Goal: Task Accomplishment & Management: Manage account settings

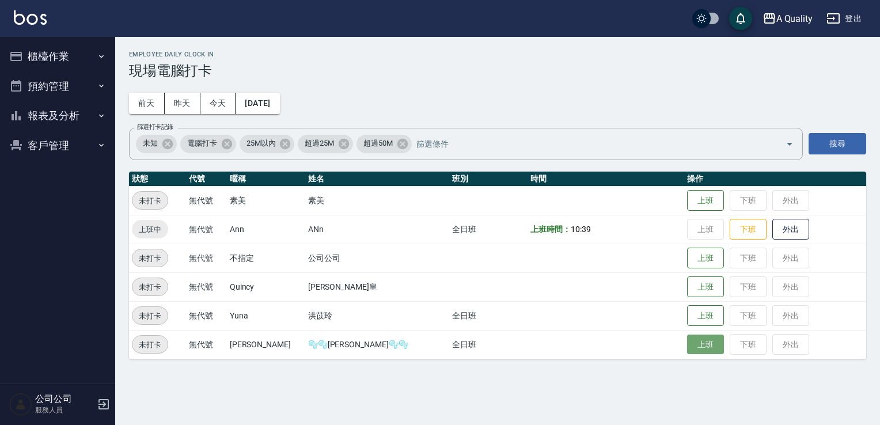
click at [696, 343] on button "上班" at bounding box center [705, 345] width 37 height 20
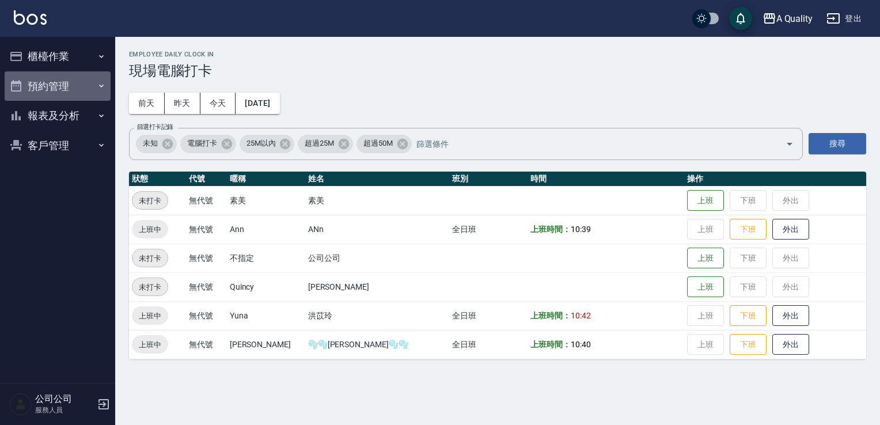
click at [48, 79] on button "預約管理" at bounding box center [58, 86] width 106 height 30
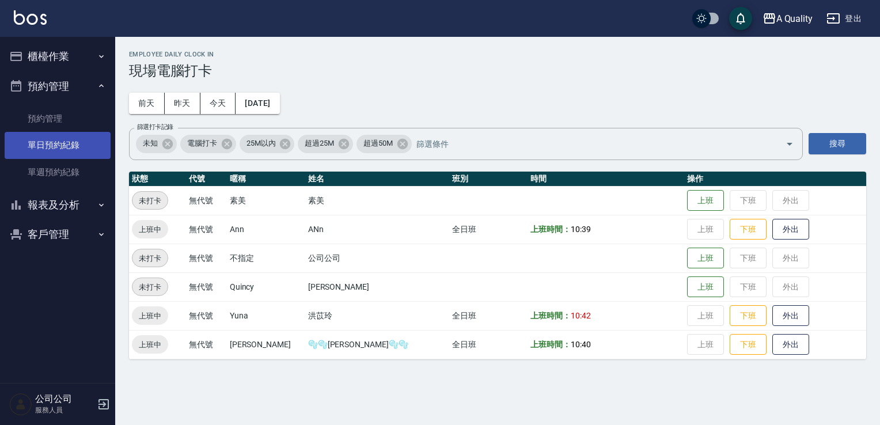
click at [59, 150] on link "單日預約紀錄" at bounding box center [58, 145] width 106 height 26
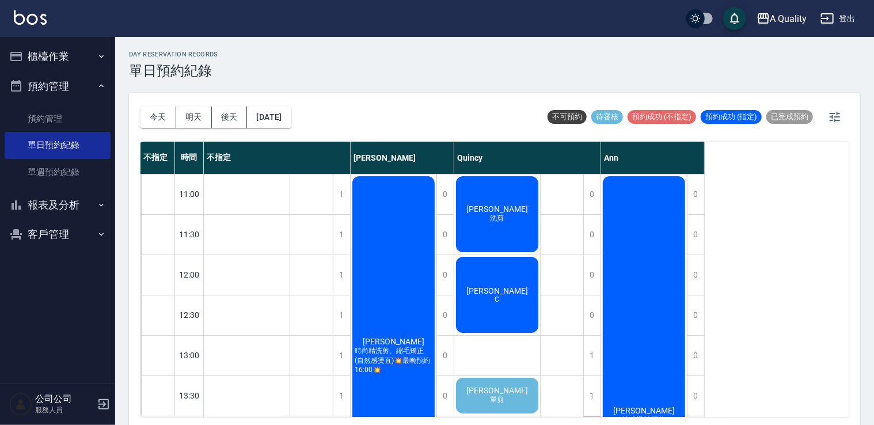
click at [63, 71] on button "預約管理" at bounding box center [58, 86] width 106 height 30
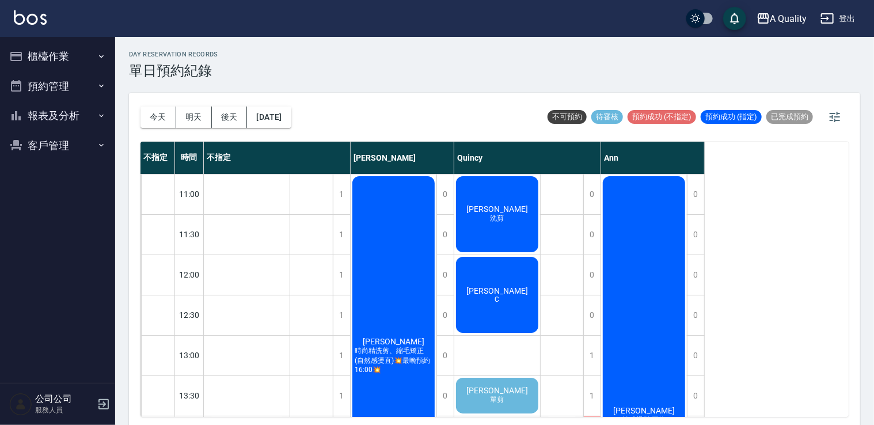
click at [63, 49] on button "櫃檯作業" at bounding box center [58, 56] width 106 height 30
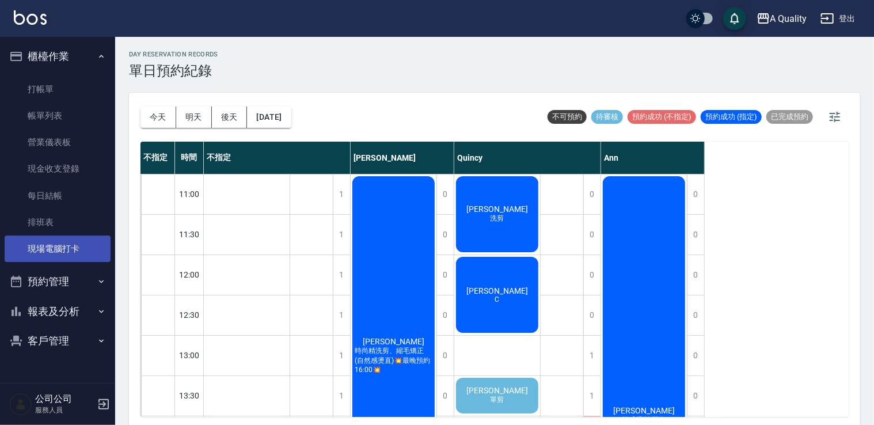
drag, startPoint x: 69, startPoint y: 251, endPoint x: 63, endPoint y: 256, distance: 7.4
click at [69, 251] on link "現場電腦打卡" at bounding box center [58, 249] width 106 height 26
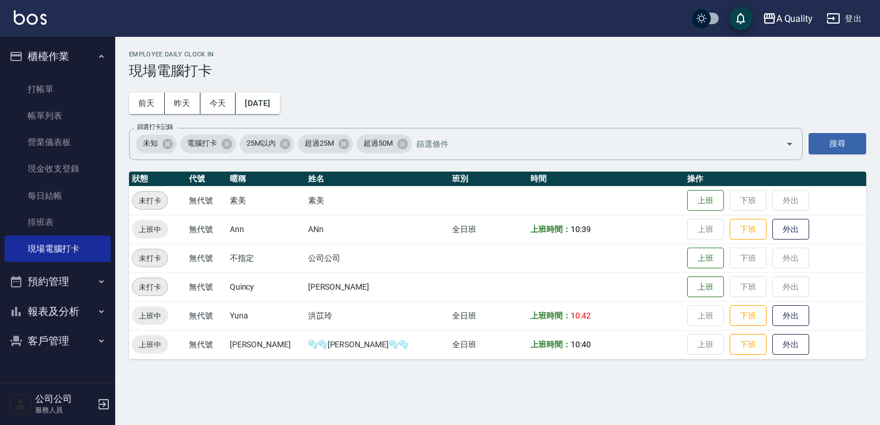
click at [63, 286] on button "預約管理" at bounding box center [58, 282] width 106 height 30
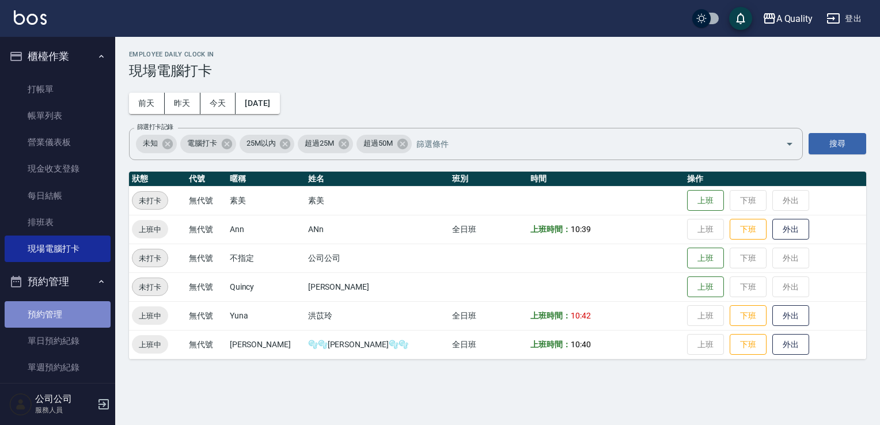
click at [64, 326] on link "預約管理" at bounding box center [58, 314] width 106 height 26
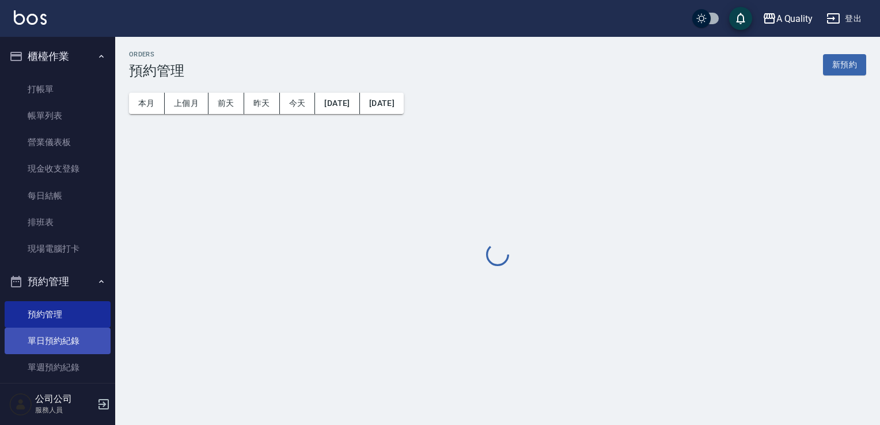
click at [63, 331] on link "單日預約紀錄" at bounding box center [58, 341] width 106 height 26
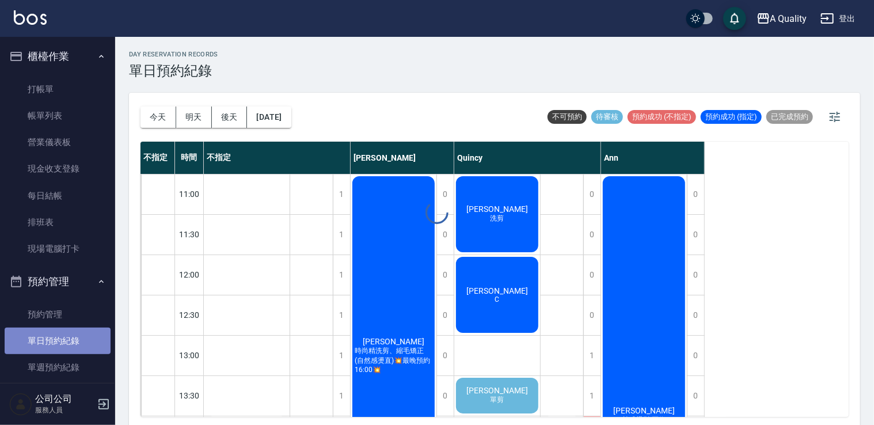
click at [63, 331] on link "單日預約紀錄" at bounding box center [58, 341] width 106 height 26
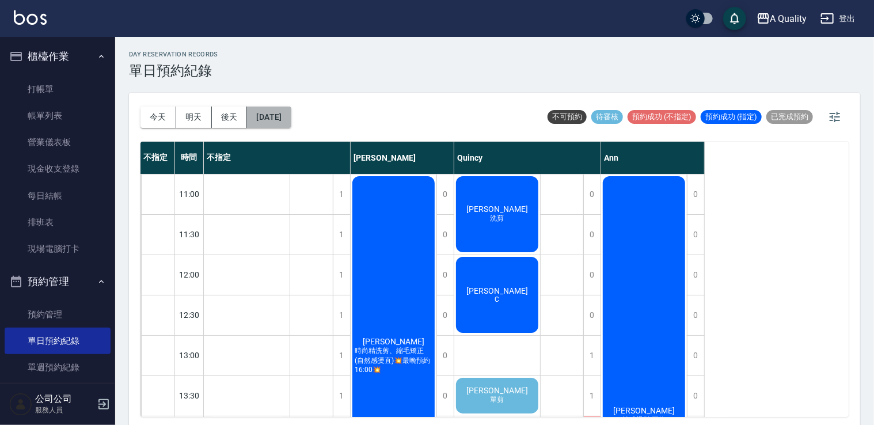
click at [291, 119] on button "[DATE]" at bounding box center [269, 117] width 44 height 21
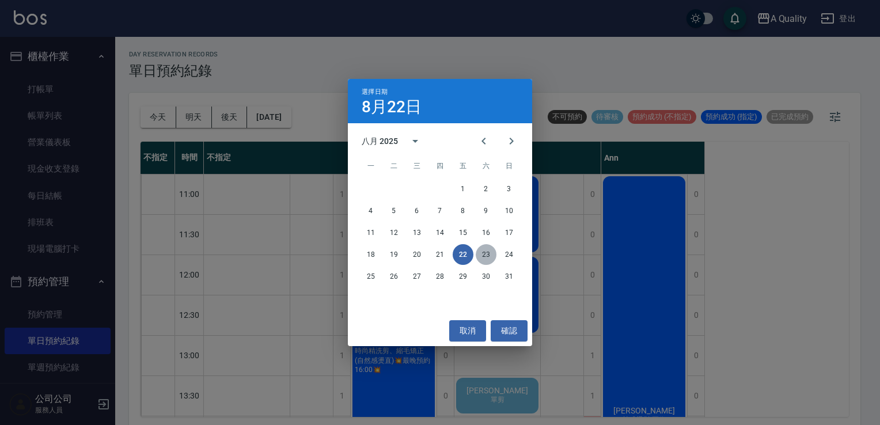
drag, startPoint x: 488, startPoint y: 255, endPoint x: 477, endPoint y: 249, distance: 12.1
click at [488, 255] on button "23" at bounding box center [486, 254] width 21 height 21
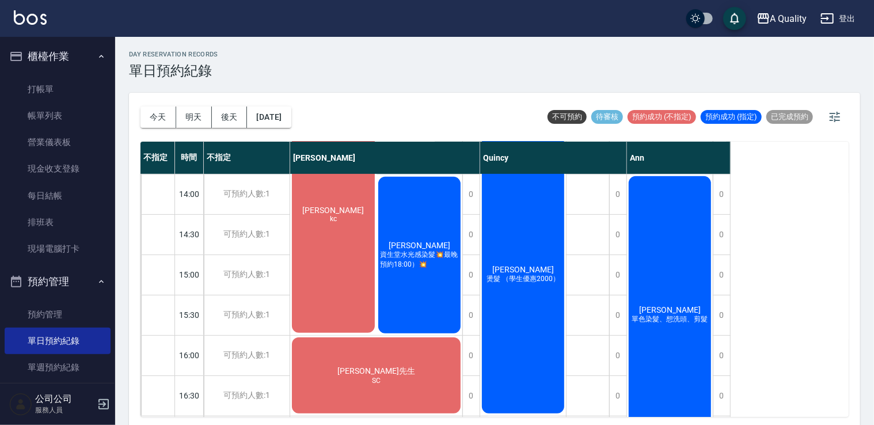
scroll to position [173, 0]
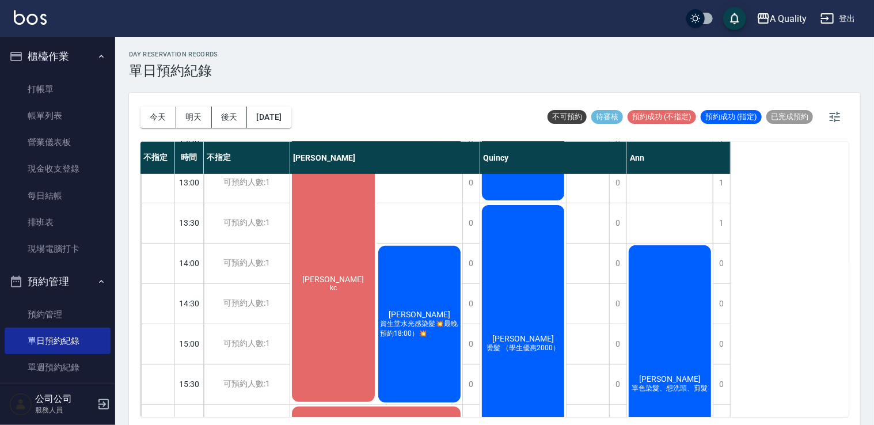
click at [423, 279] on div "吳雪娥 資生堂水光感染髮💥最晚預約18:00）💥" at bounding box center [420, 324] width 86 height 160
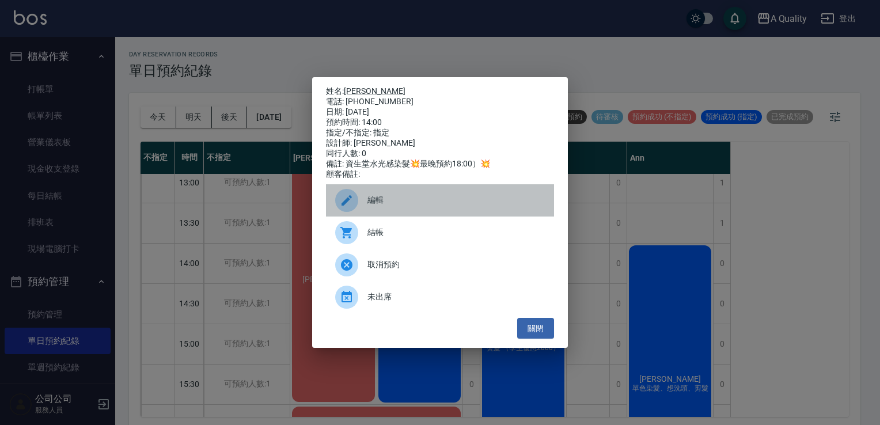
click at [399, 204] on span "編輯" at bounding box center [455, 200] width 177 height 12
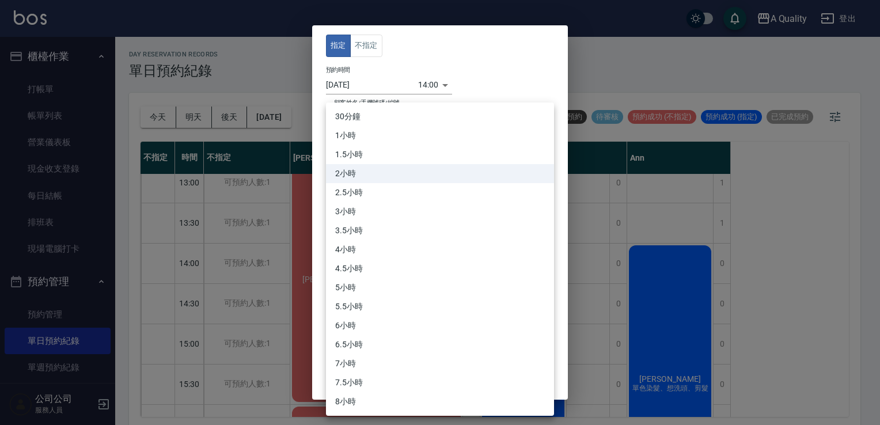
click at [388, 195] on body "A Quality 登出 櫃檯作業 打帳單 帳單列表 營業儀表板 現金收支登錄 每日結帳 排班表 現場電腦打卡 預約管理 預約管理 單日預約紀錄 單週預約紀錄…" at bounding box center [440, 214] width 880 height 428
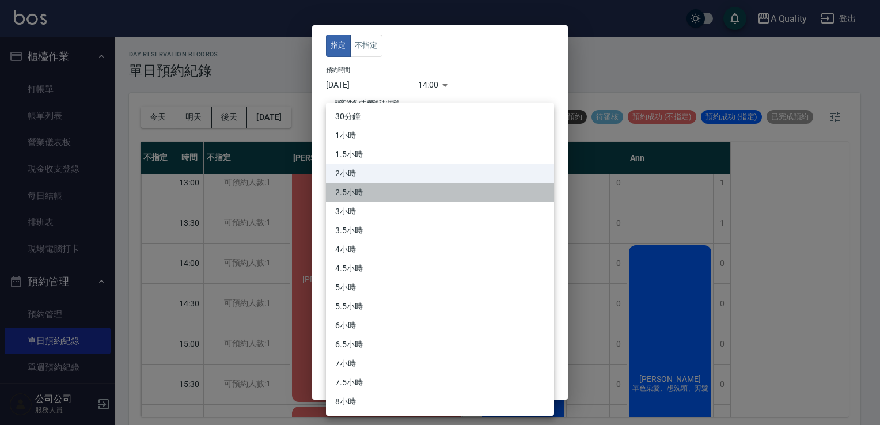
click at [383, 195] on li "2.5小時" at bounding box center [440, 192] width 228 height 19
type input "5"
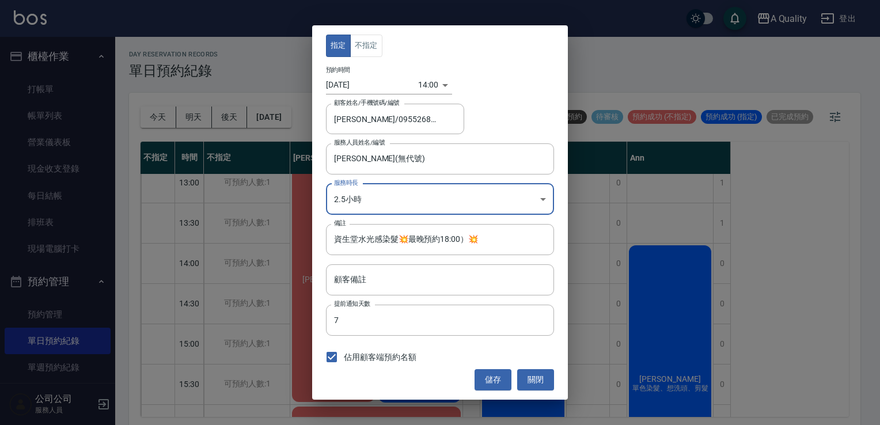
click at [499, 377] on button "儲存" at bounding box center [492, 379] width 37 height 21
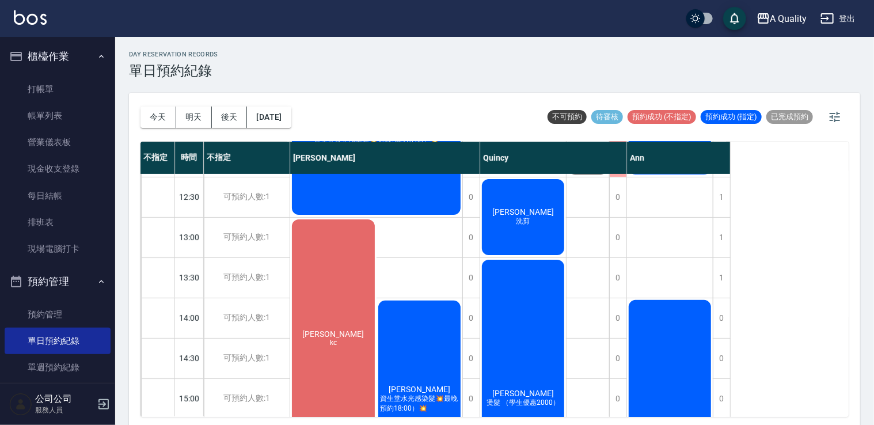
scroll to position [0, 0]
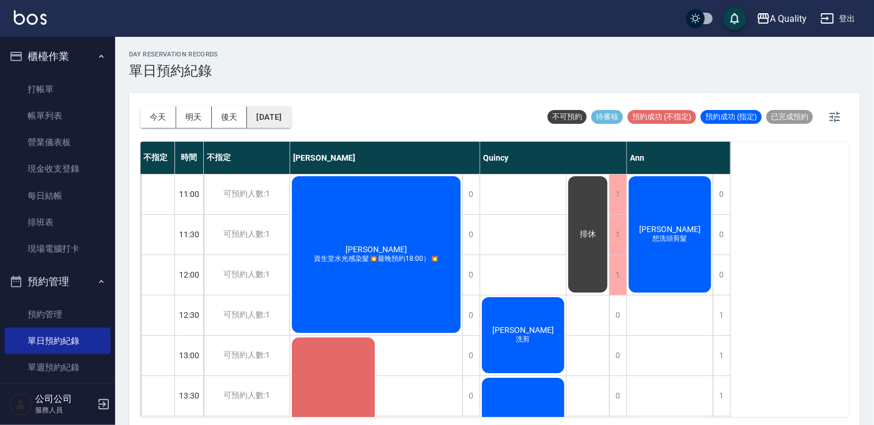
click at [291, 116] on button "2025/08/23" at bounding box center [269, 117] width 44 height 21
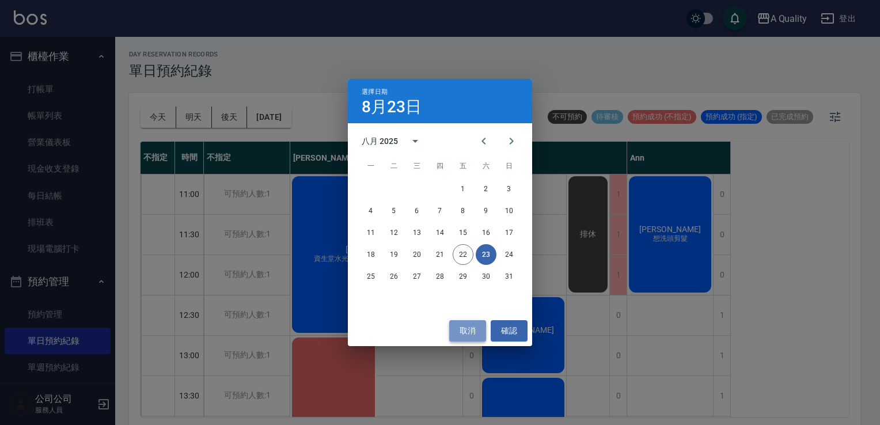
drag, startPoint x: 476, startPoint y: 332, endPoint x: 393, endPoint y: 301, distance: 88.8
click at [474, 333] on button "取消" at bounding box center [467, 330] width 37 height 21
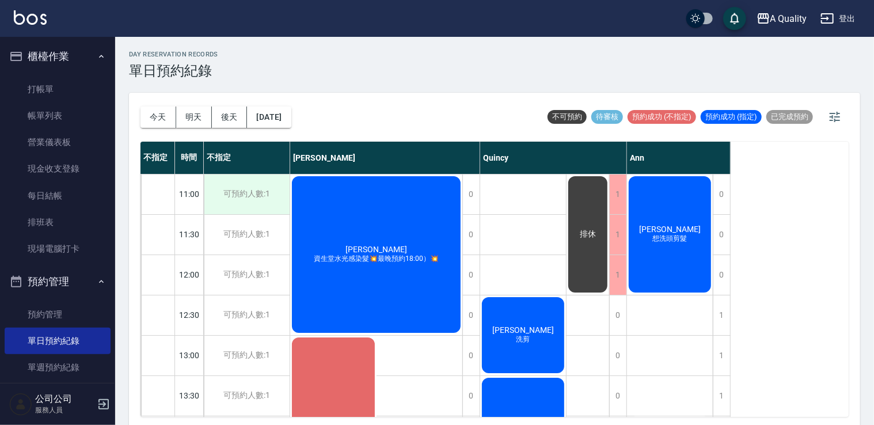
click at [246, 190] on div "可預約人數:1" at bounding box center [247, 194] width 86 height 40
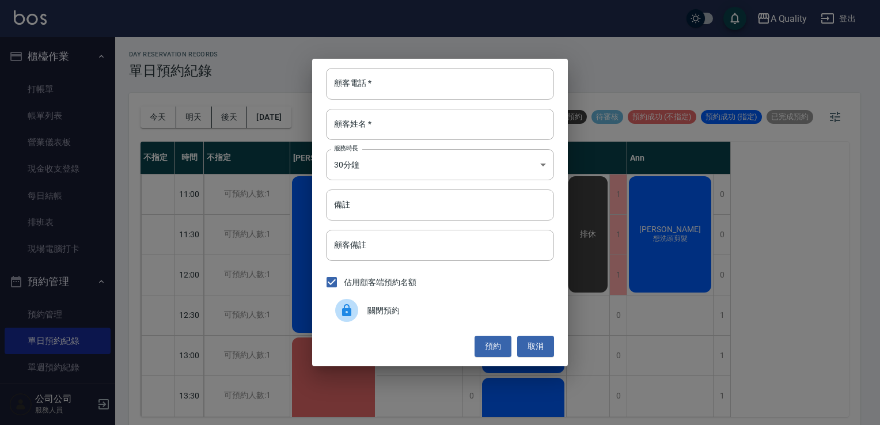
click at [357, 321] on div at bounding box center [351, 310] width 32 height 23
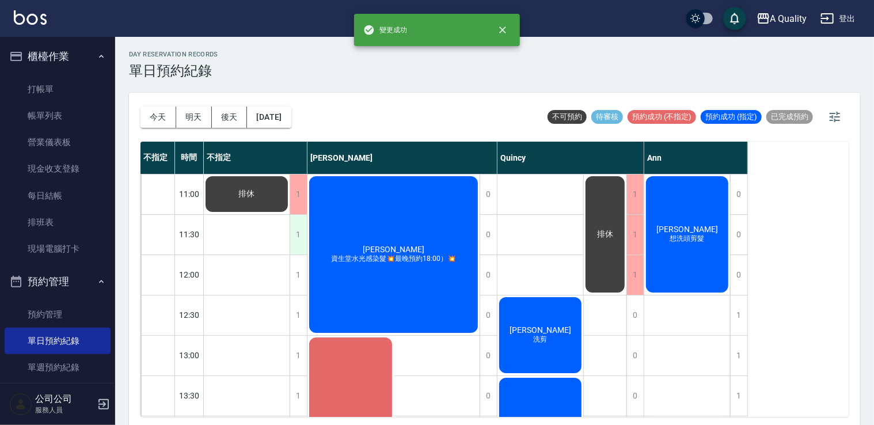
click at [294, 233] on div "1" at bounding box center [298, 235] width 17 height 40
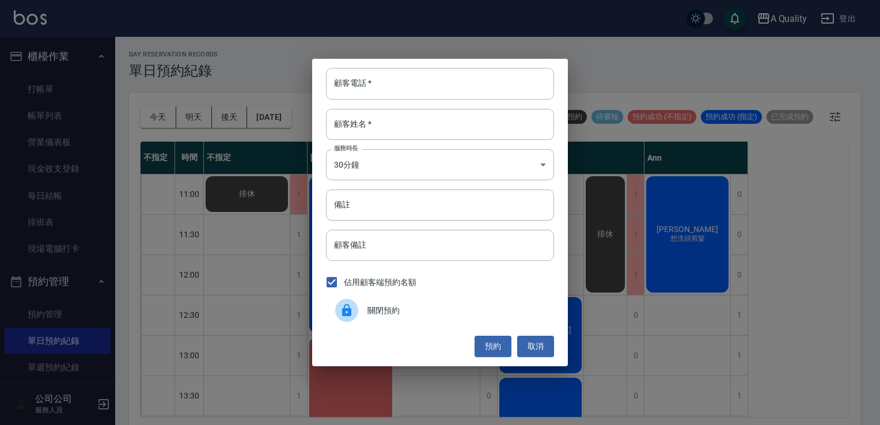
drag, startPoint x: 363, startPoint y: 320, endPoint x: 343, endPoint y: 308, distance: 23.0
click at [360, 320] on div at bounding box center [351, 310] width 32 height 23
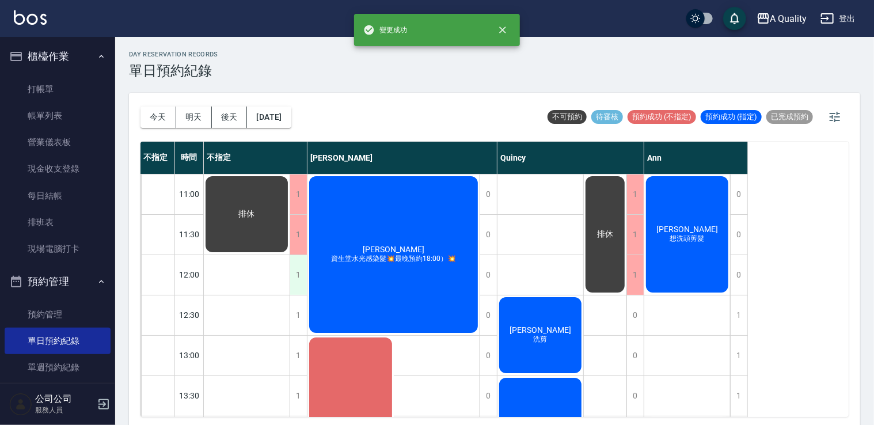
click at [299, 278] on div "1" at bounding box center [298, 275] width 17 height 40
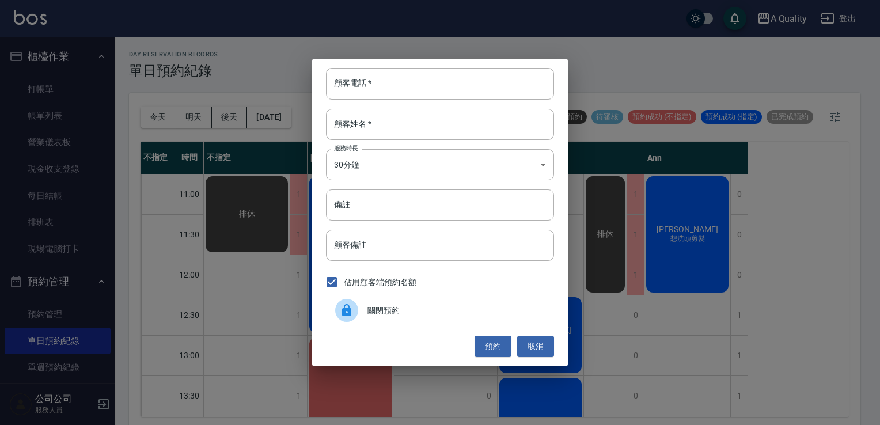
drag, startPoint x: 364, startPoint y: 307, endPoint x: 342, endPoint y: 307, distance: 21.9
click at [363, 307] on div at bounding box center [351, 310] width 32 height 23
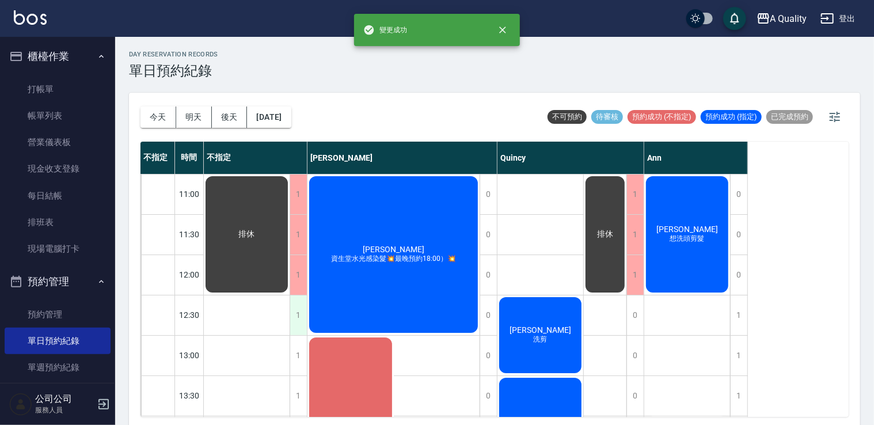
click at [305, 319] on div "1" at bounding box center [298, 315] width 17 height 40
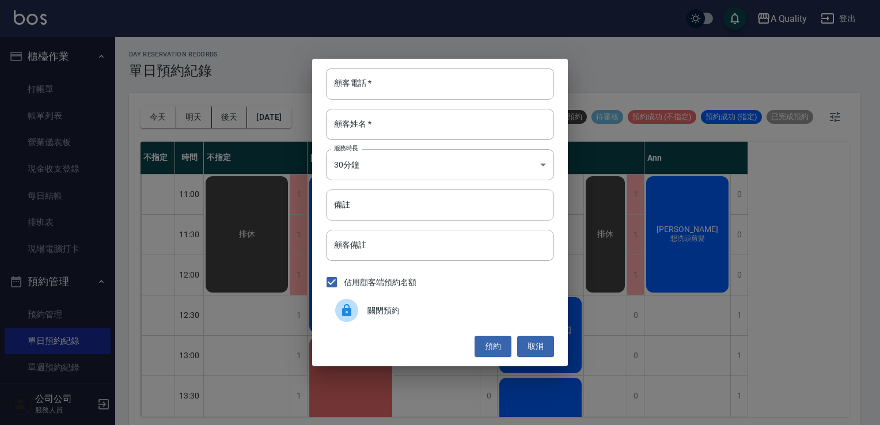
click at [352, 307] on icon at bounding box center [347, 310] width 14 height 14
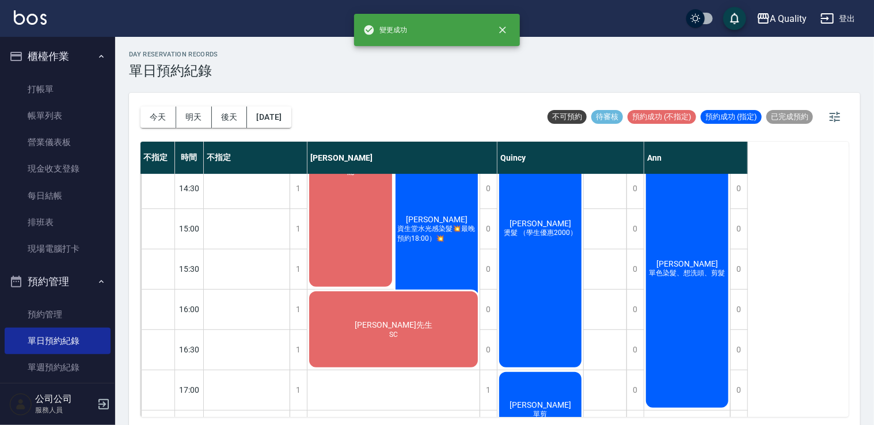
scroll to position [58, 0]
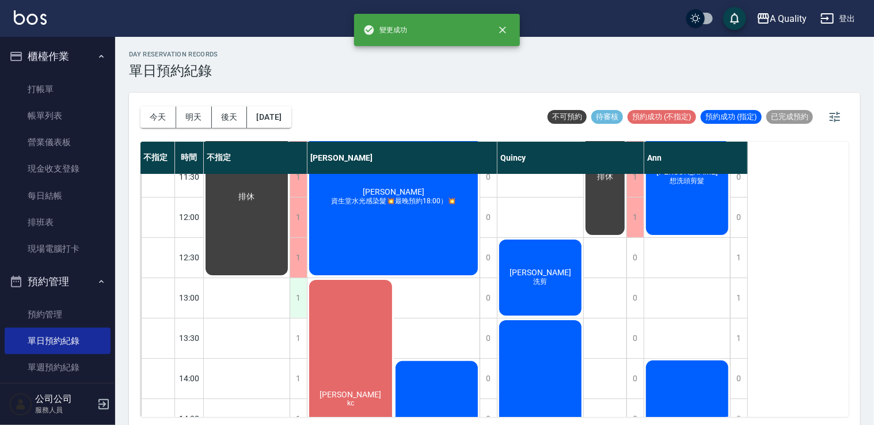
click at [295, 286] on div "1" at bounding box center [298, 298] width 17 height 40
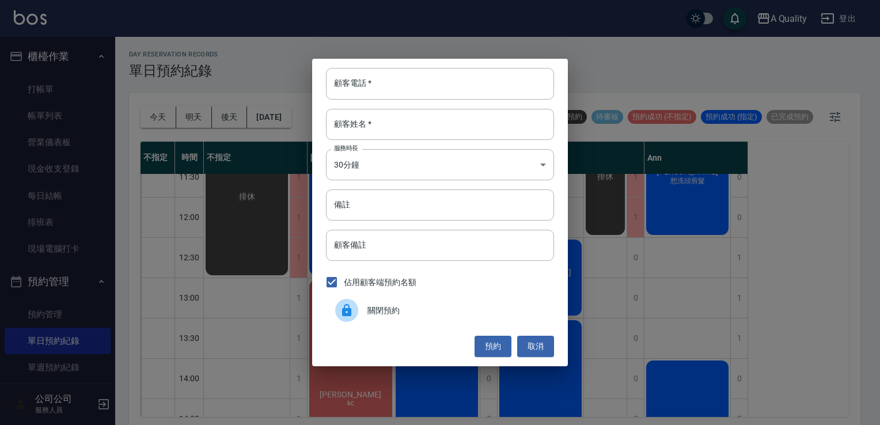
drag, startPoint x: 356, startPoint y: 313, endPoint x: 293, endPoint y: 279, distance: 71.6
click at [354, 311] on div at bounding box center [346, 310] width 23 height 23
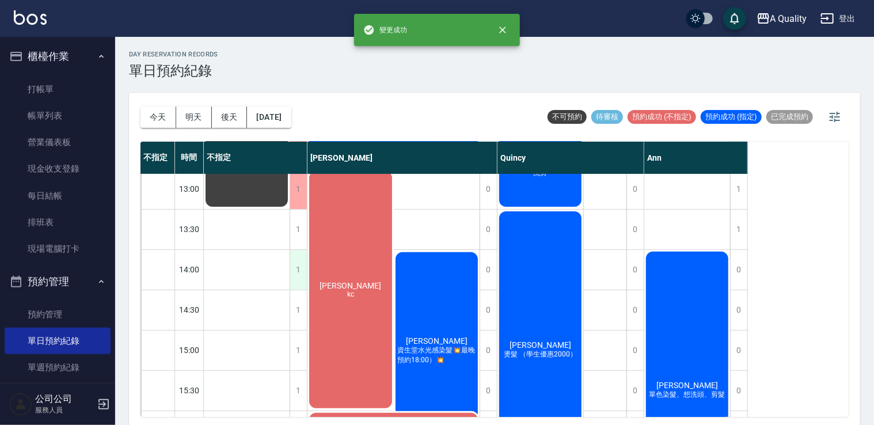
scroll to position [173, 0]
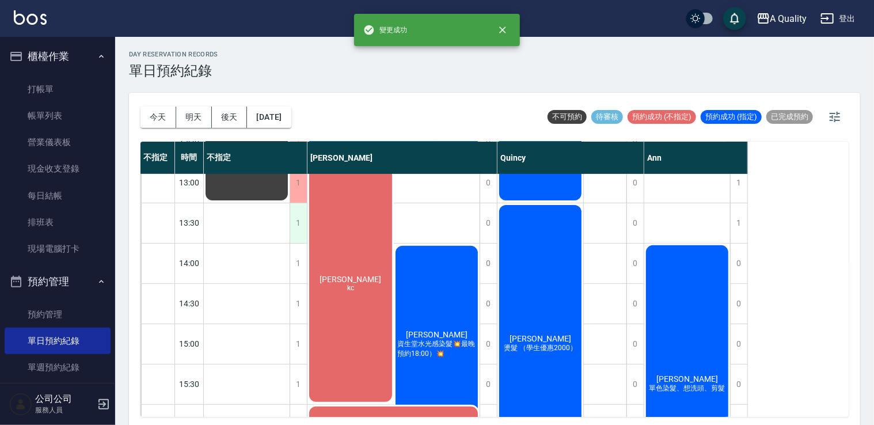
click at [295, 233] on div "1" at bounding box center [298, 223] width 17 height 40
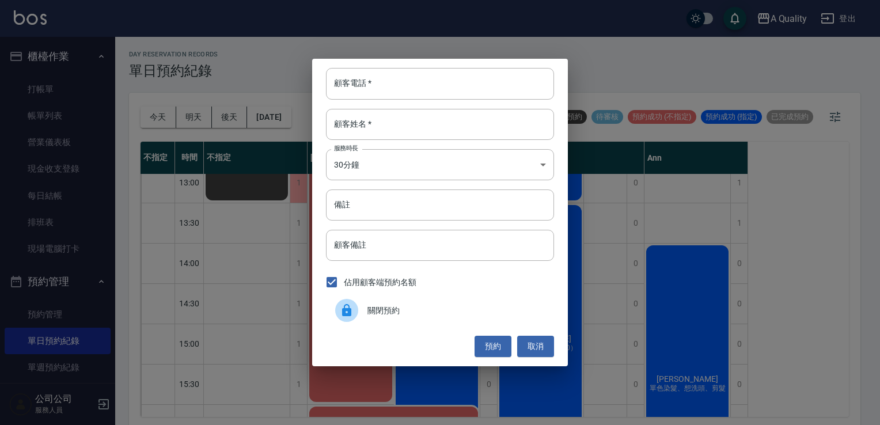
drag, startPoint x: 355, startPoint y: 307, endPoint x: 350, endPoint y: 302, distance: 7.7
click at [354, 305] on div at bounding box center [346, 310] width 23 height 23
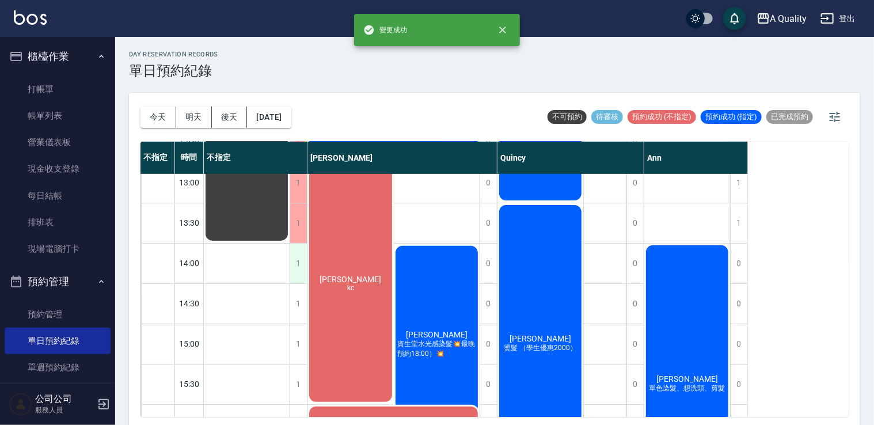
click at [304, 267] on div "1" at bounding box center [298, 264] width 17 height 40
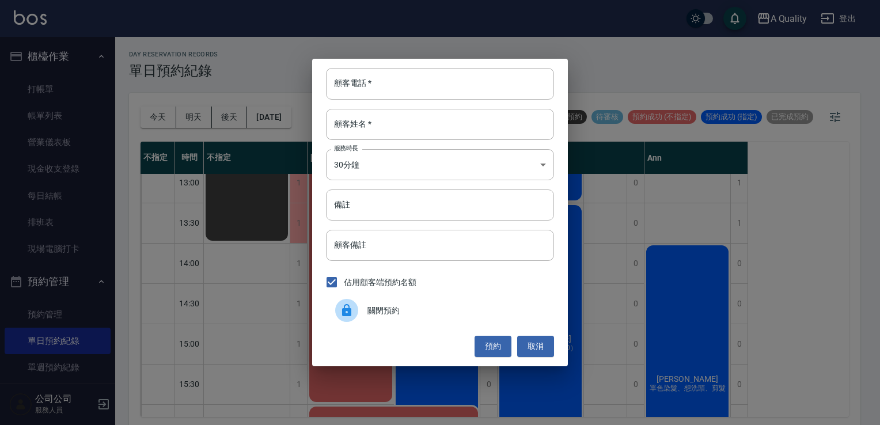
drag, startPoint x: 363, startPoint y: 310, endPoint x: 356, endPoint y: 305, distance: 8.8
click at [361, 308] on div at bounding box center [351, 310] width 32 height 23
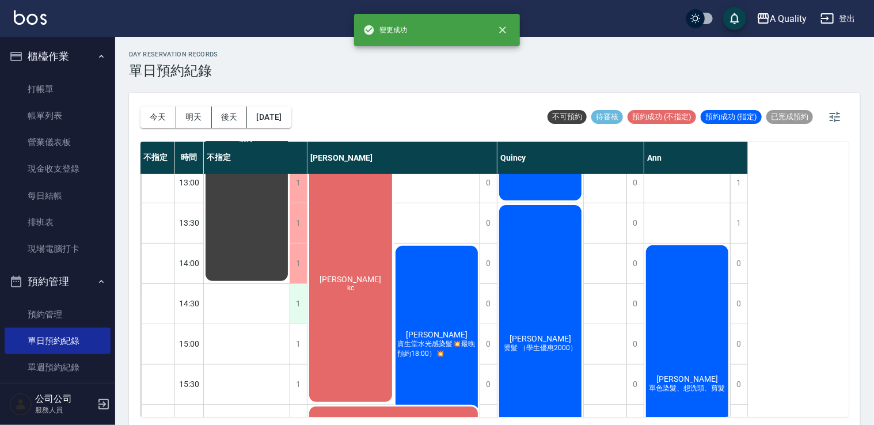
click at [299, 297] on div "1" at bounding box center [298, 304] width 17 height 40
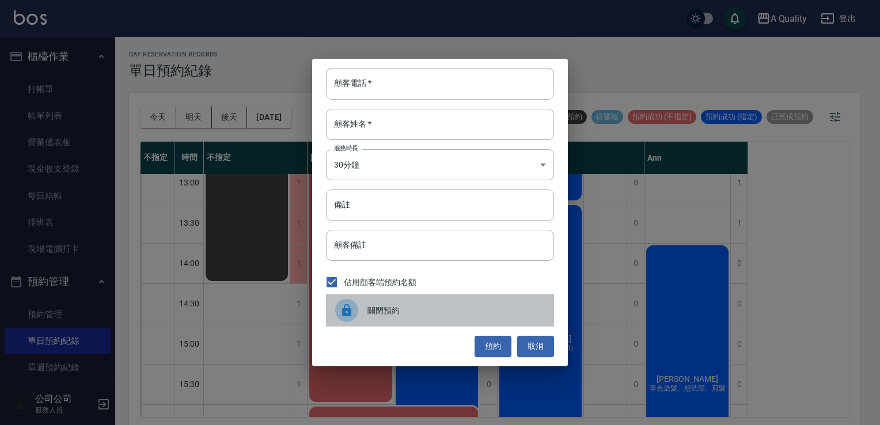
click at [354, 299] on div at bounding box center [351, 310] width 32 height 23
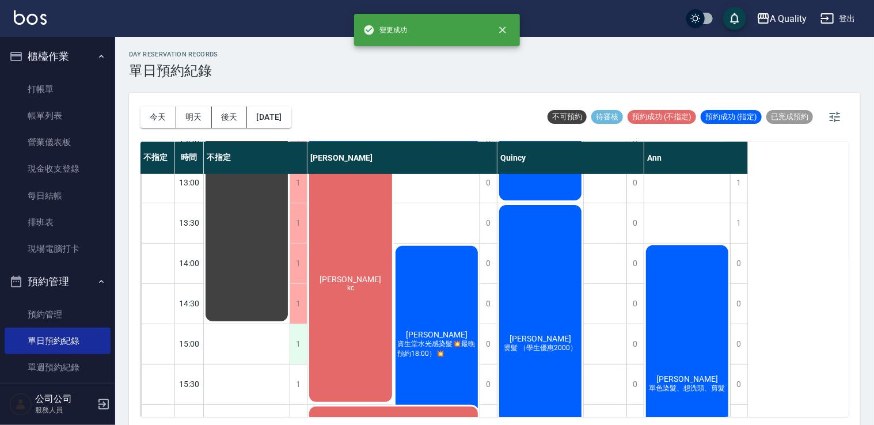
click at [297, 340] on div "1" at bounding box center [298, 344] width 17 height 40
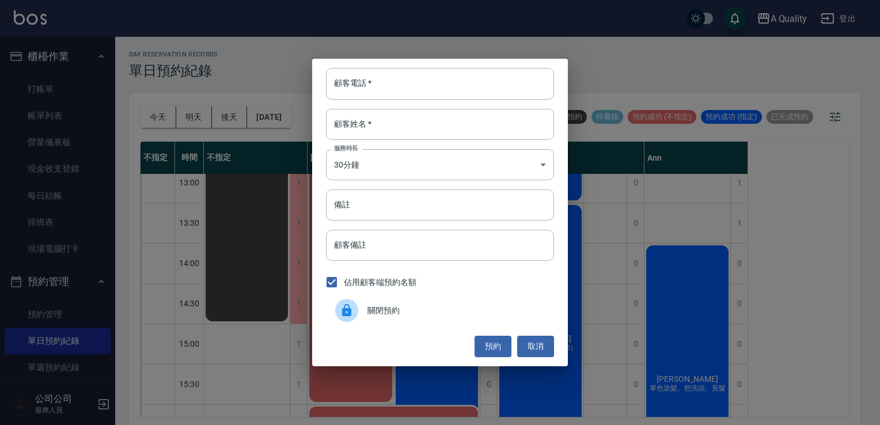
drag, startPoint x: 371, startPoint y: 310, endPoint x: 352, endPoint y: 265, distance: 48.5
click at [370, 310] on span "關閉預約" at bounding box center [455, 311] width 177 height 12
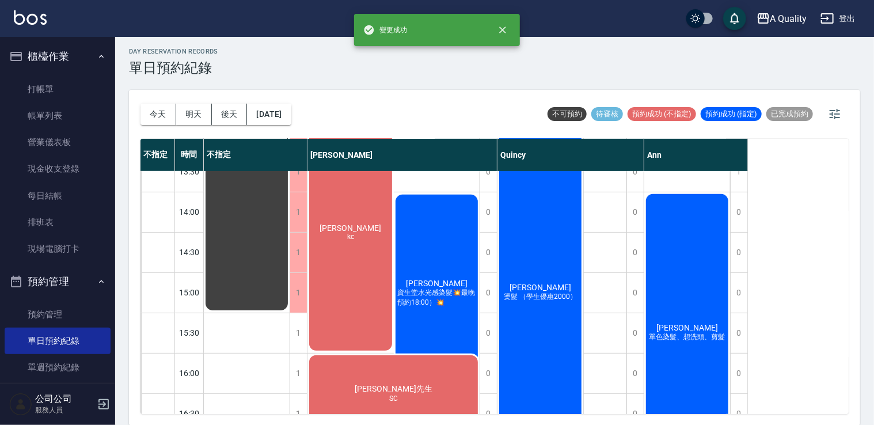
scroll to position [345, 0]
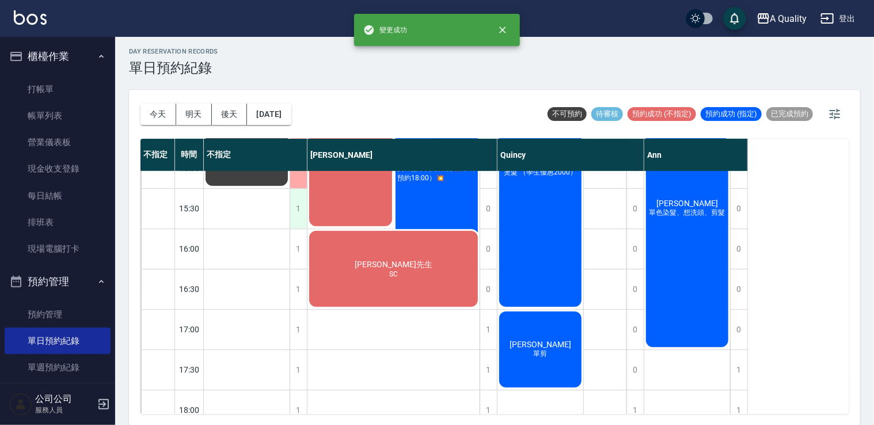
click at [299, 209] on div "1" at bounding box center [298, 209] width 17 height 40
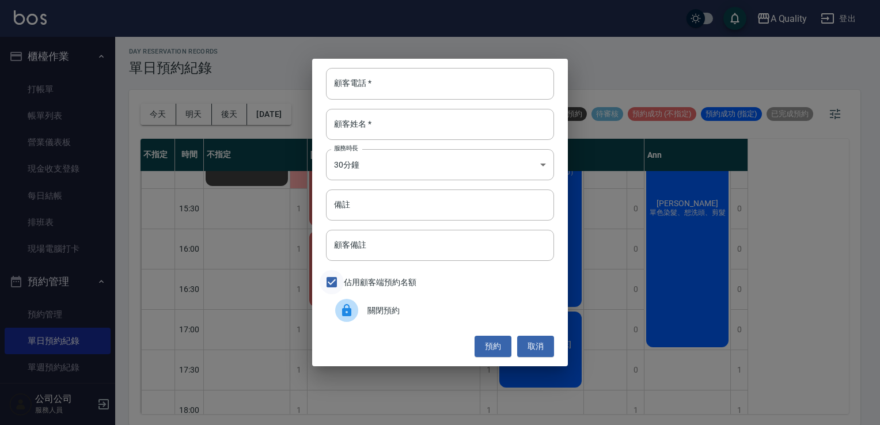
drag, startPoint x: 342, startPoint y: 303, endPoint x: 332, endPoint y: 294, distance: 13.4
click at [341, 303] on icon at bounding box center [347, 310] width 14 height 14
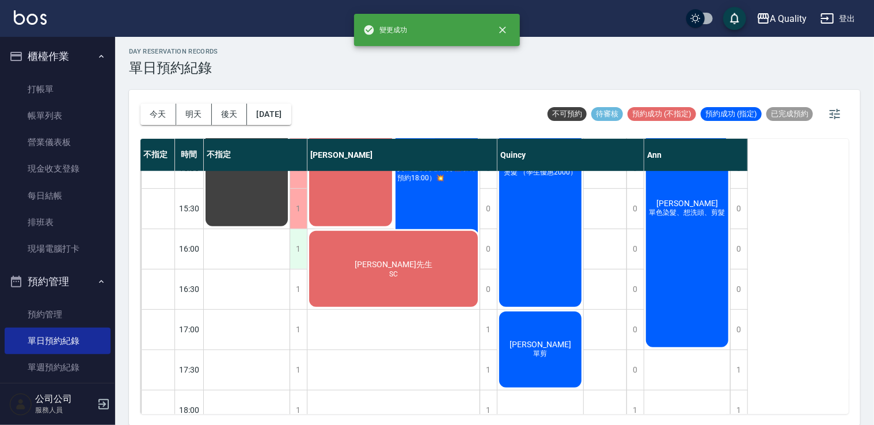
click at [302, 245] on div "1" at bounding box center [298, 249] width 17 height 40
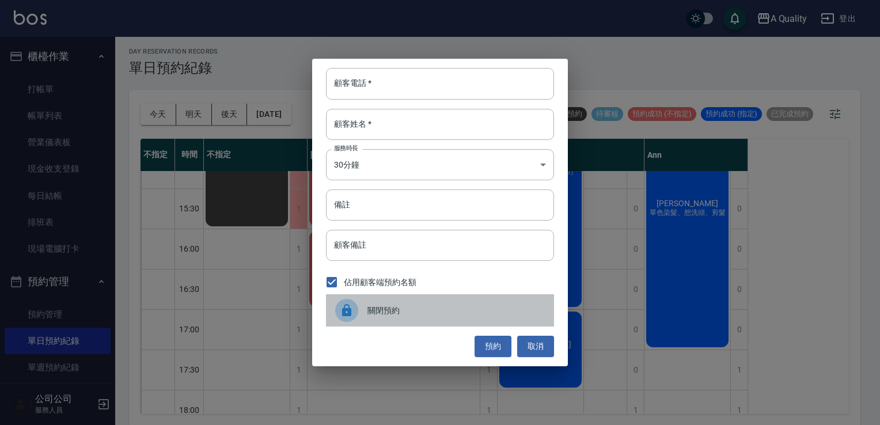
drag, startPoint x: 364, startPoint y: 310, endPoint x: 343, endPoint y: 302, distance: 22.8
click at [362, 310] on div at bounding box center [351, 310] width 32 height 23
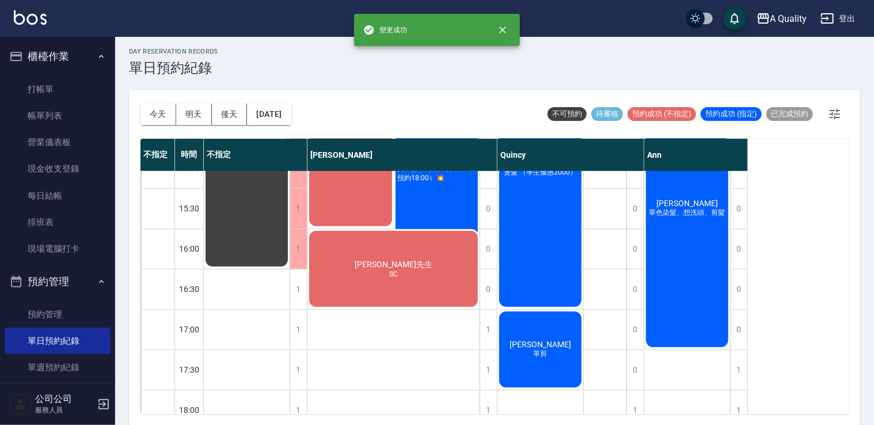
click at [298, 284] on div "1" at bounding box center [298, 289] width 17 height 40
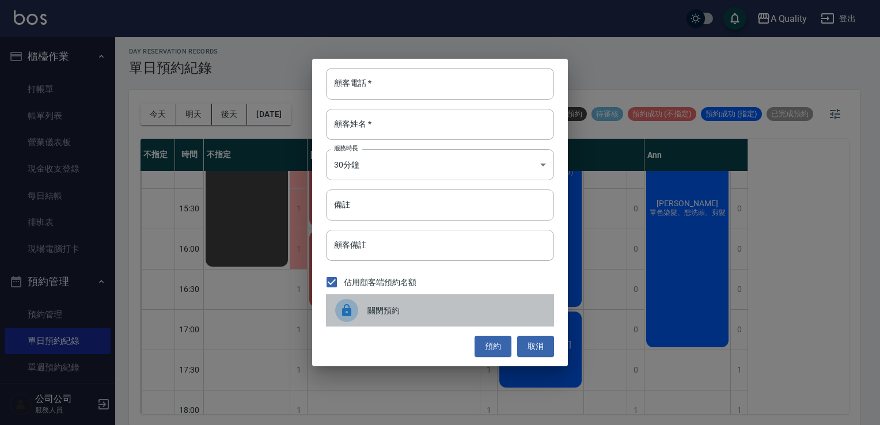
drag, startPoint x: 359, startPoint y: 310, endPoint x: 324, endPoint y: 312, distance: 35.7
click at [357, 312] on div at bounding box center [351, 310] width 32 height 23
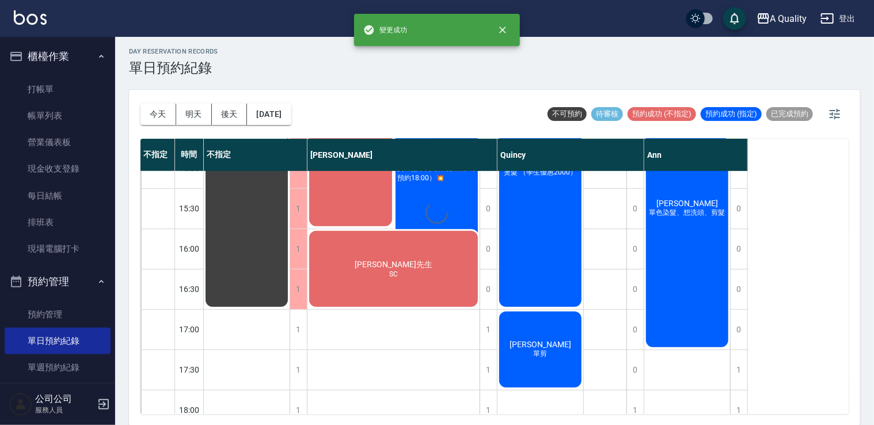
click at [301, 328] on div "1" at bounding box center [298, 330] width 17 height 40
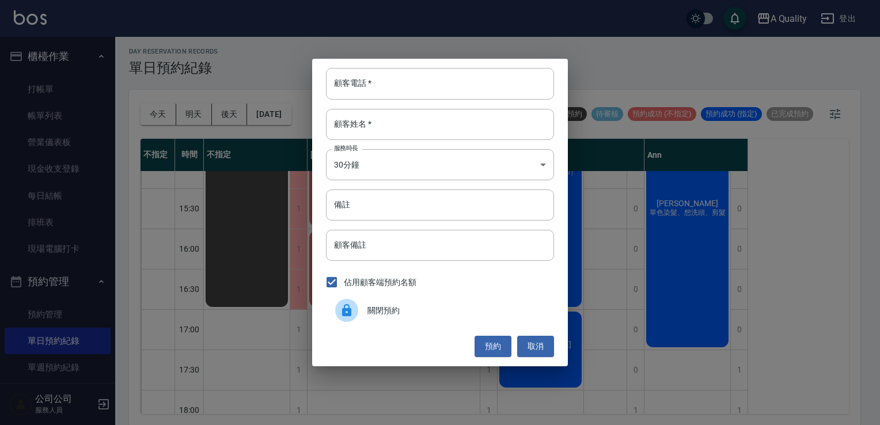
click at [348, 310] on icon at bounding box center [346, 310] width 9 height 12
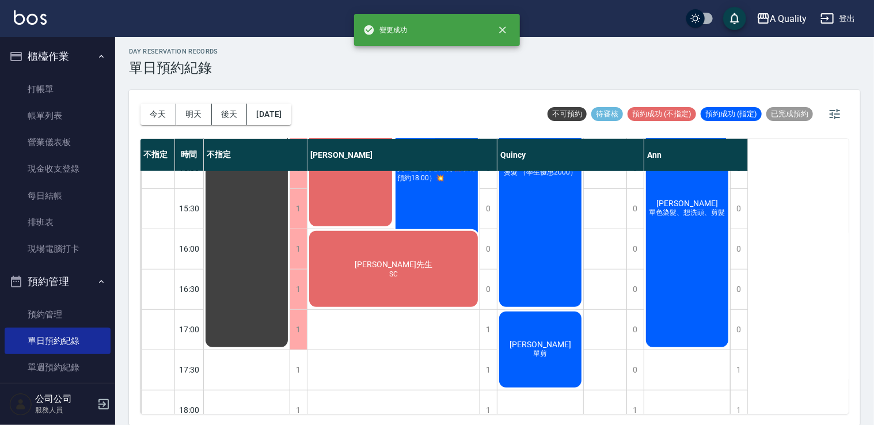
scroll to position [491, 0]
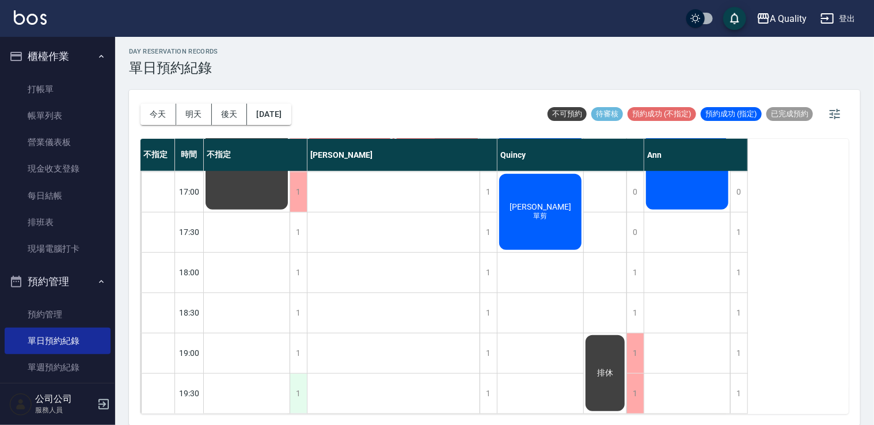
click at [295, 375] on div "1" at bounding box center [298, 394] width 17 height 40
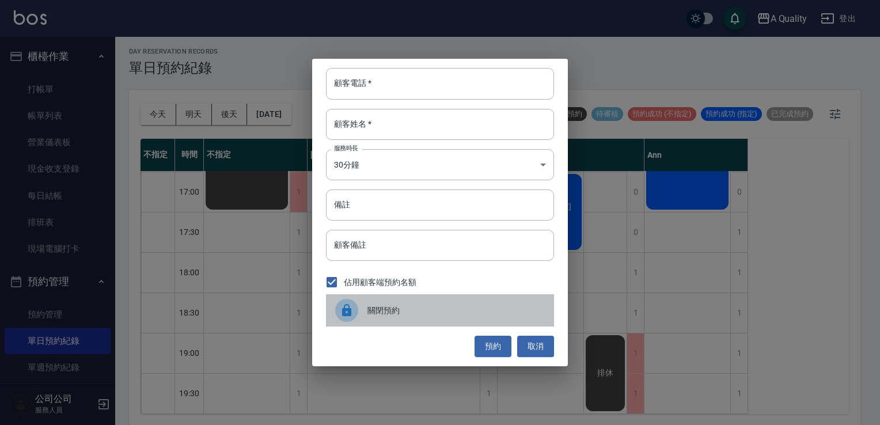
click at [347, 308] on icon at bounding box center [346, 310] width 9 height 12
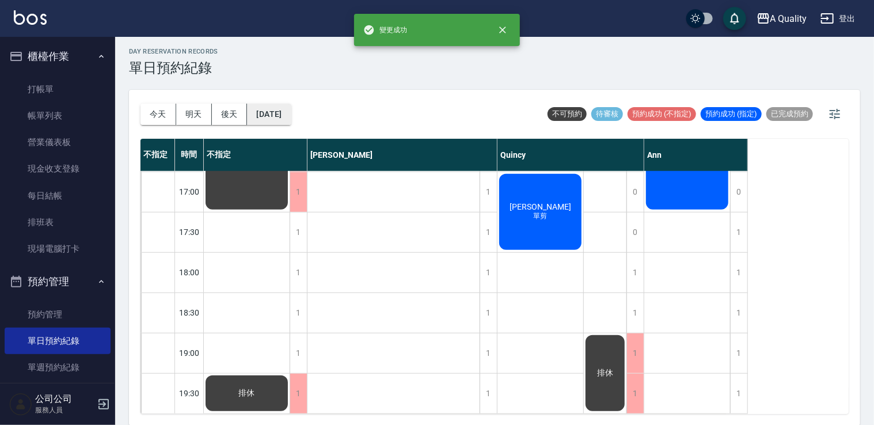
click at [269, 113] on button "2025/08/23" at bounding box center [269, 114] width 44 height 21
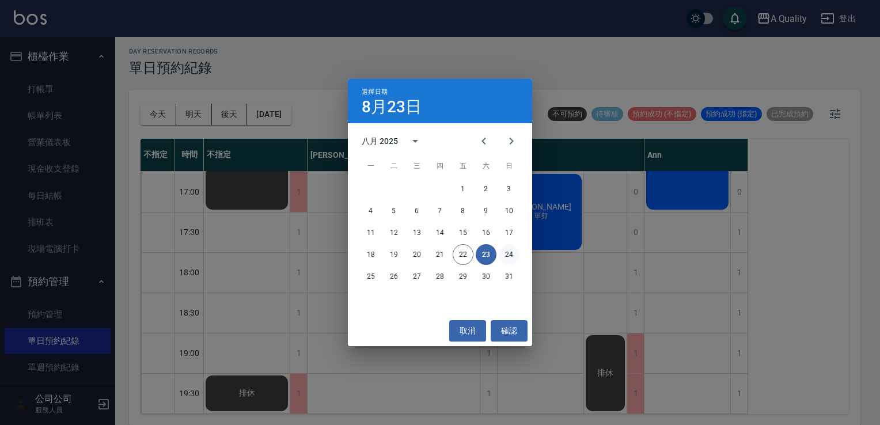
click at [510, 257] on button "24" at bounding box center [509, 254] width 21 height 21
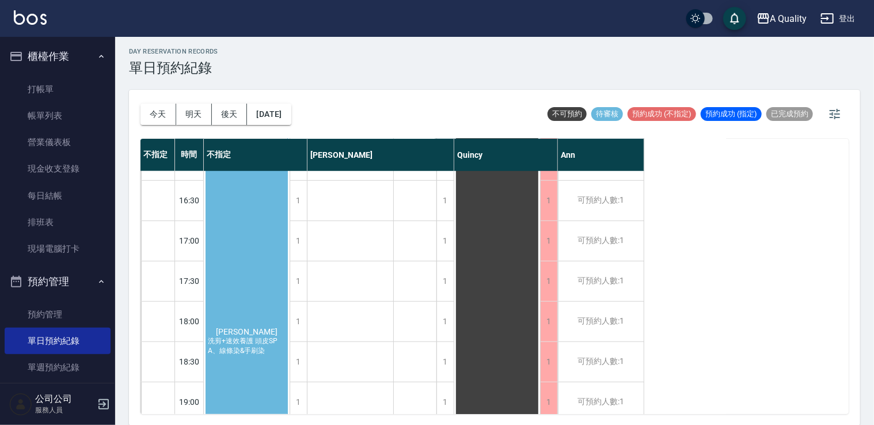
scroll to position [434, 0]
click at [242, 302] on div "洪于晴 洗剪+速效養護 頭皮SPA、線條染&手刷染" at bounding box center [247, 341] width 86 height 563
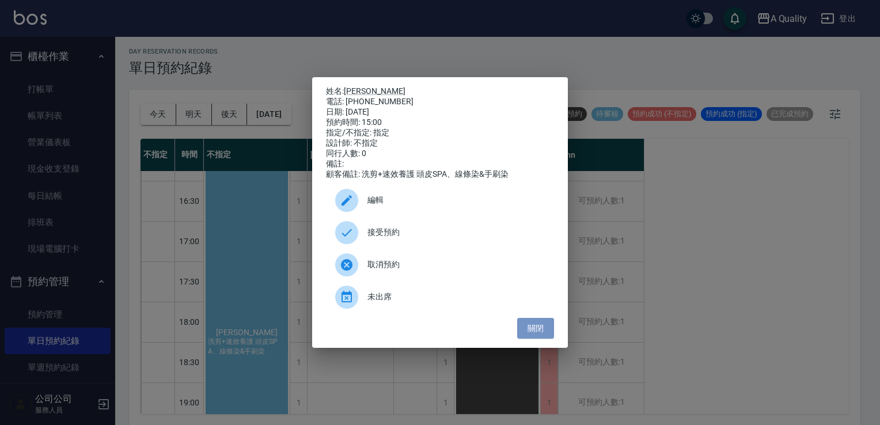
drag, startPoint x: 534, startPoint y: 329, endPoint x: 510, endPoint y: 321, distance: 25.5
click at [534, 329] on button "關閉" at bounding box center [535, 328] width 37 height 21
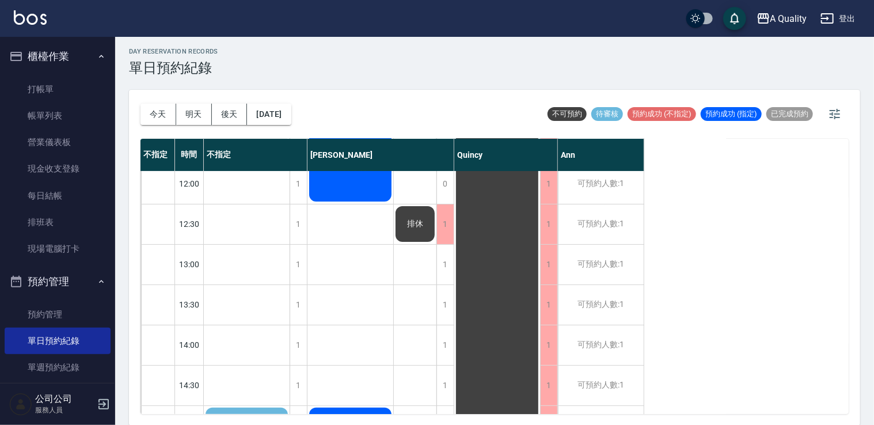
scroll to position [0, 0]
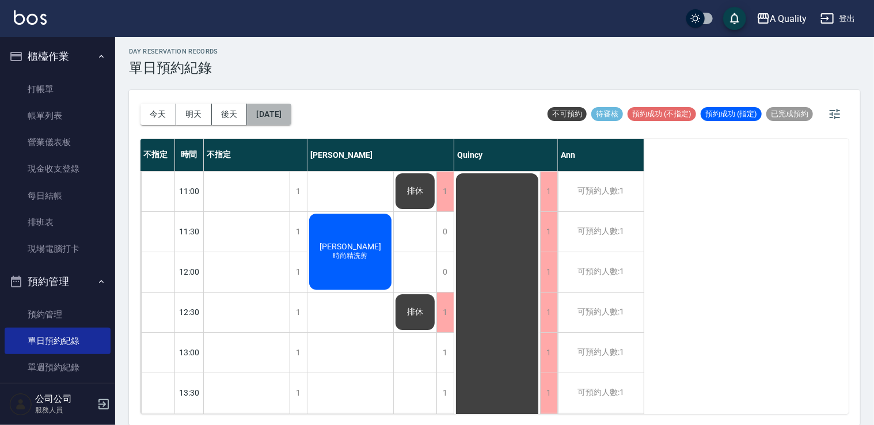
click at [279, 115] on button "2025/08/24" at bounding box center [269, 114] width 44 height 21
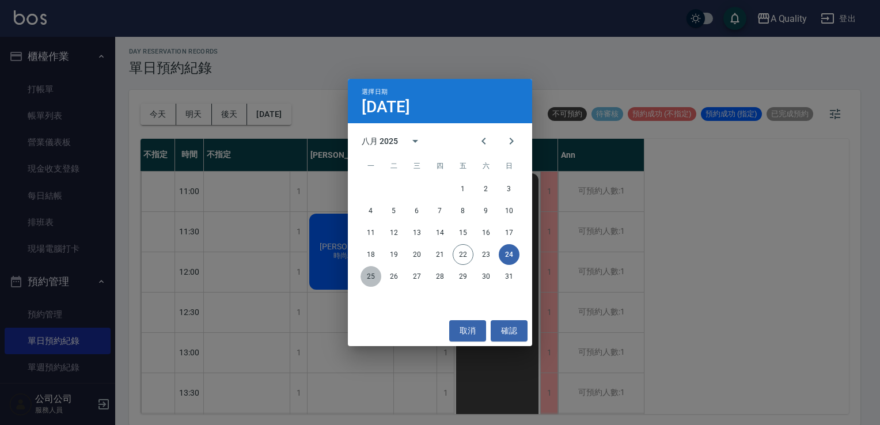
click at [365, 281] on button "25" at bounding box center [370, 276] width 21 height 21
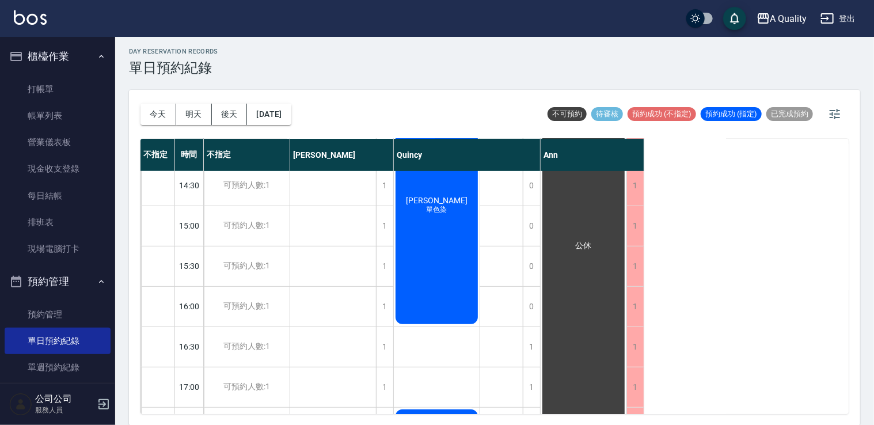
scroll to position [491, 0]
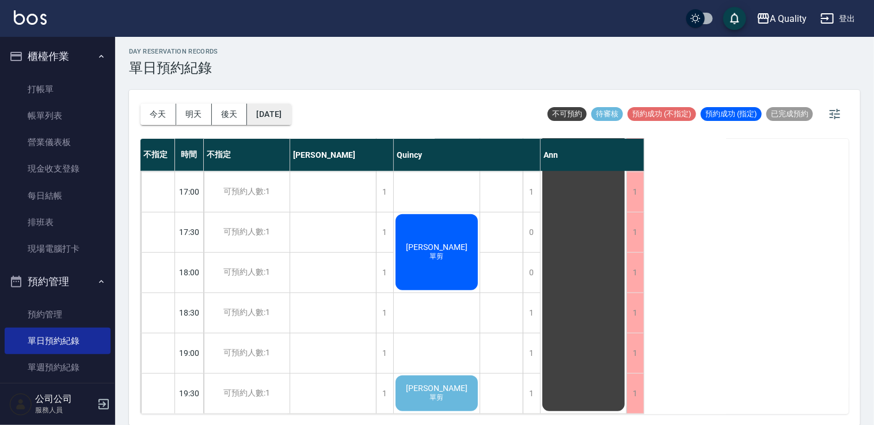
click at [258, 113] on button "2025/08/25" at bounding box center [269, 114] width 44 height 21
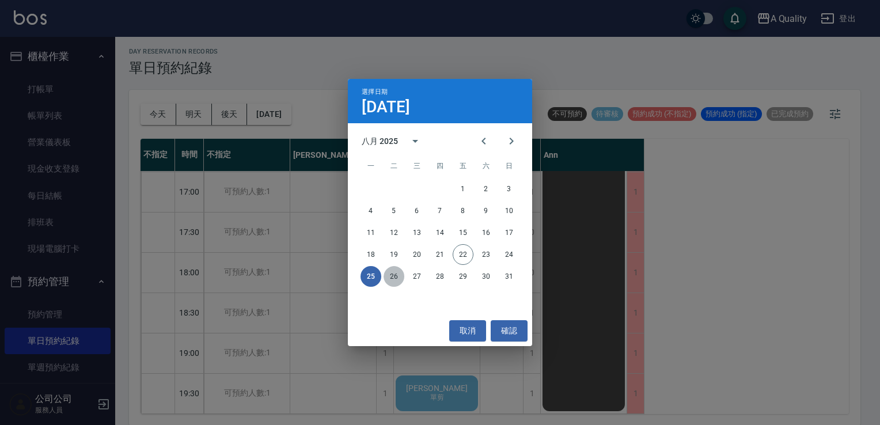
click at [397, 275] on button "26" at bounding box center [393, 276] width 21 height 21
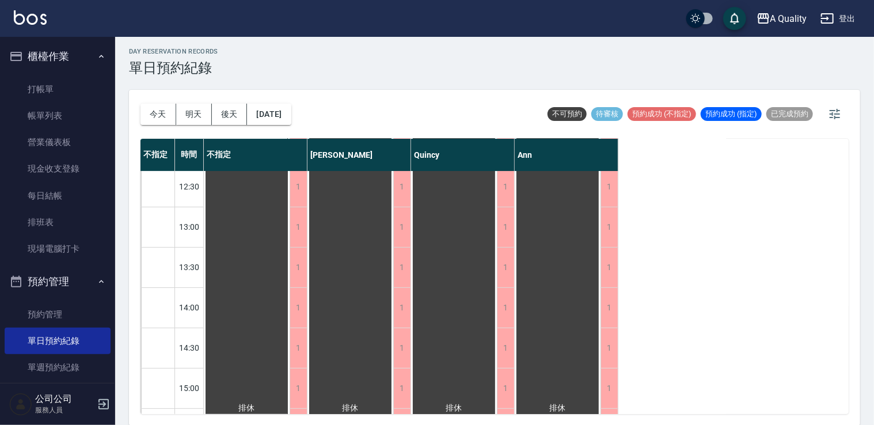
scroll to position [31, 0]
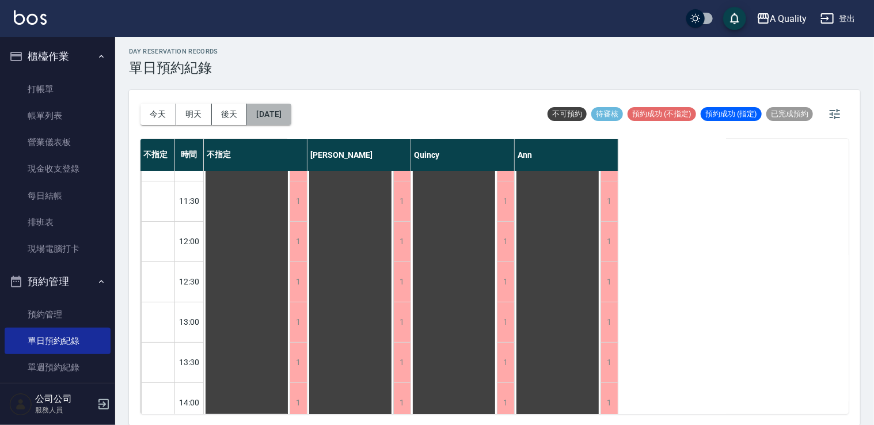
click at [291, 110] on button "2025/08/26" at bounding box center [269, 114] width 44 height 21
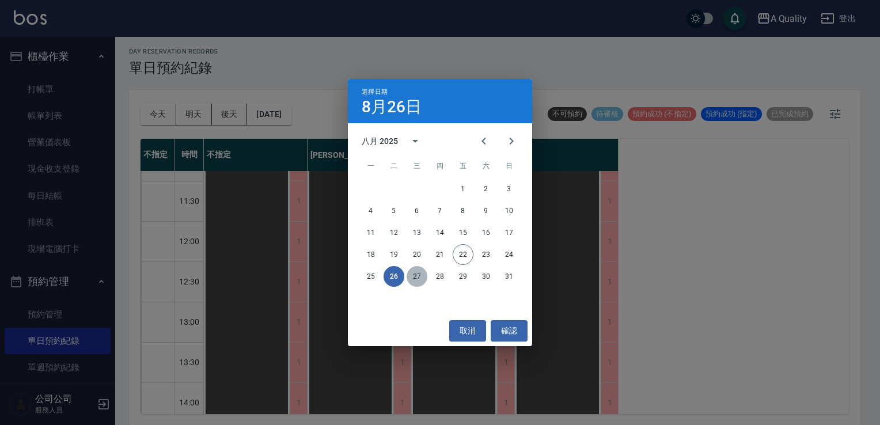
click at [419, 277] on button "27" at bounding box center [417, 276] width 21 height 21
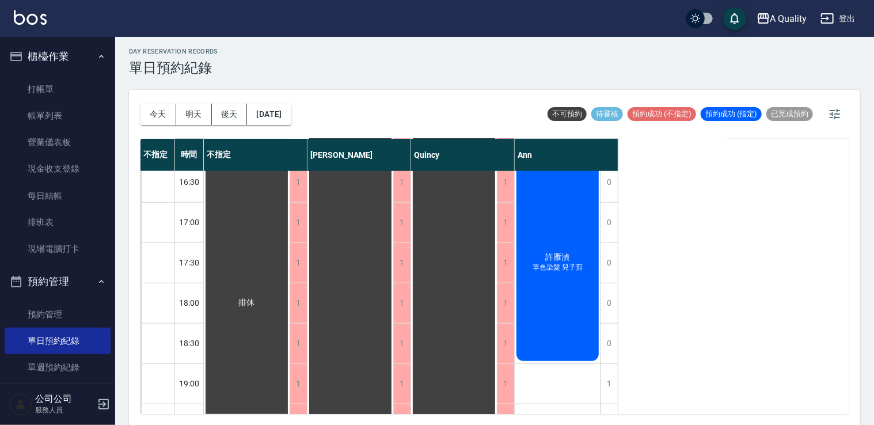
scroll to position [491, 0]
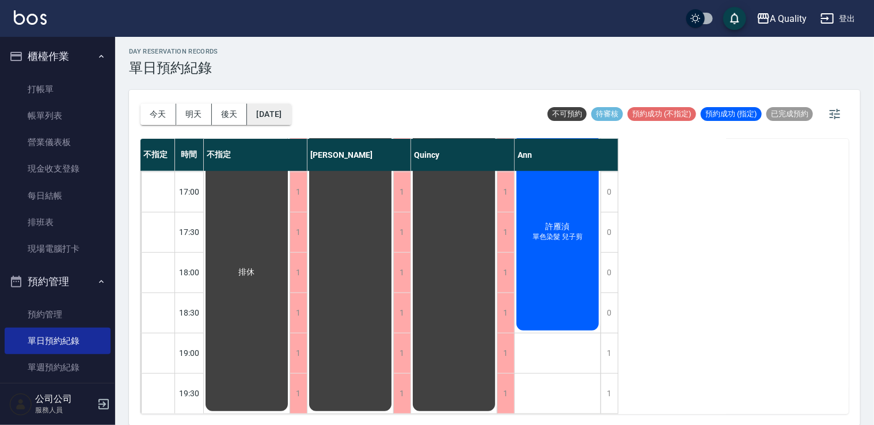
click at [291, 113] on button "2025/08/27" at bounding box center [269, 114] width 44 height 21
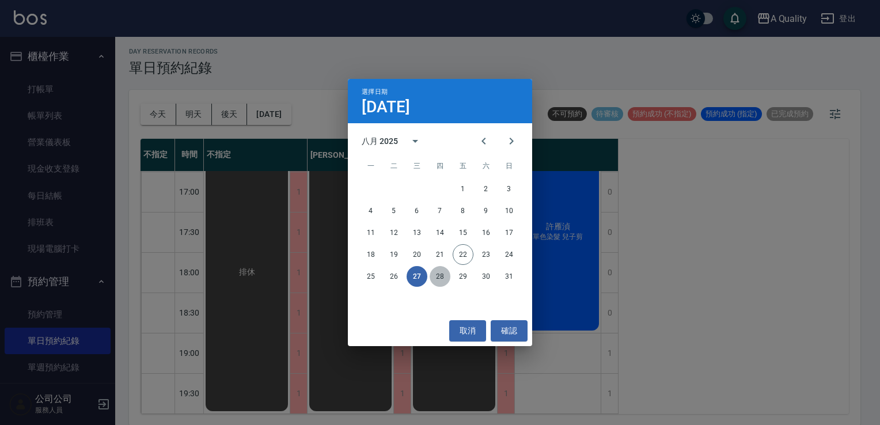
click at [443, 279] on button "28" at bounding box center [440, 276] width 21 height 21
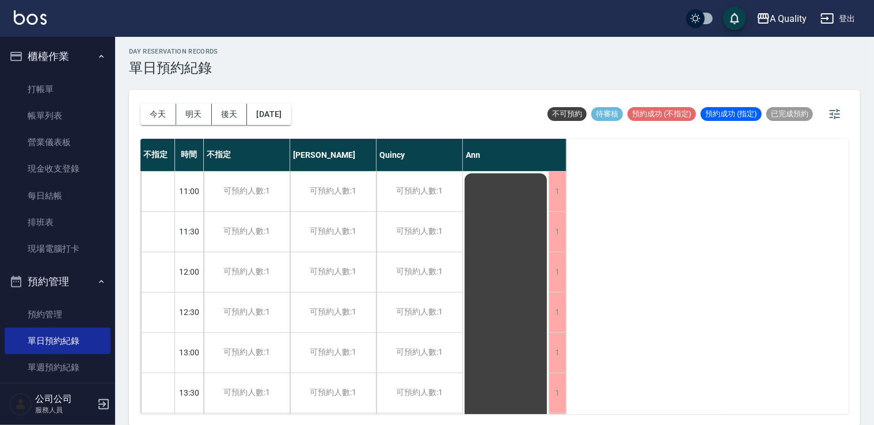
click at [154, 112] on button "今天" at bounding box center [158, 114] width 36 height 21
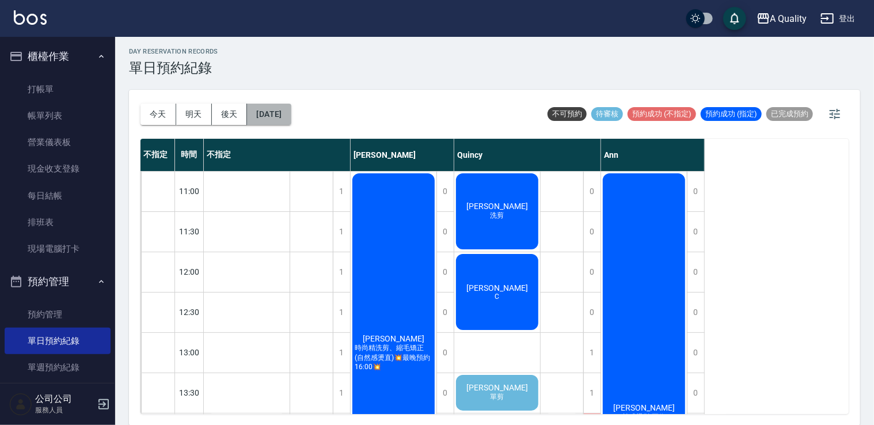
click at [270, 121] on button "2025/08/22" at bounding box center [269, 114] width 44 height 21
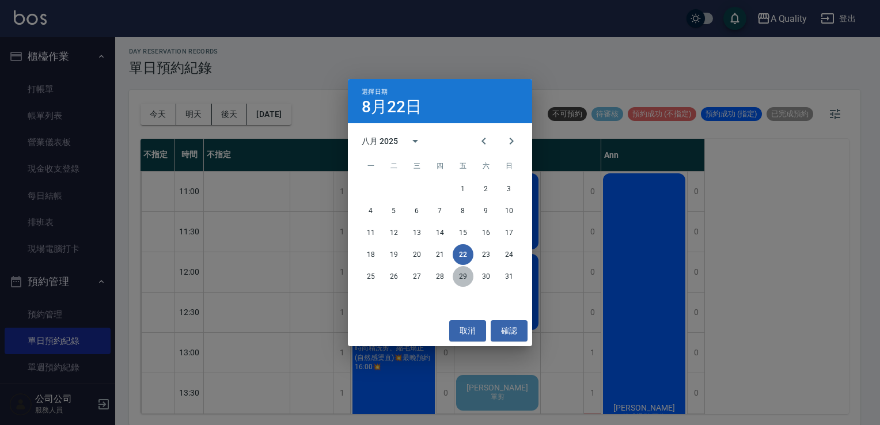
drag, startPoint x: 468, startPoint y: 276, endPoint x: 458, endPoint y: 268, distance: 13.5
click at [468, 276] on button "29" at bounding box center [463, 276] width 21 height 21
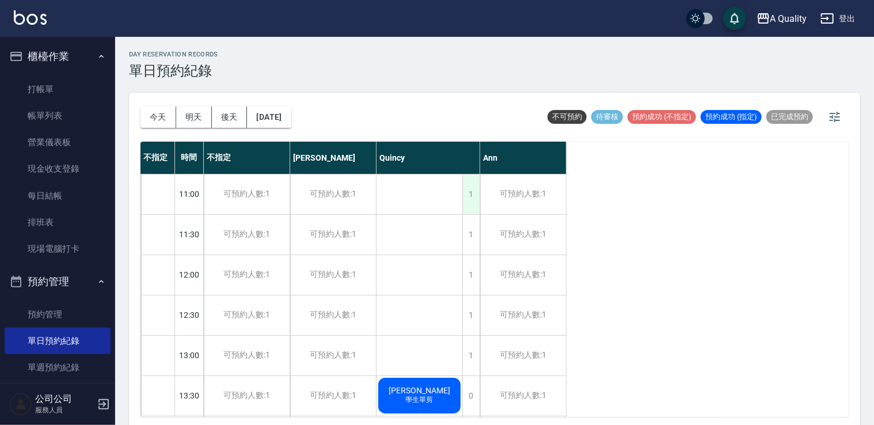
click at [468, 207] on div "1" at bounding box center [470, 194] width 17 height 40
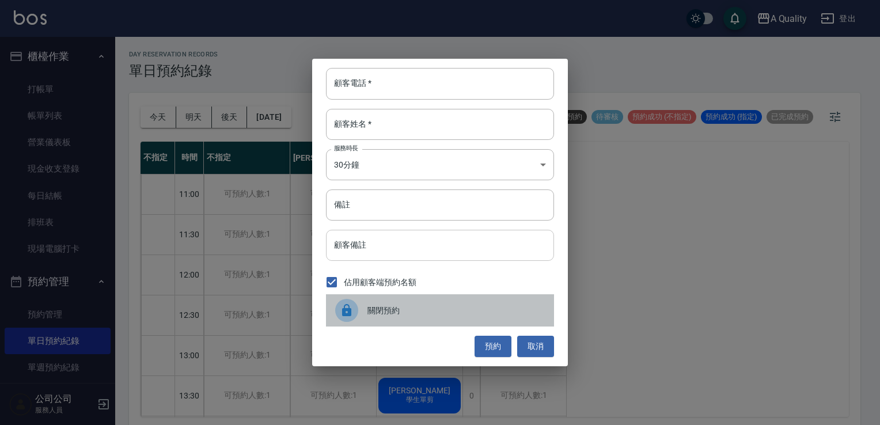
drag, startPoint x: 459, startPoint y: 314, endPoint x: 476, endPoint y: 256, distance: 60.3
click at [459, 313] on span "關閉預約" at bounding box center [455, 311] width 177 height 12
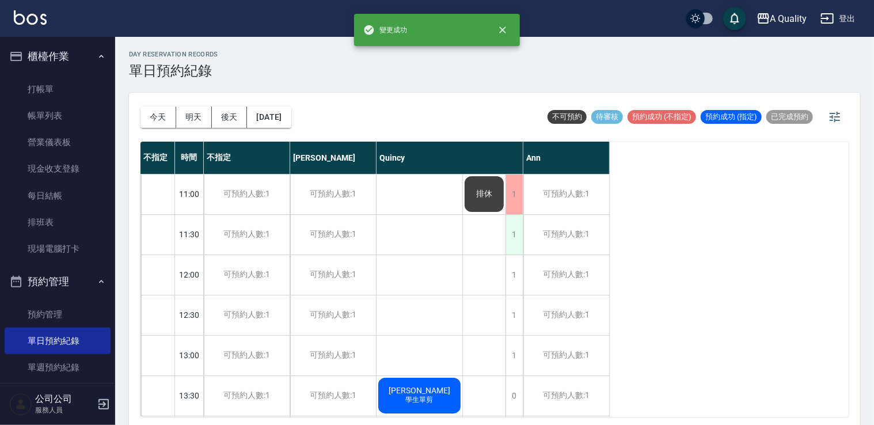
click at [512, 235] on div "1" at bounding box center [514, 235] width 17 height 40
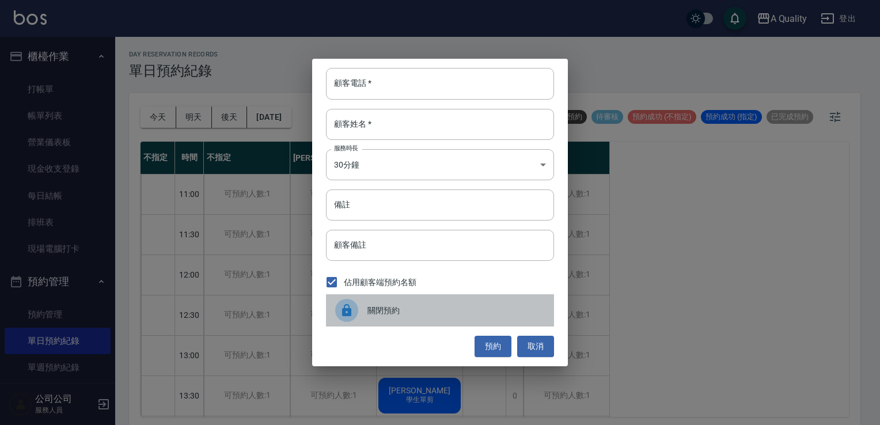
click at [410, 312] on span "關閉預約" at bounding box center [455, 311] width 177 height 12
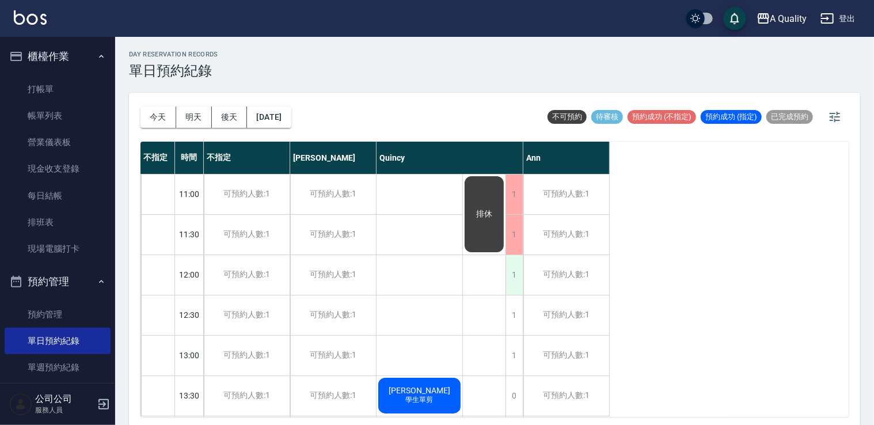
drag, startPoint x: 522, startPoint y: 275, endPoint x: 514, endPoint y: 275, distance: 8.1
click at [514, 275] on div "1" at bounding box center [514, 275] width 17 height 40
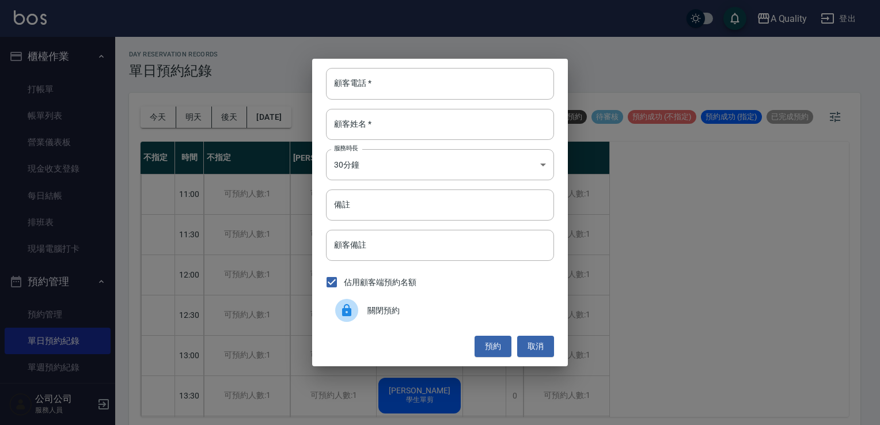
click at [432, 307] on span "關閉預約" at bounding box center [455, 311] width 177 height 12
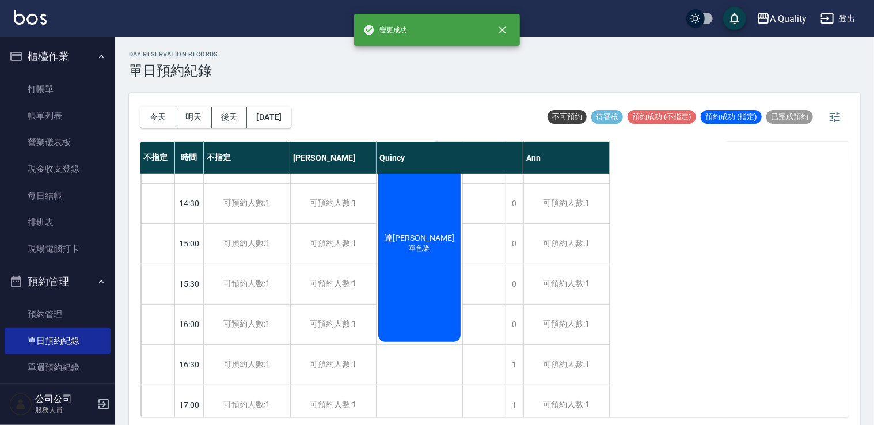
scroll to position [261, 0]
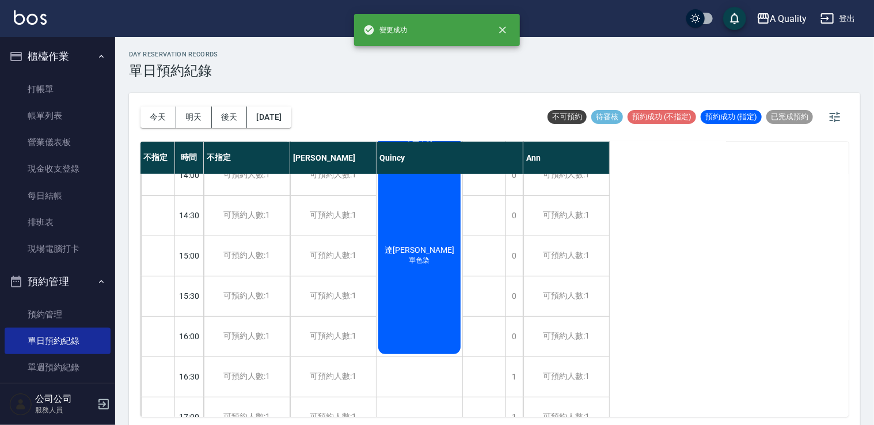
click at [417, 154] on div "達晉婷 單色染" at bounding box center [420, 134] width 86 height 39
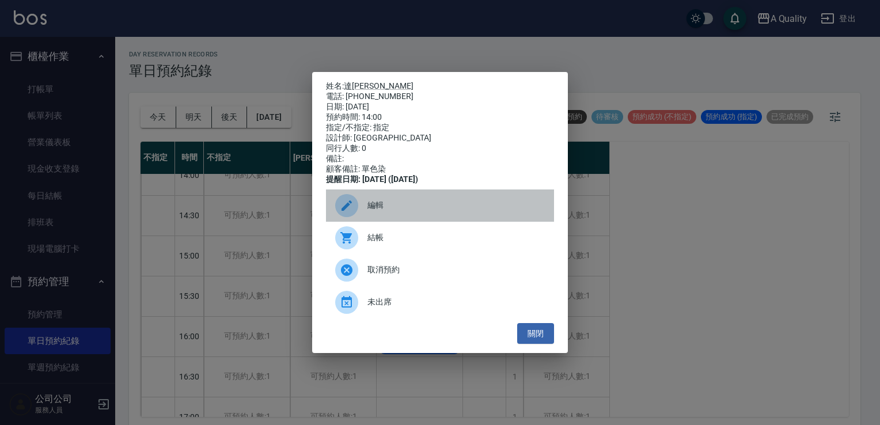
click at [416, 211] on span "編輯" at bounding box center [455, 205] width 177 height 12
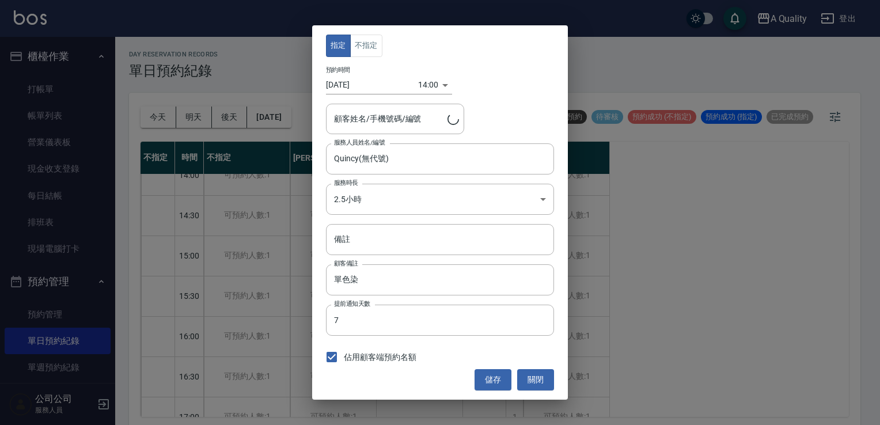
type input "達晉婷/0932317090/"
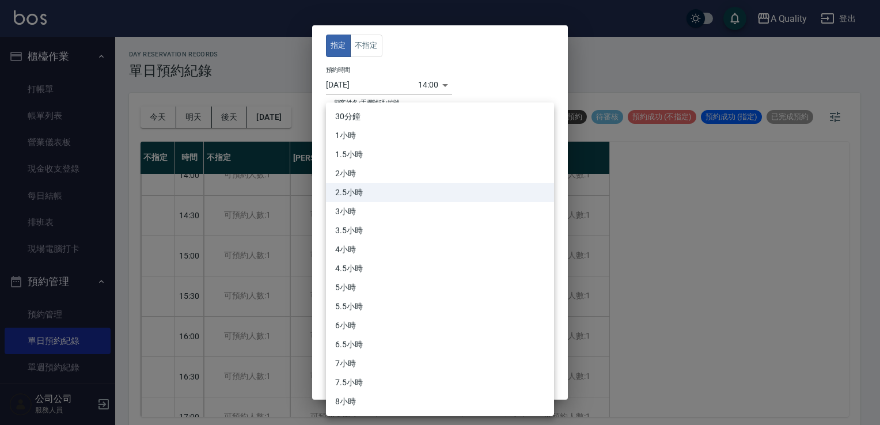
click at [402, 202] on body "A Quality 登出 櫃檯作業 打帳單 帳單列表 營業儀表板 現金收支登錄 每日結帳 排班表 現場電腦打卡 預約管理 預約管理 單日預約紀錄 單週預約紀錄…" at bounding box center [440, 214] width 880 height 428
click at [389, 226] on li "3.5小時" at bounding box center [440, 230] width 228 height 19
type input "7"
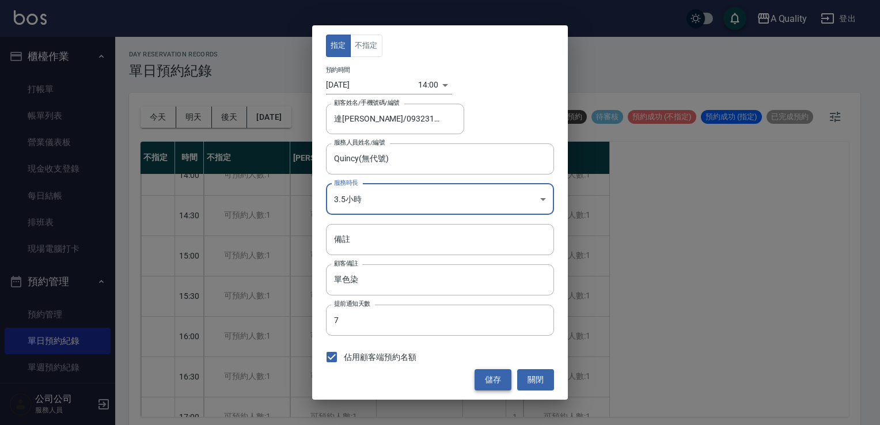
click at [490, 379] on button "儲存" at bounding box center [492, 379] width 37 height 21
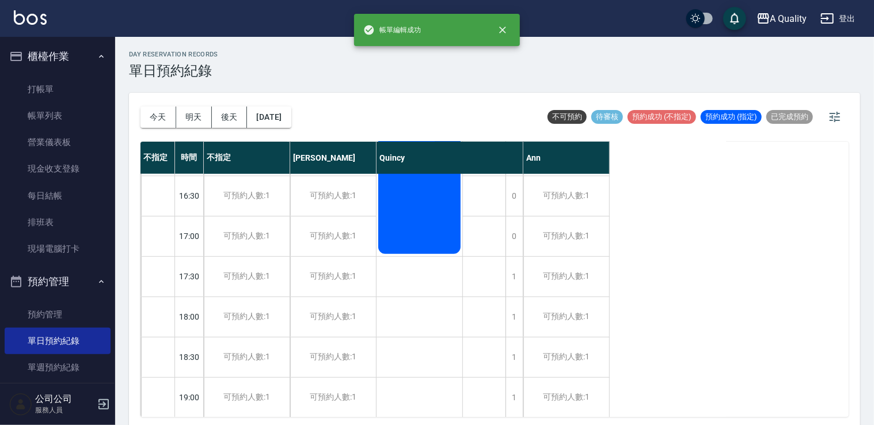
scroll to position [491, 0]
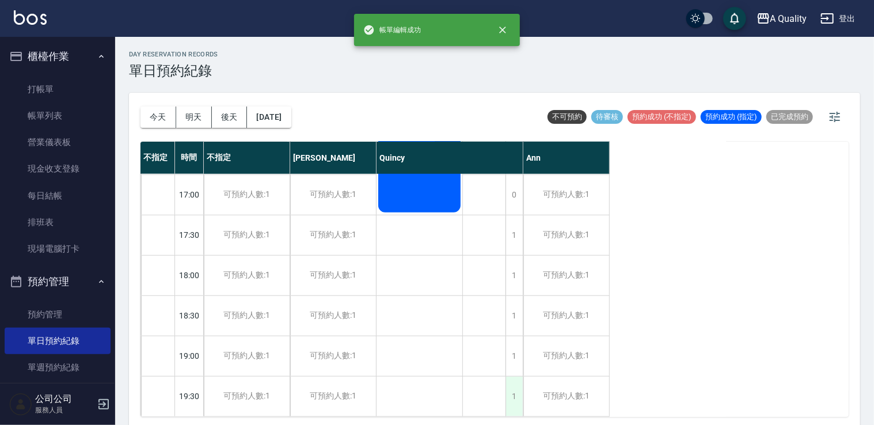
click at [516, 386] on div "1" at bounding box center [514, 397] width 17 height 40
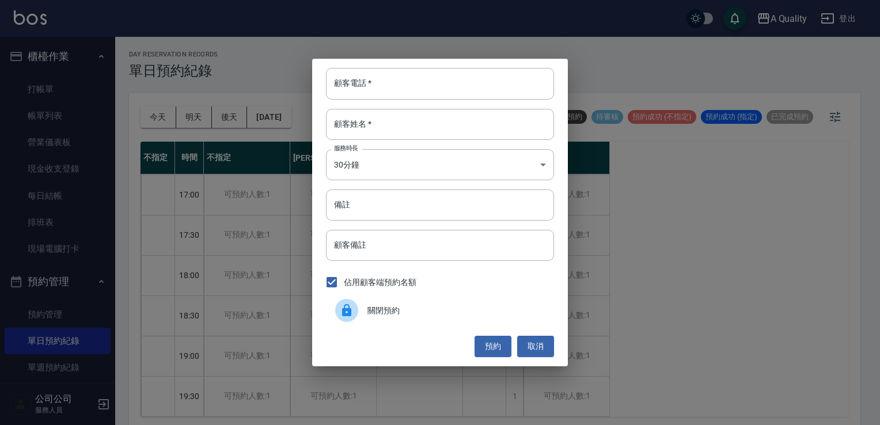
click at [447, 317] on div "關閉預約" at bounding box center [440, 310] width 228 height 32
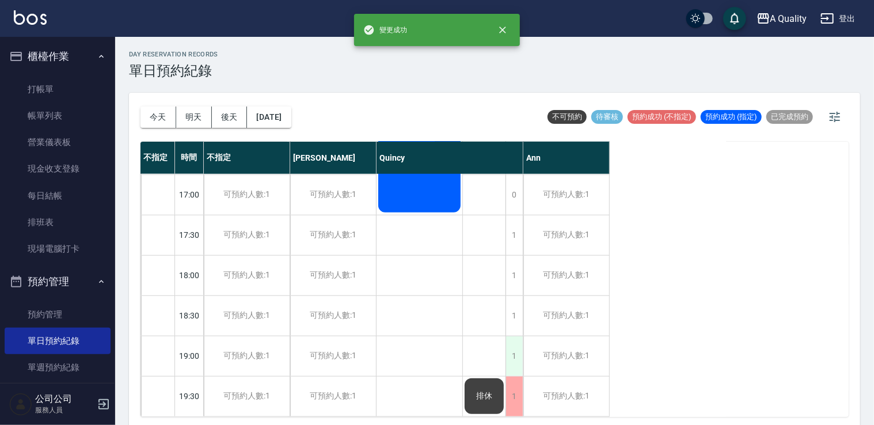
click at [520, 357] on div "1" at bounding box center [514, 356] width 17 height 40
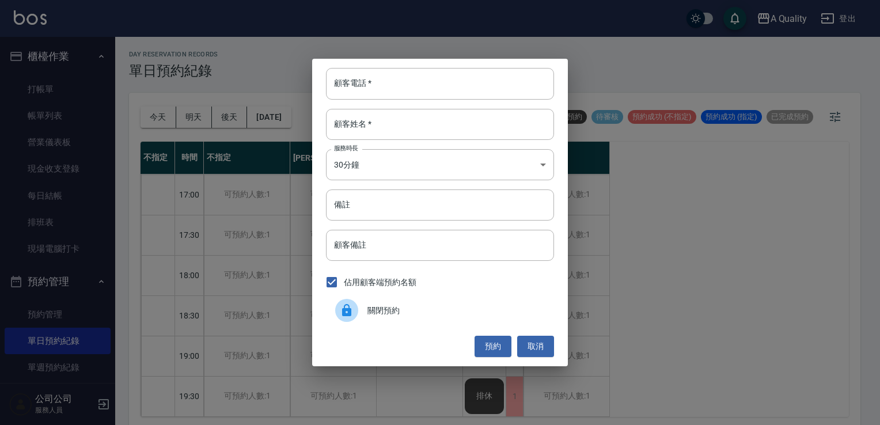
click at [458, 307] on span "關閉預約" at bounding box center [455, 311] width 177 height 12
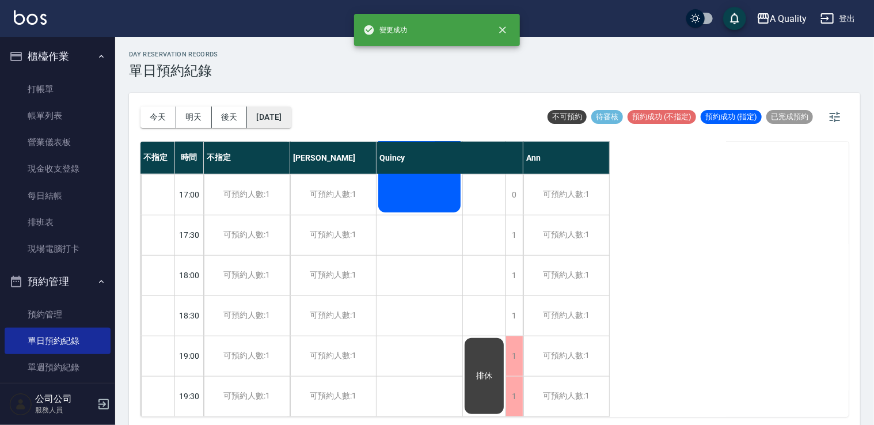
click at [291, 114] on button "2025/08/29" at bounding box center [269, 117] width 44 height 21
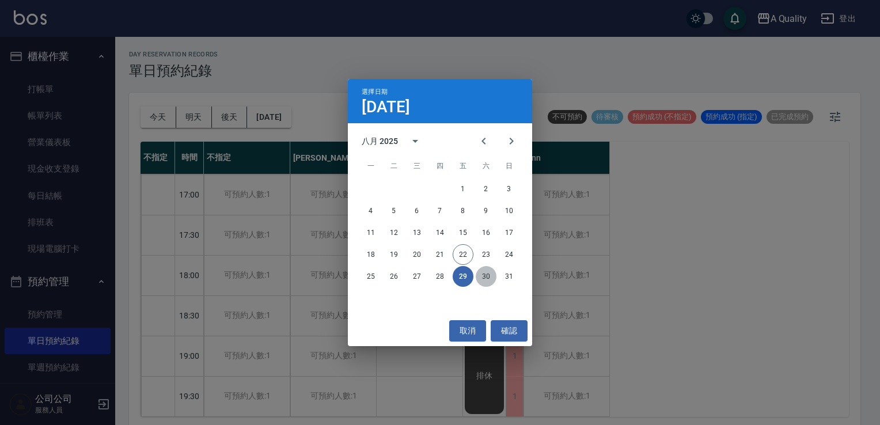
click at [484, 272] on button "30" at bounding box center [486, 276] width 21 height 21
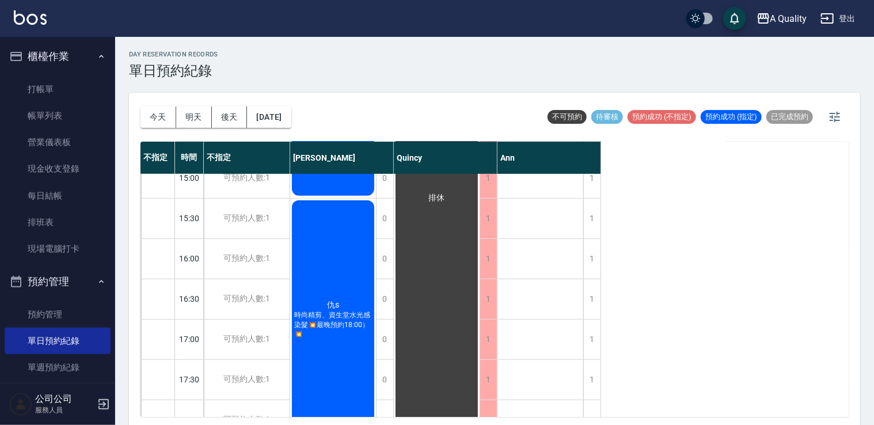
scroll to position [461, 0]
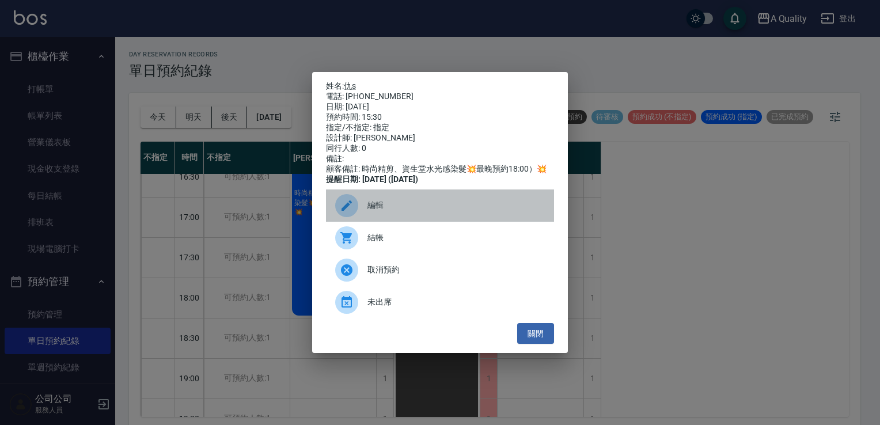
click at [392, 210] on span "編輯" at bounding box center [455, 205] width 177 height 12
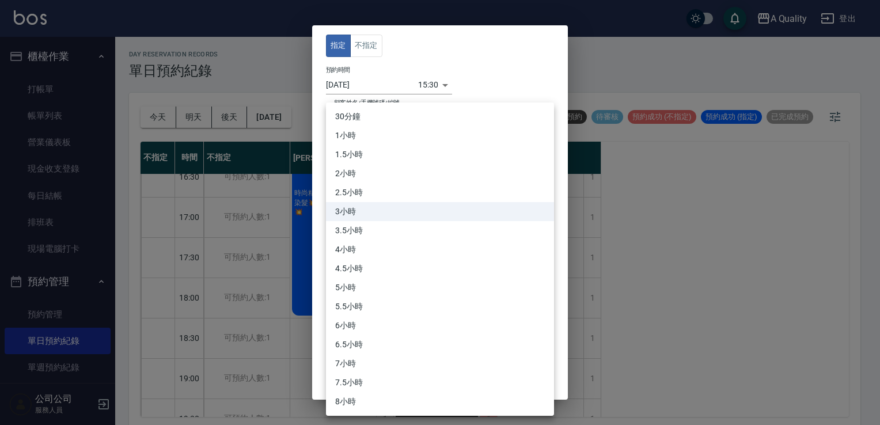
click at [392, 203] on body "A Quality 登出 櫃檯作業 打帳單 帳單列表 營業儀表板 現金收支登錄 每日結帳 排班表 現場電腦打卡 預約管理 預約管理 單日預約紀錄 單週預約紀錄…" at bounding box center [440, 214] width 880 height 428
drag, startPoint x: 645, startPoint y: 207, endPoint x: 638, endPoint y: 207, distance: 6.9
click at [645, 207] on div at bounding box center [440, 212] width 880 height 425
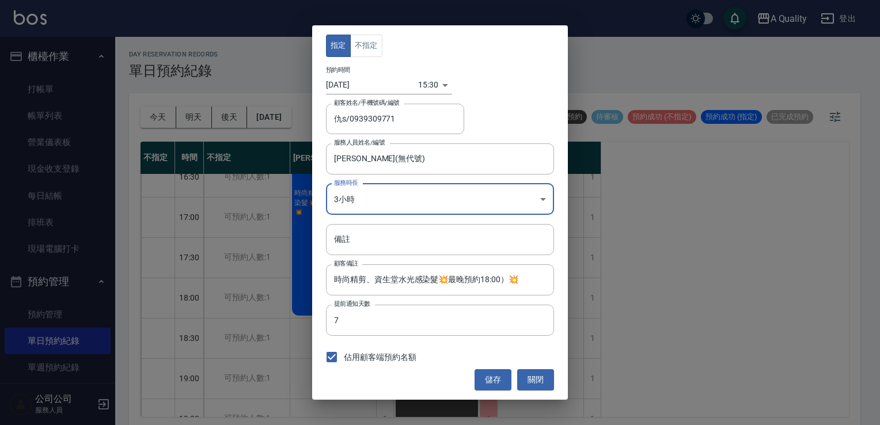
click at [440, 203] on body "A Quality 登出 櫃檯作業 打帳單 帳單列表 營業儀表板 現金收支登錄 每日結帳 排班表 現場電腦打卡 預約管理 預約管理 單日預約紀錄 單週預約紀錄…" at bounding box center [440, 214] width 880 height 428
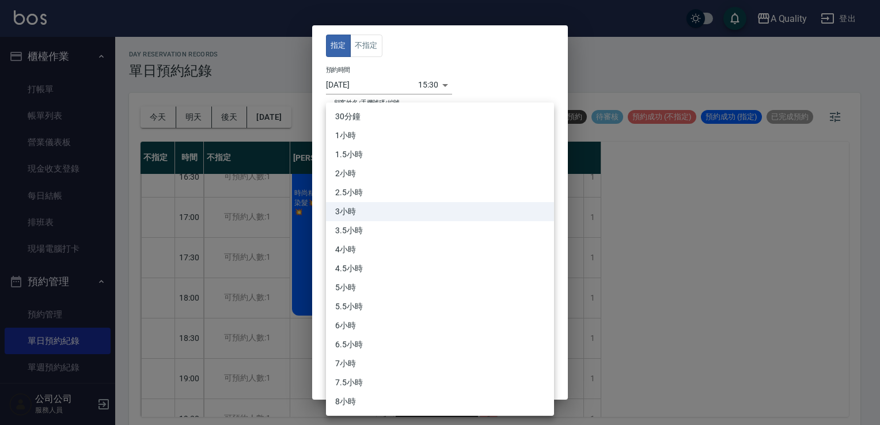
drag, startPoint x: 359, startPoint y: 227, endPoint x: 408, endPoint y: 252, distance: 55.1
click at [358, 227] on li "3.5小時" at bounding box center [440, 230] width 228 height 19
type input "7"
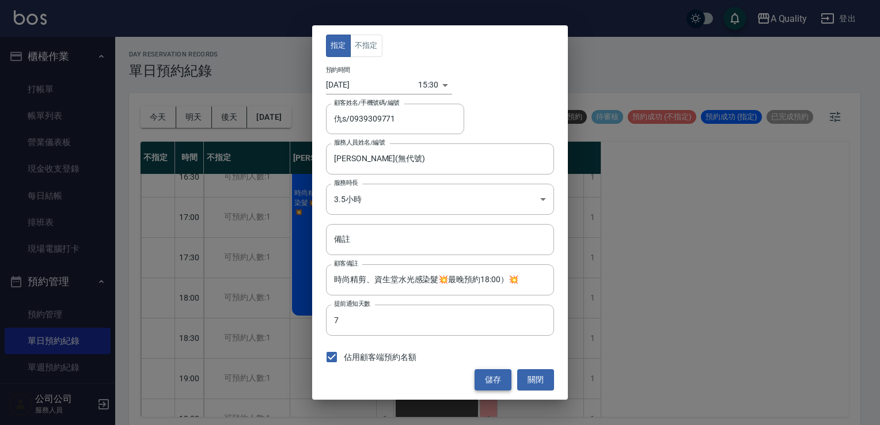
click at [472, 378] on div "儲存 關閉" at bounding box center [440, 379] width 228 height 21
click at [481, 381] on button "儲存" at bounding box center [492, 379] width 37 height 21
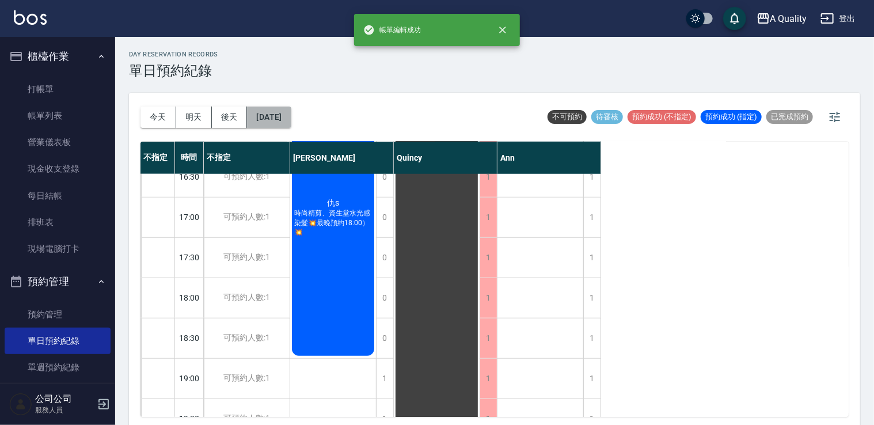
click at [289, 119] on button "2025/08/30" at bounding box center [269, 117] width 44 height 21
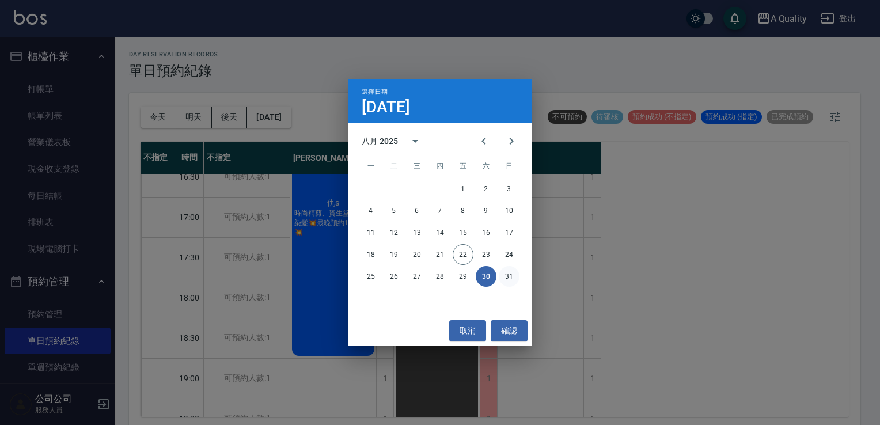
click at [504, 273] on button "31" at bounding box center [509, 276] width 21 height 21
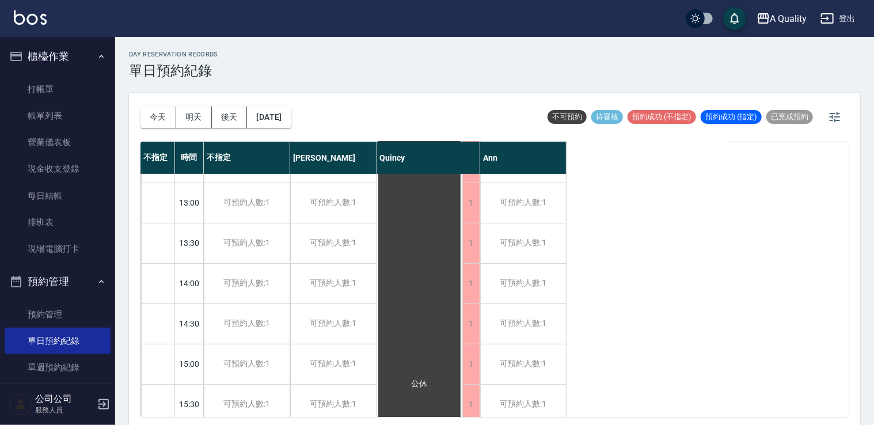
scroll to position [58, 0]
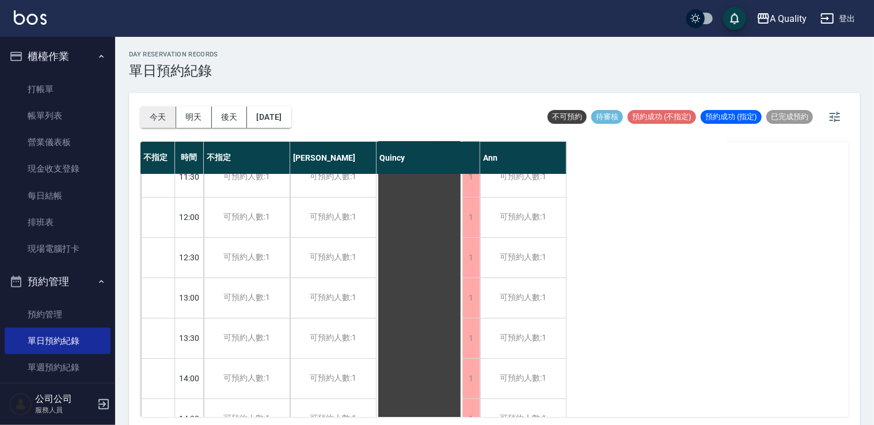
click at [148, 114] on button "今天" at bounding box center [158, 117] width 36 height 21
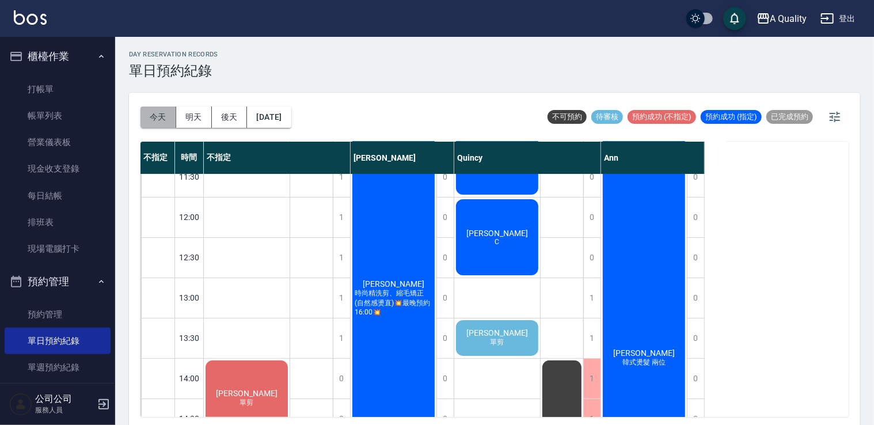
click at [164, 117] on button "今天" at bounding box center [158, 117] width 36 height 21
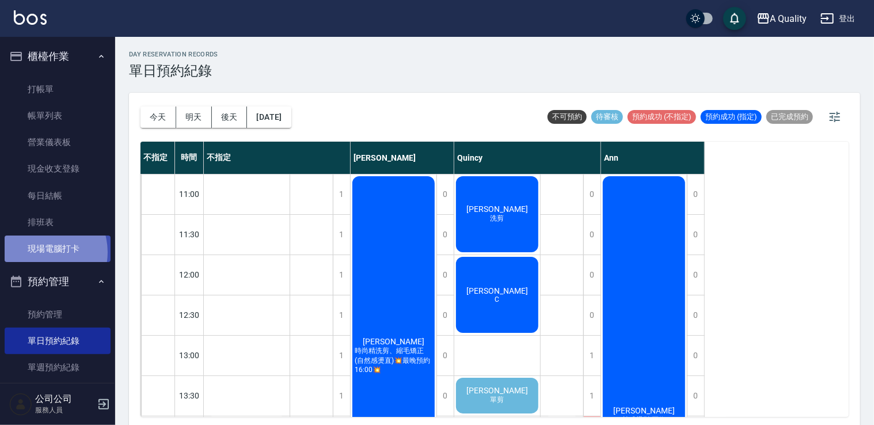
click at [40, 252] on link "現場電腦打卡" at bounding box center [58, 249] width 106 height 26
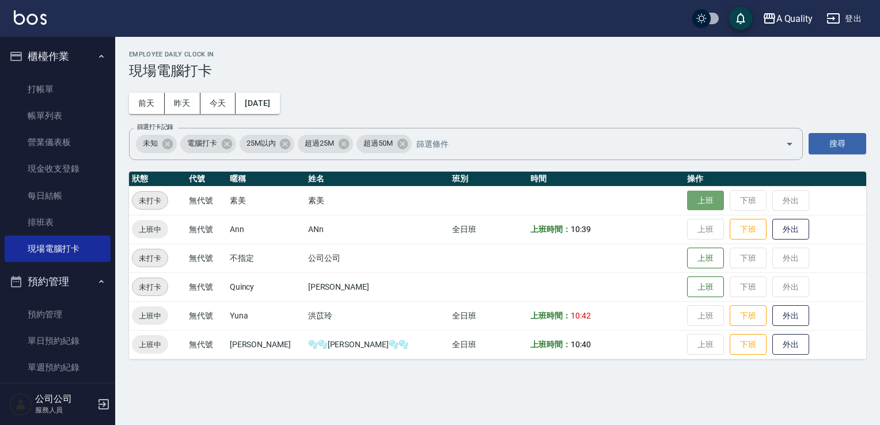
click at [687, 203] on button "上班" at bounding box center [705, 201] width 37 height 20
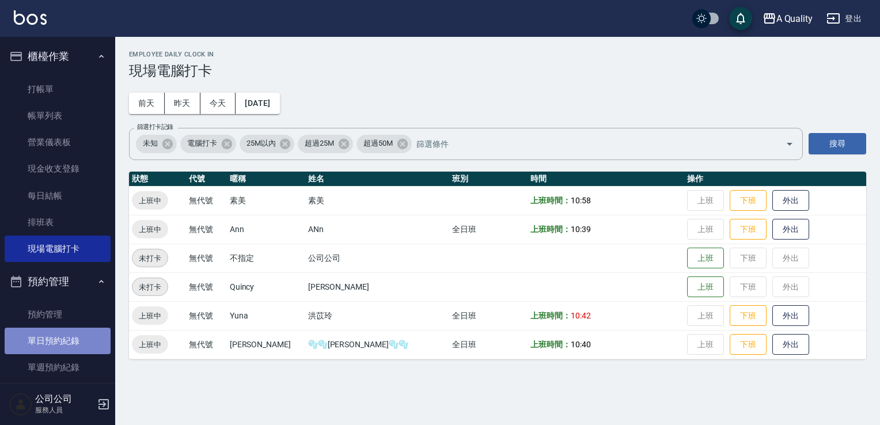
click at [66, 347] on link "單日預約紀錄" at bounding box center [58, 341] width 106 height 26
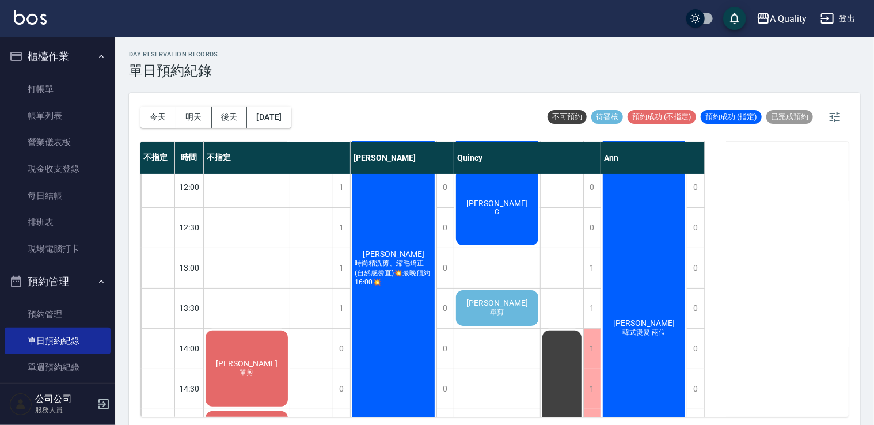
scroll to position [173, 0]
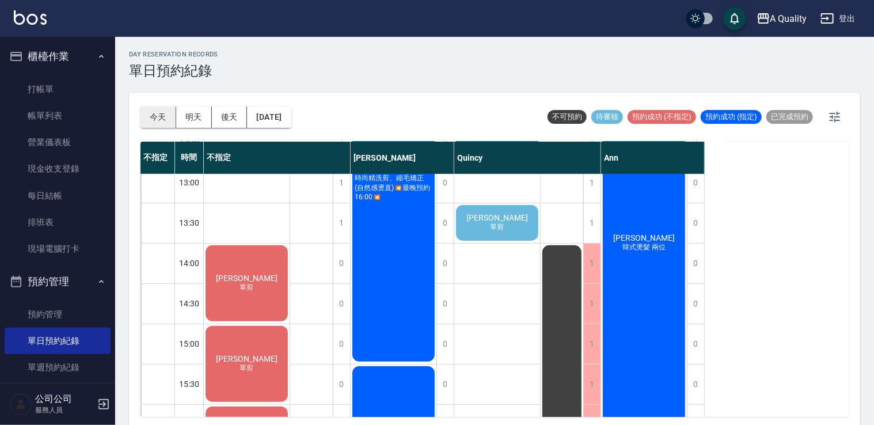
click at [168, 119] on button "今天" at bounding box center [158, 117] width 36 height 21
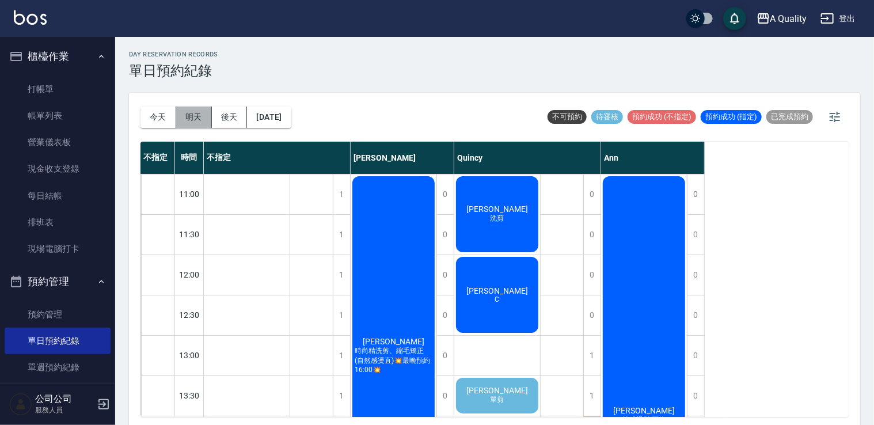
click at [205, 123] on button "明天" at bounding box center [194, 117] width 36 height 21
click at [205, 123] on div at bounding box center [437, 212] width 874 height 425
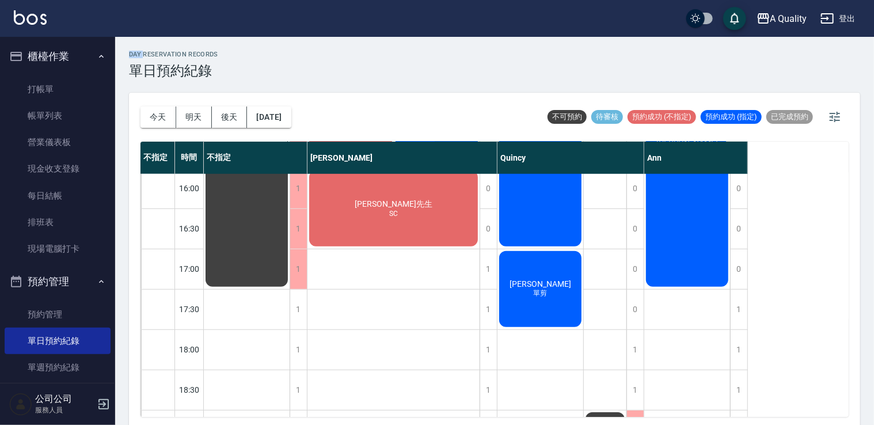
scroll to position [491, 0]
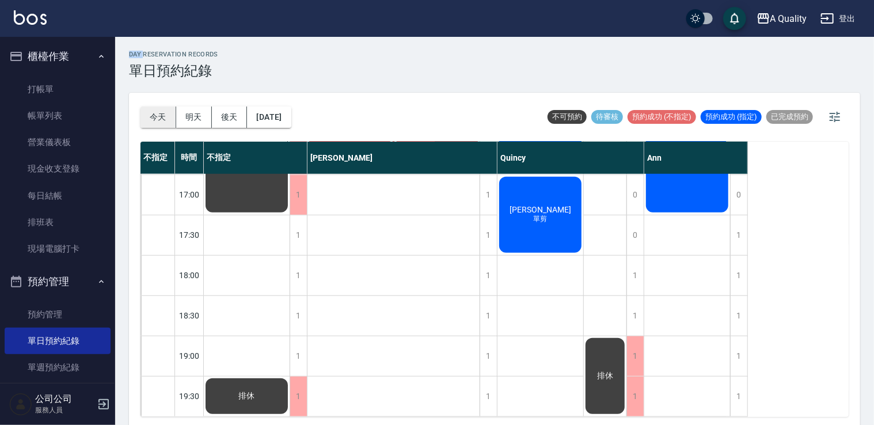
click at [152, 114] on button "今天" at bounding box center [158, 117] width 36 height 21
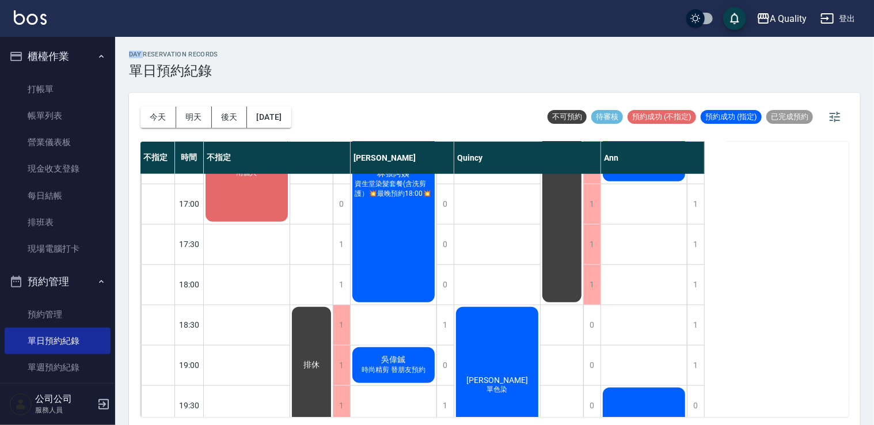
scroll to position [186, 0]
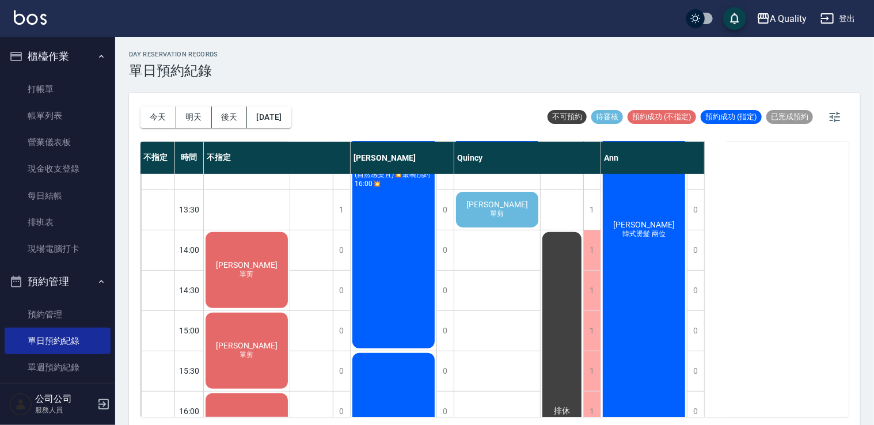
click at [290, 269] on div "葉凱文 韓式燙髮 兩位" at bounding box center [247, 269] width 86 height 79
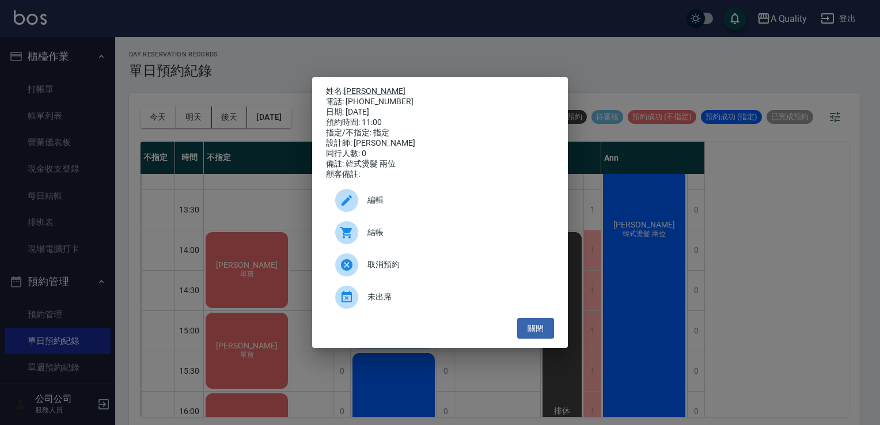
click at [396, 238] on span "結帳" at bounding box center [455, 232] width 177 height 12
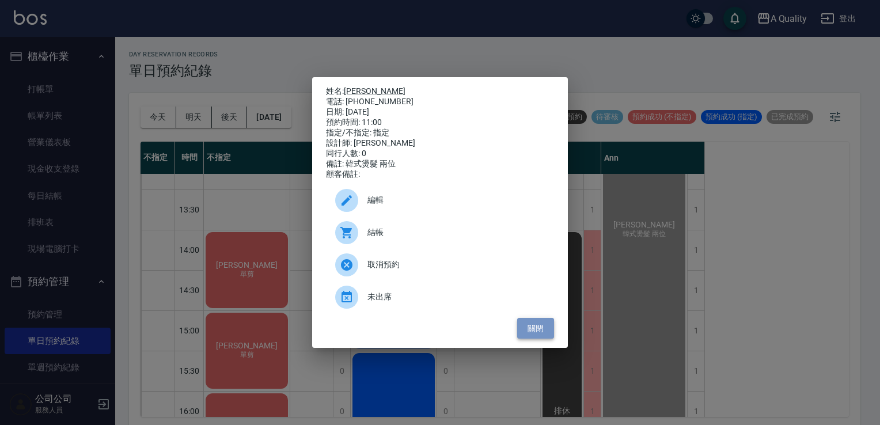
click at [532, 332] on button "關閉" at bounding box center [535, 328] width 37 height 21
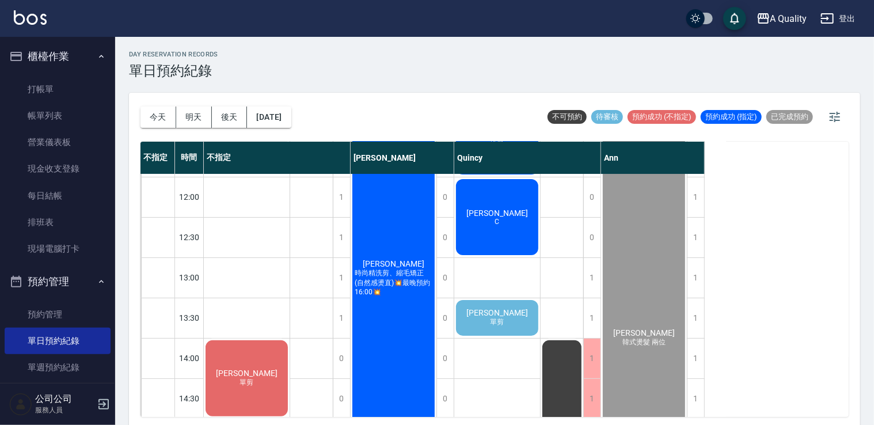
scroll to position [71, 0]
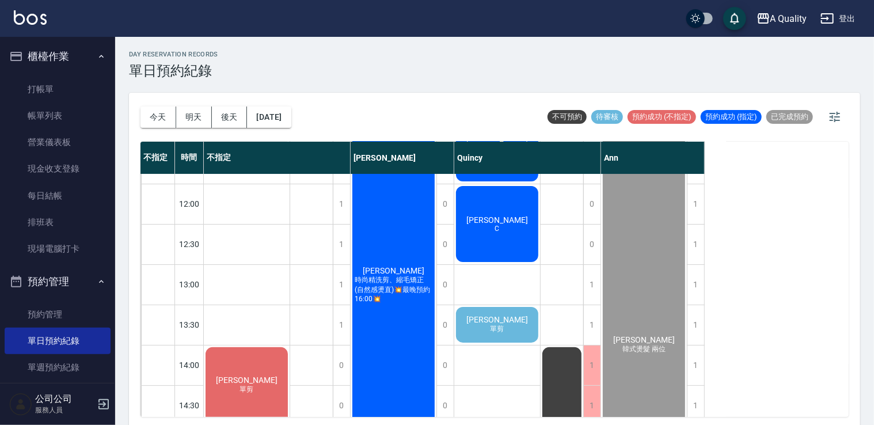
click at [290, 345] on div "邱r 單剪" at bounding box center [247, 384] width 86 height 79
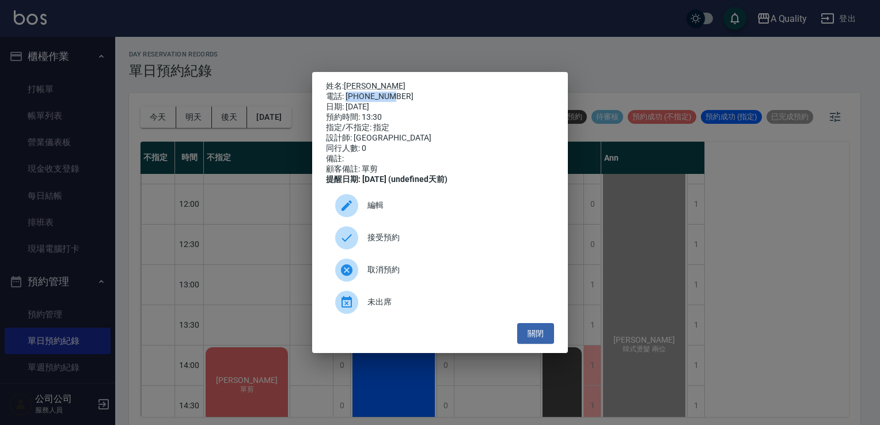
drag, startPoint x: 345, startPoint y: 92, endPoint x: 397, endPoint y: 93, distance: 51.8
click at [397, 93] on div "電話: 0958070170" at bounding box center [440, 97] width 228 height 10
drag, startPoint x: 397, startPoint y: 93, endPoint x: 383, endPoint y: 93, distance: 14.4
copy div "0958070170"
click at [542, 335] on button "關閉" at bounding box center [535, 333] width 37 height 21
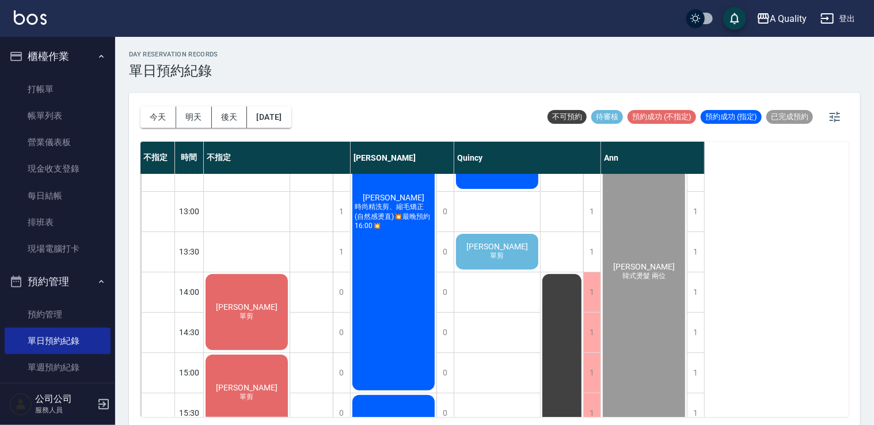
scroll to position [0, 0]
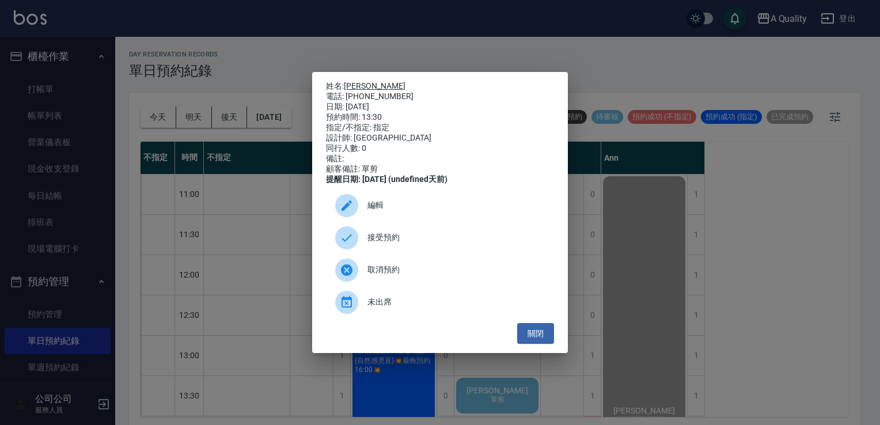
click at [355, 83] on link "[PERSON_NAME]" at bounding box center [375, 85] width 62 height 9
click at [542, 333] on button "關閉" at bounding box center [535, 333] width 37 height 21
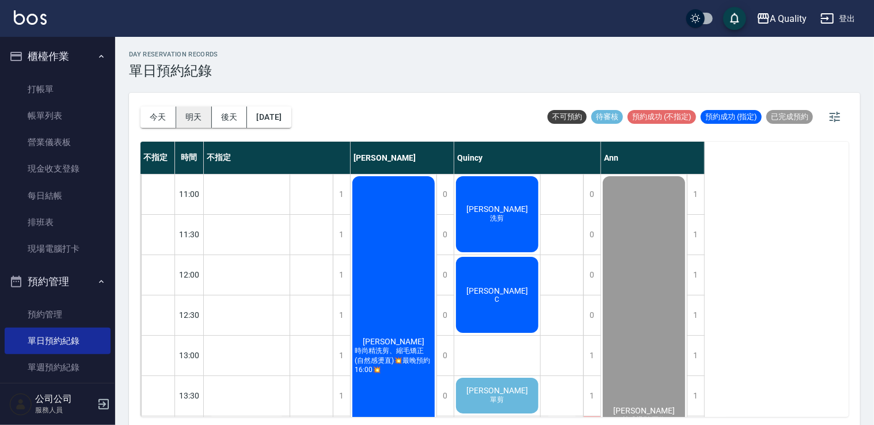
click at [188, 119] on button "明天" at bounding box center [194, 117] width 36 height 21
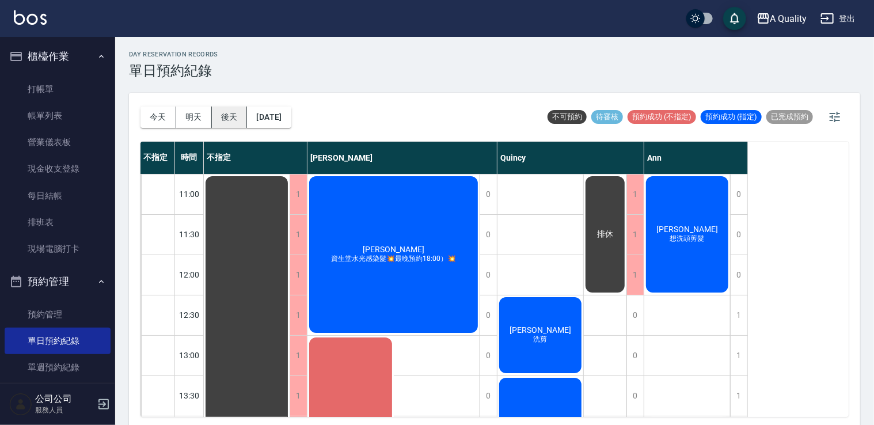
click at [236, 117] on button "後天" at bounding box center [230, 117] width 36 height 21
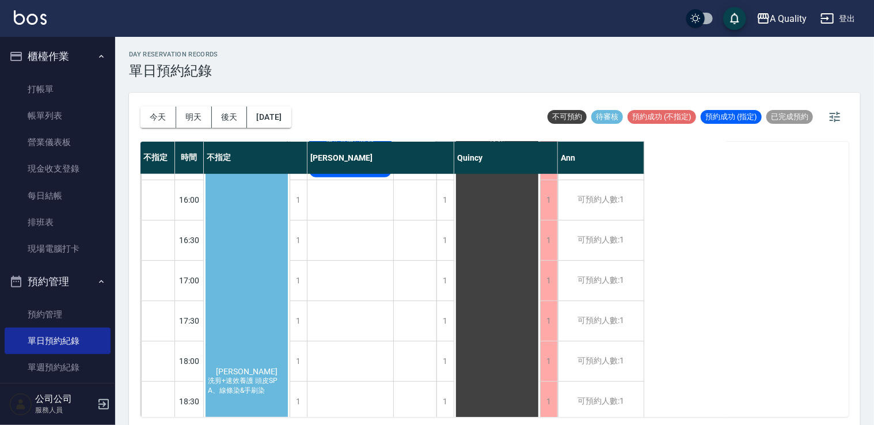
scroll to position [403, 0]
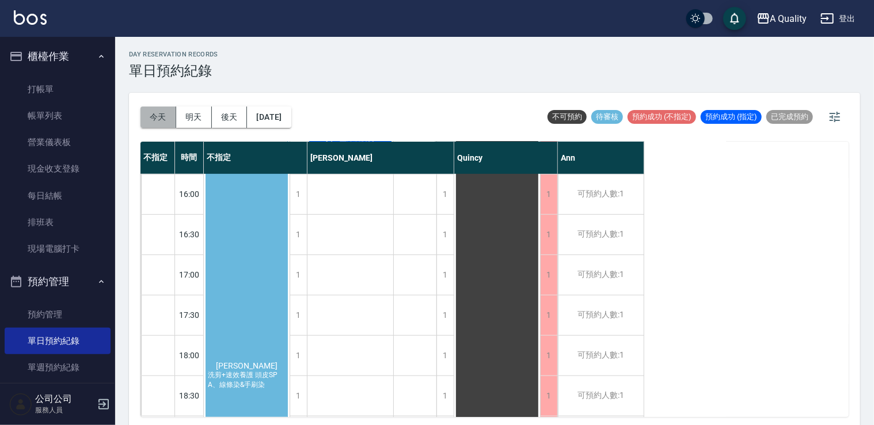
click at [150, 112] on button "今天" at bounding box center [158, 117] width 36 height 21
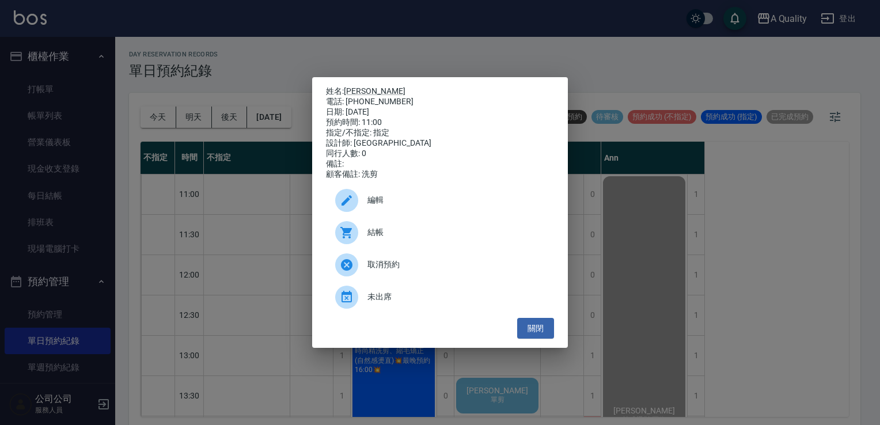
click at [393, 238] on span "結帳" at bounding box center [455, 232] width 177 height 12
click at [541, 335] on button "關閉" at bounding box center [535, 328] width 37 height 21
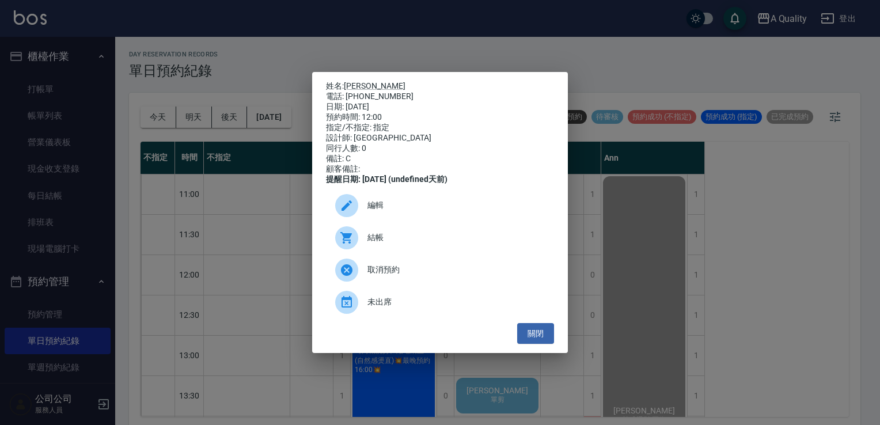
click at [403, 254] on div "結帳" at bounding box center [440, 238] width 228 height 32
click at [537, 336] on button "關閉" at bounding box center [535, 333] width 37 height 21
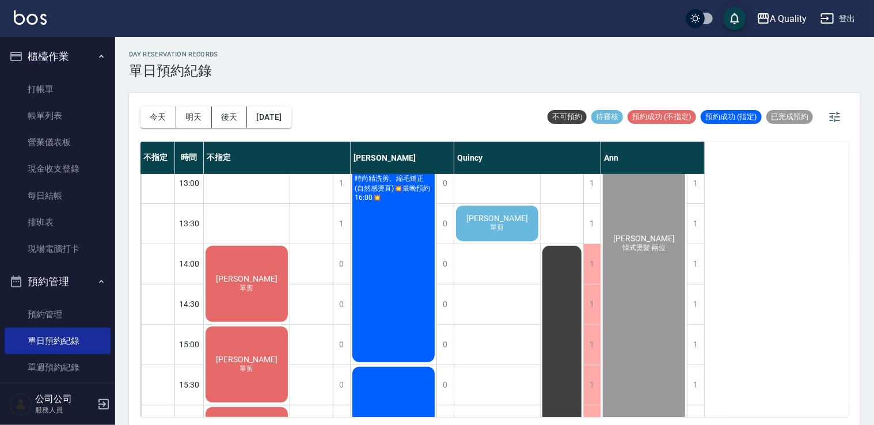
scroll to position [173, 0]
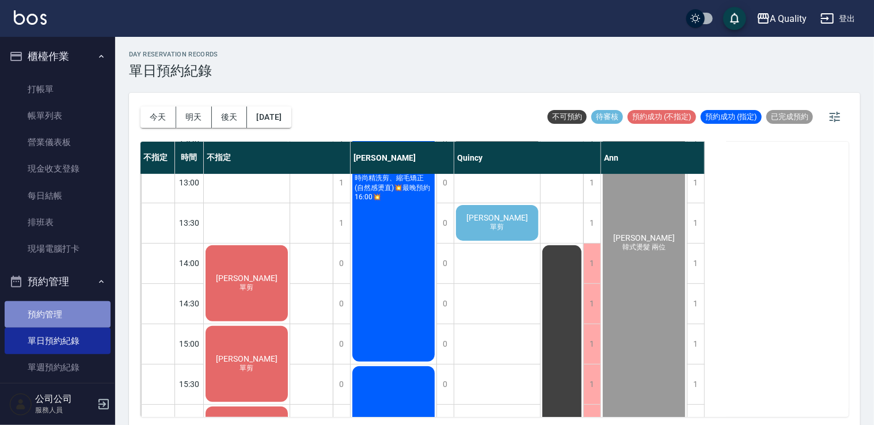
click at [86, 314] on link "預約管理" at bounding box center [58, 314] width 106 height 26
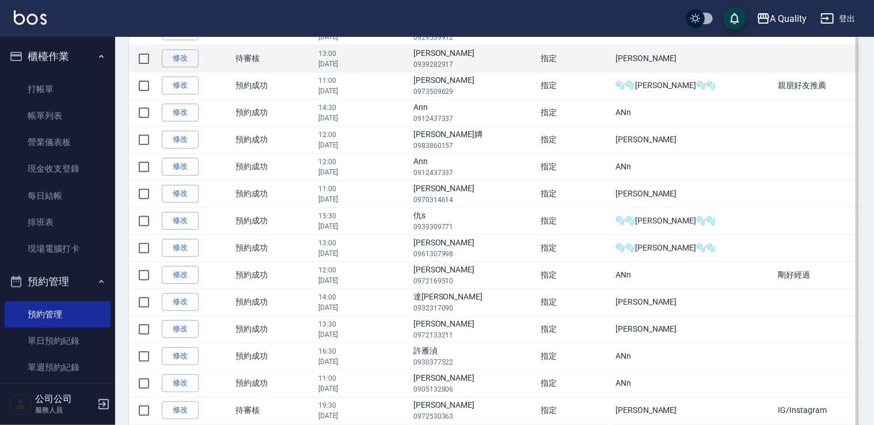
scroll to position [403, 0]
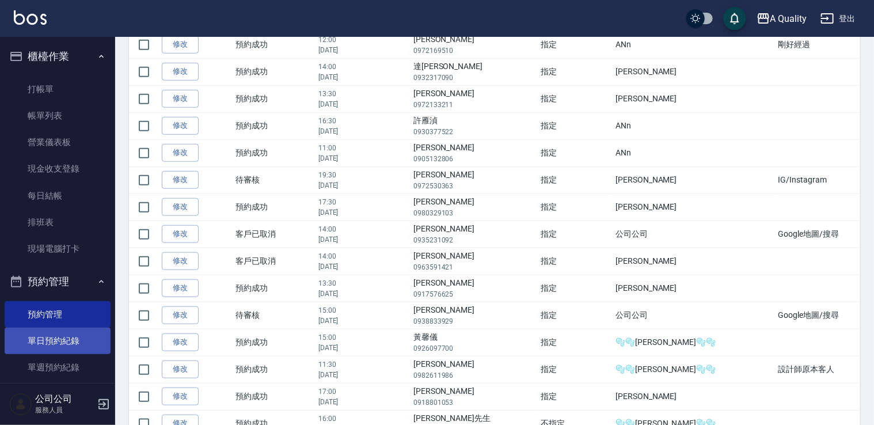
click at [70, 343] on link "單日預約紀錄" at bounding box center [58, 341] width 106 height 26
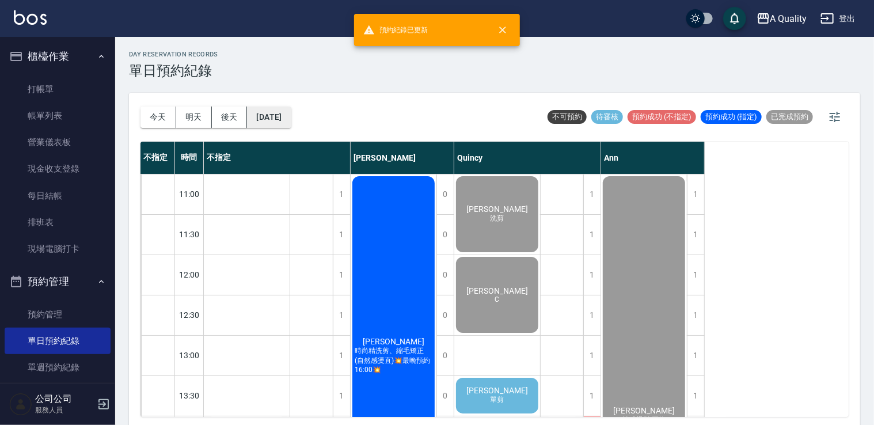
click at [275, 112] on button "[DATE]" at bounding box center [269, 117] width 44 height 21
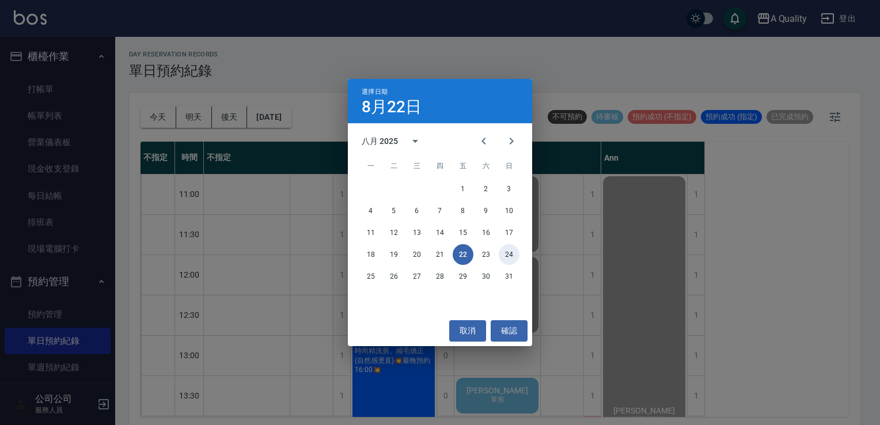
click at [509, 253] on button "24" at bounding box center [509, 254] width 21 height 21
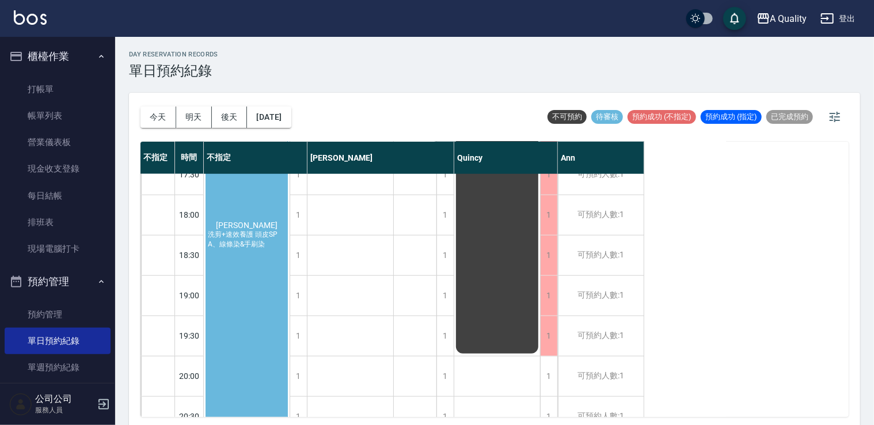
scroll to position [518, 0]
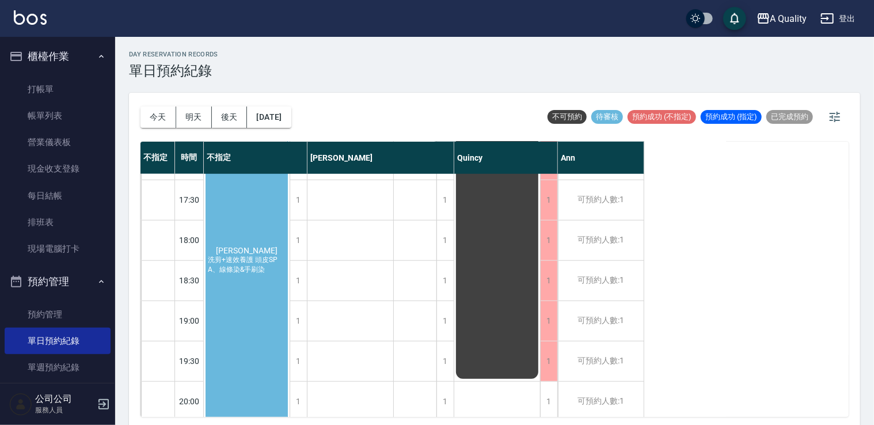
click at [254, 248] on span "洪于晴" at bounding box center [247, 250] width 66 height 9
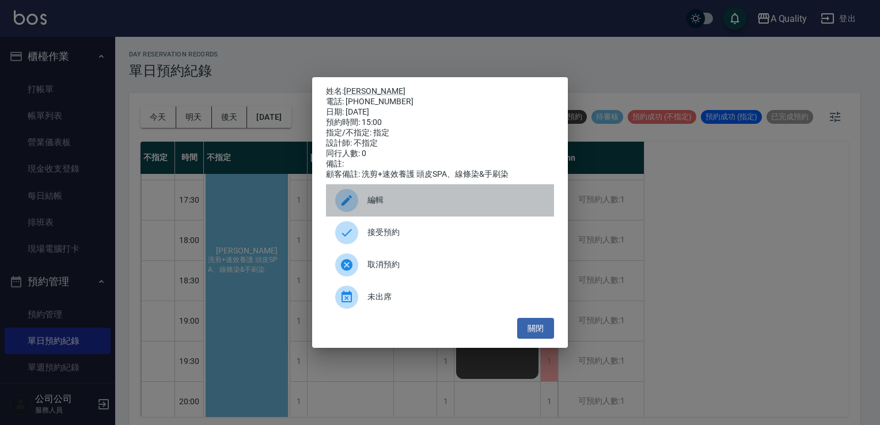
click at [411, 204] on span "編輯" at bounding box center [455, 200] width 177 height 12
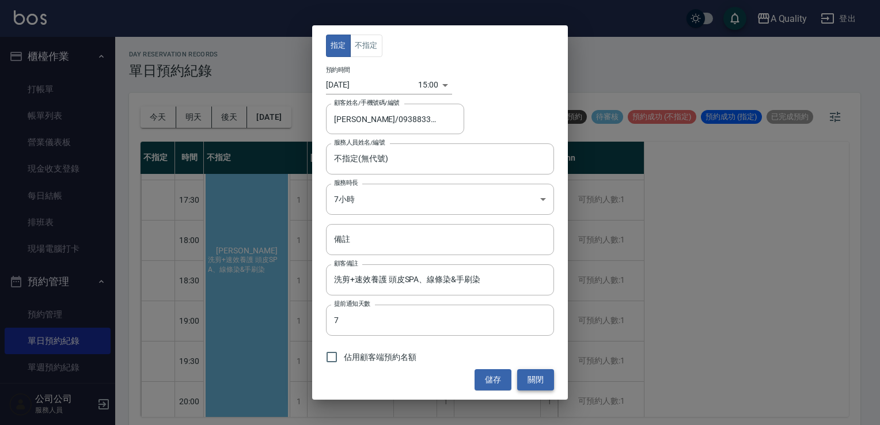
drag, startPoint x: 544, startPoint y: 379, endPoint x: 540, endPoint y: 373, distance: 7.7
click at [541, 378] on button "關閉" at bounding box center [535, 379] width 37 height 21
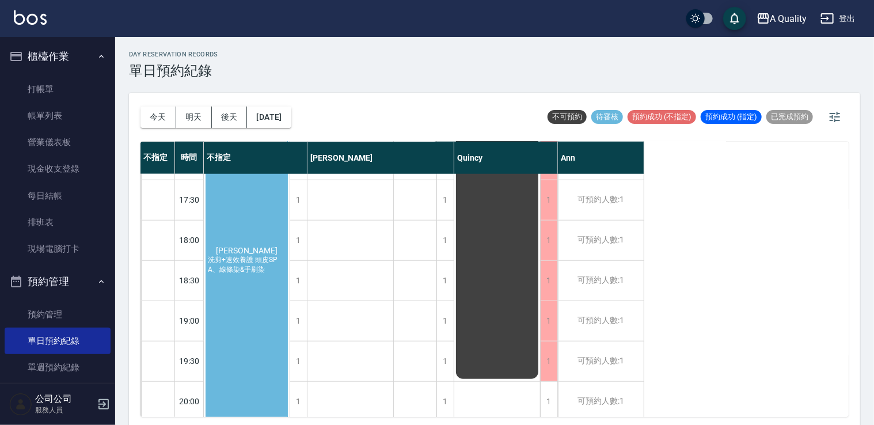
click at [263, 230] on div "洪于晴 洗剪+速效養護 頭皮SPA、線條染&手刷染" at bounding box center [247, 260] width 86 height 563
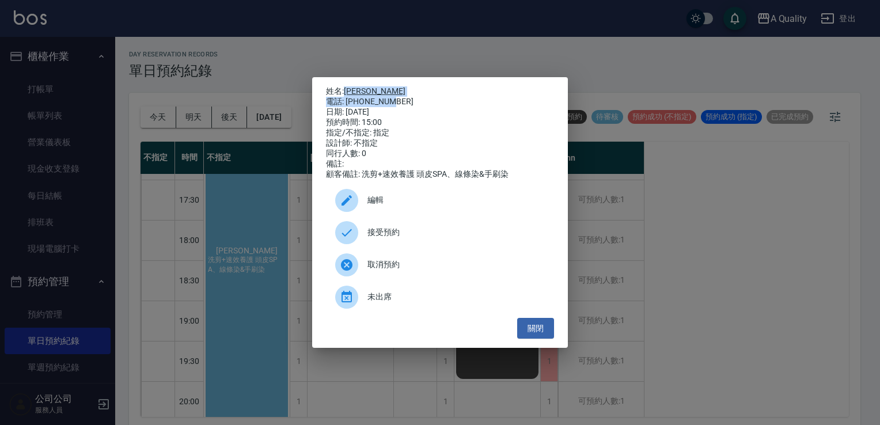
drag, startPoint x: 347, startPoint y: 77, endPoint x: 391, endPoint y: 98, distance: 48.4
click at [391, 98] on div "姓名: 洪于晴 電話: 0938833929 日期: 2025/08/24 預約時間: 15:00 指定/不指定: 指定 設計師: 不指定 同行人數: 0 備…" at bounding box center [440, 212] width 256 height 271
drag, startPoint x: 391, startPoint y: 98, endPoint x: 383, endPoint y: 100, distance: 7.8
drag, startPoint x: 383, startPoint y: 100, endPoint x: 420, endPoint y: 84, distance: 39.7
click at [420, 86] on p "姓名: 洪于晴" at bounding box center [440, 91] width 228 height 10
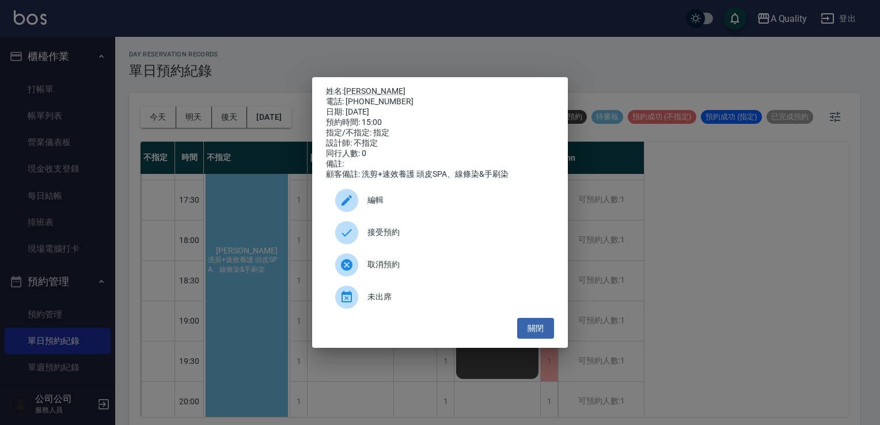
drag, startPoint x: 318, startPoint y: 77, endPoint x: 516, endPoint y: 107, distance: 200.3
drag, startPoint x: 516, startPoint y: 107, endPoint x: 324, endPoint y: 91, distance: 193.0
drag, startPoint x: 324, startPoint y: 91, endPoint x: 526, endPoint y: 124, distance: 204.8
click at [526, 124] on div "預約時間: 15:00" at bounding box center [440, 122] width 228 height 10
click at [536, 331] on button "關閉" at bounding box center [535, 328] width 37 height 21
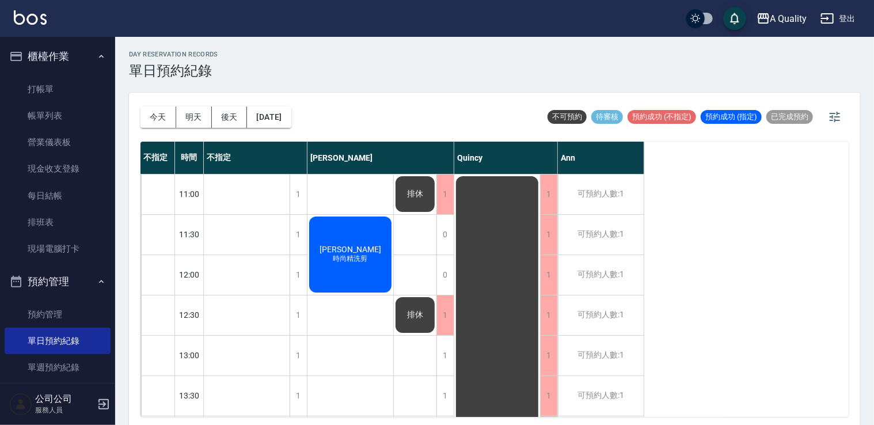
scroll to position [230, 0]
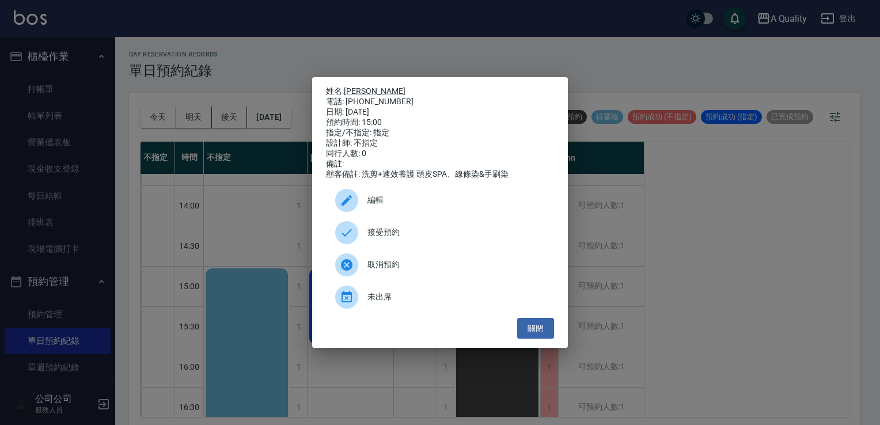
drag, startPoint x: 442, startPoint y: 124, endPoint x: 343, endPoint y: 39, distance: 130.7
click at [348, 40] on div "姓名: 洪于晴 電話: 0938833929 日期: 2025/08/24 預約時間: 15:00 指定/不指定: 指定 設計師: 不指定 同行人數: 0 備…" at bounding box center [440, 212] width 880 height 425
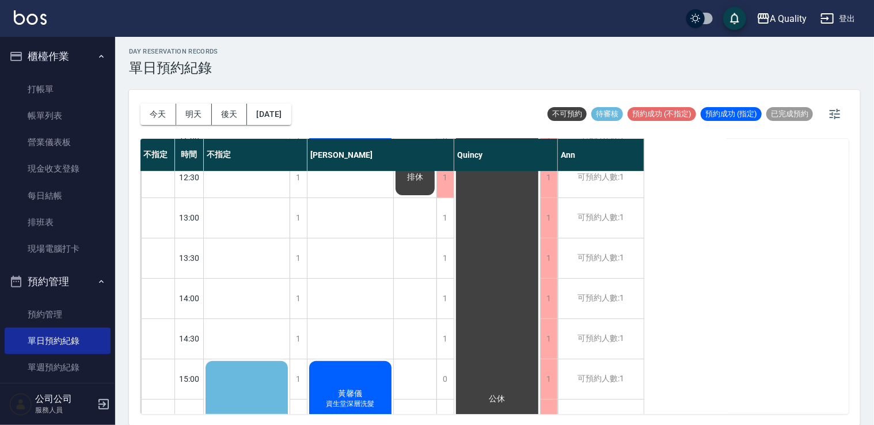
scroll to position [58, 0]
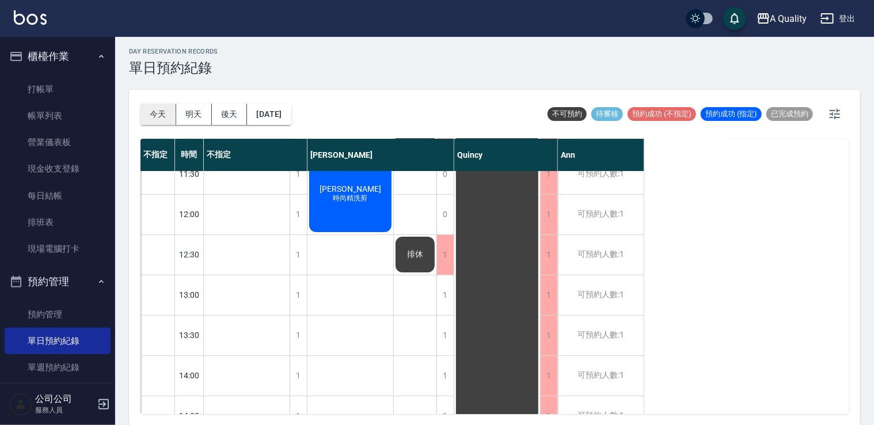
click at [158, 113] on button "今天" at bounding box center [158, 114] width 36 height 21
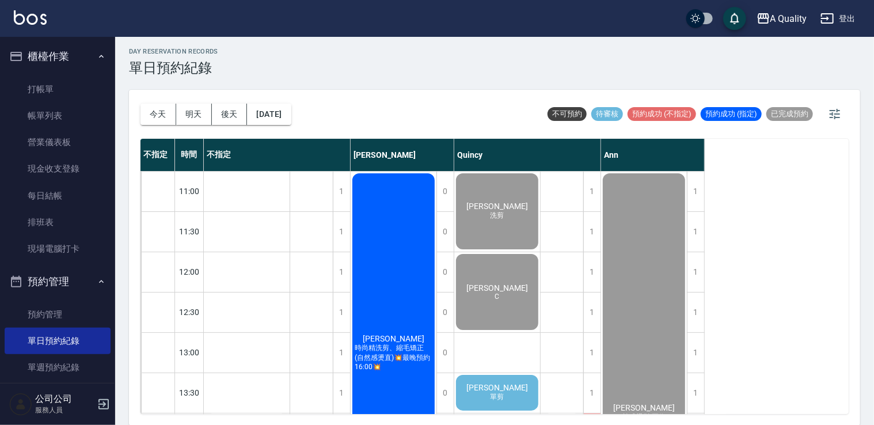
scroll to position [173, 0]
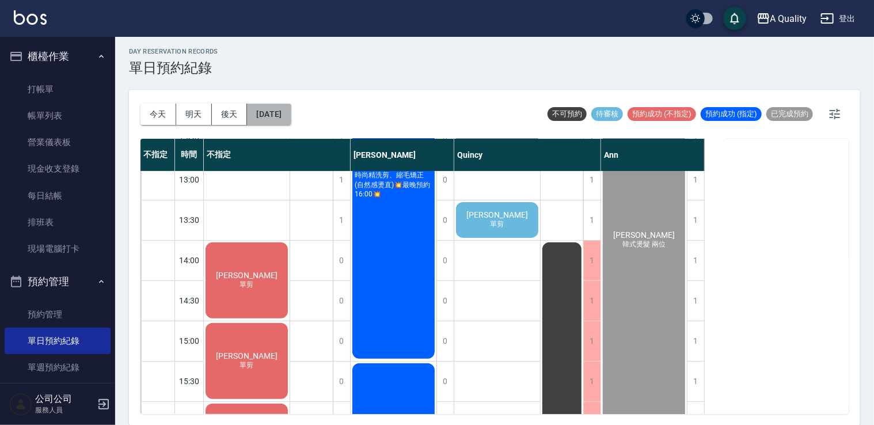
click at [277, 112] on button "[DATE]" at bounding box center [269, 114] width 44 height 21
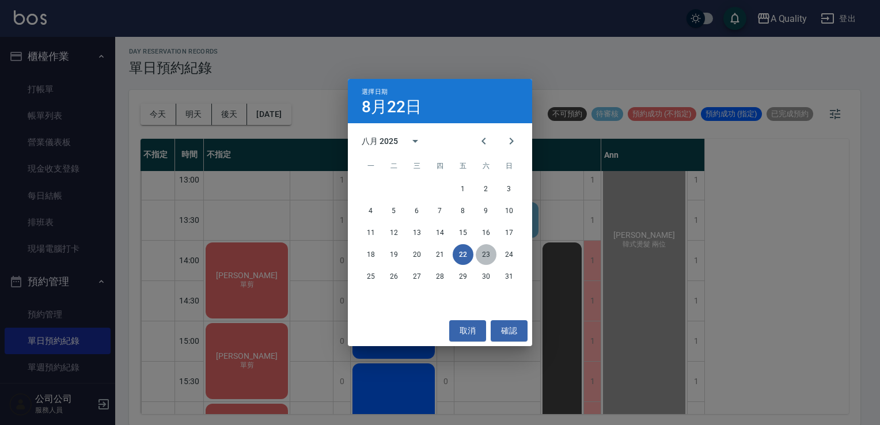
click at [484, 257] on button "23" at bounding box center [486, 254] width 21 height 21
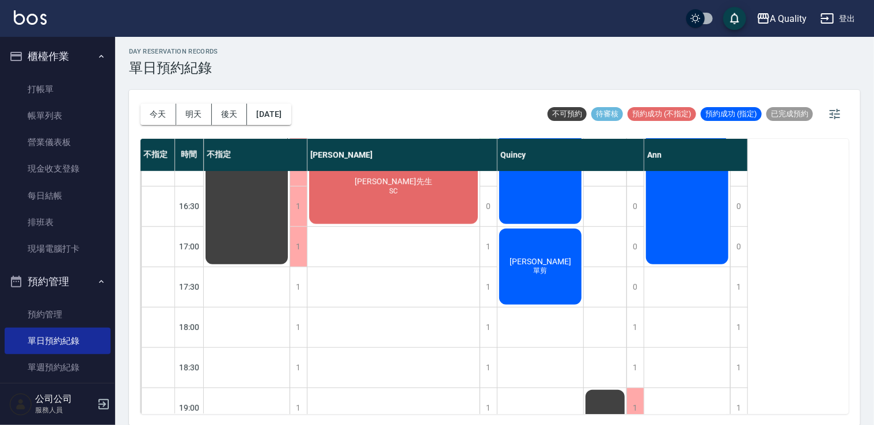
scroll to position [491, 0]
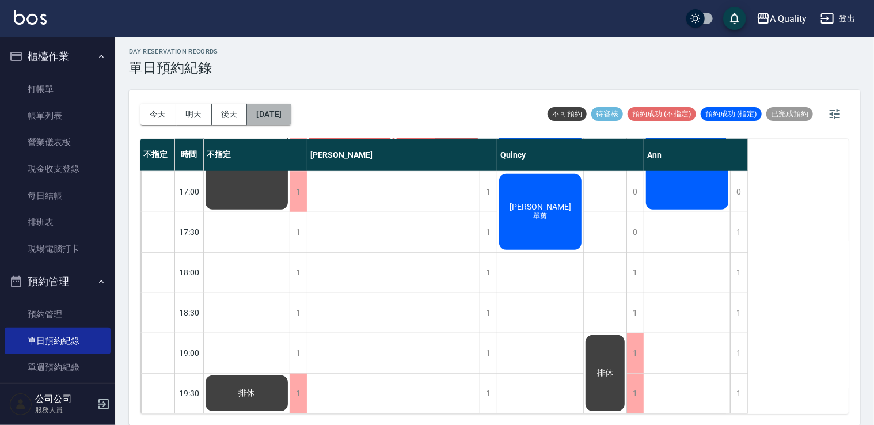
click at [269, 112] on button "[DATE]" at bounding box center [269, 114] width 44 height 21
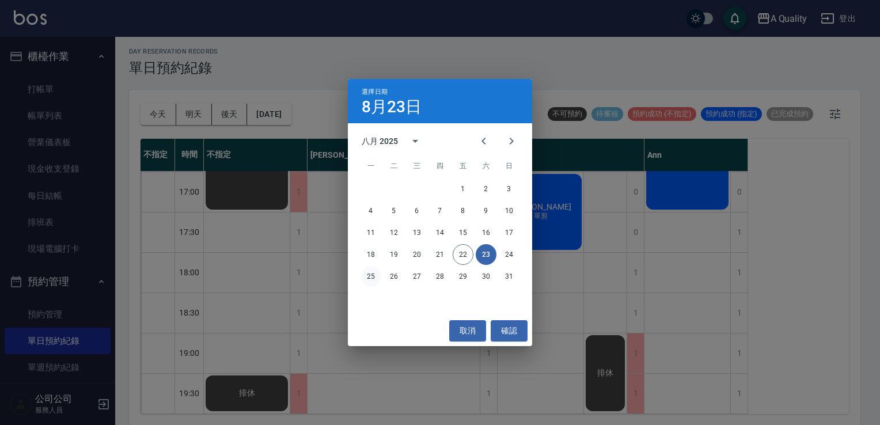
click at [370, 280] on button "25" at bounding box center [370, 276] width 21 height 21
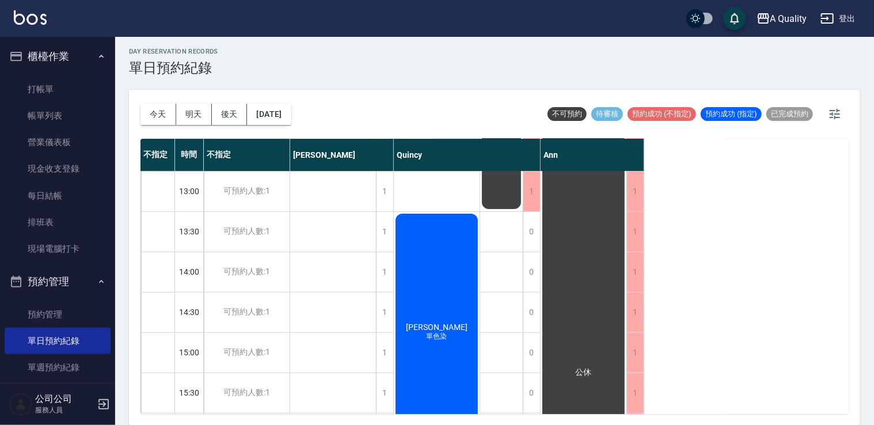
scroll to position [230, 0]
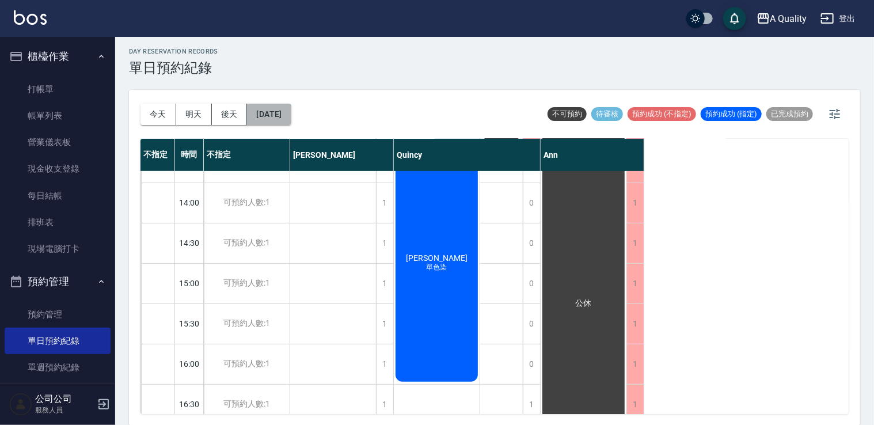
click at [291, 113] on button "2025/08/25" at bounding box center [269, 114] width 44 height 21
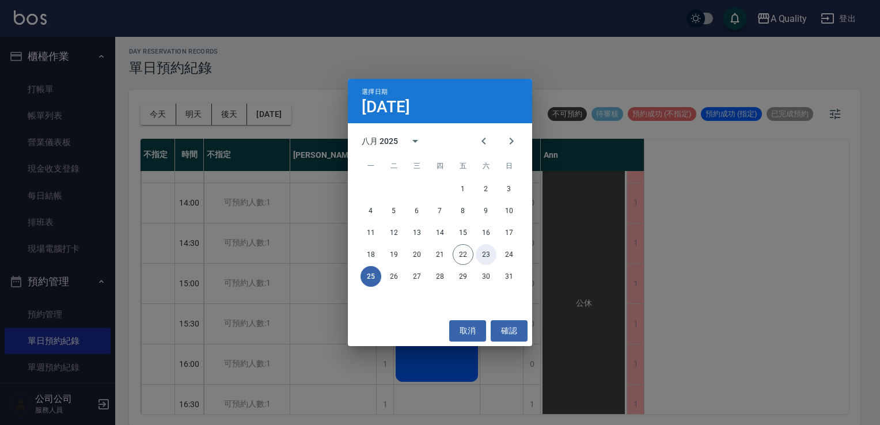
click at [488, 255] on button "23" at bounding box center [486, 254] width 21 height 21
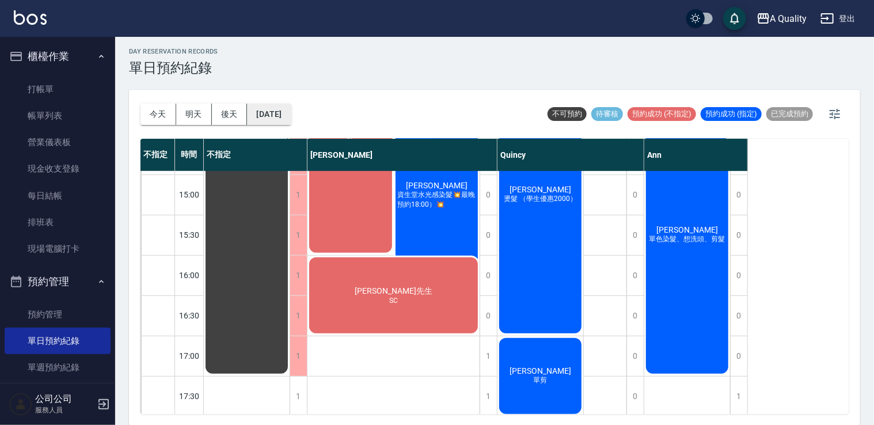
scroll to position [318, 0]
click at [283, 112] on button "[DATE]" at bounding box center [269, 114] width 44 height 21
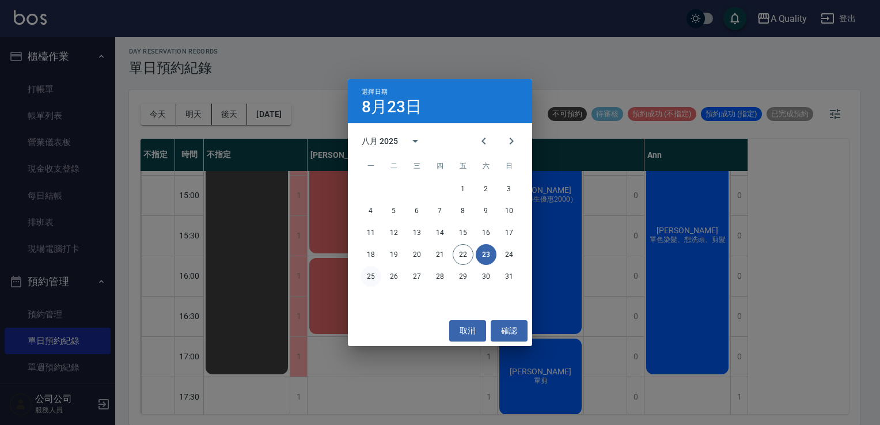
click at [367, 279] on button "25" at bounding box center [370, 276] width 21 height 21
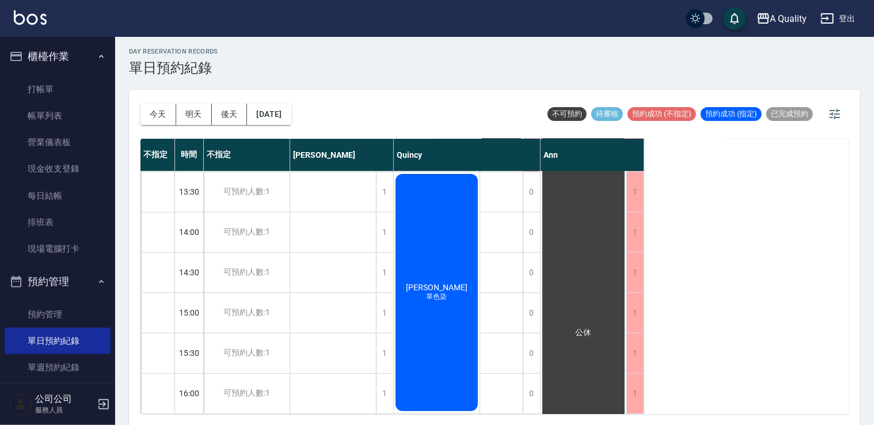
scroll to position [146, 0]
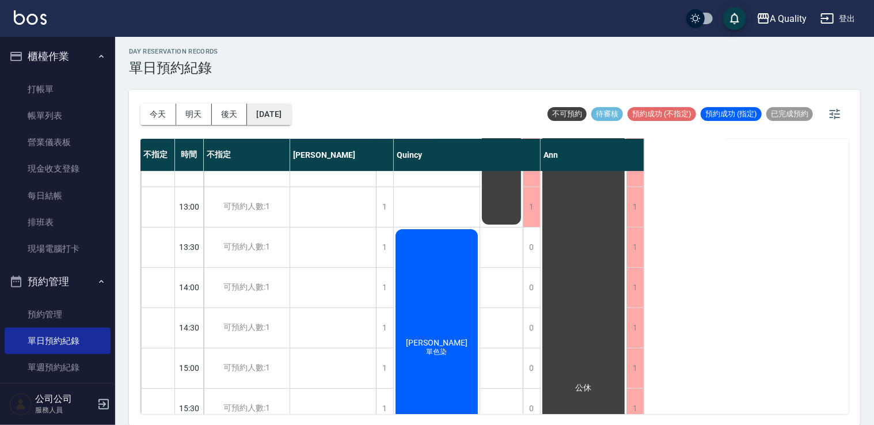
click at [291, 120] on button "2025/08/25" at bounding box center [269, 114] width 44 height 21
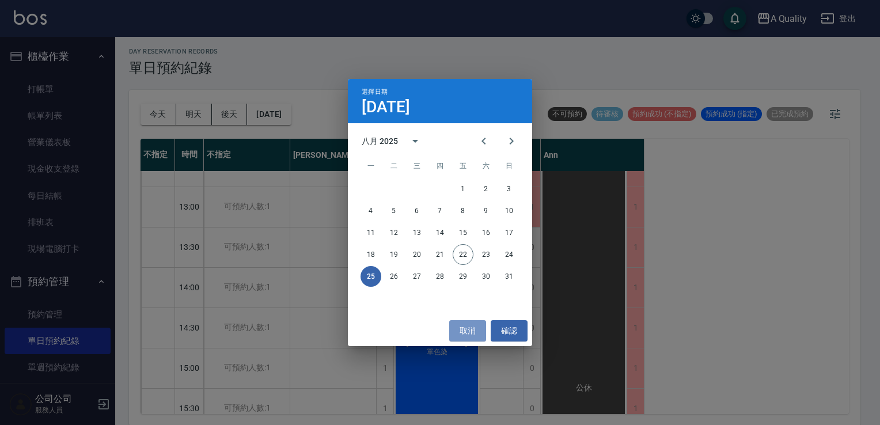
drag, startPoint x: 461, startPoint y: 326, endPoint x: 456, endPoint y: 295, distance: 31.0
click at [462, 326] on button "取消" at bounding box center [467, 330] width 37 height 21
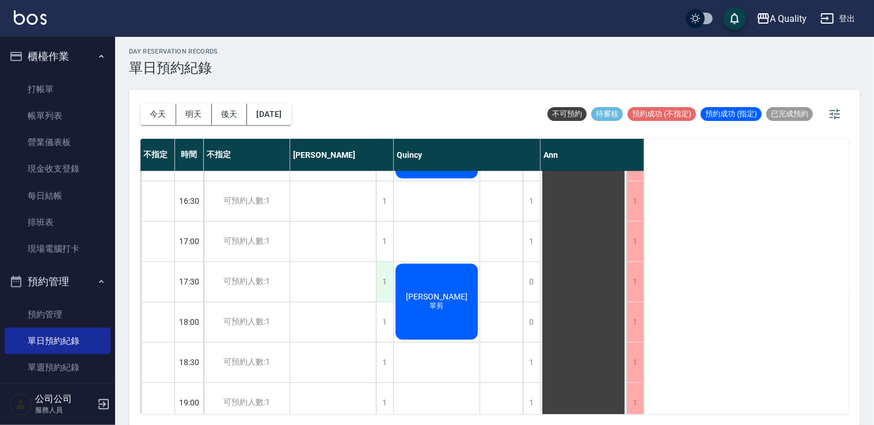
scroll to position [491, 0]
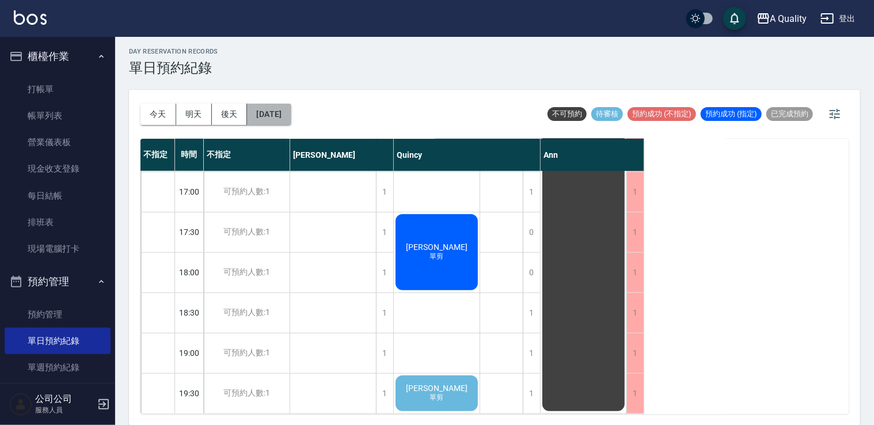
click at [271, 119] on button "2025/08/25" at bounding box center [269, 114] width 44 height 21
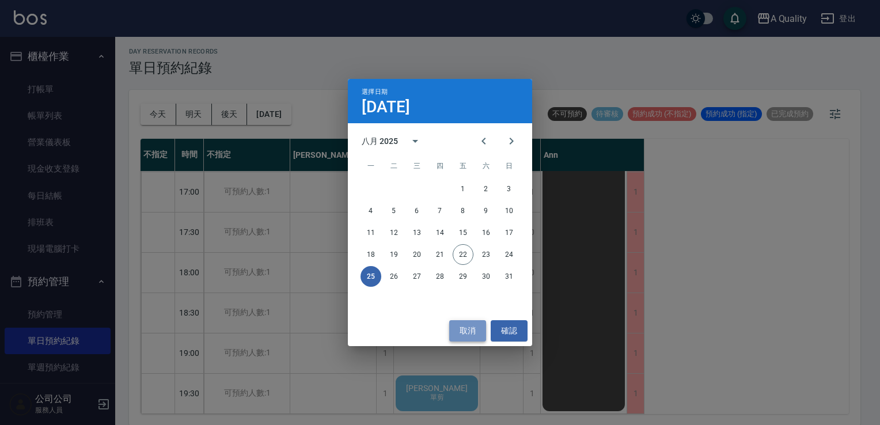
click at [478, 329] on button "取消" at bounding box center [467, 330] width 37 height 21
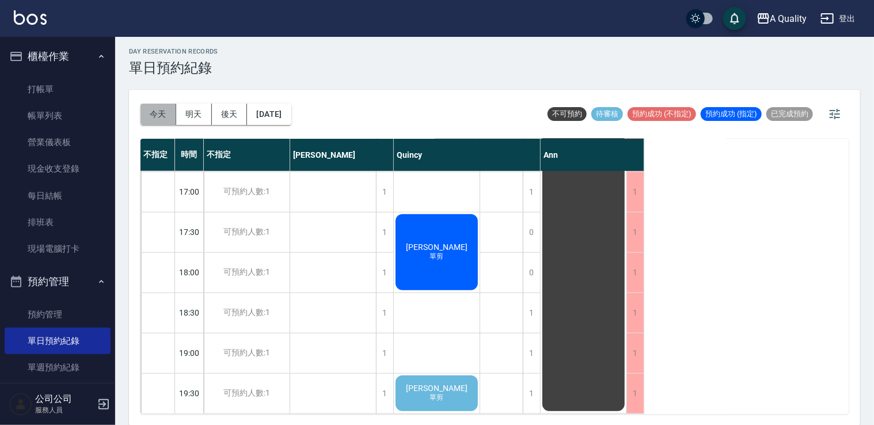
click at [164, 109] on button "今天" at bounding box center [158, 114] width 36 height 21
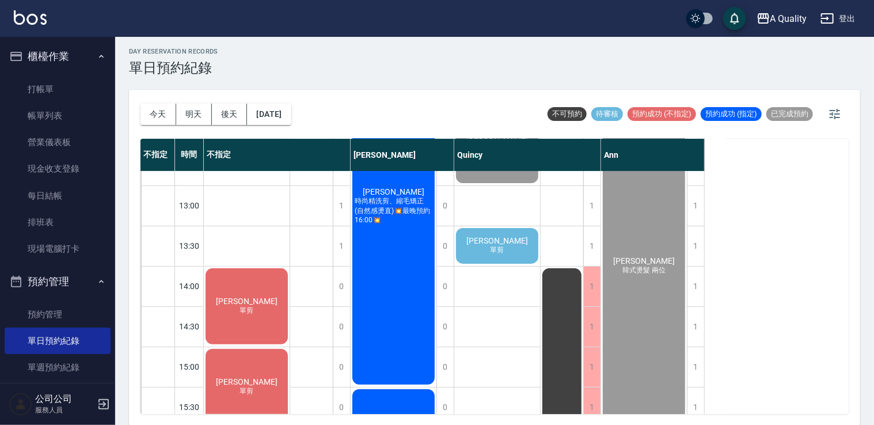
scroll to position [146, 0]
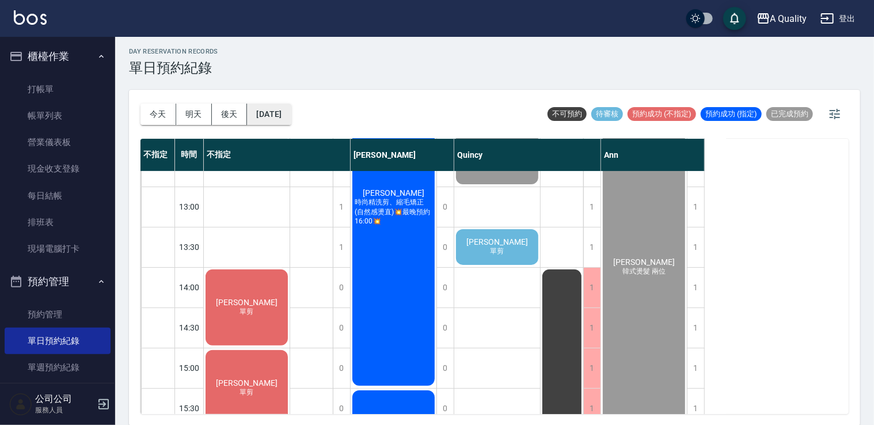
click at [280, 108] on button "[DATE]" at bounding box center [269, 114] width 44 height 21
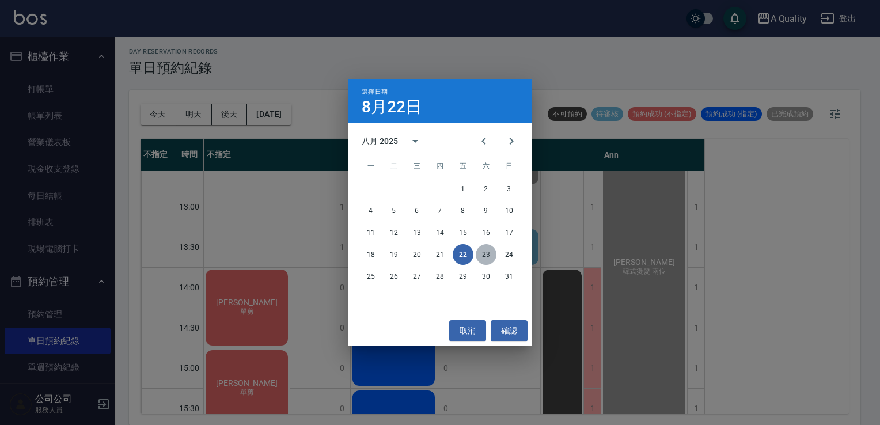
drag, startPoint x: 492, startPoint y: 257, endPoint x: 505, endPoint y: 254, distance: 13.0
click at [496, 257] on button "23" at bounding box center [486, 254] width 21 height 21
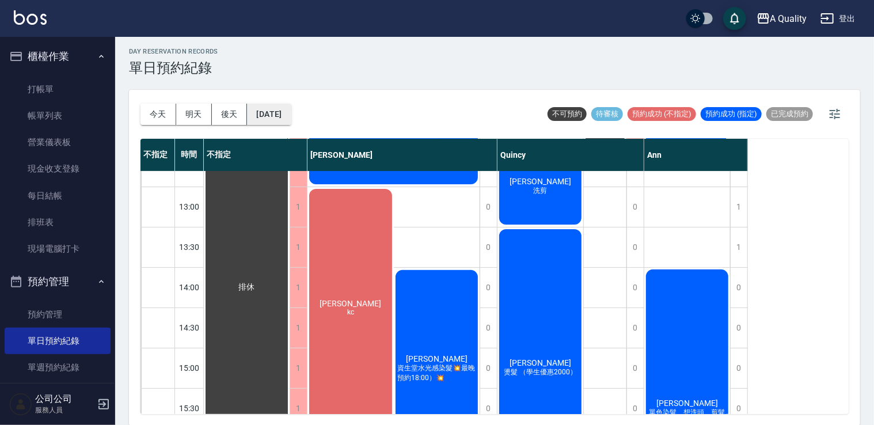
click at [291, 109] on button "[DATE]" at bounding box center [269, 114] width 44 height 21
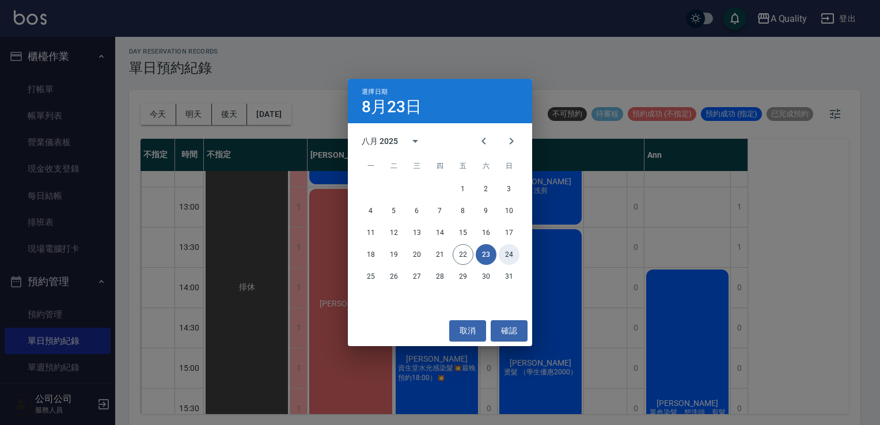
click at [511, 256] on button "24" at bounding box center [509, 254] width 21 height 21
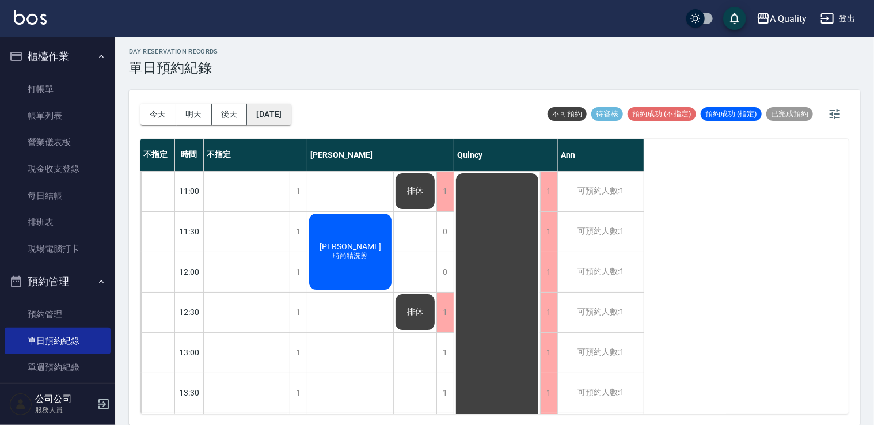
click at [278, 112] on button "2025/08/24" at bounding box center [269, 114] width 44 height 21
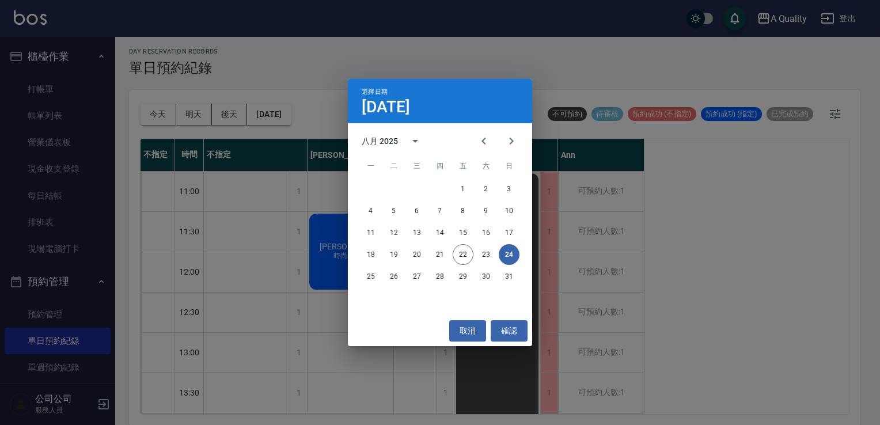
click at [509, 255] on button "24" at bounding box center [509, 254] width 21 height 21
drag, startPoint x: 472, startPoint y: 330, endPoint x: 442, endPoint y: 314, distance: 34.0
click at [473, 326] on button "取消" at bounding box center [467, 330] width 37 height 21
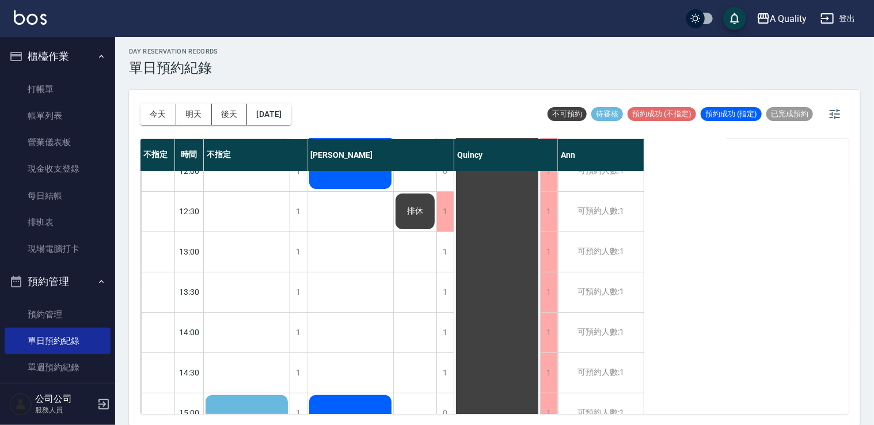
scroll to position [230, 0]
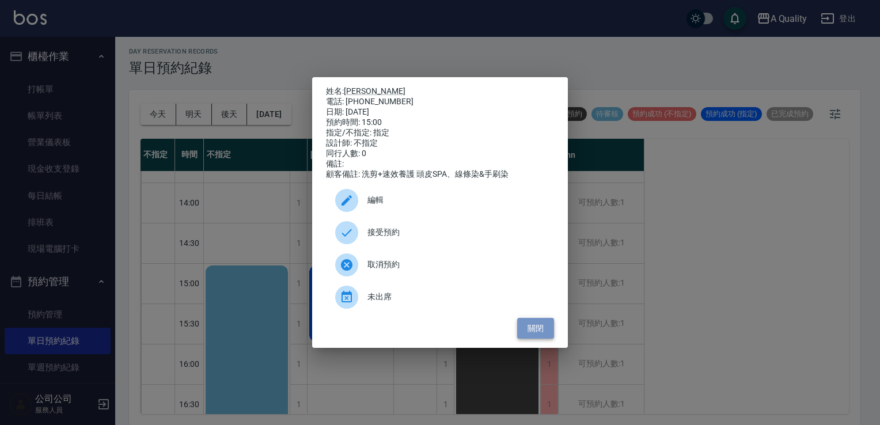
click at [535, 329] on button "關閉" at bounding box center [535, 328] width 37 height 21
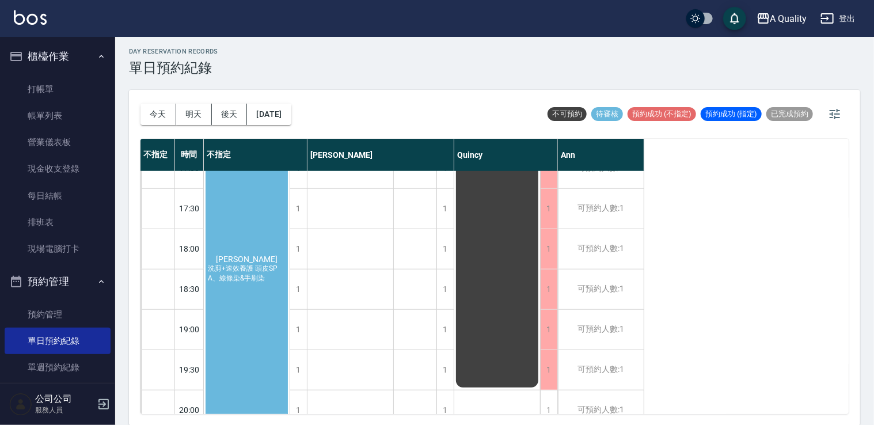
scroll to position [576, 0]
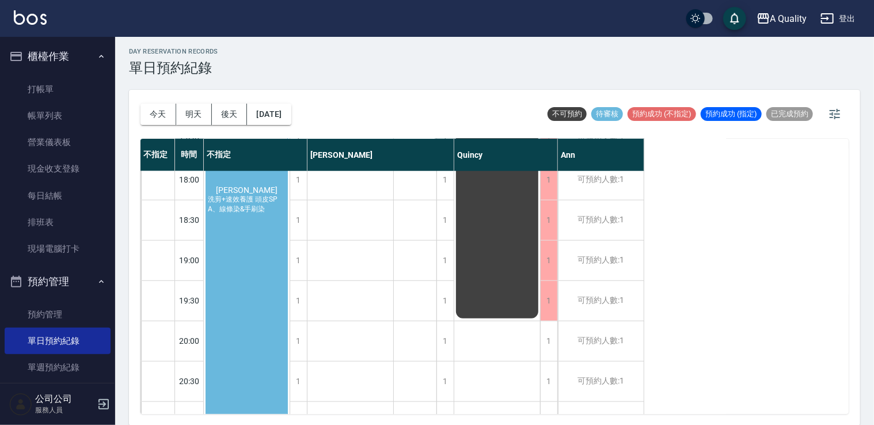
click at [263, 208] on span "洗剪+速效養護 頭皮SPA、線條染&手刷染" at bounding box center [247, 205] width 82 height 20
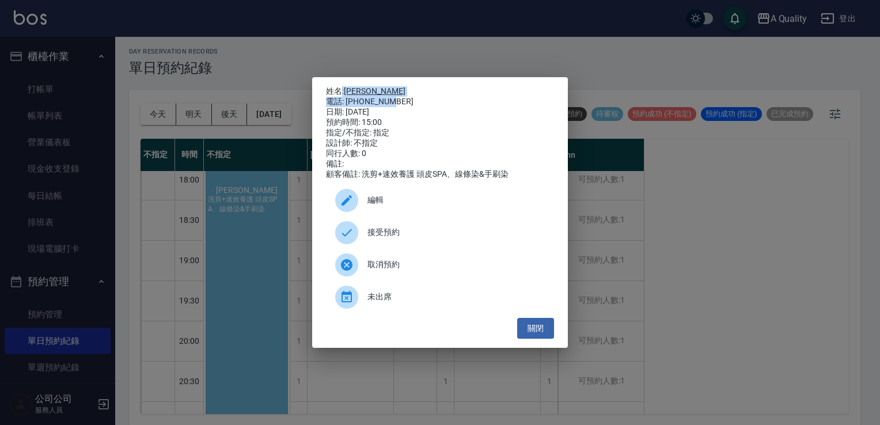
drag, startPoint x: 343, startPoint y: 79, endPoint x: 388, endPoint y: 100, distance: 50.0
click at [388, 100] on div "姓名: 洪于晴 電話: 0938833929 日期: 2025/08/24 預約時間: 15:00 指定/不指定: 指定 設計師: 不指定 同行人數: 0 備…" at bounding box center [440, 212] width 256 height 271
drag, startPoint x: 385, startPoint y: 98, endPoint x: 390, endPoint y: 88, distance: 11.4
click at [392, 89] on p "姓名: 洪于晴" at bounding box center [440, 91] width 228 height 10
drag, startPoint x: 345, startPoint y: 83, endPoint x: 392, endPoint y: 96, distance: 48.9
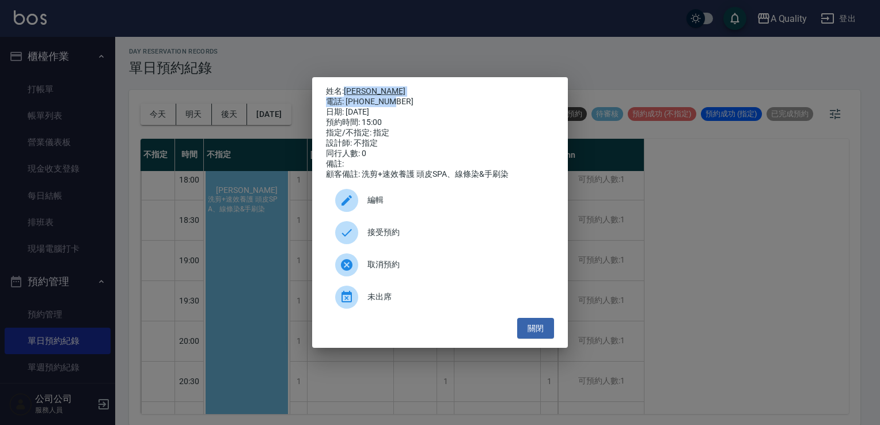
click at [392, 96] on div "姓名: 洪于晴 電話: 0938833929 日期: 2025/08/24 預約時間: 15:00 指定/不指定: 指定 設計師: 不指定 同行人數: 0 備…" at bounding box center [440, 132] width 228 height 93
drag, startPoint x: 392, startPoint y: 96, endPoint x: 385, endPoint y: 98, distance: 7.8
copy div "洪于晴 電話: 0938833929"
drag, startPoint x: 537, startPoint y: 327, endPoint x: 519, endPoint y: 315, distance: 21.1
click at [536, 327] on button "關閉" at bounding box center [535, 328] width 37 height 21
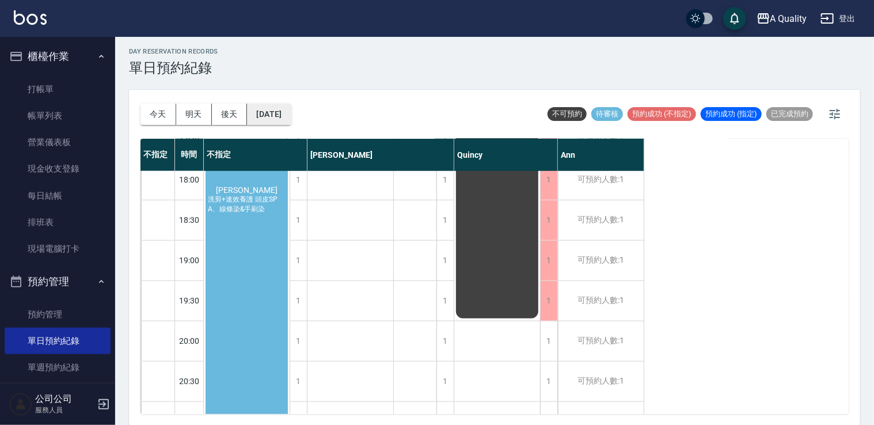
click at [287, 111] on button "2025/08/24" at bounding box center [269, 114] width 44 height 21
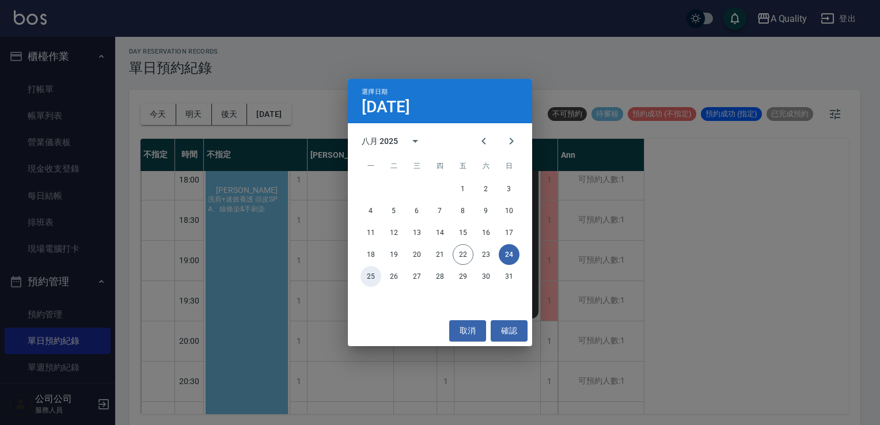
click at [373, 273] on button "25" at bounding box center [370, 276] width 21 height 21
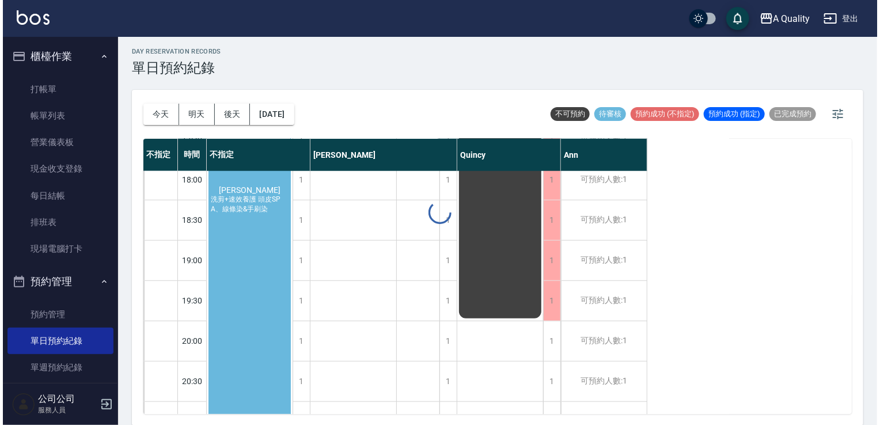
scroll to position [491, 0]
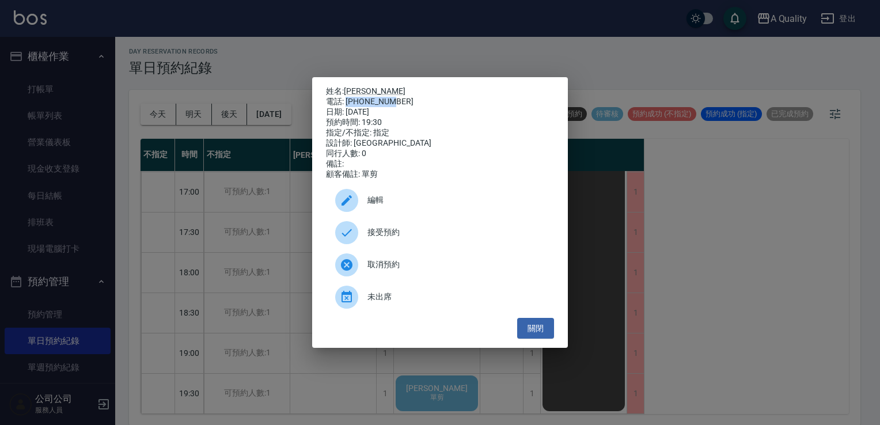
drag, startPoint x: 346, startPoint y: 97, endPoint x: 404, endPoint y: 101, distance: 57.7
click at [404, 101] on div "電話: 0972530363" at bounding box center [440, 102] width 228 height 10
drag, startPoint x: 404, startPoint y: 101, endPoint x: 391, endPoint y: 100, distance: 12.8
copy div "0972530363"
drag, startPoint x: 345, startPoint y: 82, endPoint x: 372, endPoint y: 88, distance: 27.2
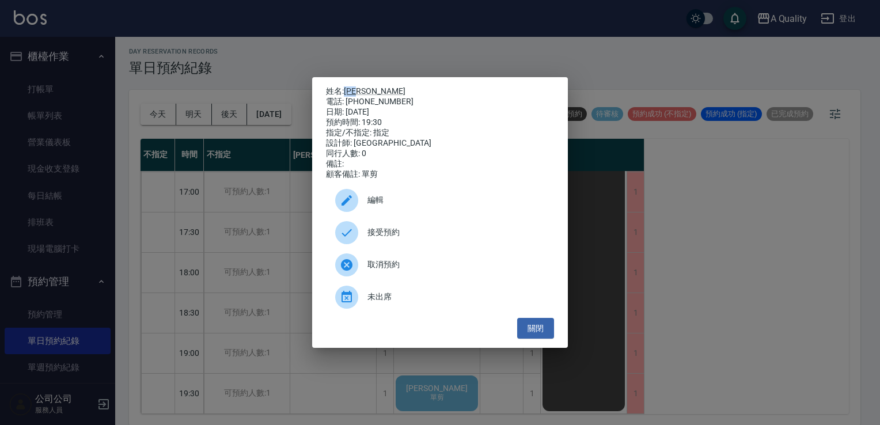
click at [372, 88] on p "姓名: 林倢伃" at bounding box center [440, 91] width 228 height 10
copy link "林倢伃"
click at [537, 328] on button "關閉" at bounding box center [535, 328] width 37 height 21
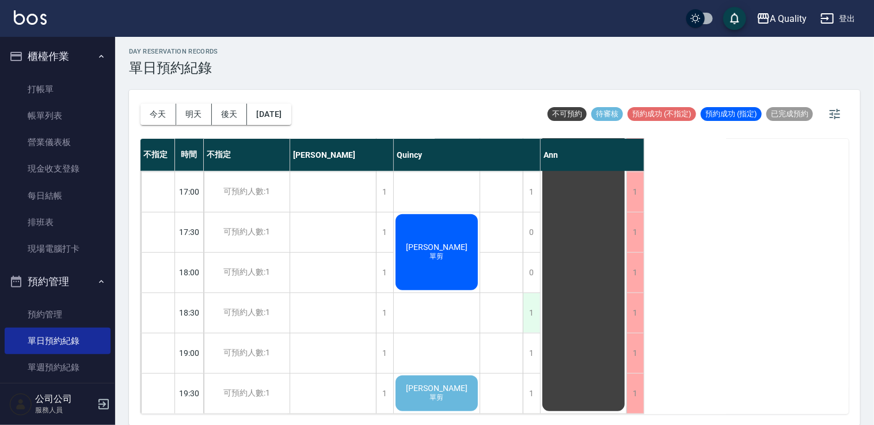
click at [529, 305] on div "1" at bounding box center [531, 313] width 17 height 40
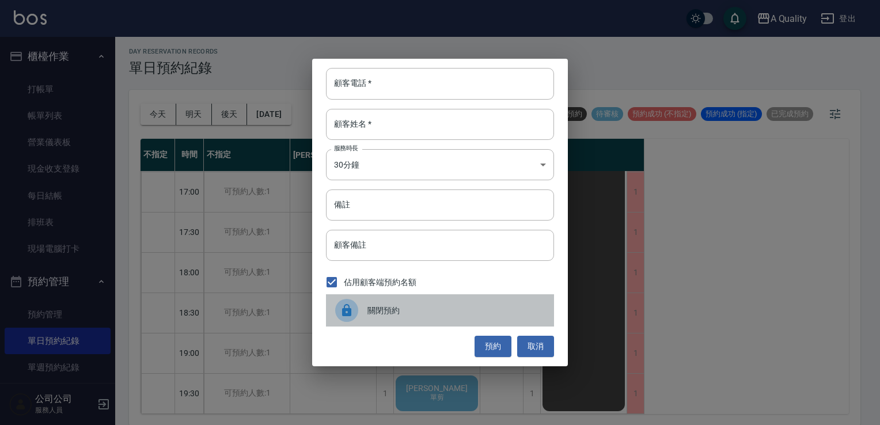
click at [398, 303] on div "關閉預約" at bounding box center [440, 310] width 228 height 32
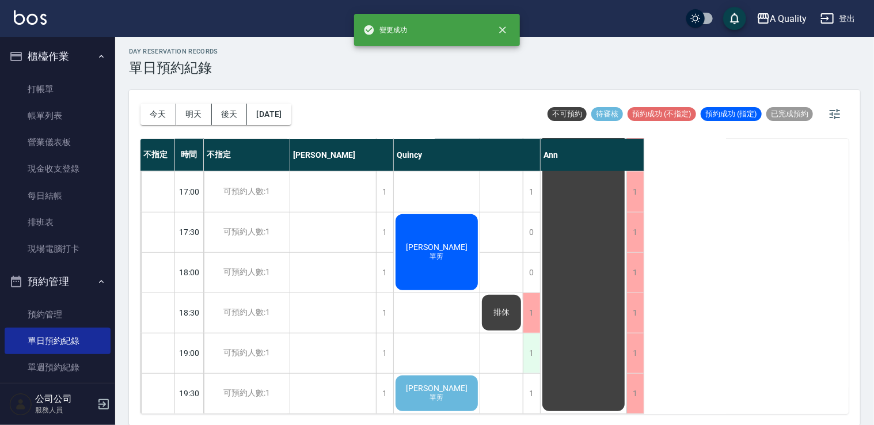
click at [536, 349] on div "1" at bounding box center [531, 353] width 17 height 40
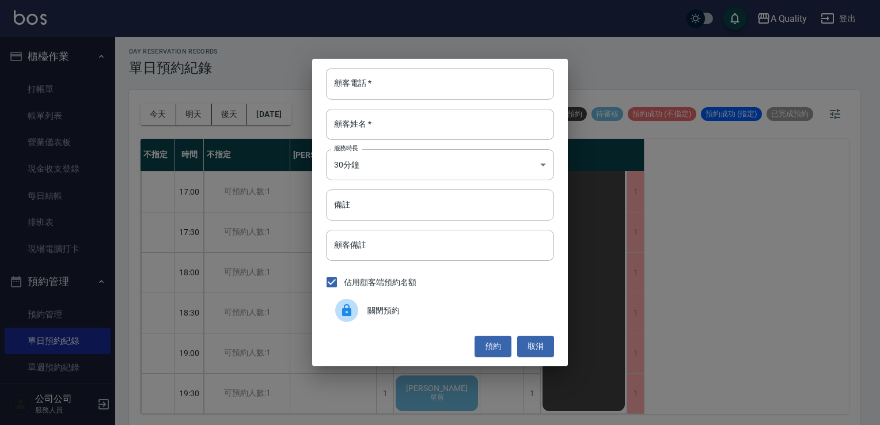
click at [426, 312] on span "關閉預約" at bounding box center [455, 311] width 177 height 12
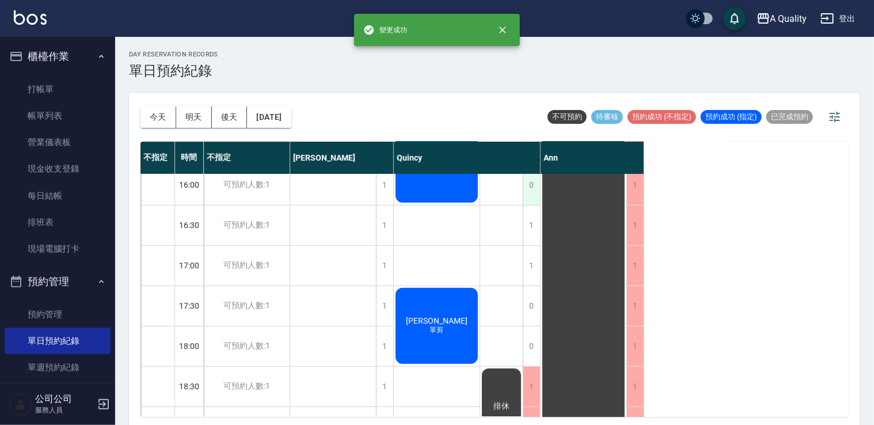
scroll to position [318, 0]
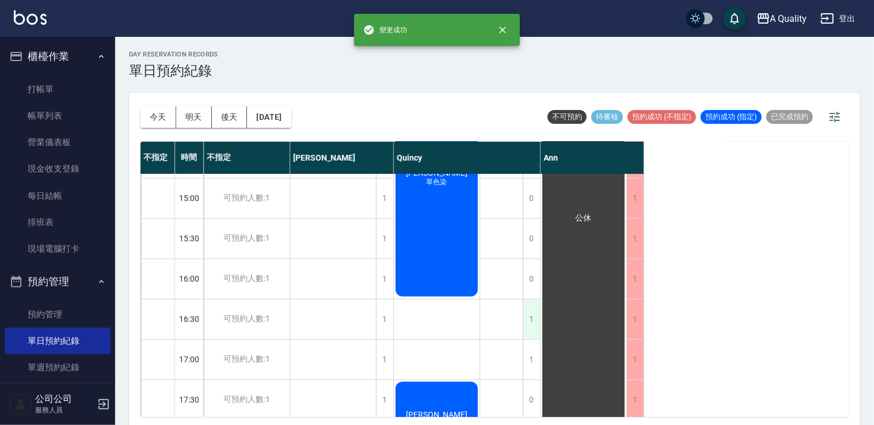
click at [533, 317] on div "1" at bounding box center [531, 319] width 17 height 40
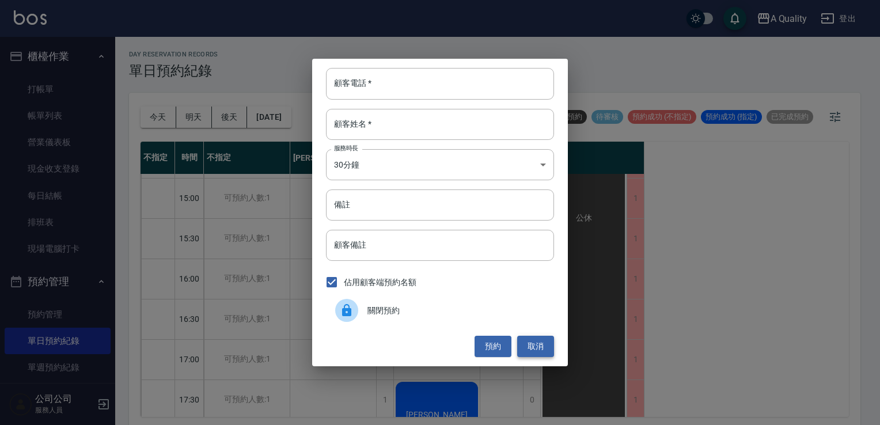
click at [538, 340] on button "取消" at bounding box center [535, 346] width 37 height 21
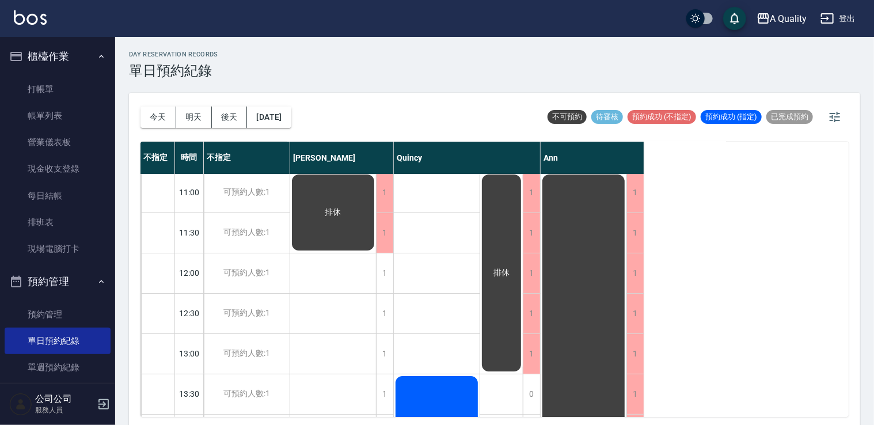
scroll to position [0, 0]
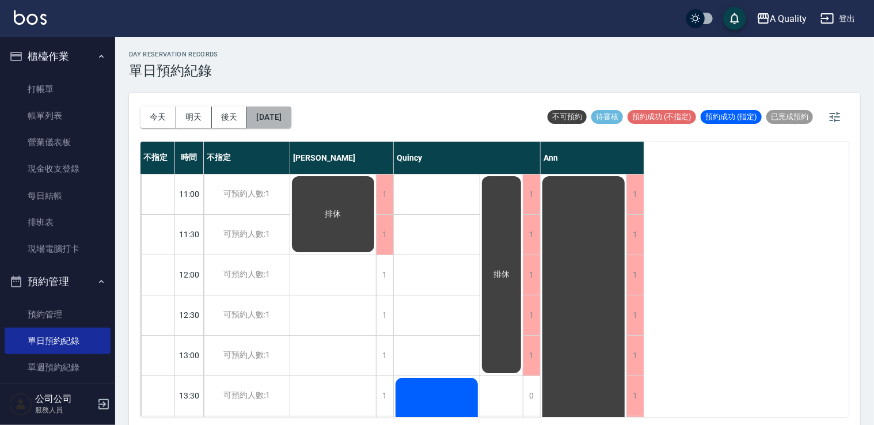
click at [280, 111] on button "2025/08/25" at bounding box center [269, 117] width 44 height 21
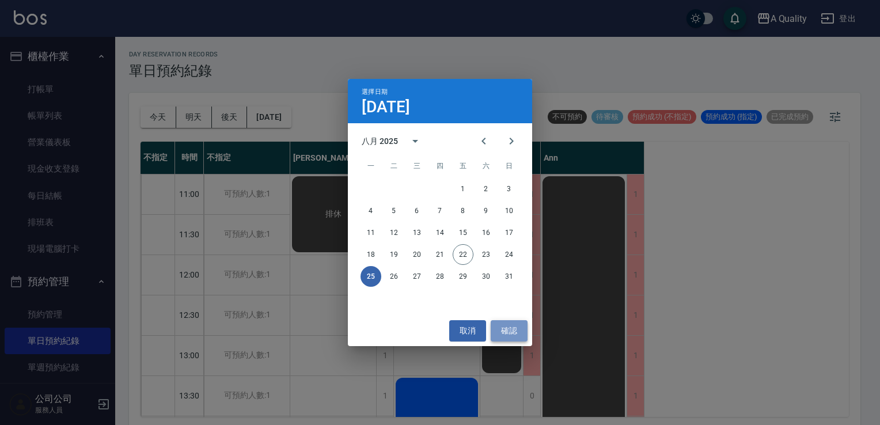
click at [507, 328] on button "確認" at bounding box center [509, 330] width 37 height 21
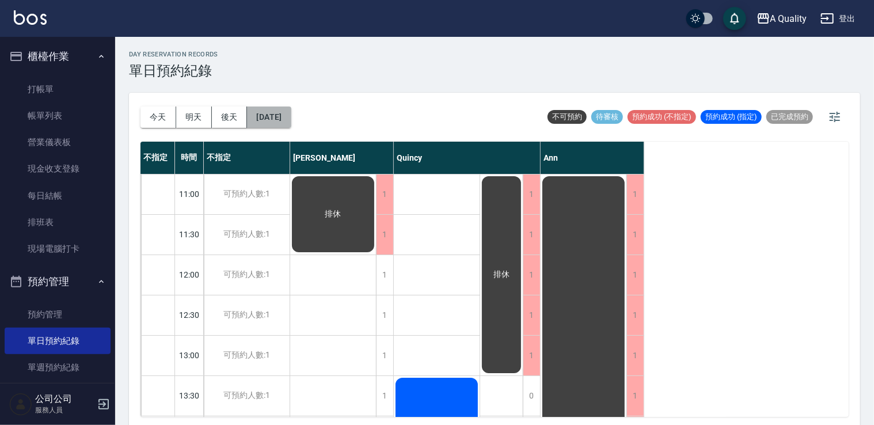
click at [291, 117] on button "2025/08/25" at bounding box center [269, 117] width 44 height 21
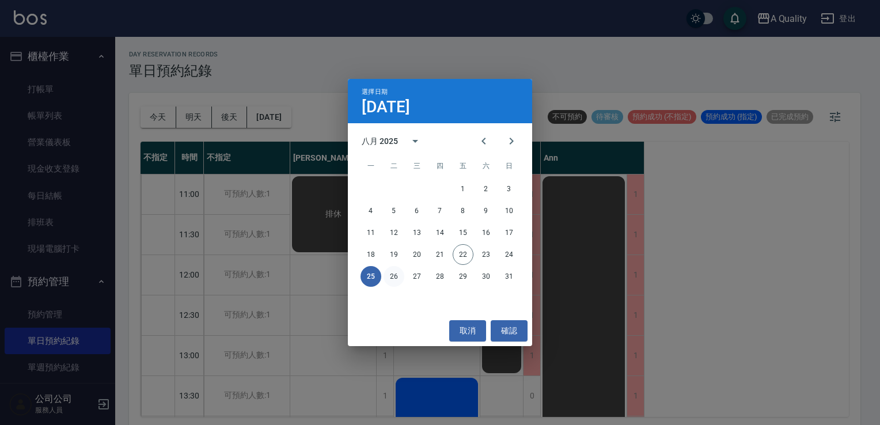
click at [396, 274] on button "26" at bounding box center [393, 276] width 21 height 21
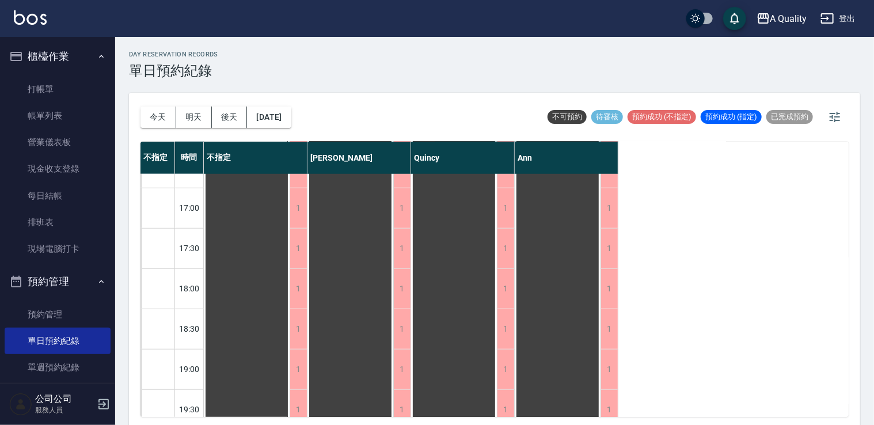
scroll to position [491, 0]
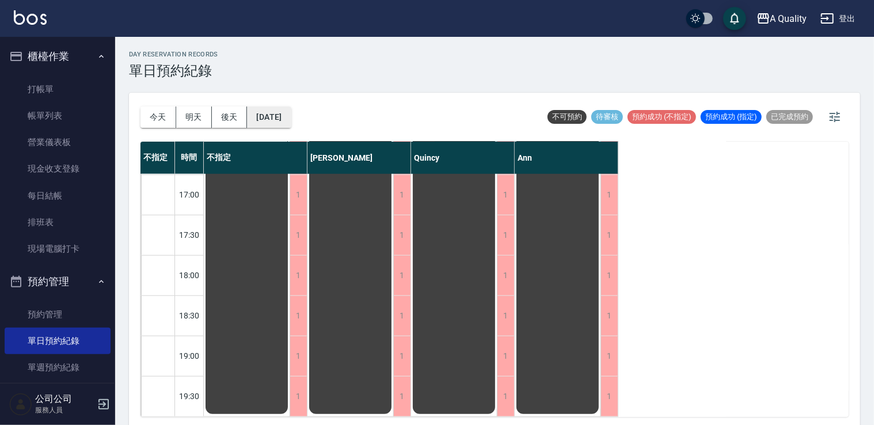
click at [276, 112] on button "2025/08/26" at bounding box center [269, 117] width 44 height 21
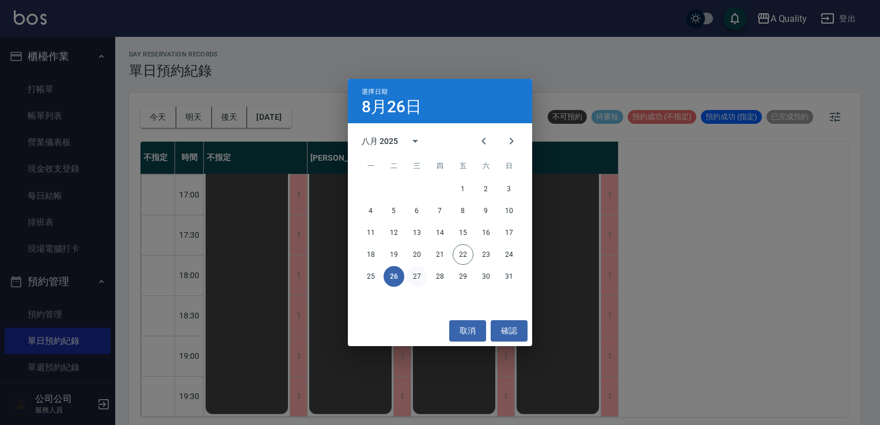
click at [413, 274] on button "27" at bounding box center [417, 276] width 21 height 21
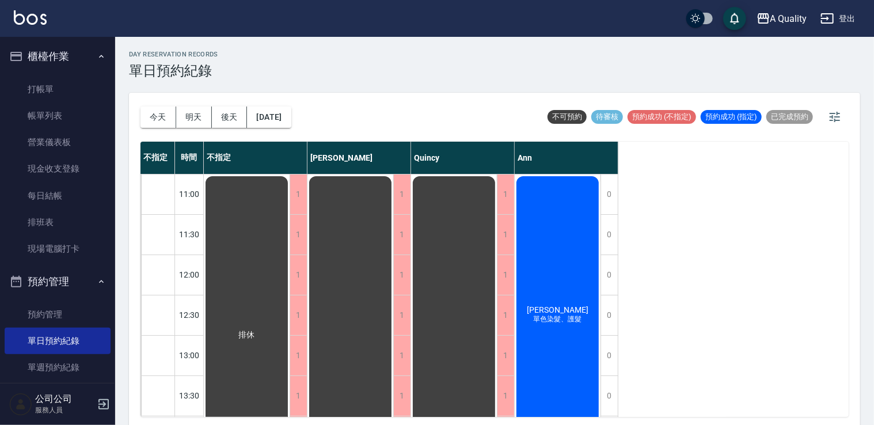
click at [291, 128] on div "今天 明天 後天 2025/08/27" at bounding box center [215, 117] width 151 height 49
click at [291, 124] on button "2025/08/27" at bounding box center [269, 117] width 44 height 21
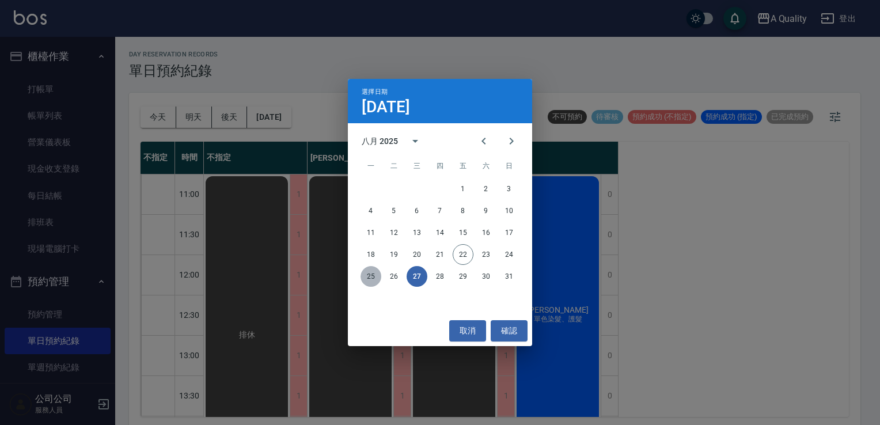
click at [372, 274] on button "25" at bounding box center [370, 276] width 21 height 21
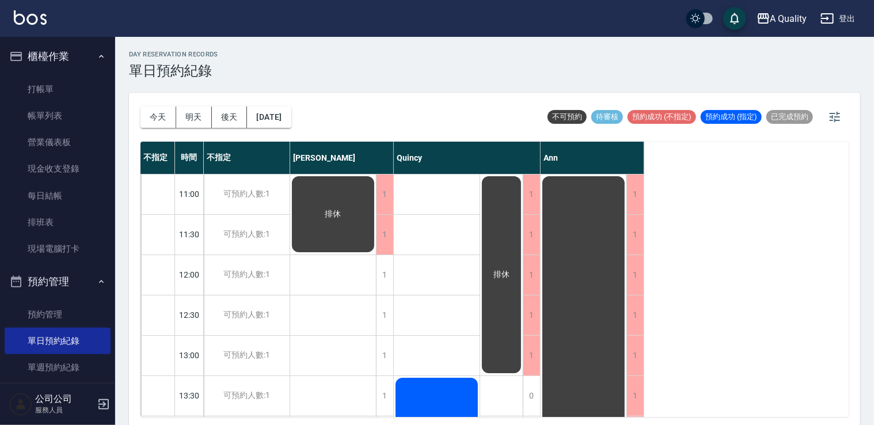
click at [376, 254] on div "公休" at bounding box center [333, 213] width 86 height 79
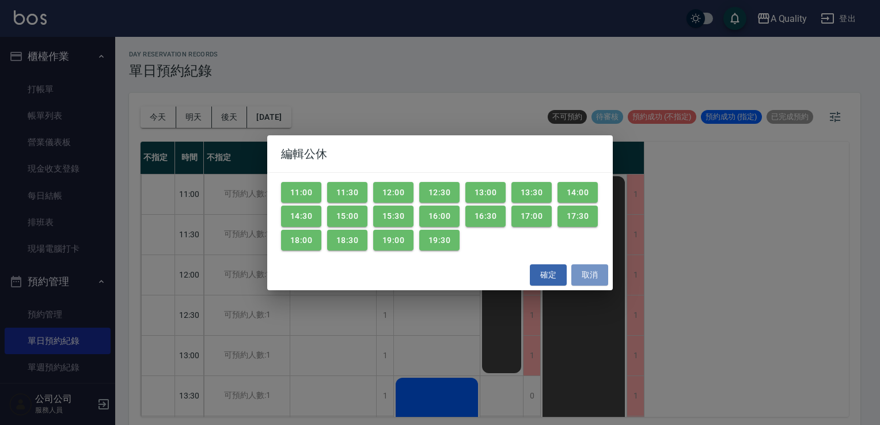
drag, startPoint x: 587, startPoint y: 275, endPoint x: 371, endPoint y: 213, distance: 225.1
click at [579, 272] on button "取消" at bounding box center [589, 274] width 37 height 21
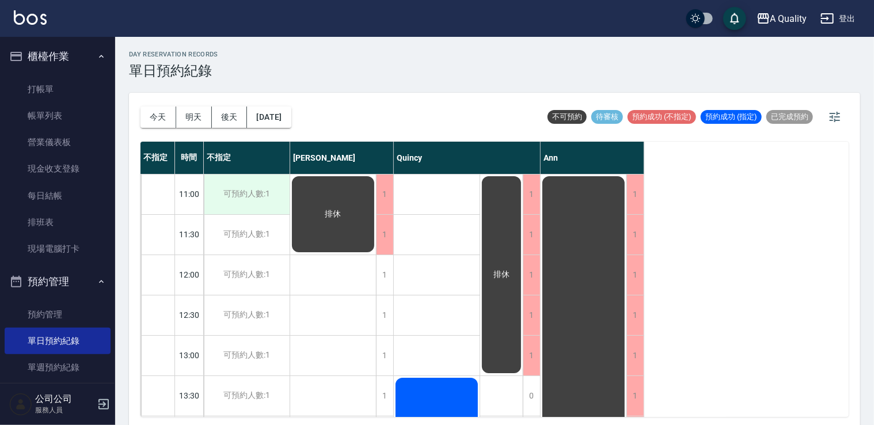
click at [236, 190] on div "可預約人數:1" at bounding box center [247, 194] width 86 height 40
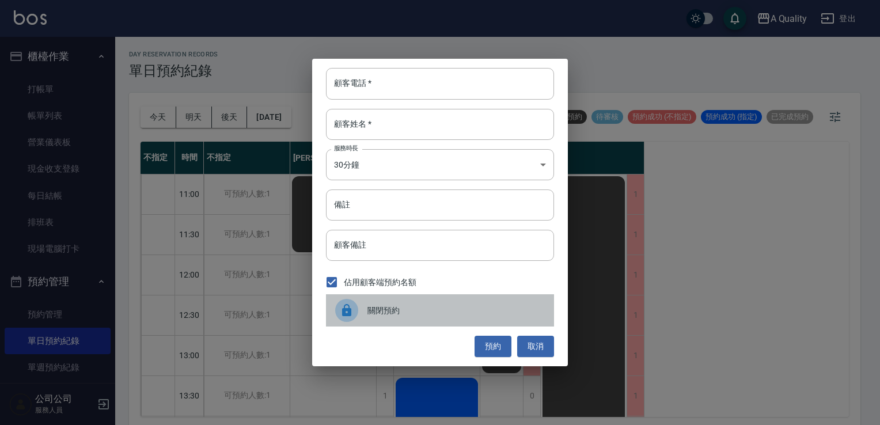
drag, startPoint x: 359, startPoint y: 304, endPoint x: 298, endPoint y: 269, distance: 70.6
click at [358, 303] on div at bounding box center [351, 310] width 32 height 23
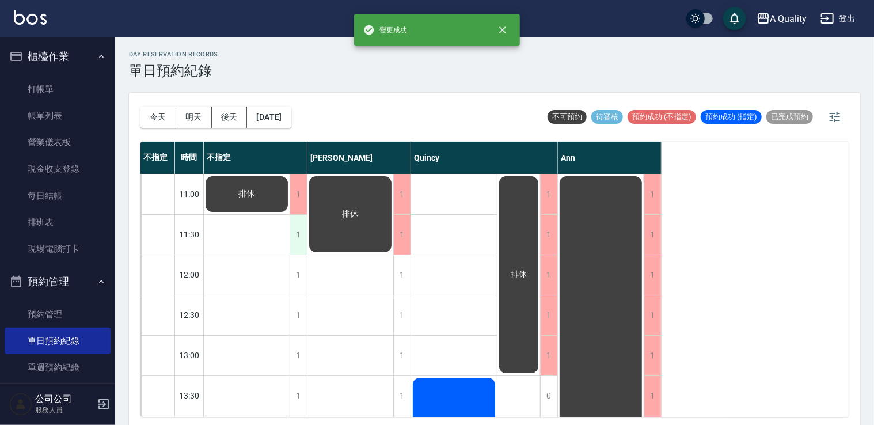
click at [291, 236] on div "1" at bounding box center [298, 235] width 17 height 40
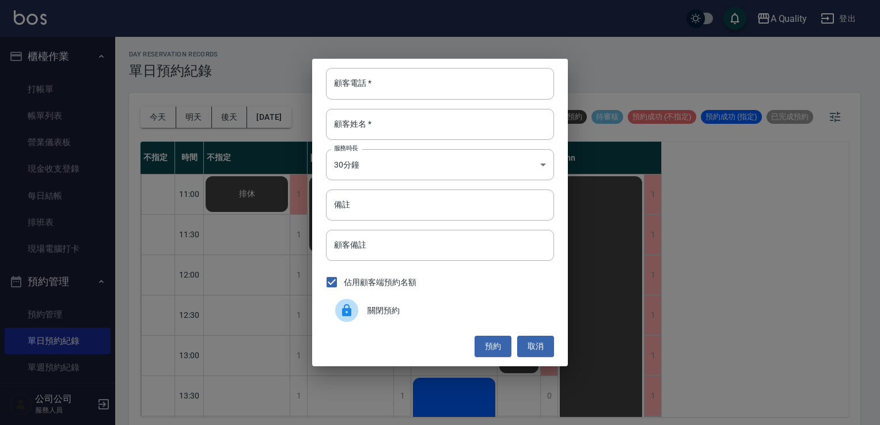
click at [362, 301] on div at bounding box center [351, 310] width 32 height 23
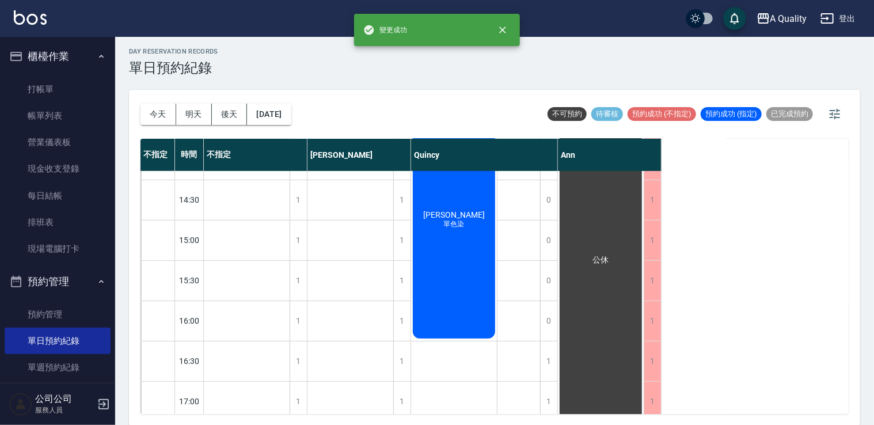
scroll to position [261, 0]
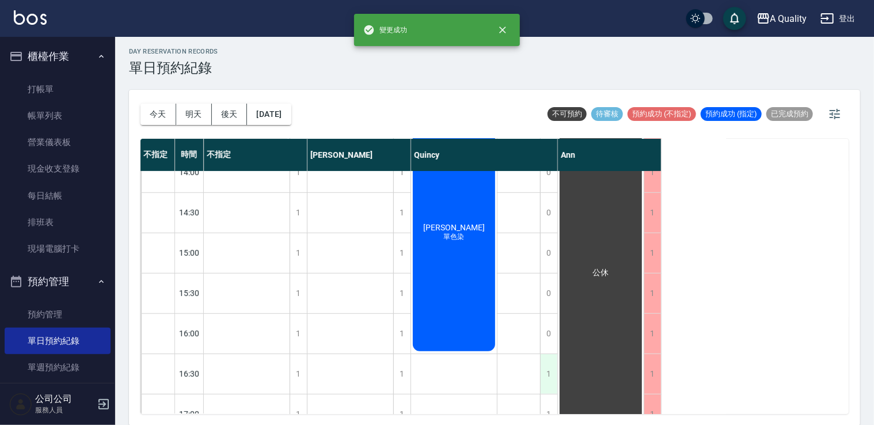
click at [542, 371] on div "1 1 1 1 1 0 0 0 0 0 0 1 1 0 0 1 1 1 吳素貞 單色染 張哲晟 單剪 林倢伃 單剪 排休 排休" at bounding box center [484, 273] width 147 height 726
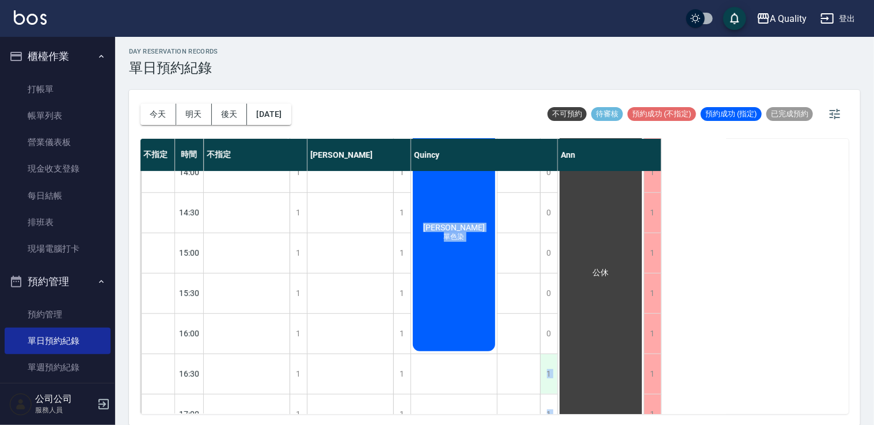
drag, startPoint x: 542, startPoint y: 371, endPoint x: 548, endPoint y: 373, distance: 6.0
click at [548, 373] on div "1" at bounding box center [548, 374] width 17 height 40
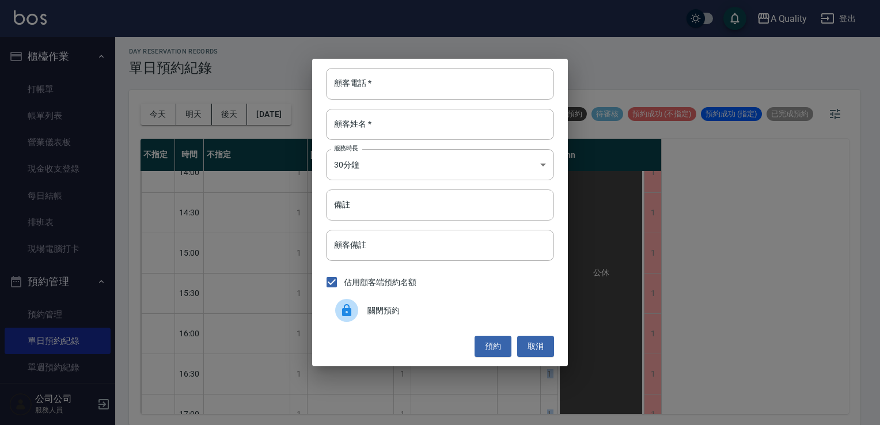
drag, startPoint x: 417, startPoint y: 315, endPoint x: 446, endPoint y: 326, distance: 31.3
click at [417, 316] on span "關閉預約" at bounding box center [455, 311] width 177 height 12
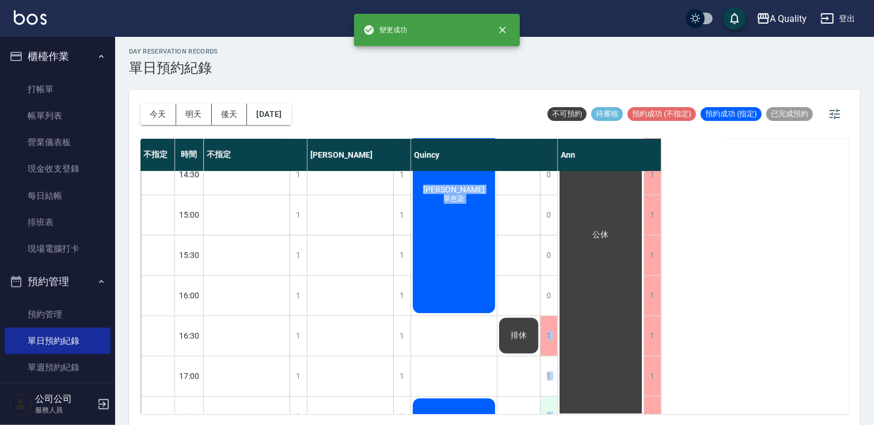
scroll to position [318, 0]
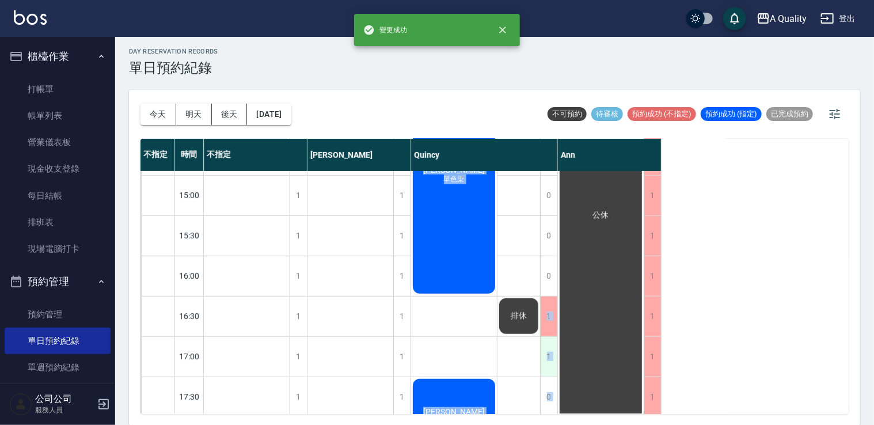
click at [544, 357] on div "1" at bounding box center [548, 357] width 17 height 40
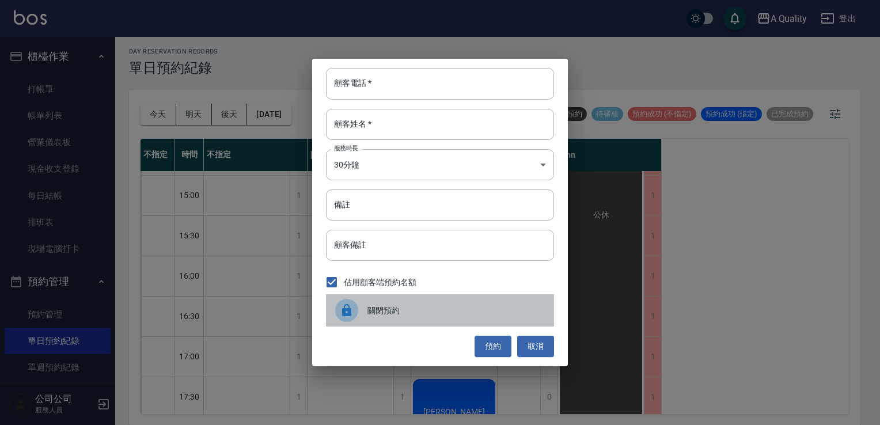
click at [371, 311] on span "關閉預約" at bounding box center [455, 311] width 177 height 12
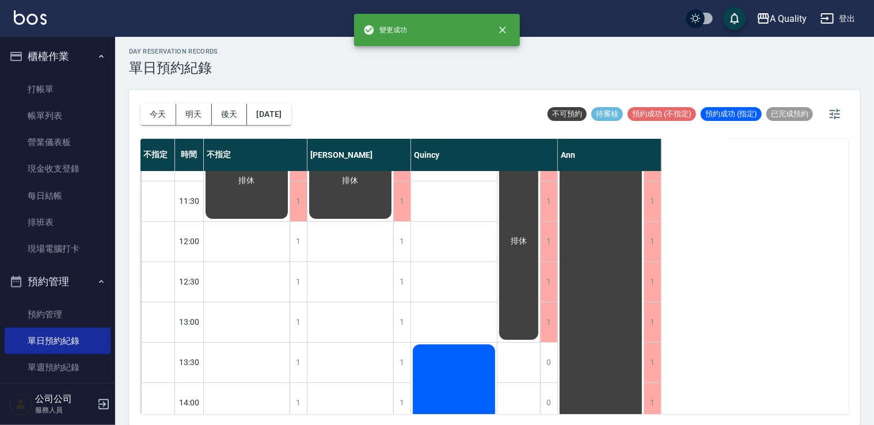
scroll to position [0, 0]
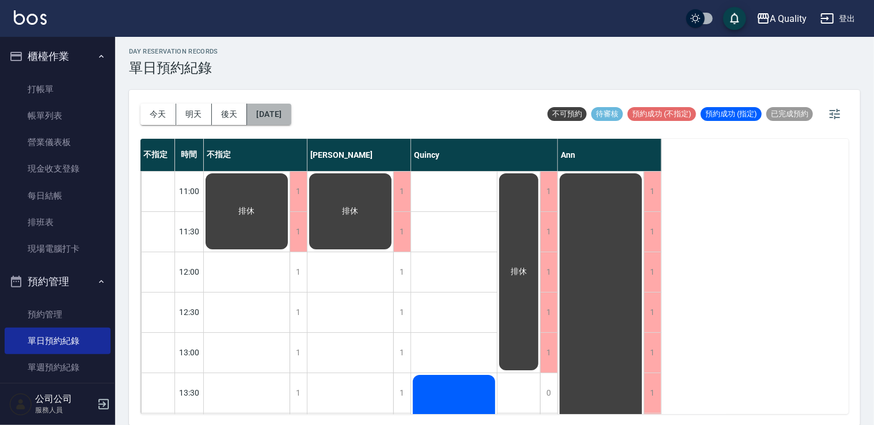
click at [284, 109] on button "2025/08/25" at bounding box center [269, 114] width 44 height 21
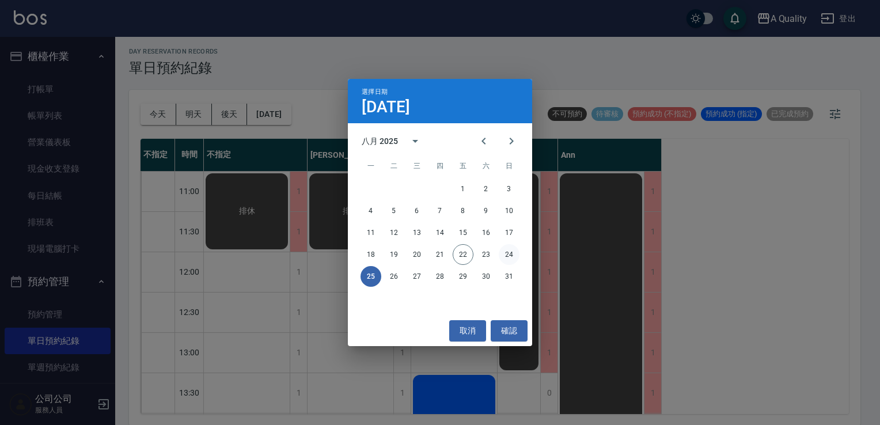
click at [511, 252] on button "24" at bounding box center [509, 254] width 21 height 21
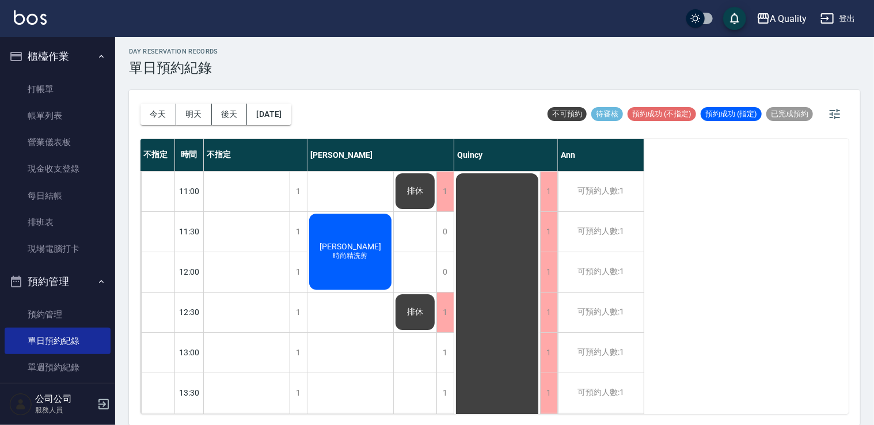
click at [141, 104] on button "今天" at bounding box center [158, 114] width 36 height 21
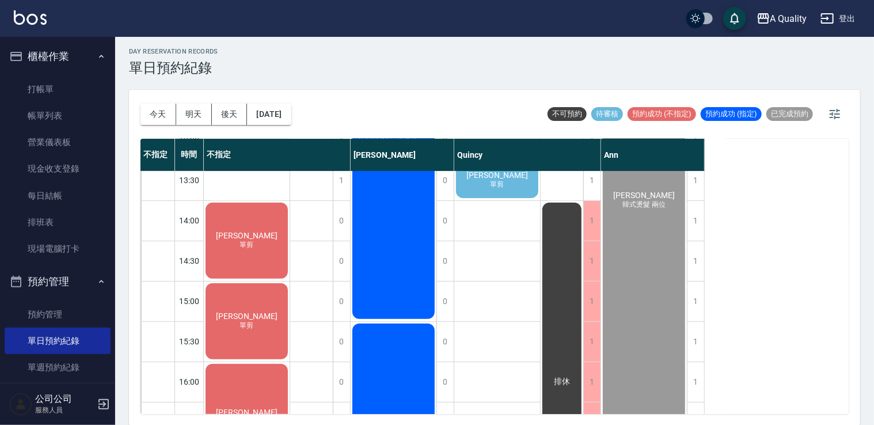
scroll to position [186, 0]
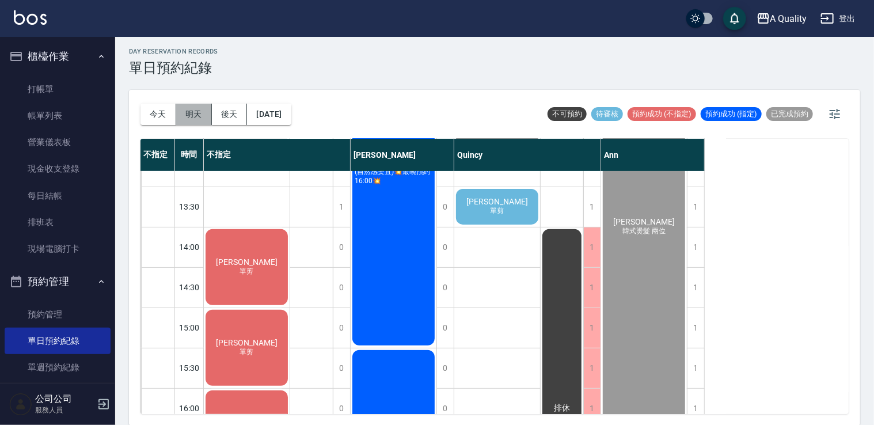
click at [203, 119] on button "明天" at bounding box center [194, 114] width 36 height 21
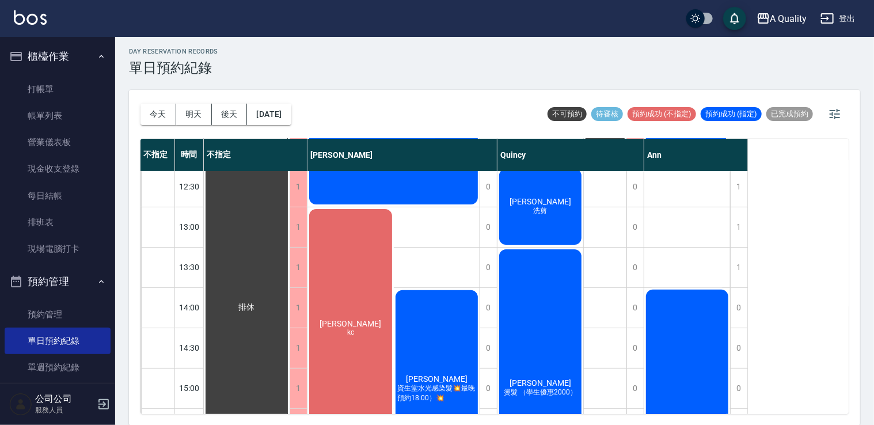
scroll to position [186, 0]
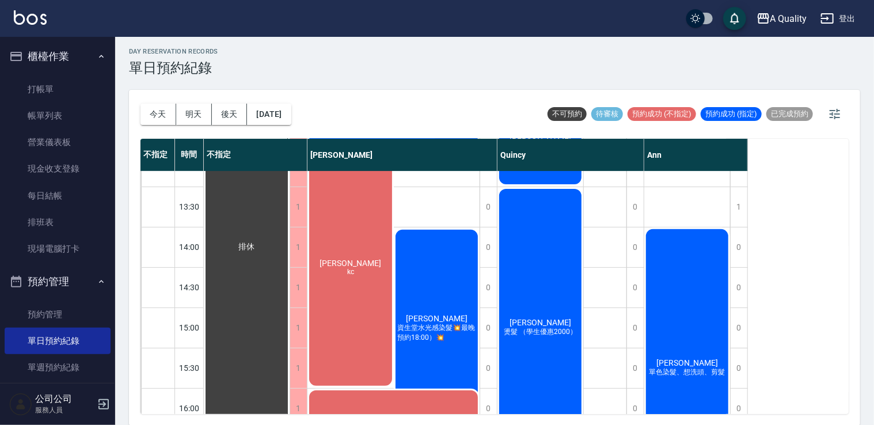
click at [290, 288] on div "王慧樺 kc" at bounding box center [247, 247] width 86 height 523
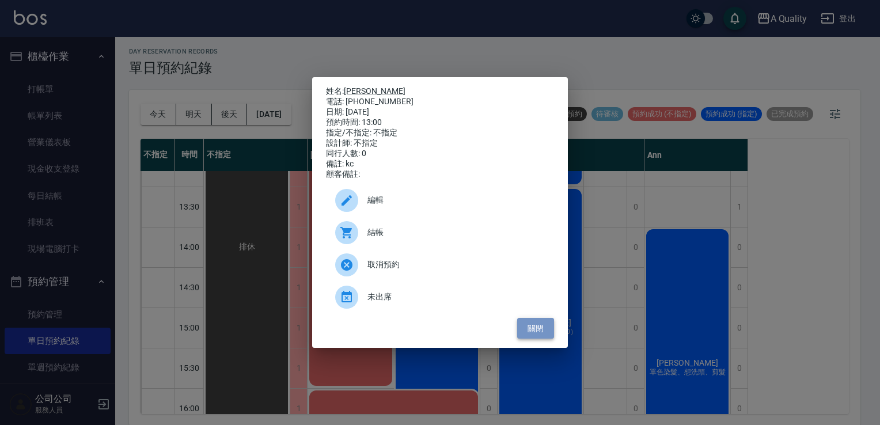
click at [541, 332] on button "關閉" at bounding box center [535, 328] width 37 height 21
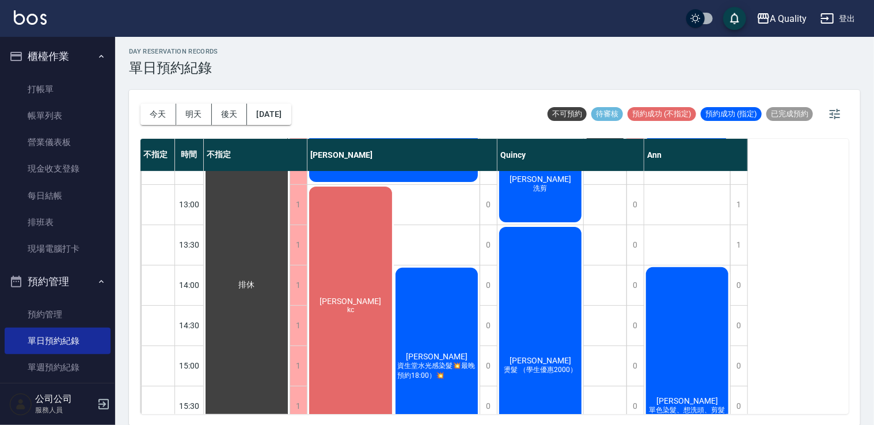
scroll to position [71, 0]
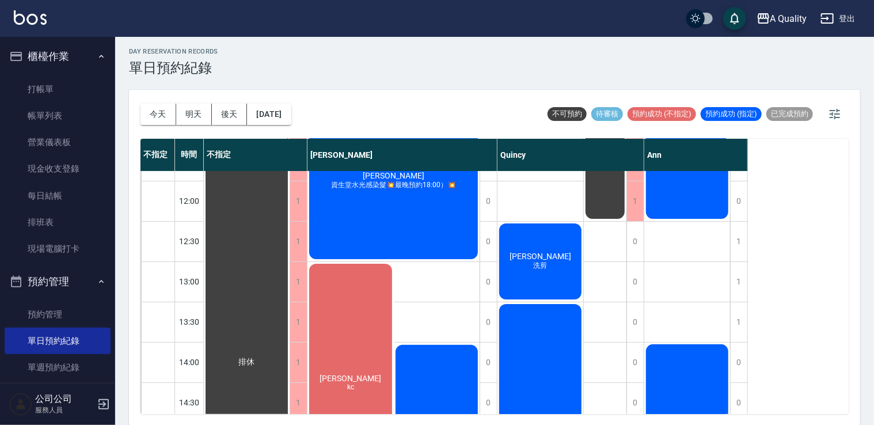
click at [290, 324] on div "王慧樺 kc" at bounding box center [247, 362] width 86 height 523
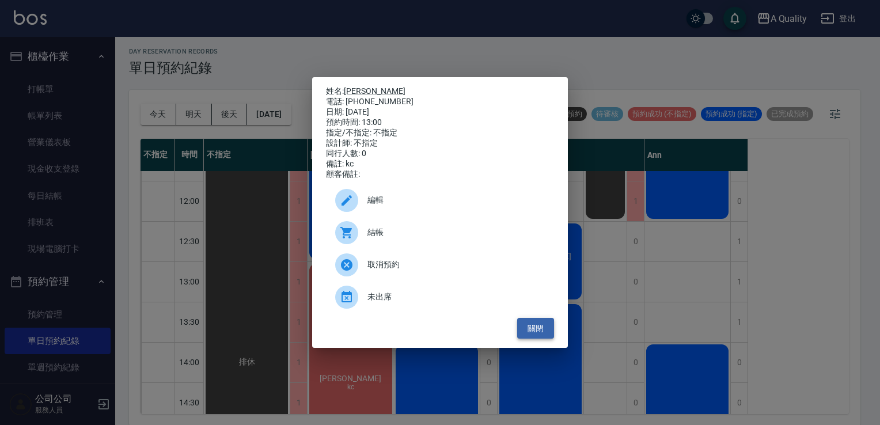
click at [547, 339] on button "關閉" at bounding box center [535, 328] width 37 height 21
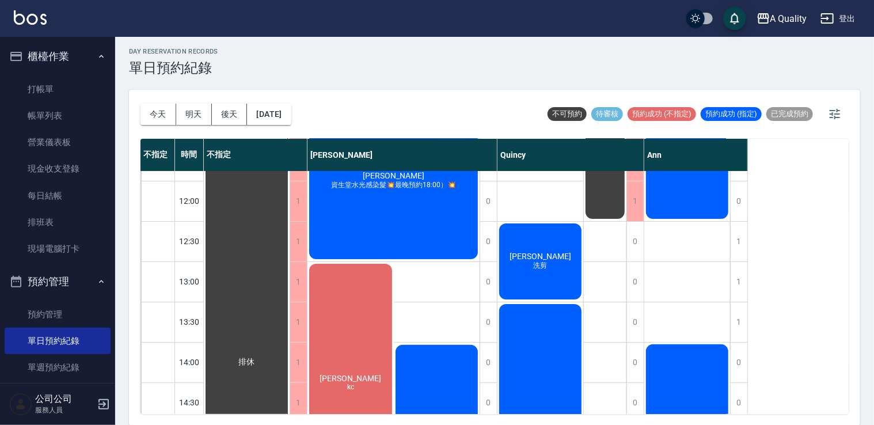
click at [291, 130] on div "今天 明天 後天 2025/08/23" at bounding box center [215, 114] width 151 height 49
click at [288, 114] on button "[DATE]" at bounding box center [269, 114] width 44 height 21
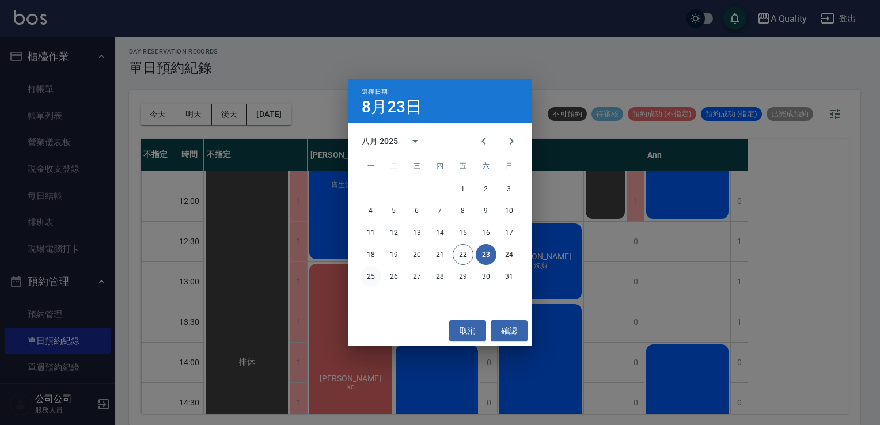
drag, startPoint x: 382, startPoint y: 272, endPoint x: 369, endPoint y: 275, distance: 13.6
click at [377, 273] on div "25 26 27 28 29 30 31" at bounding box center [440, 276] width 184 height 21
click at [368, 275] on button "25" at bounding box center [370, 276] width 21 height 21
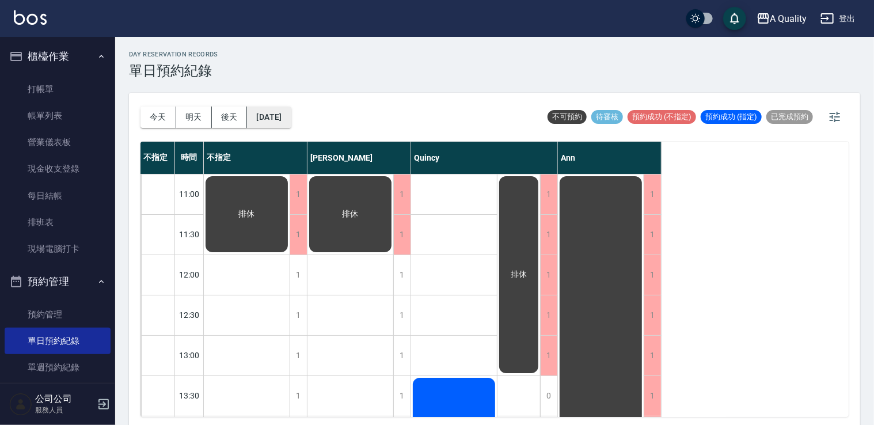
click at [265, 119] on button "2025/08/25" at bounding box center [269, 117] width 44 height 21
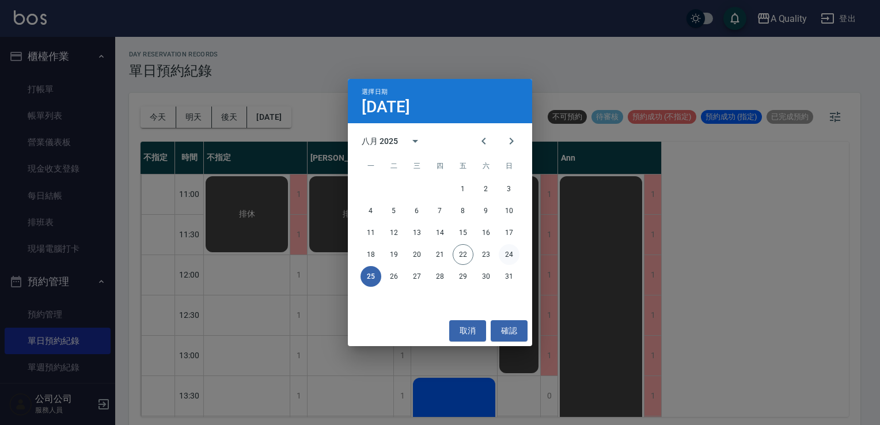
click at [508, 257] on button "24" at bounding box center [509, 254] width 21 height 21
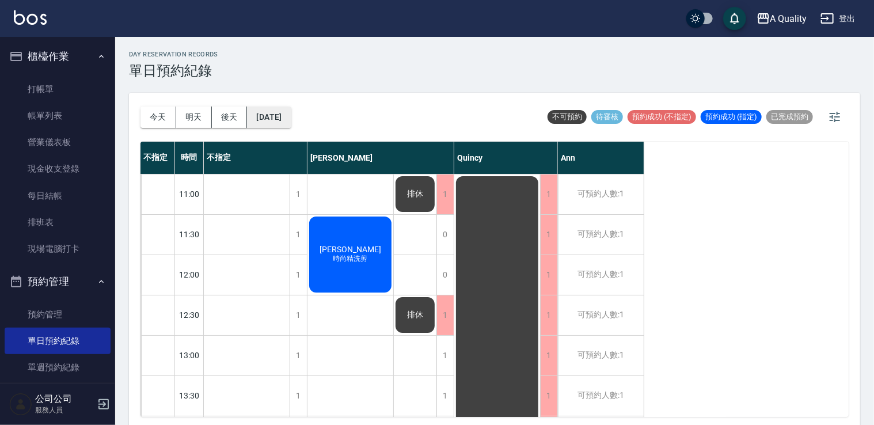
click at [283, 126] on button "2025/08/24" at bounding box center [269, 117] width 44 height 21
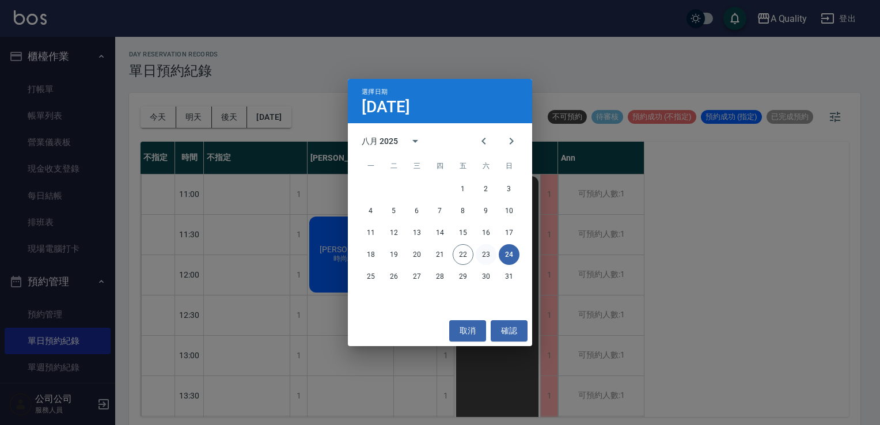
click at [491, 259] on button "23" at bounding box center [486, 254] width 21 height 21
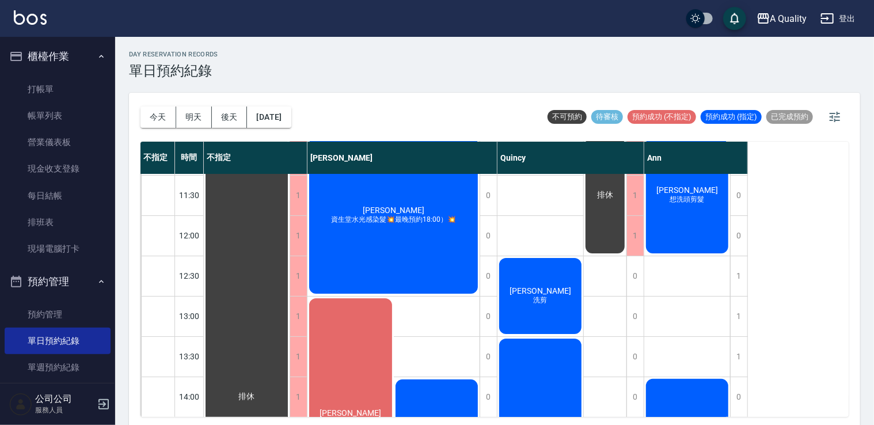
scroll to position [115, 0]
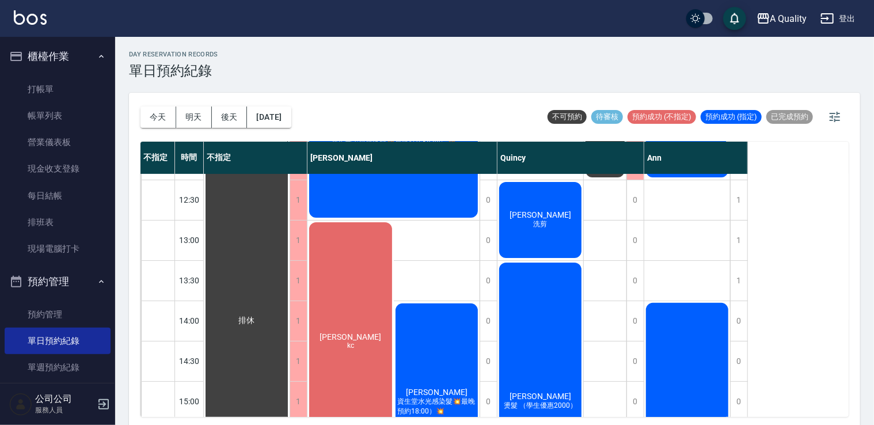
click at [290, 317] on div "王慧樺 kc" at bounding box center [247, 320] width 86 height 523
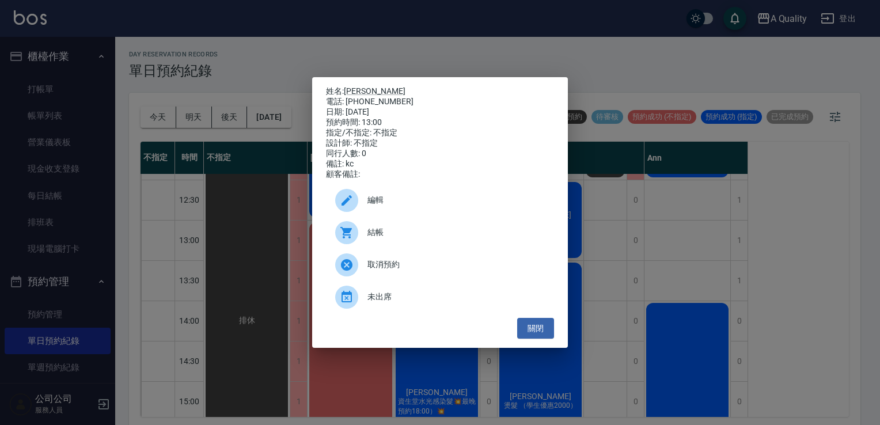
click at [403, 199] on span "編輯" at bounding box center [455, 200] width 177 height 12
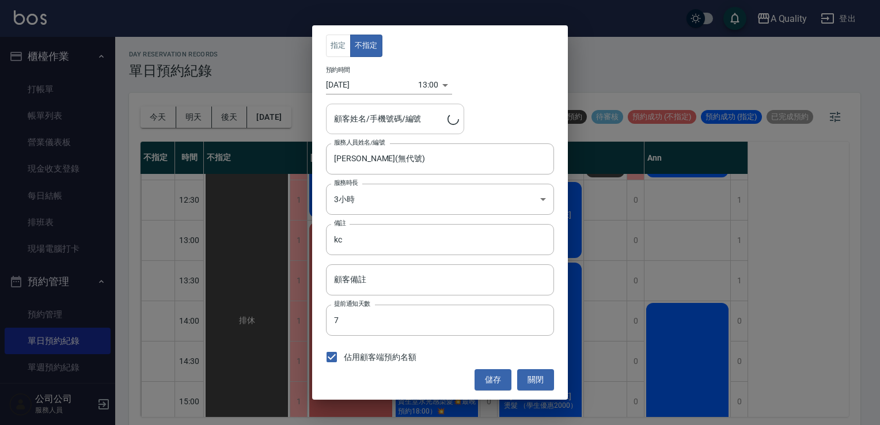
type input "王慧樺/0922512435/000576"
click at [364, 83] on input "[DATE]" at bounding box center [372, 84] width 92 height 19
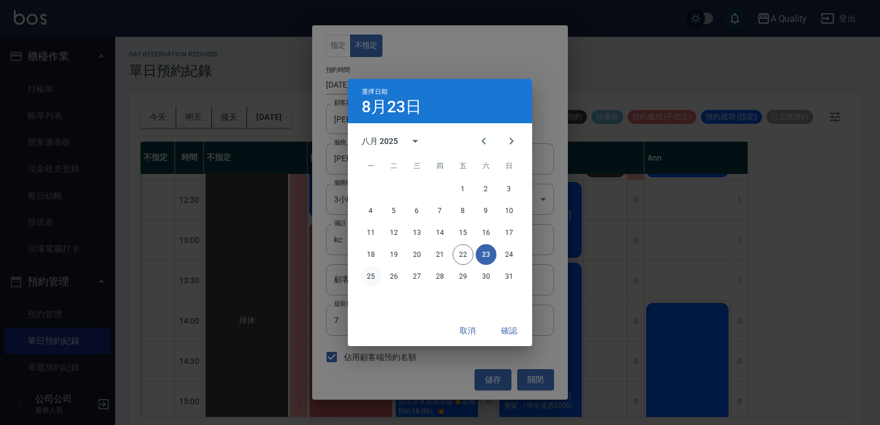
click at [366, 280] on button "25" at bounding box center [370, 276] width 21 height 21
type input "2025/08/25"
type input "1756098000000"
click at [508, 328] on button "確認" at bounding box center [509, 330] width 37 height 21
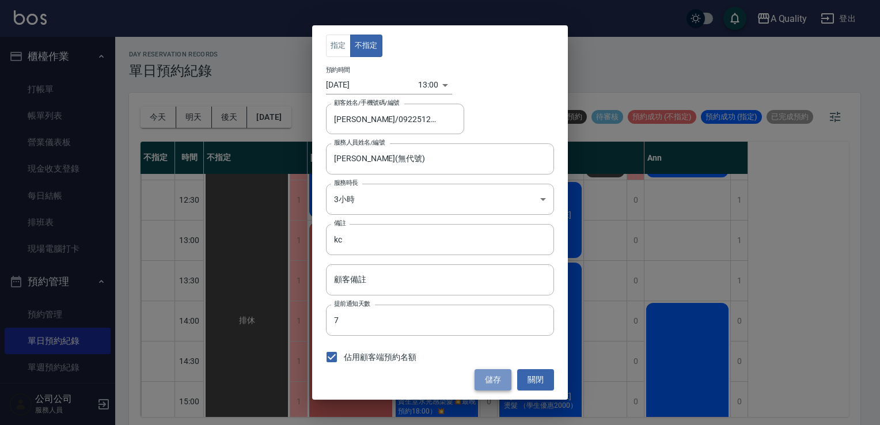
click at [507, 386] on button "儲存" at bounding box center [492, 379] width 37 height 21
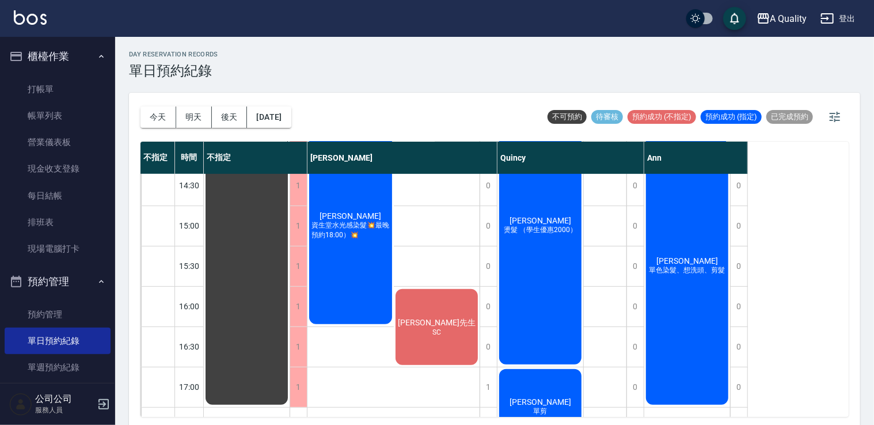
scroll to position [203, 0]
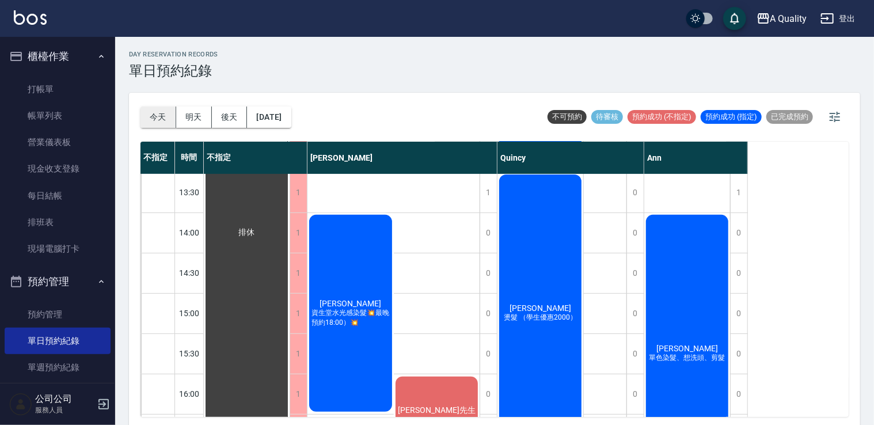
click at [152, 113] on button "今天" at bounding box center [158, 117] width 36 height 21
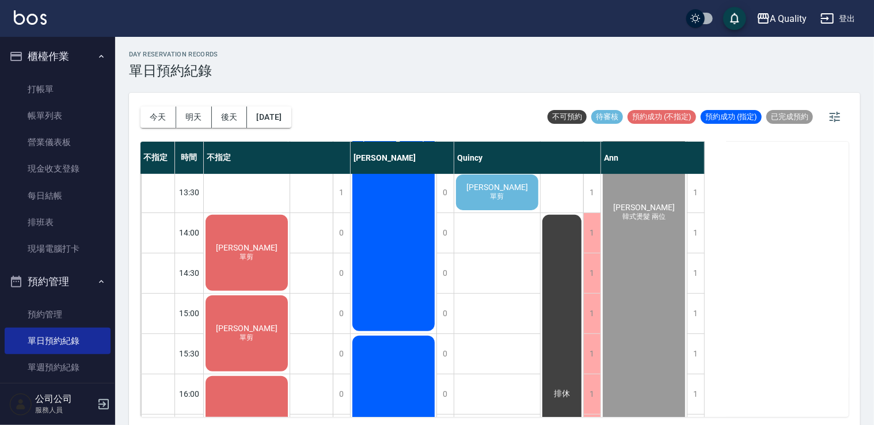
click at [258, 247] on span "[PERSON_NAME]" at bounding box center [247, 247] width 66 height 9
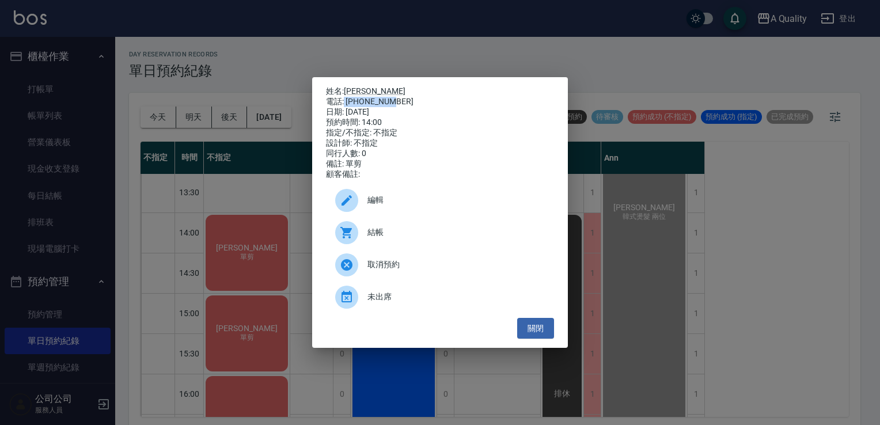
drag, startPoint x: 258, startPoint y: 247, endPoint x: 398, endPoint y: 101, distance: 202.0
click at [398, 101] on div "電話: 0930233456" at bounding box center [440, 102] width 228 height 10
copy div "0930233456"
click at [542, 331] on button "關閉" at bounding box center [535, 328] width 37 height 21
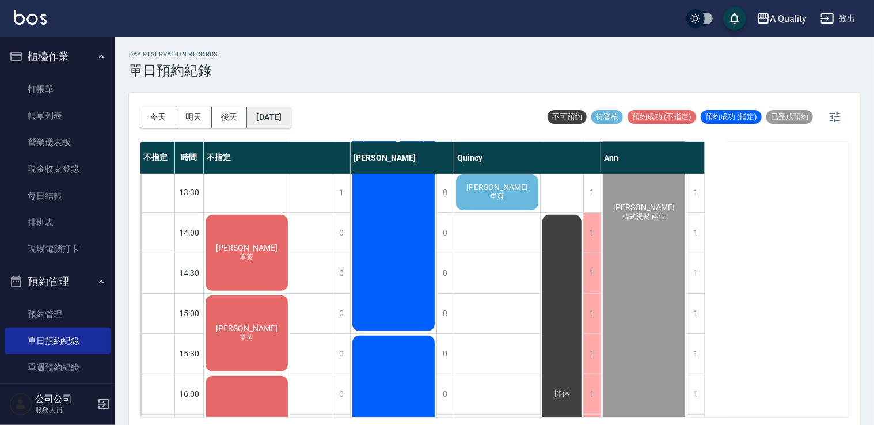
click at [291, 107] on button "[DATE]" at bounding box center [269, 117] width 44 height 21
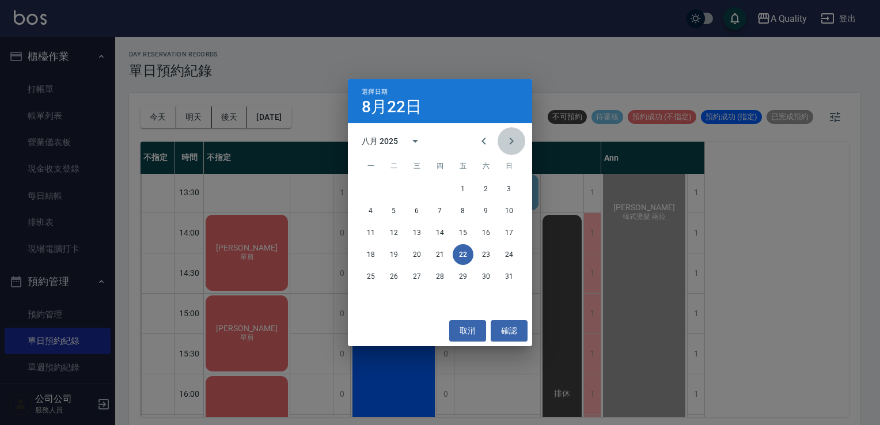
click at [515, 146] on icon "Next month" at bounding box center [511, 141] width 14 height 14
click at [465, 191] on button "5" at bounding box center [463, 188] width 21 height 21
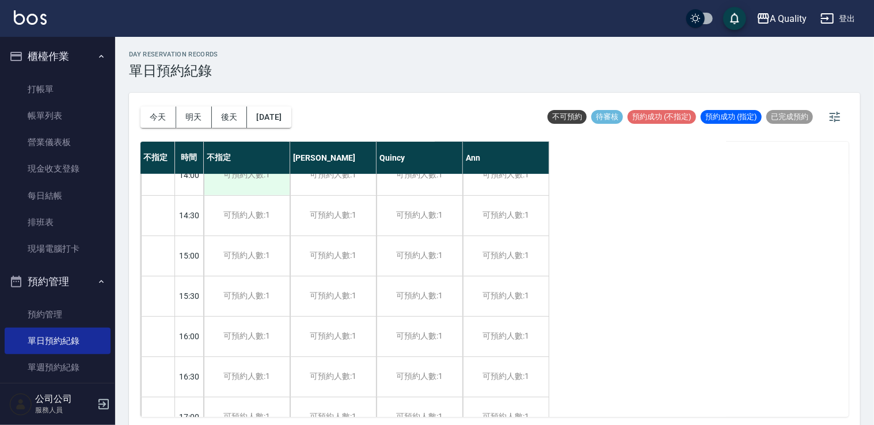
scroll to position [203, 0]
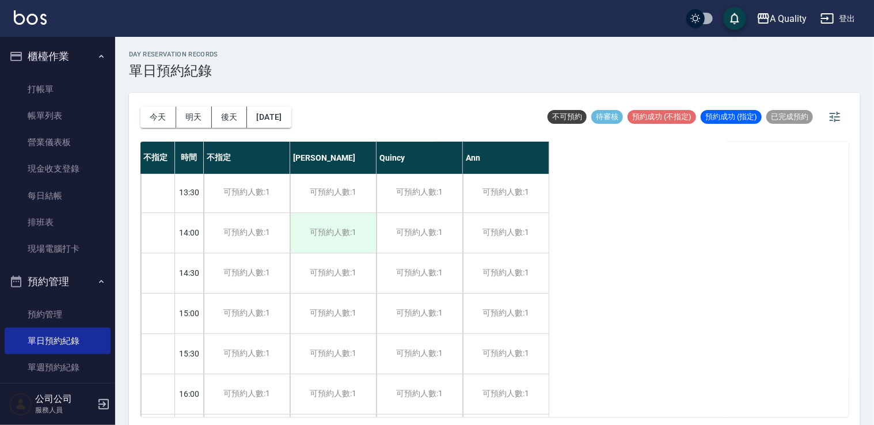
click at [299, 227] on div "可預約人數:1" at bounding box center [333, 233] width 86 height 40
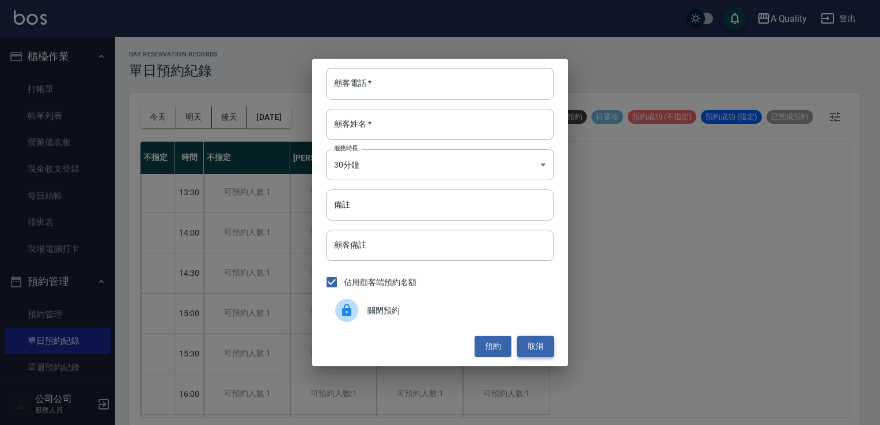
drag, startPoint x: 538, startPoint y: 349, endPoint x: 268, endPoint y: 282, distance: 278.9
click at [538, 348] on button "取消" at bounding box center [535, 346] width 37 height 21
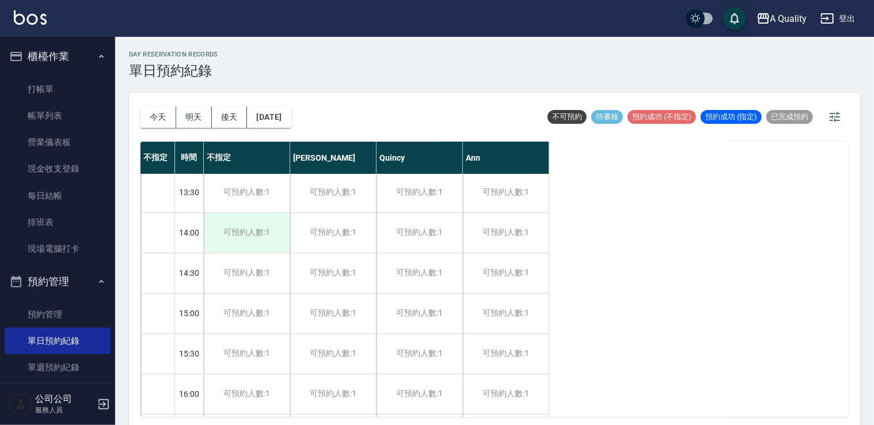
click at [241, 237] on div "可預約人數:1" at bounding box center [247, 233] width 86 height 40
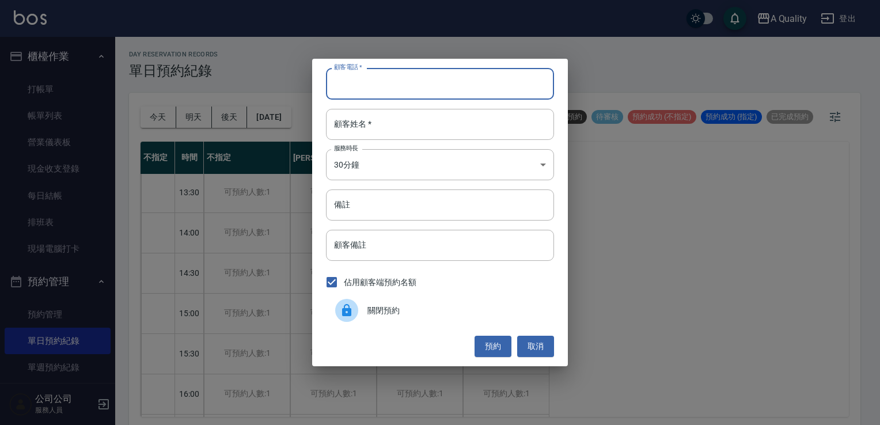
drag, startPoint x: 408, startPoint y: 89, endPoint x: 413, endPoint y: 86, distance: 6.2
click at [412, 86] on input "顧客電話   *" at bounding box center [440, 83] width 228 height 31
paste input "0930233456"
type input "0930233456"
click at [386, 134] on input "顧客姓名   *" at bounding box center [440, 124] width 228 height 31
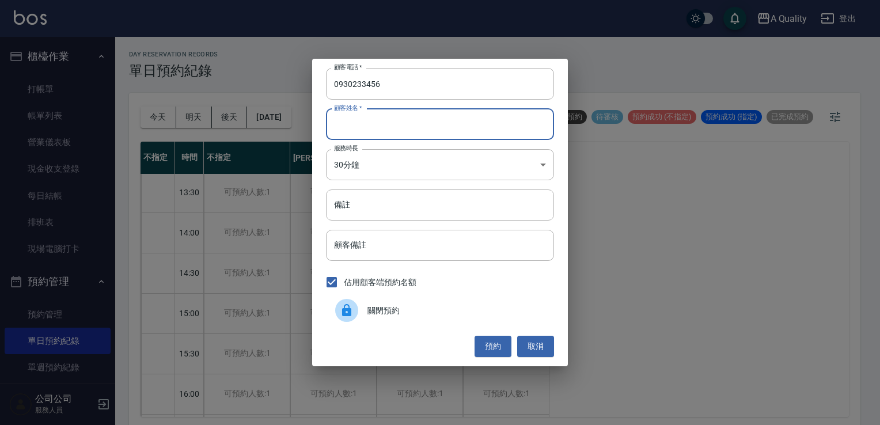
click at [385, 131] on input "顧客姓名   *" at bounding box center [440, 124] width 228 height 31
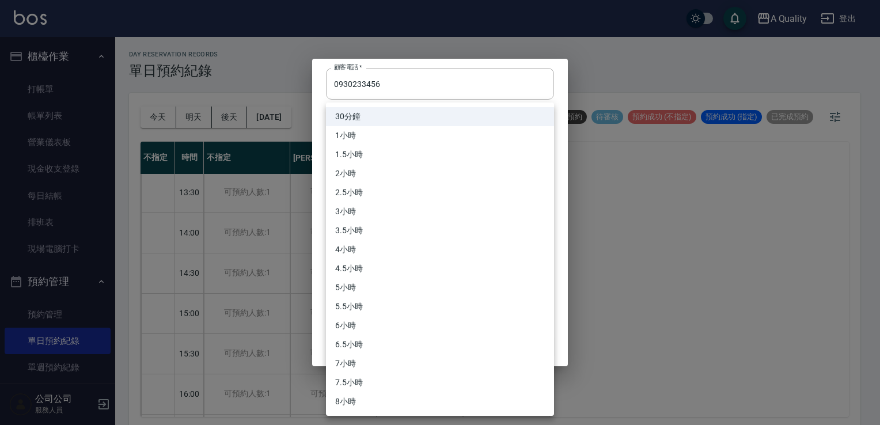
click at [385, 158] on body "A Quality 登出 櫃檯作業 打帳單 帳單列表 營業儀表板 現金收支登錄 每日結帳 排班表 現場電腦打卡 預約管理 預約管理 單日預約紀錄 單週預約紀錄…" at bounding box center [440, 214] width 880 height 428
click at [375, 121] on li "30分鐘" at bounding box center [440, 116] width 228 height 19
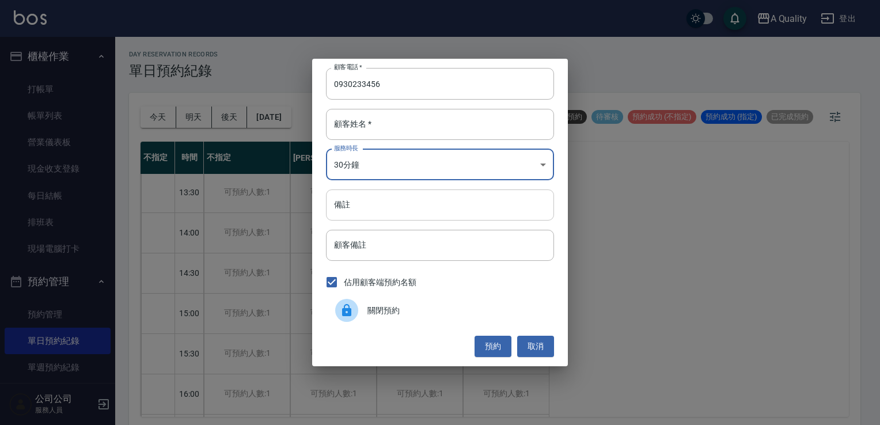
click at [398, 208] on input "備註" at bounding box center [440, 204] width 228 height 31
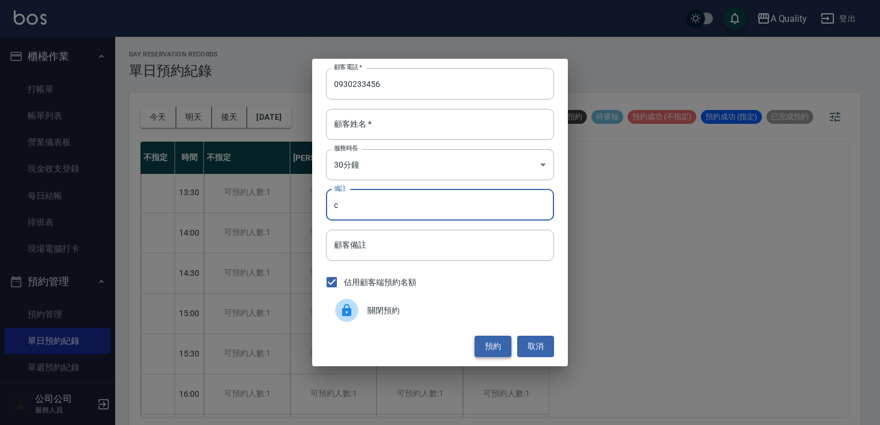
type input "c"
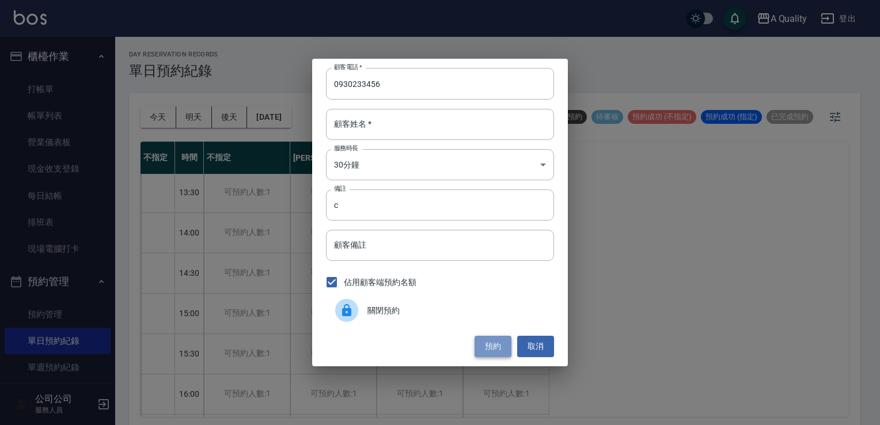
click at [488, 345] on button "預約" at bounding box center [492, 346] width 37 height 21
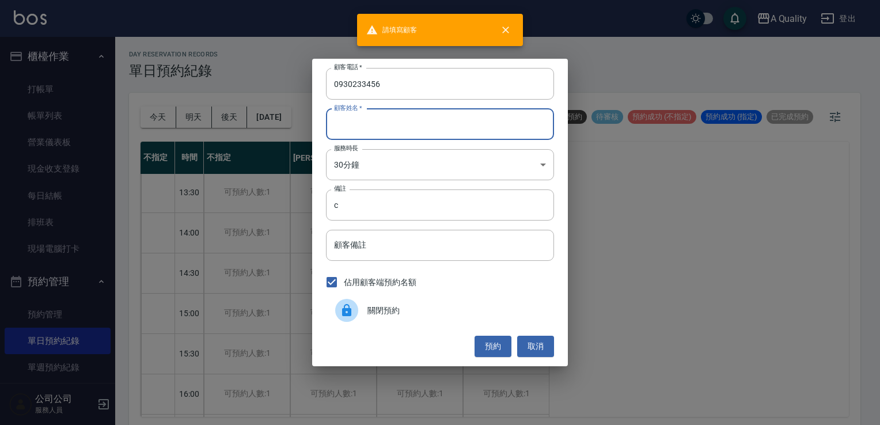
click at [404, 128] on input "顧客姓名   *" at bounding box center [440, 124] width 228 height 31
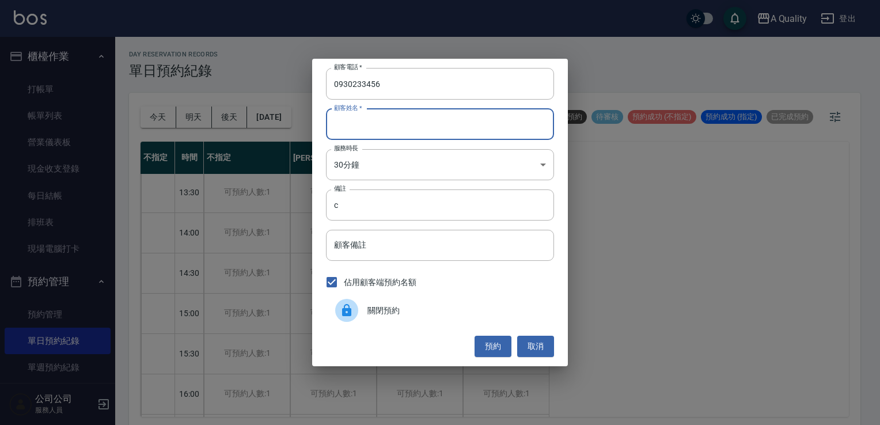
type input "j"
type input "J"
type input "J r"
click at [491, 340] on button "預約" at bounding box center [492, 346] width 37 height 21
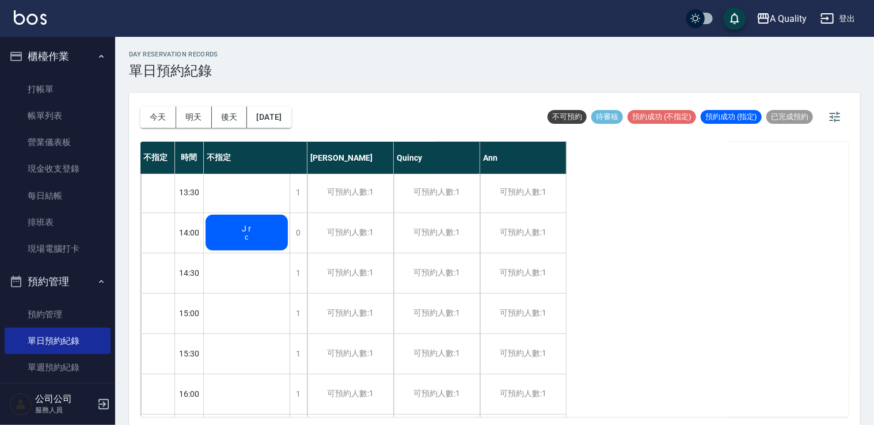
click at [277, 244] on div "J r c" at bounding box center [247, 232] width 86 height 39
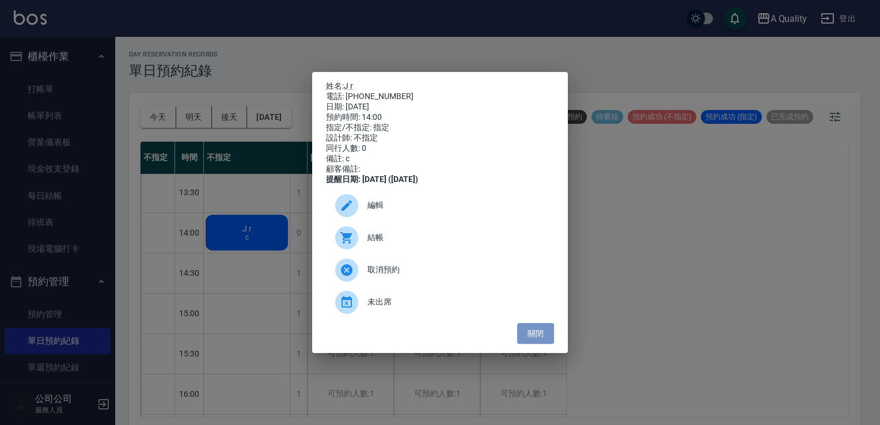
drag, startPoint x: 533, startPoint y: 336, endPoint x: 443, endPoint y: 273, distance: 109.9
click at [533, 337] on button "關閉" at bounding box center [535, 333] width 37 height 21
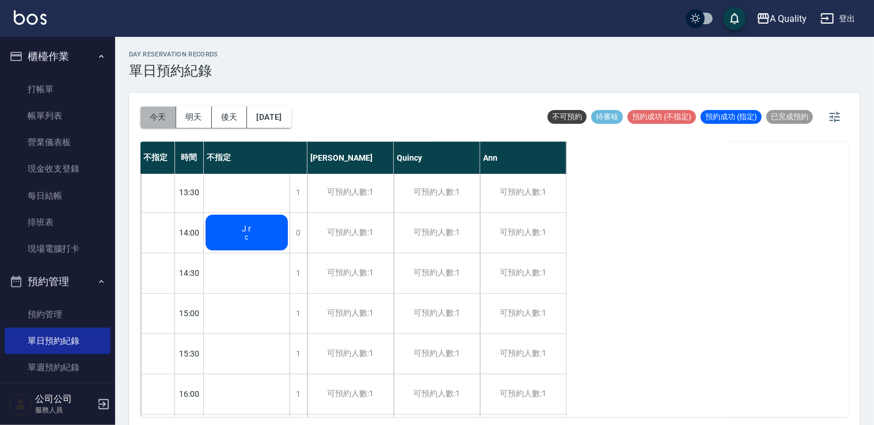
click at [150, 116] on button "今天" at bounding box center [158, 117] width 36 height 21
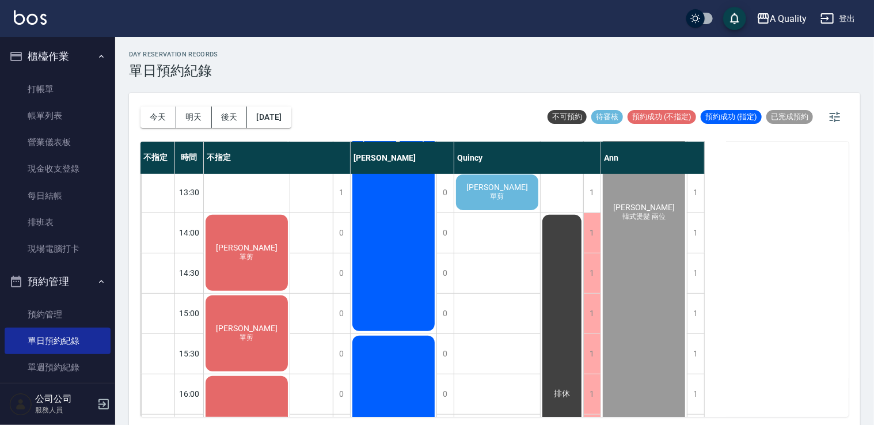
click at [264, 264] on div "Jeffrey 單剪" at bounding box center [247, 252] width 86 height 79
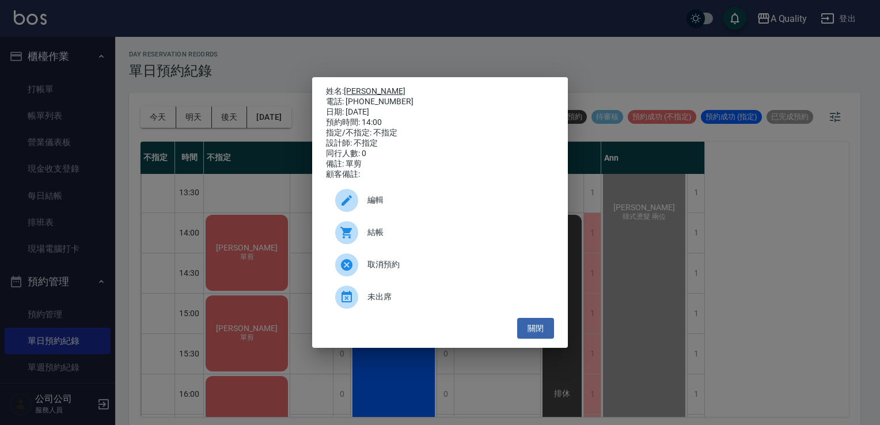
click at [351, 88] on link "[PERSON_NAME]" at bounding box center [375, 90] width 62 height 9
drag, startPoint x: 538, startPoint y: 333, endPoint x: 533, endPoint y: 331, distance: 6.2
click at [538, 333] on button "關閉" at bounding box center [535, 328] width 37 height 21
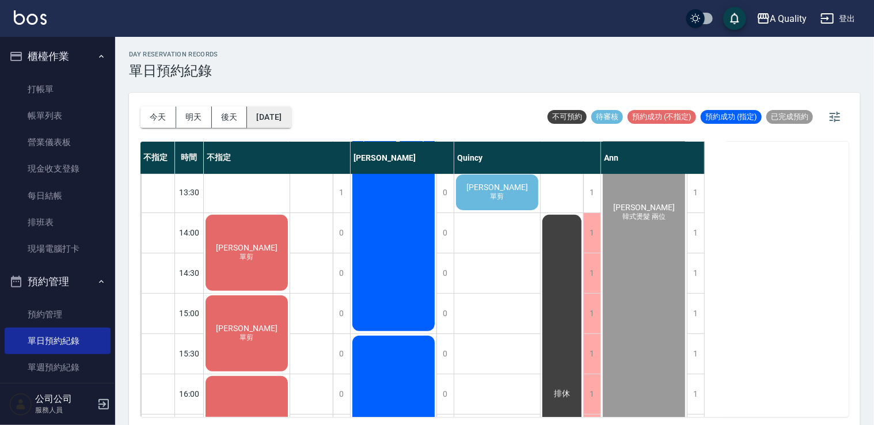
click at [291, 114] on button "[DATE]" at bounding box center [269, 117] width 44 height 21
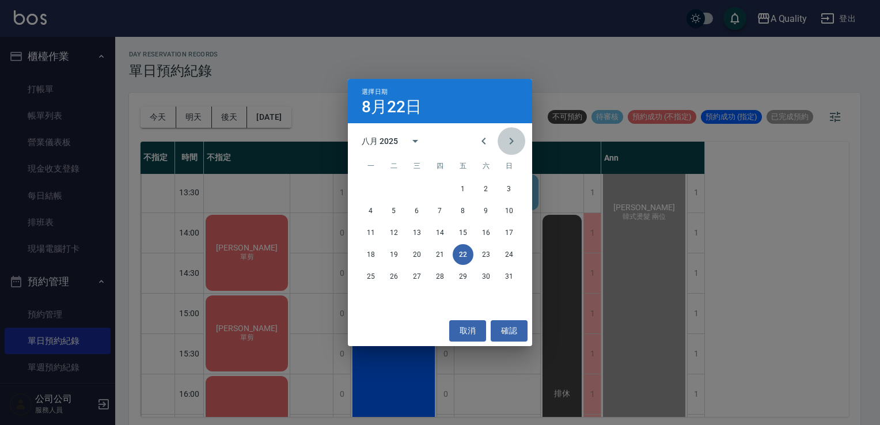
click at [514, 143] on icon "Next month" at bounding box center [511, 141] width 14 height 14
click at [465, 186] on button "5" at bounding box center [463, 188] width 21 height 21
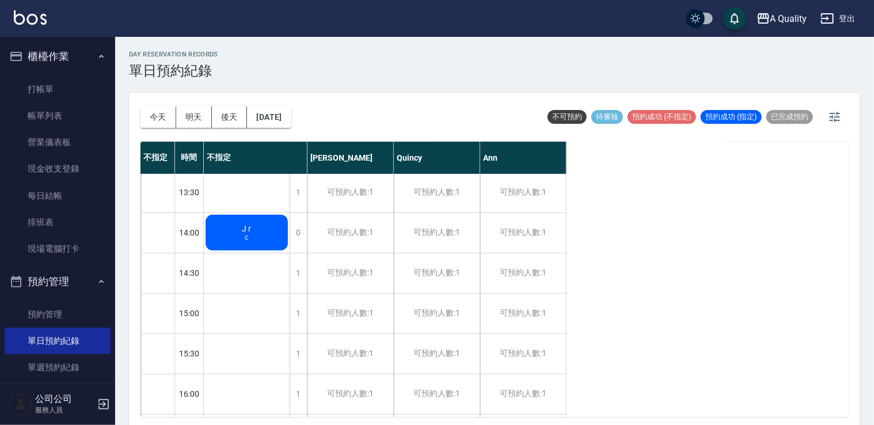
click at [260, 234] on div "J r c" at bounding box center [247, 232] width 86 height 39
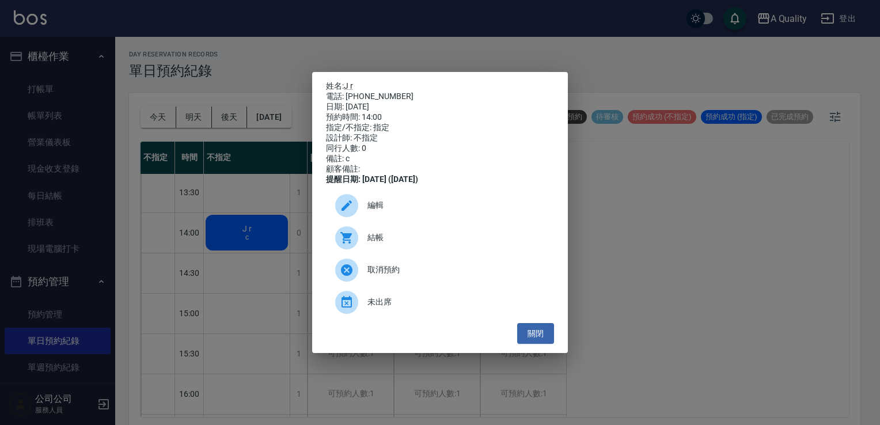
click at [381, 207] on span "編輯" at bounding box center [455, 205] width 177 height 12
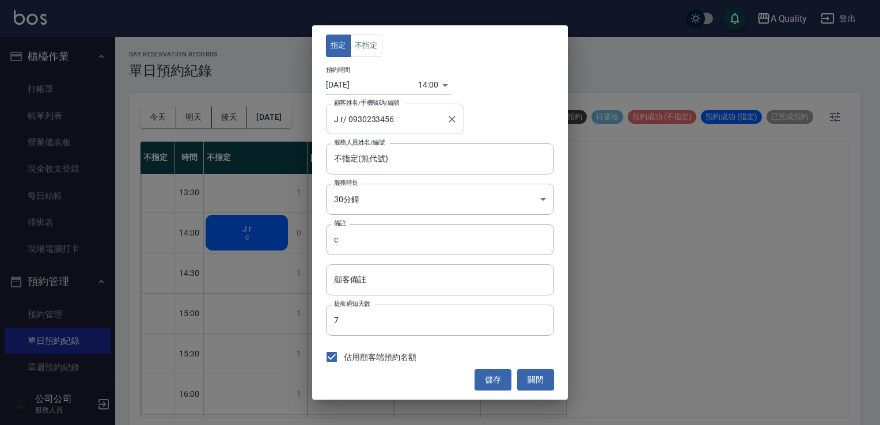
click at [337, 120] on input "J r/ 0930233456" at bounding box center [386, 119] width 111 height 20
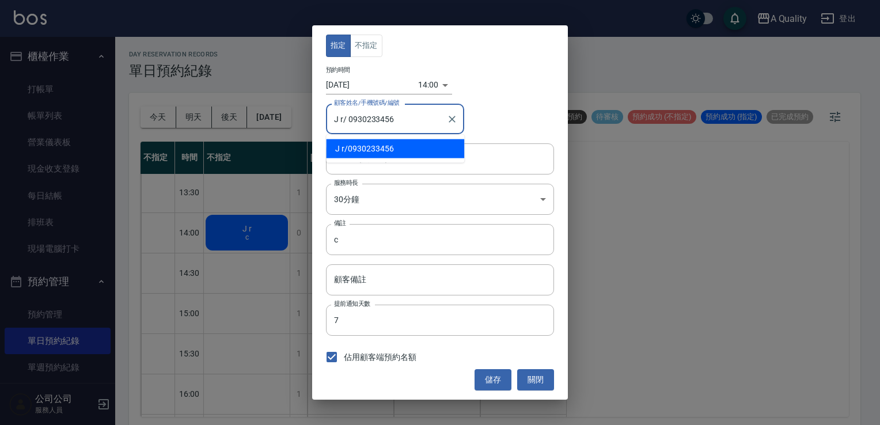
click at [406, 119] on input "J r/ 0930233456" at bounding box center [386, 119] width 111 height 20
drag, startPoint x: 417, startPoint y: 122, endPoint x: 207, endPoint y: 135, distance: 210.0
click at [217, 135] on div "指定 不指定 預約時間 2025/09/05 14:00 1757052000000 顧客姓名/手機號碼/編號 J r/ 0930233456 顧客姓名/手機…" at bounding box center [440, 212] width 880 height 425
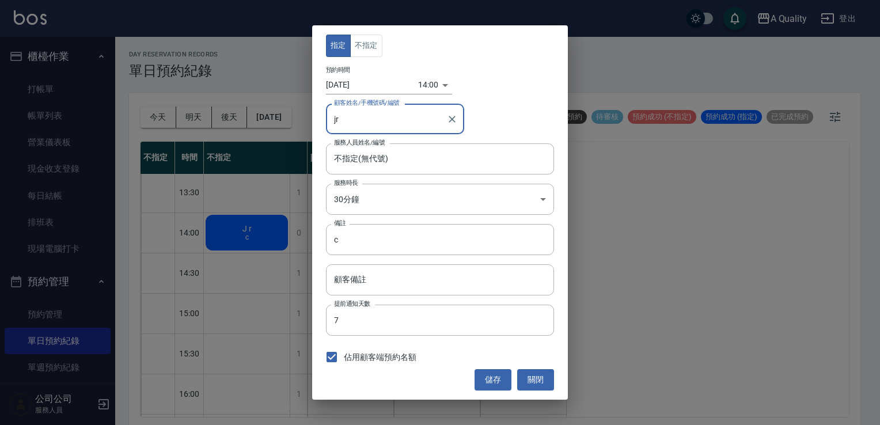
type input "j"
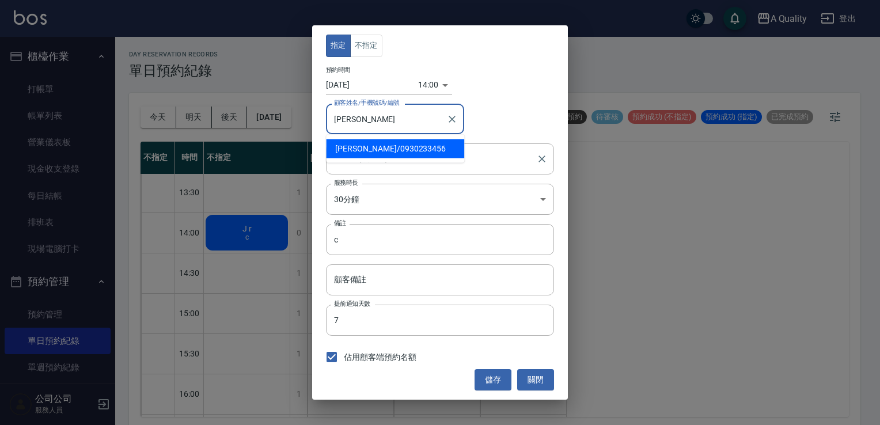
click at [361, 141] on span "Jeffrey / 0930233456" at bounding box center [395, 148] width 138 height 19
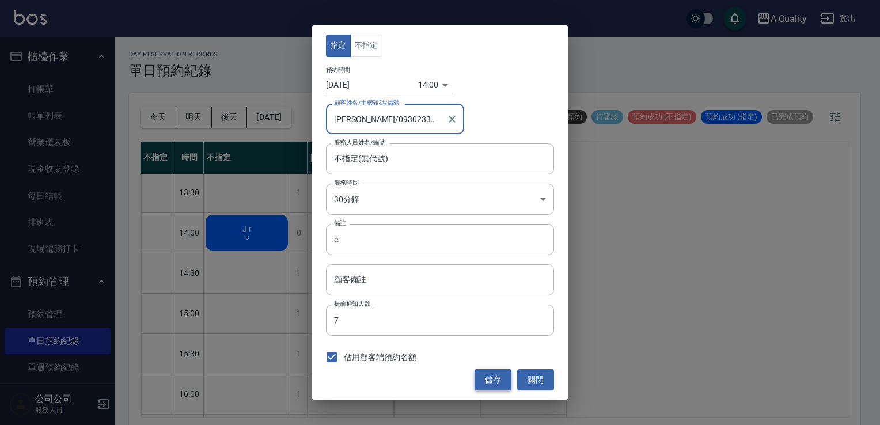
type input "Jeffrey/0930233456"
click at [495, 379] on button "儲存" at bounding box center [492, 379] width 37 height 21
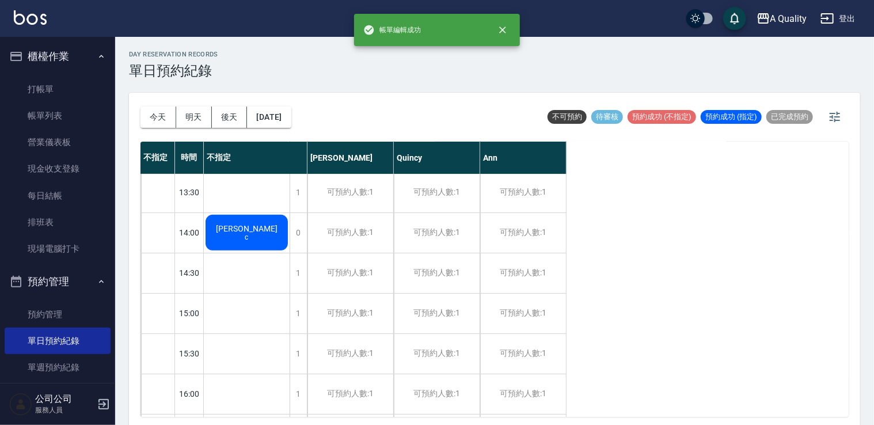
click at [269, 233] on div "Jeffrey c" at bounding box center [247, 232] width 86 height 39
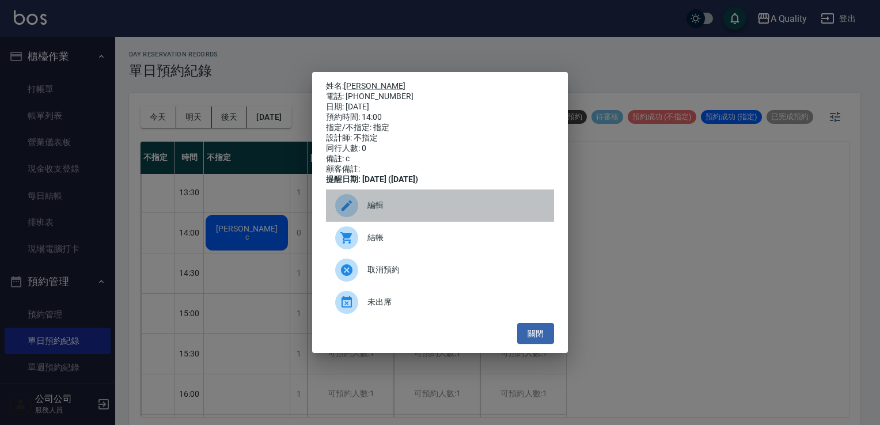
click at [385, 211] on span "編輯" at bounding box center [455, 205] width 177 height 12
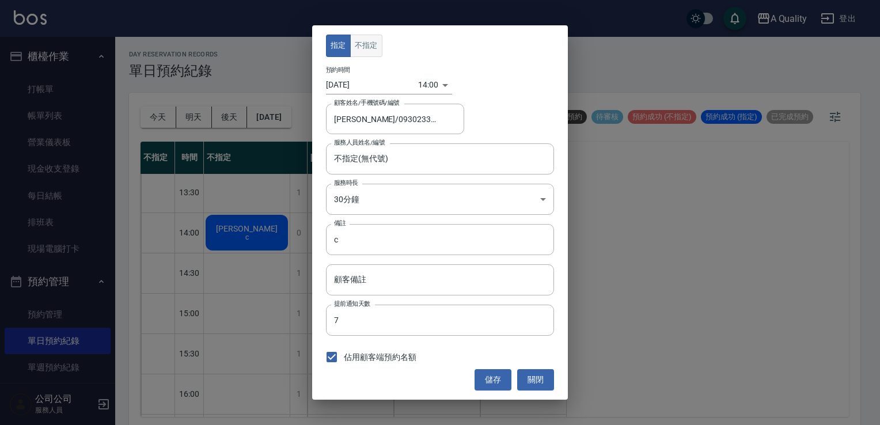
click at [376, 46] on button "不指定" at bounding box center [366, 46] width 32 height 22
drag, startPoint x: 493, startPoint y: 379, endPoint x: 489, endPoint y: 369, distance: 11.7
click at [493, 379] on button "儲存" at bounding box center [492, 379] width 37 height 21
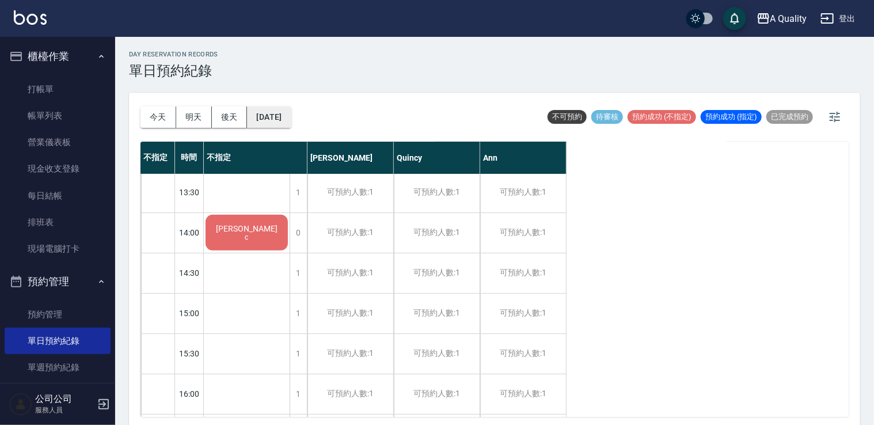
click at [291, 126] on button "2025/09/05" at bounding box center [269, 117] width 44 height 21
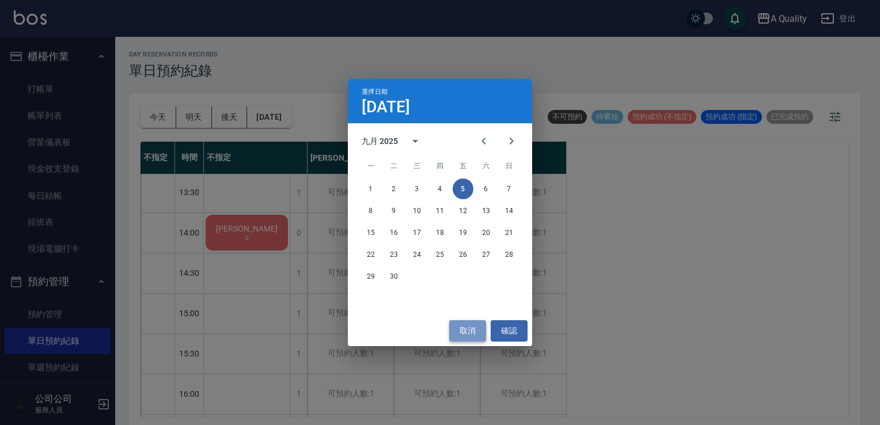
click at [469, 332] on button "取消" at bounding box center [467, 330] width 37 height 21
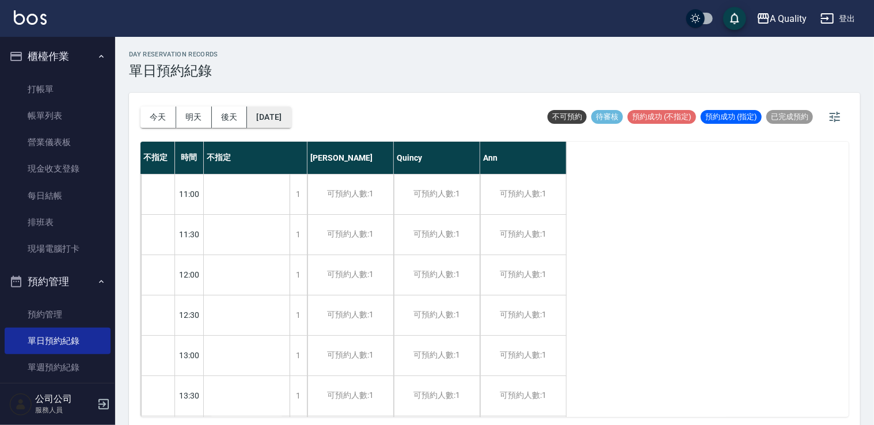
click at [285, 120] on button "2025/09/05" at bounding box center [269, 117] width 44 height 21
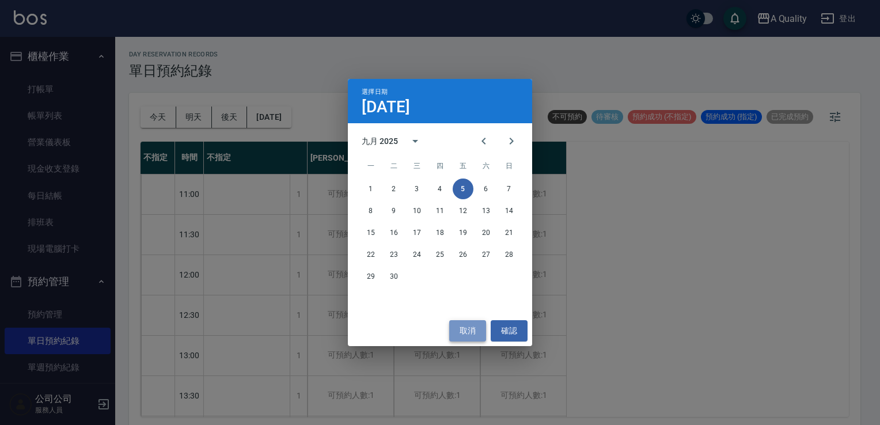
click at [465, 333] on button "取消" at bounding box center [467, 330] width 37 height 21
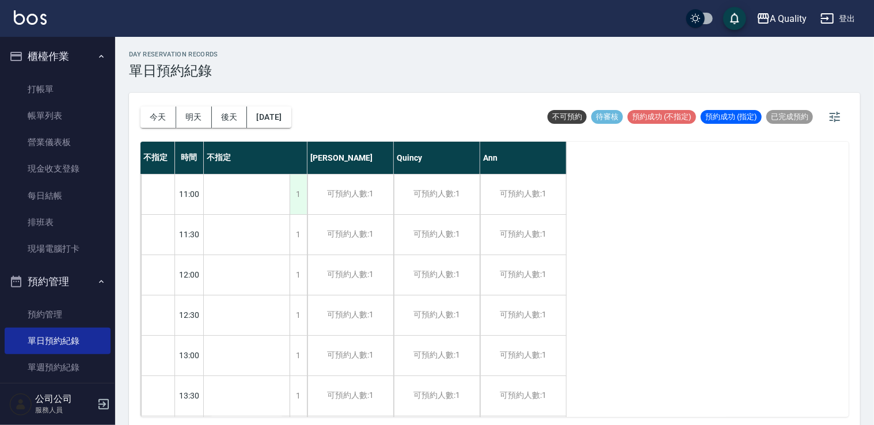
click at [301, 199] on div "1" at bounding box center [298, 194] width 17 height 40
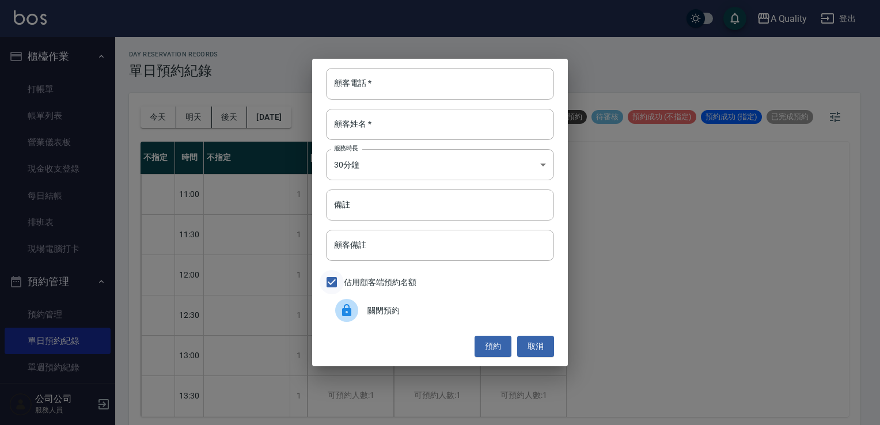
drag, startPoint x: 381, startPoint y: 314, endPoint x: 339, endPoint y: 274, distance: 57.8
click at [380, 314] on span "關閉預約" at bounding box center [455, 311] width 177 height 12
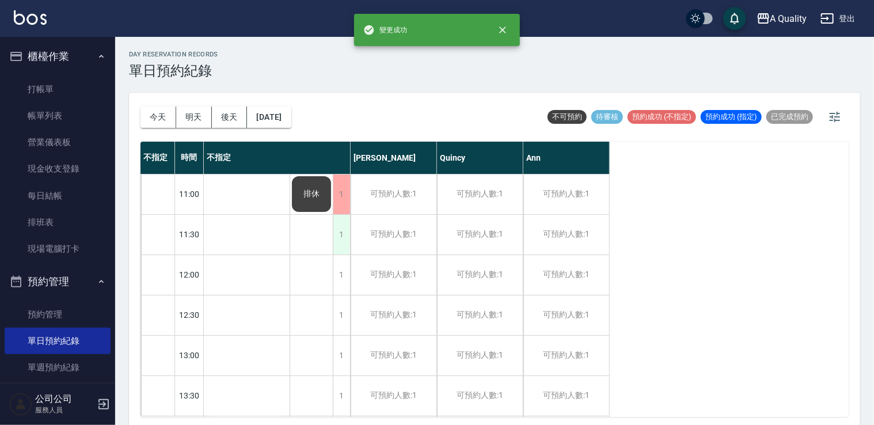
click at [345, 241] on div "1" at bounding box center [341, 235] width 17 height 40
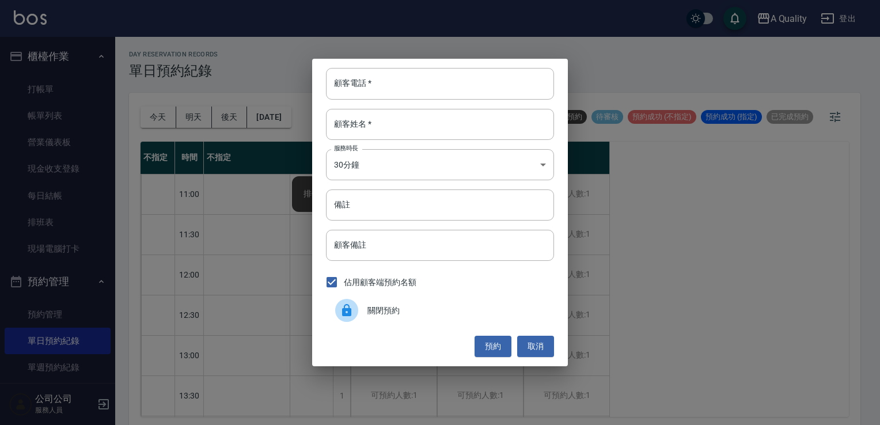
click at [360, 307] on div at bounding box center [351, 310] width 32 height 23
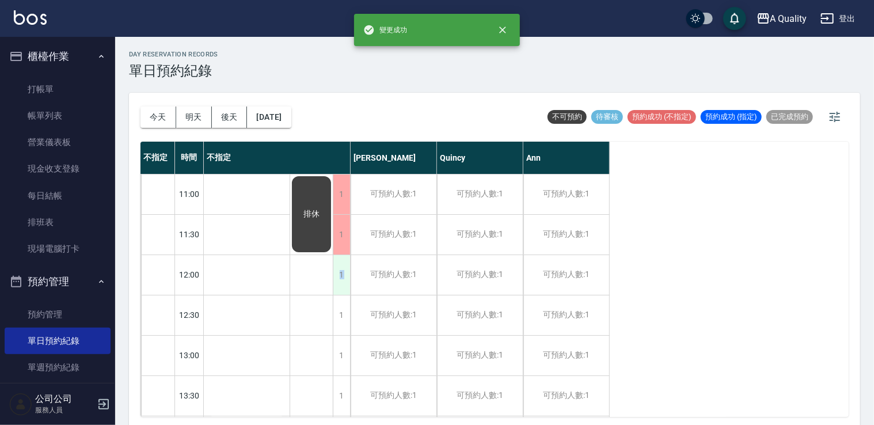
click at [339, 274] on div "1" at bounding box center [341, 275] width 17 height 40
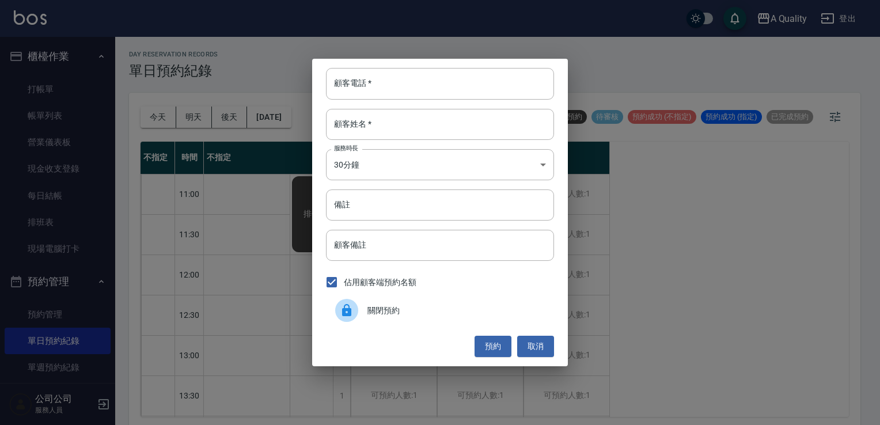
drag, startPoint x: 339, startPoint y: 274, endPoint x: 366, endPoint y: 312, distance: 47.0
click at [367, 312] on span "關閉預約" at bounding box center [455, 311] width 177 height 12
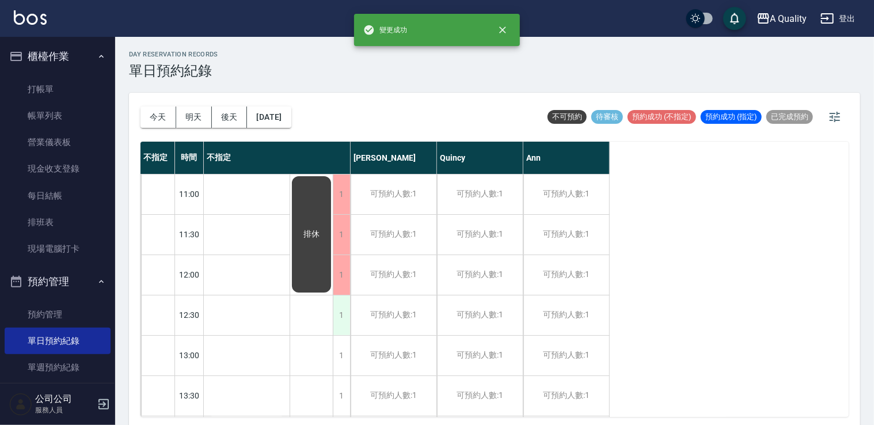
click at [336, 324] on div "1" at bounding box center [341, 315] width 17 height 40
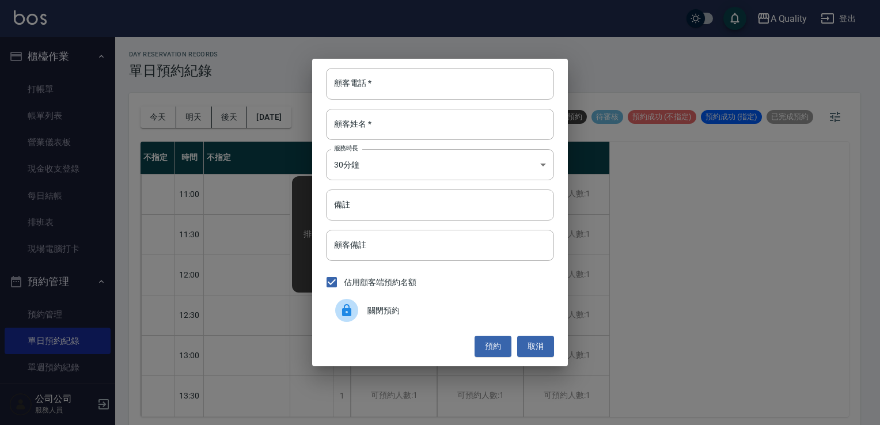
drag, startPoint x: 388, startPoint y: 307, endPoint x: 354, endPoint y: 321, distance: 36.7
click at [382, 314] on span "關閉預約" at bounding box center [455, 311] width 177 height 12
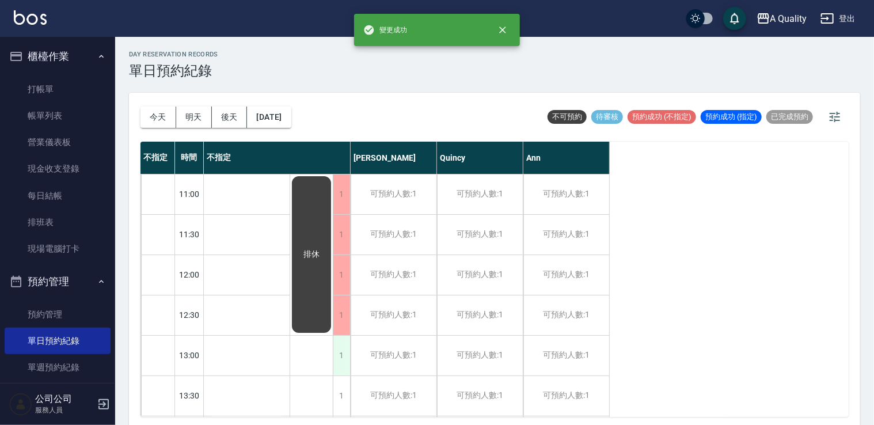
click at [341, 353] on div "1" at bounding box center [341, 356] width 17 height 40
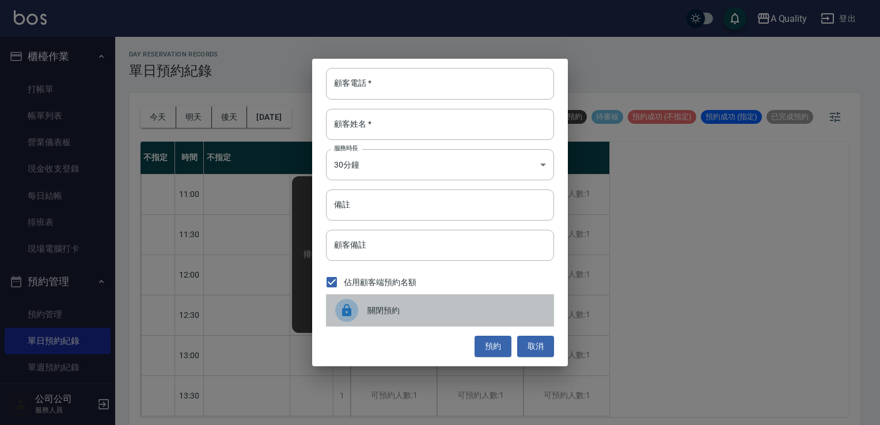
click at [388, 306] on span "關閉預約" at bounding box center [455, 311] width 177 height 12
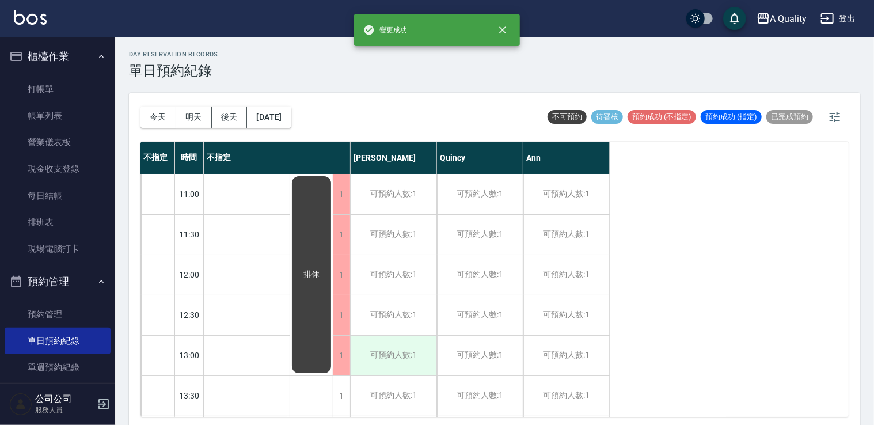
click at [421, 354] on div "可預約人數:1" at bounding box center [394, 356] width 86 height 40
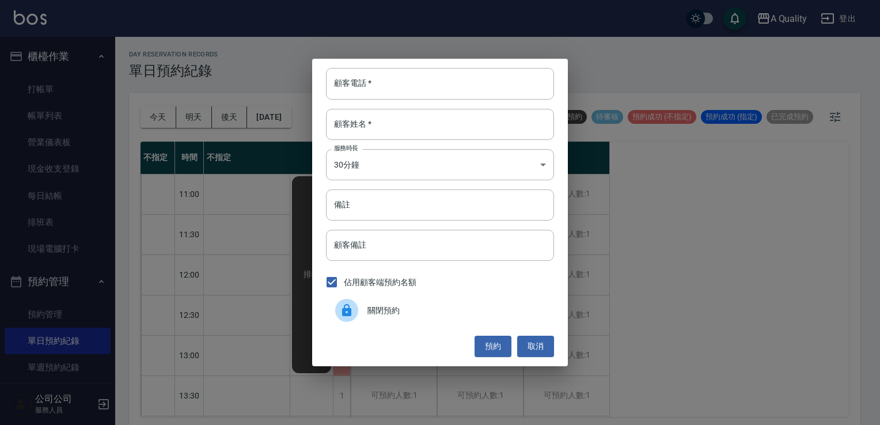
click at [436, 304] on div "關閉預約" at bounding box center [440, 310] width 228 height 32
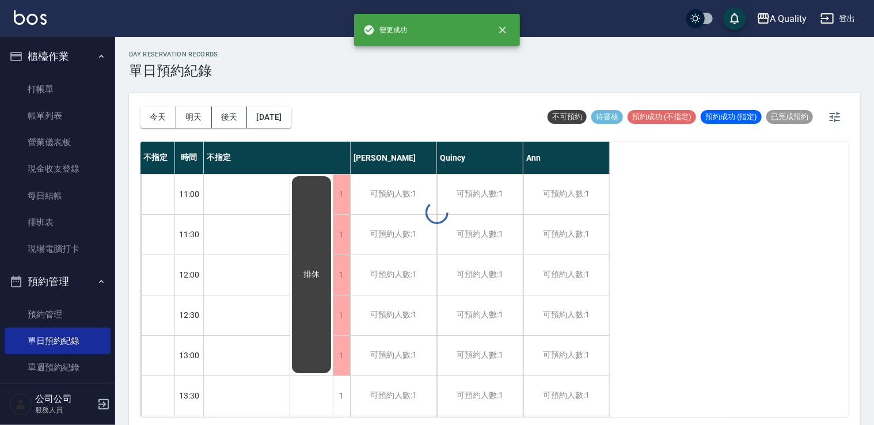
click at [427, 320] on div at bounding box center [437, 212] width 874 height 425
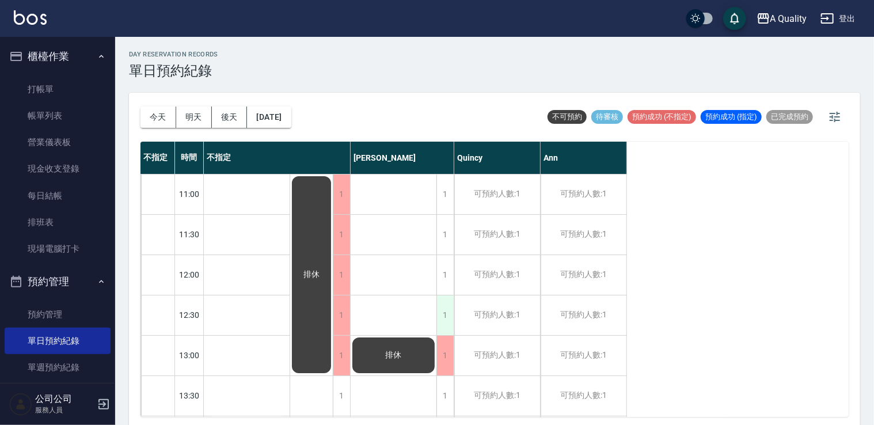
click at [442, 314] on div "1" at bounding box center [444, 315] width 17 height 40
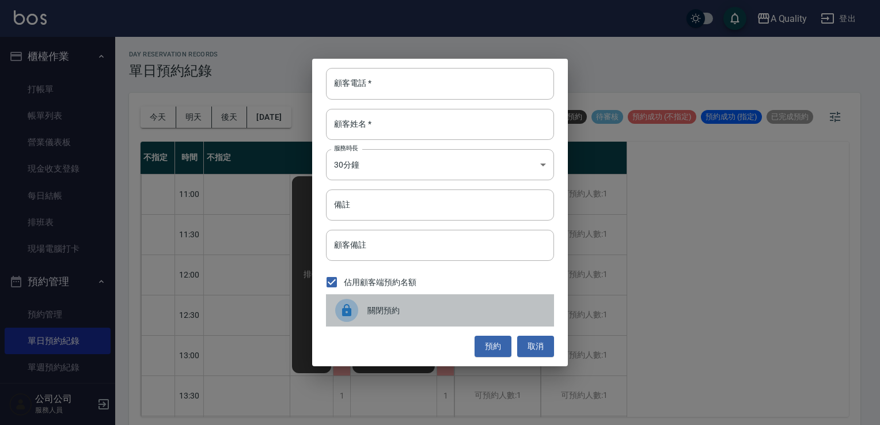
drag, startPoint x: 447, startPoint y: 307, endPoint x: 447, endPoint y: 296, distance: 11.0
click at [447, 305] on span "關閉預約" at bounding box center [455, 311] width 177 height 12
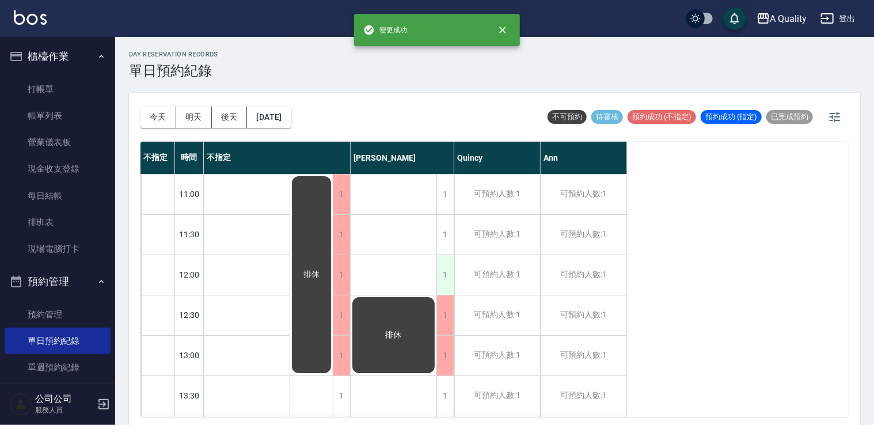
click at [445, 272] on div "1" at bounding box center [444, 275] width 17 height 40
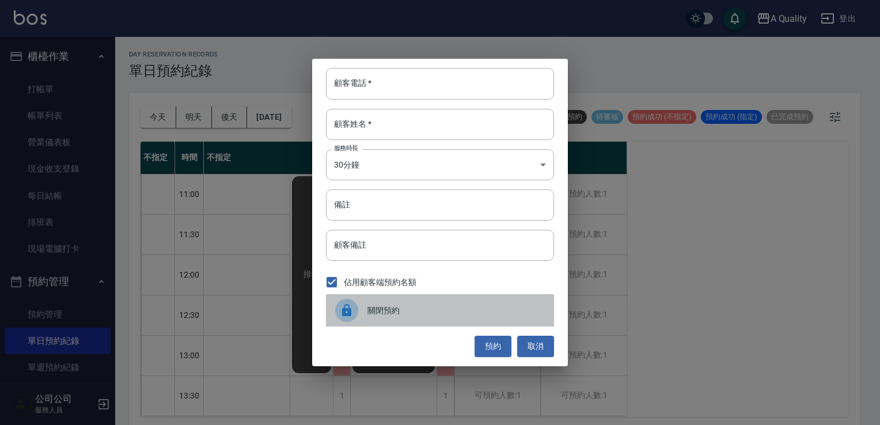
drag, startPoint x: 445, startPoint y: 298, endPoint x: 452, endPoint y: 265, distance: 34.2
click at [445, 298] on div "關閉預約" at bounding box center [440, 310] width 228 height 32
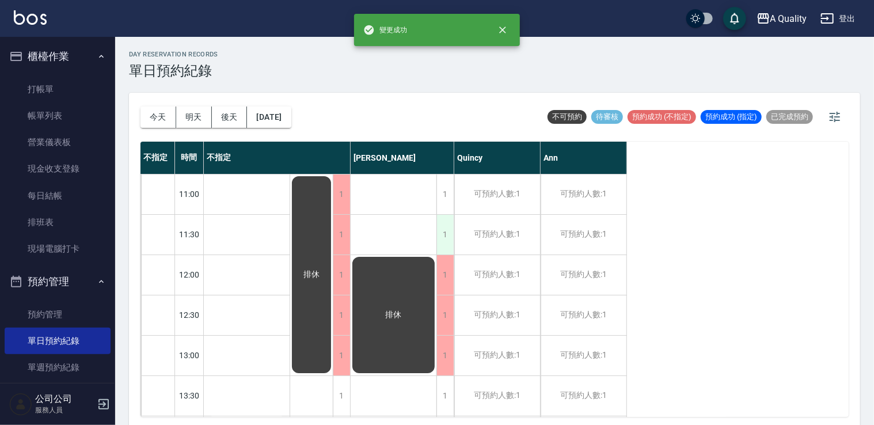
click at [447, 236] on div "1" at bounding box center [444, 235] width 17 height 40
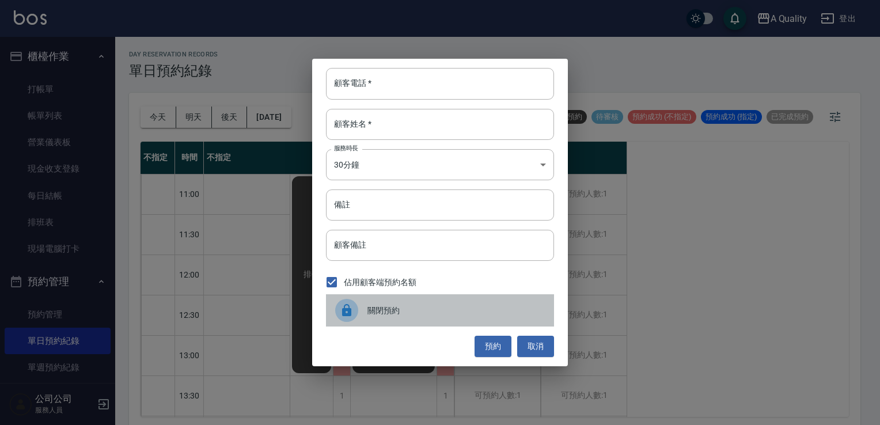
click at [432, 318] on div "關閉預約" at bounding box center [440, 310] width 228 height 32
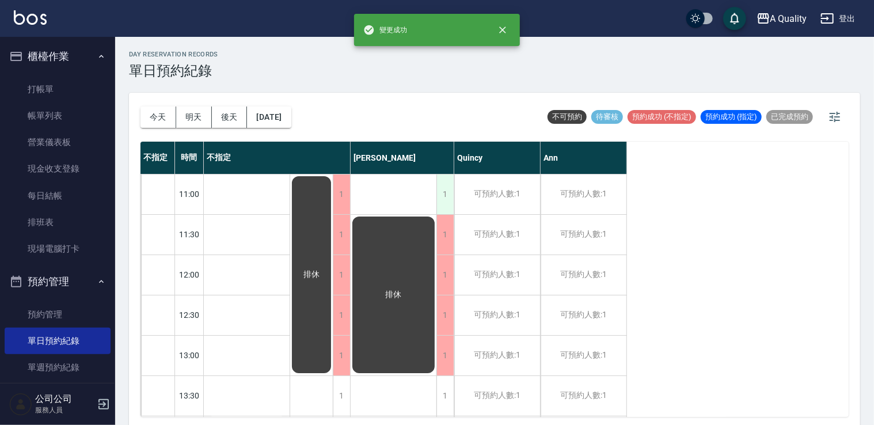
click at [448, 202] on div "1" at bounding box center [444, 194] width 17 height 40
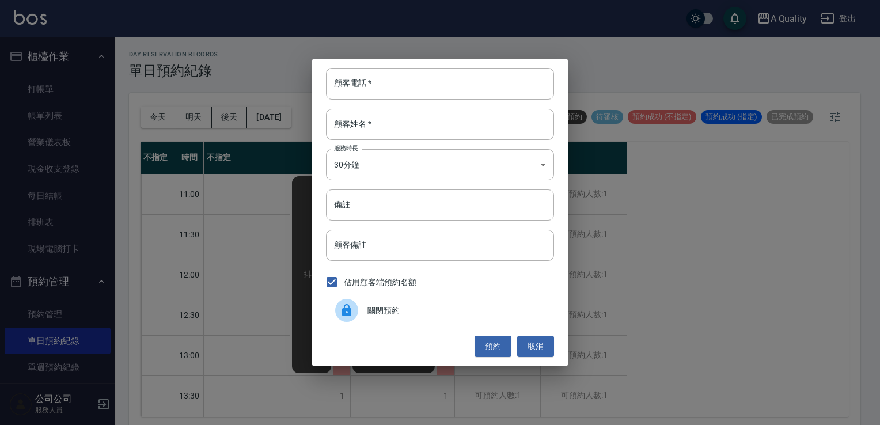
click at [440, 320] on div "關閉預約" at bounding box center [440, 310] width 228 height 32
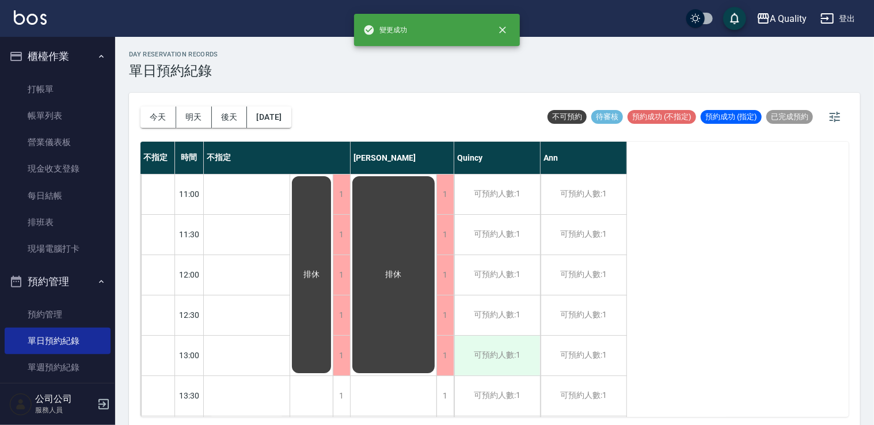
click at [527, 343] on div "可預約人數:1" at bounding box center [497, 356] width 86 height 40
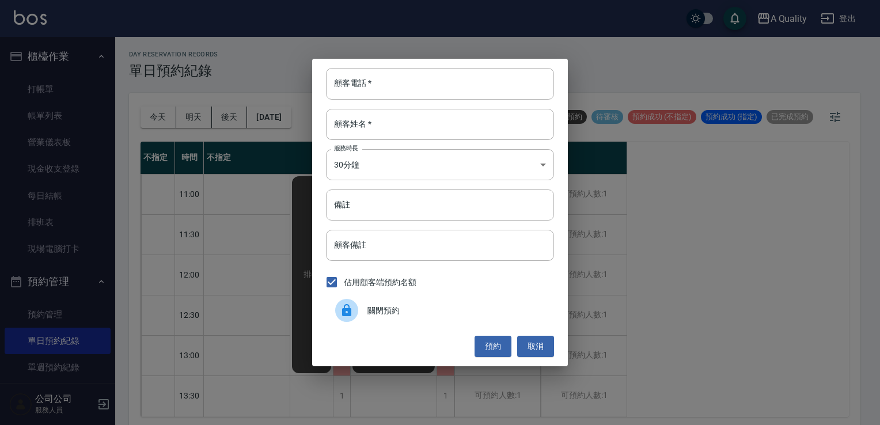
drag, startPoint x: 503, startPoint y: 312, endPoint x: 522, endPoint y: 315, distance: 19.2
click at [504, 313] on span "關閉預約" at bounding box center [455, 311] width 177 height 12
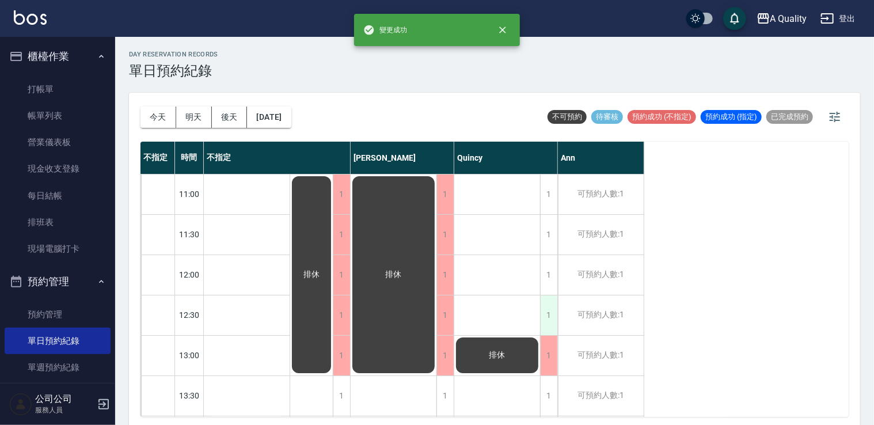
click at [541, 316] on div "1" at bounding box center [548, 315] width 17 height 40
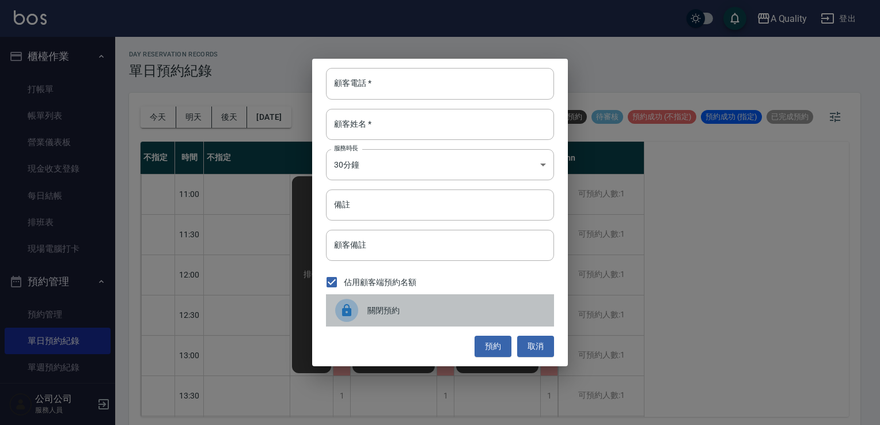
click at [503, 325] on div "關閉預約" at bounding box center [440, 310] width 228 height 32
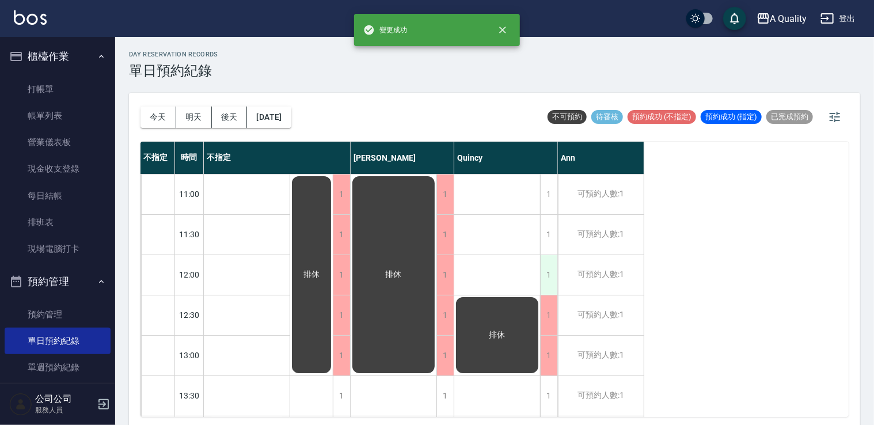
click at [544, 285] on div "1" at bounding box center [548, 275] width 17 height 40
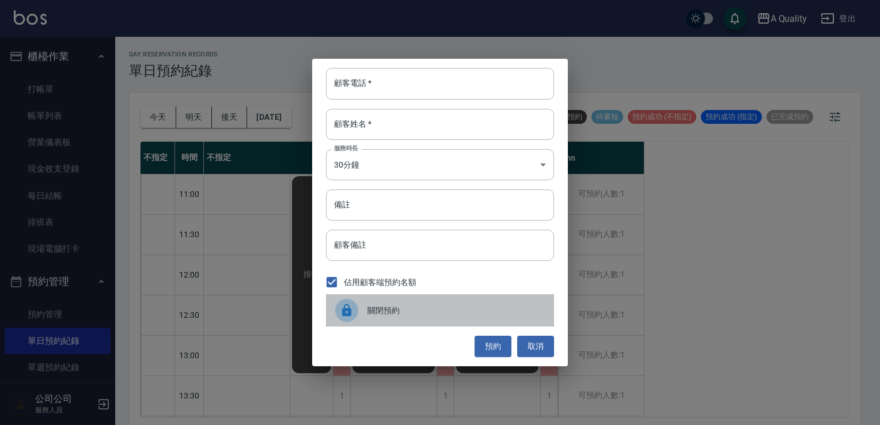
click at [484, 296] on div "關閉預約" at bounding box center [440, 310] width 228 height 32
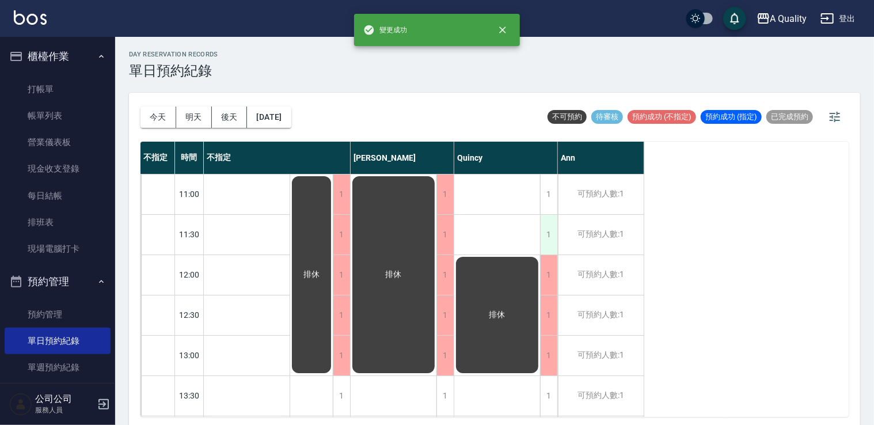
click at [552, 241] on div "1" at bounding box center [548, 235] width 17 height 40
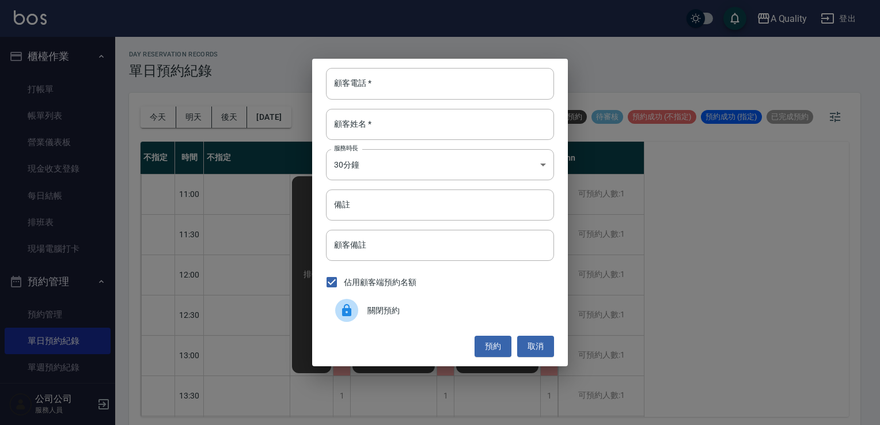
click at [514, 309] on span "關閉預約" at bounding box center [455, 311] width 177 height 12
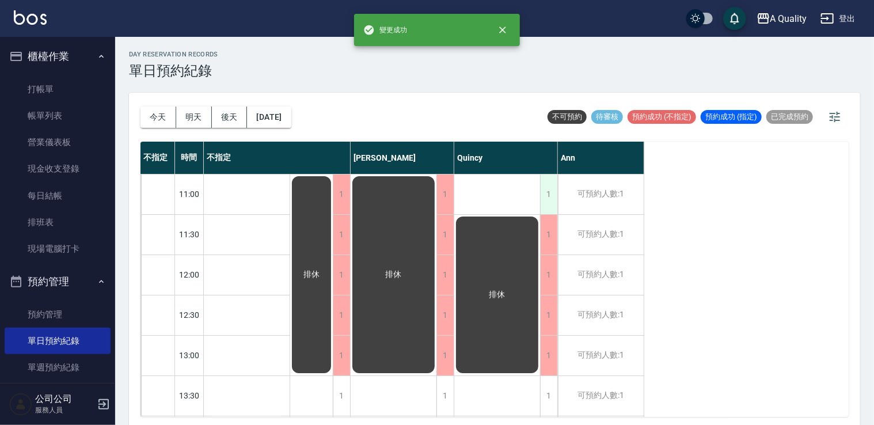
click at [545, 199] on div "1" at bounding box center [548, 194] width 17 height 40
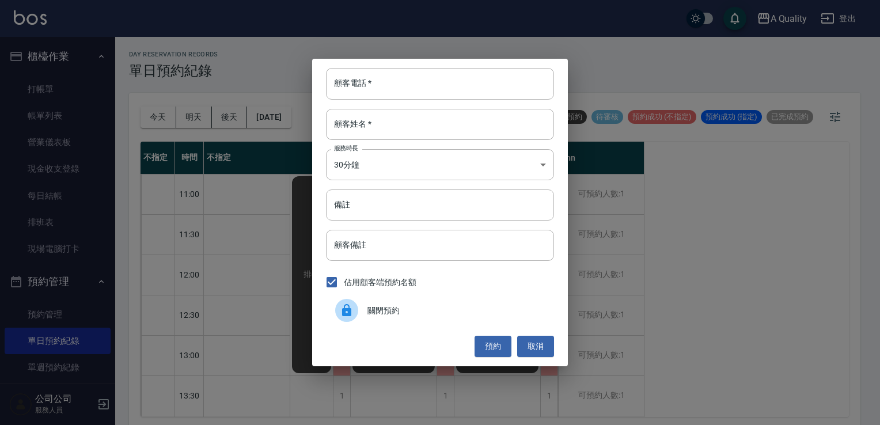
drag, startPoint x: 454, startPoint y: 322, endPoint x: 540, endPoint y: 281, distance: 95.6
click at [455, 321] on div "關閉預約" at bounding box center [440, 310] width 228 height 32
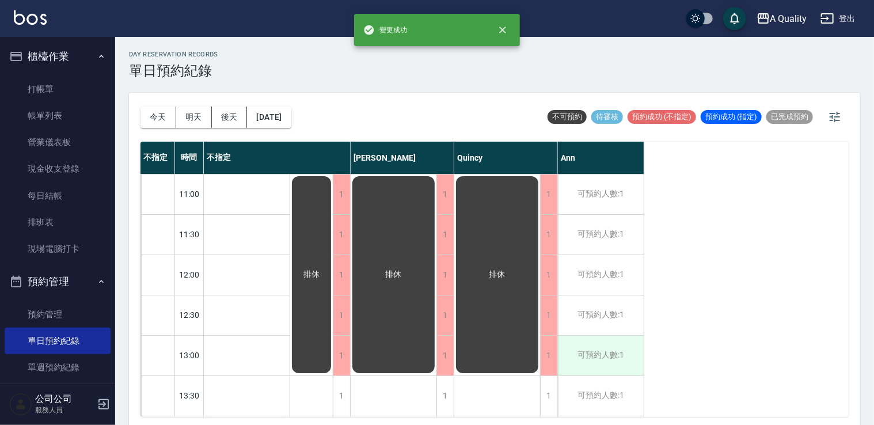
click at [624, 341] on div "可預約人數:1" at bounding box center [601, 356] width 86 height 40
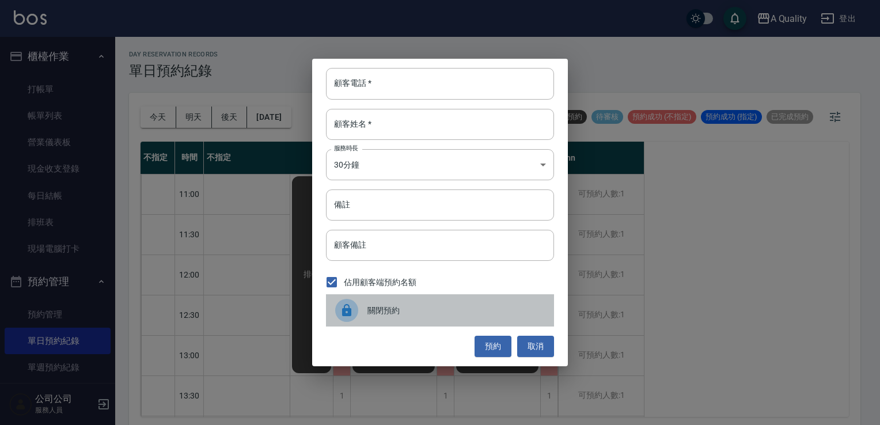
click at [527, 305] on span "關閉預約" at bounding box center [455, 311] width 177 height 12
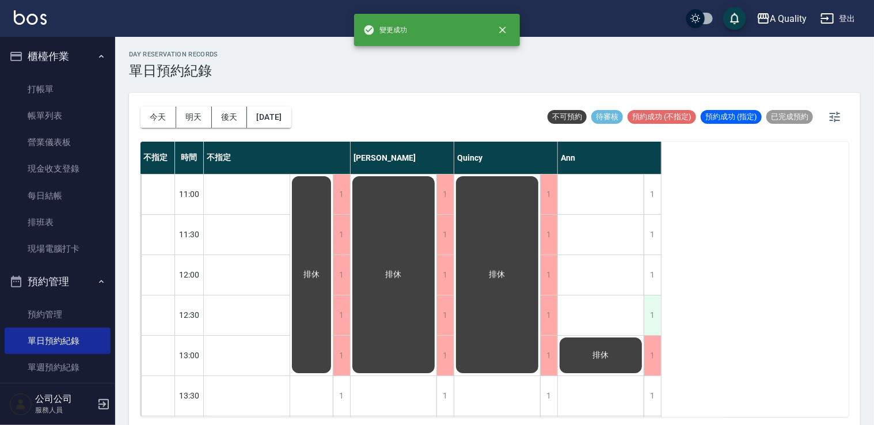
click at [650, 309] on div "1" at bounding box center [652, 315] width 17 height 40
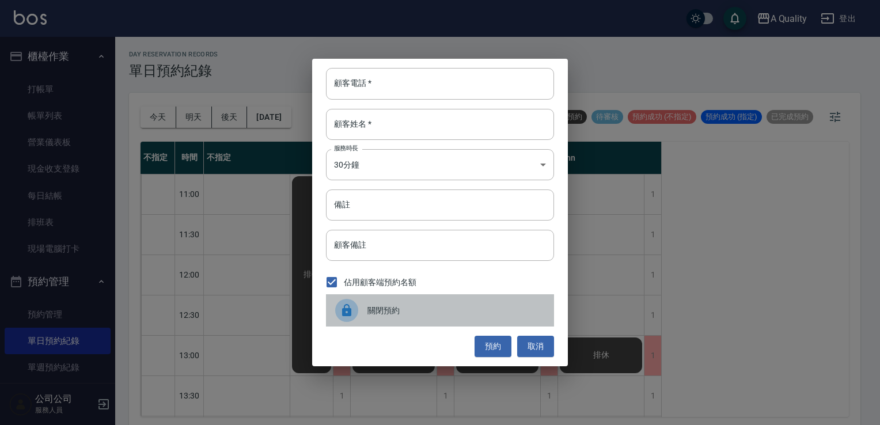
drag, startPoint x: 487, startPoint y: 309, endPoint x: 608, endPoint y: 278, distance: 124.7
click at [491, 307] on span "關閉預約" at bounding box center [455, 311] width 177 height 12
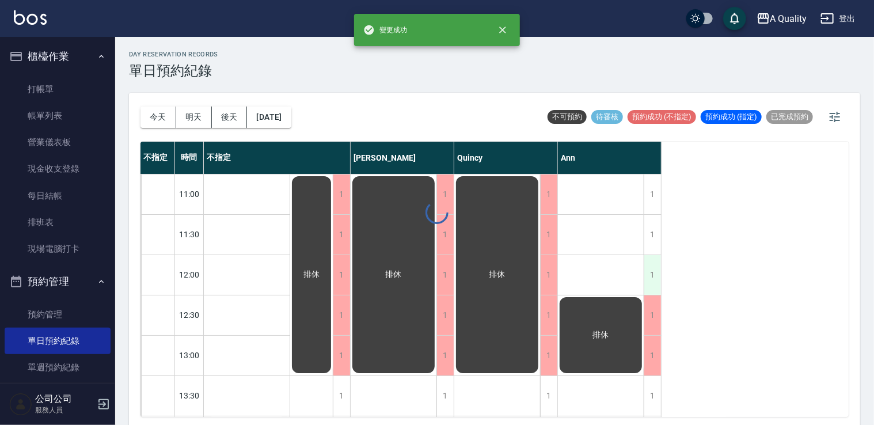
click at [654, 274] on div "1" at bounding box center [652, 275] width 17 height 40
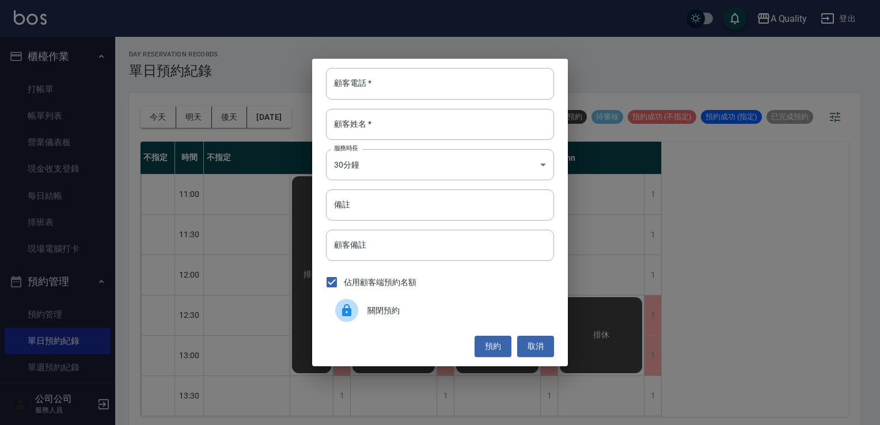
drag, startPoint x: 502, startPoint y: 308, endPoint x: 507, endPoint y: 304, distance: 6.1
click at [503, 307] on span "關閉預約" at bounding box center [455, 311] width 177 height 12
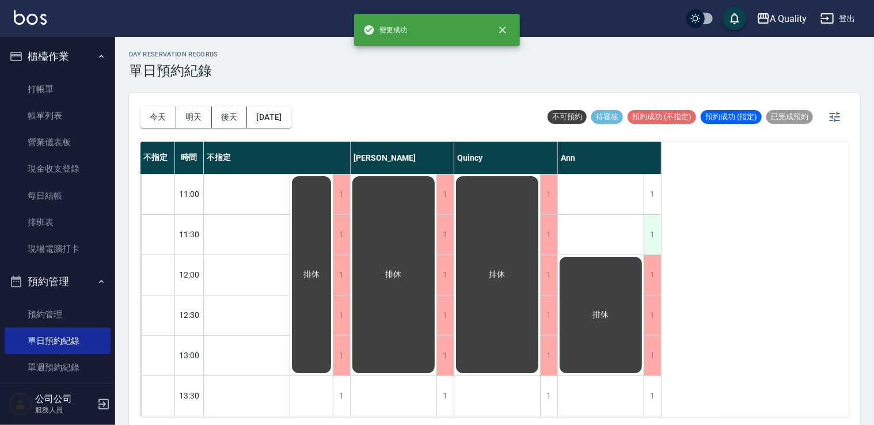
click at [647, 229] on div "1" at bounding box center [652, 235] width 17 height 40
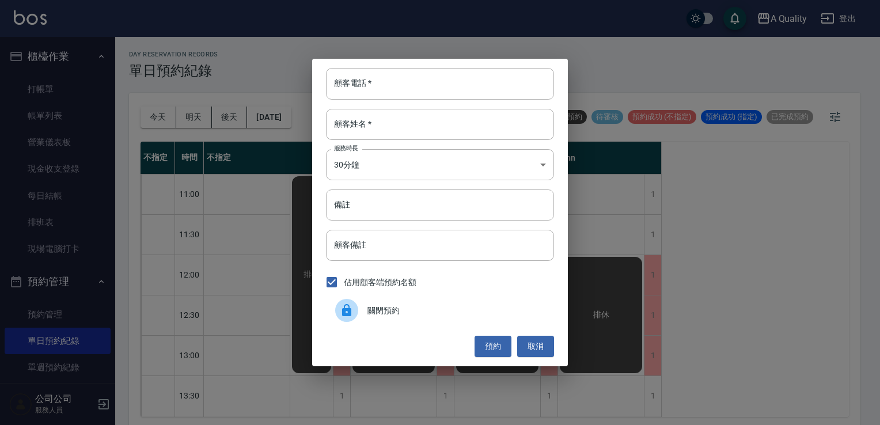
drag, startPoint x: 393, startPoint y: 303, endPoint x: 421, endPoint y: 287, distance: 33.3
click at [393, 303] on div "關閉預約" at bounding box center [440, 310] width 228 height 32
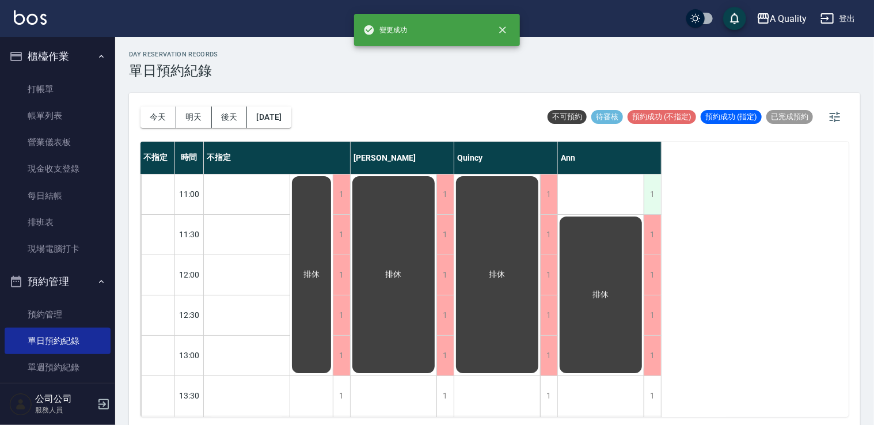
click at [645, 205] on div "1" at bounding box center [652, 194] width 17 height 40
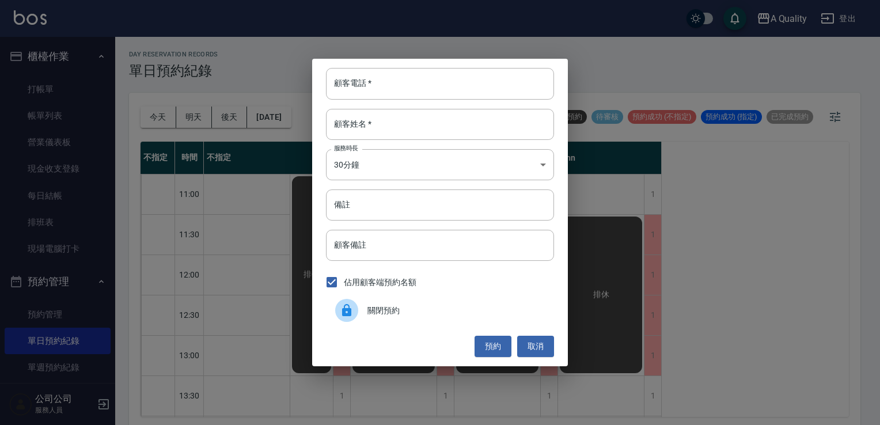
click at [382, 313] on span "關閉預約" at bounding box center [455, 311] width 177 height 12
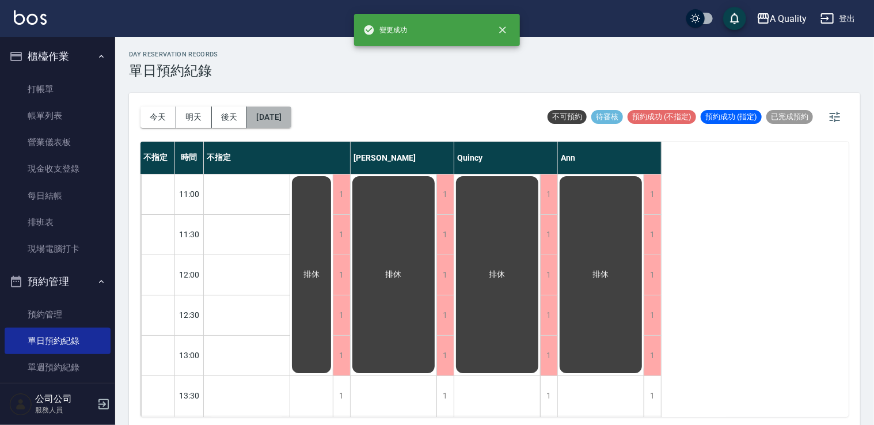
click at [271, 116] on button "2025/09/05" at bounding box center [269, 117] width 44 height 21
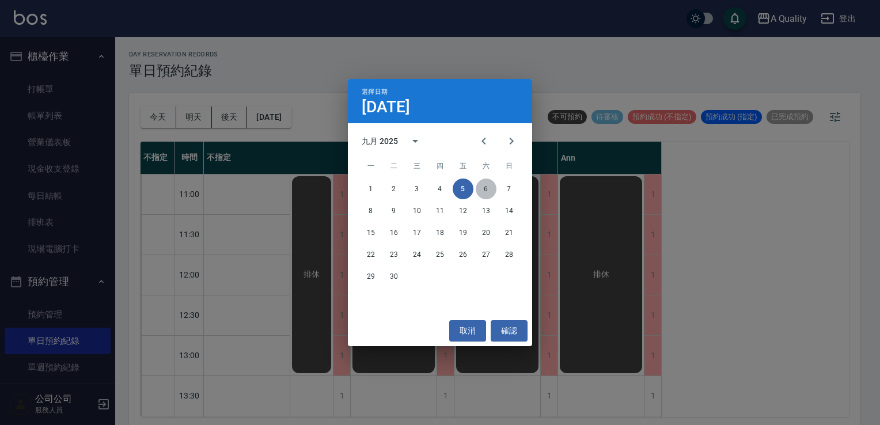
click at [479, 189] on button "6" at bounding box center [486, 188] width 21 height 21
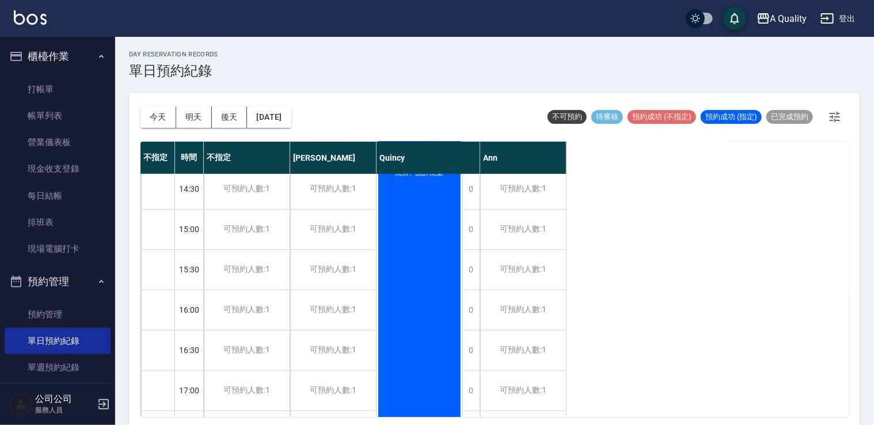
scroll to position [403, 0]
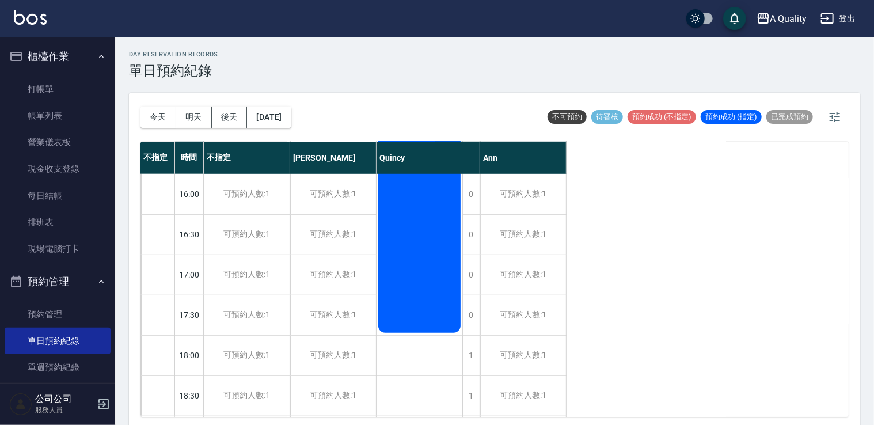
click at [422, 208] on div "李蒔芸 洗剪、設計漂染" at bounding box center [420, 52] width 86 height 563
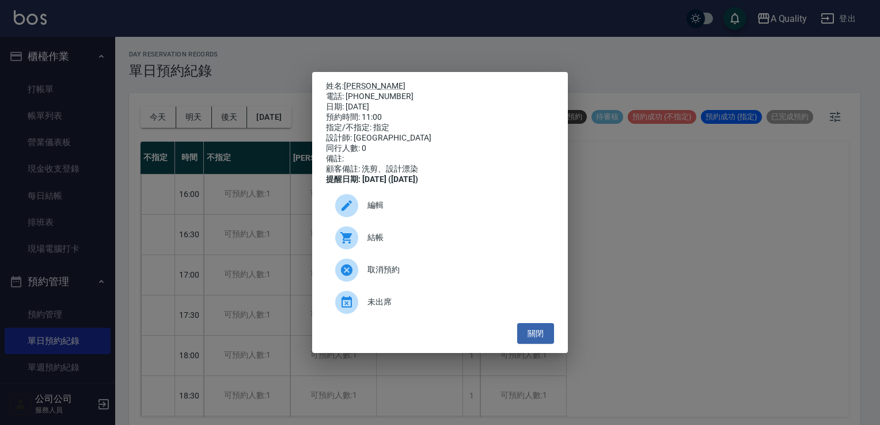
click at [382, 205] on div "編輯" at bounding box center [440, 205] width 228 height 32
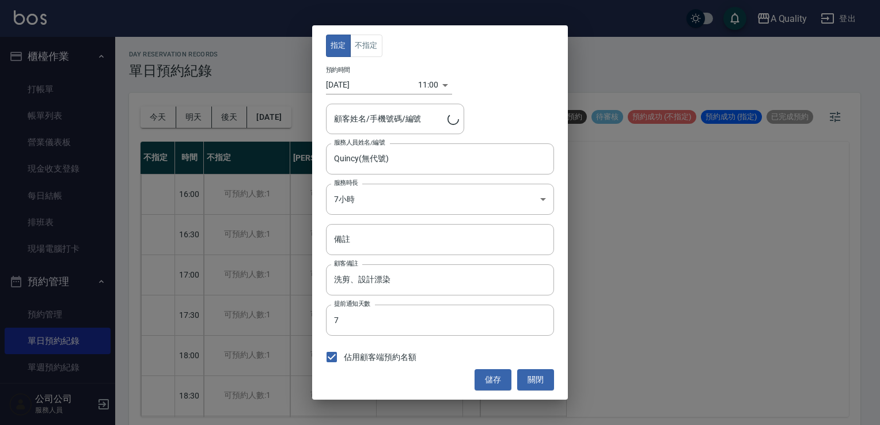
type input "李蒔芸/0970314614"
click at [545, 378] on button "關閉" at bounding box center [535, 379] width 37 height 21
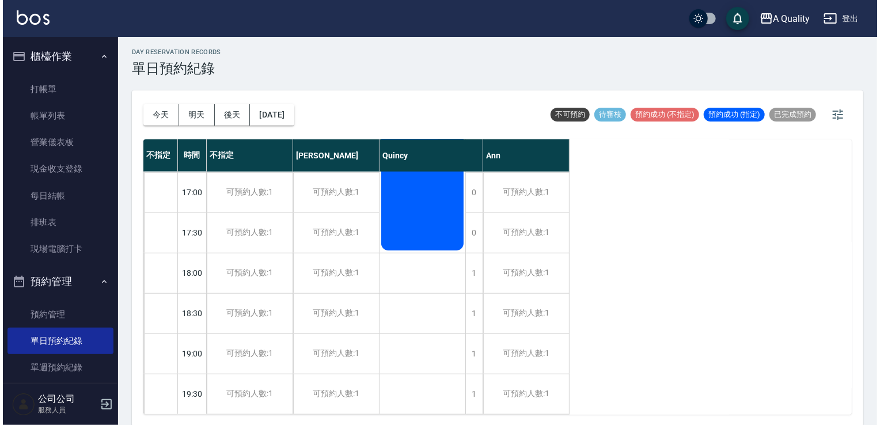
scroll to position [3, 0]
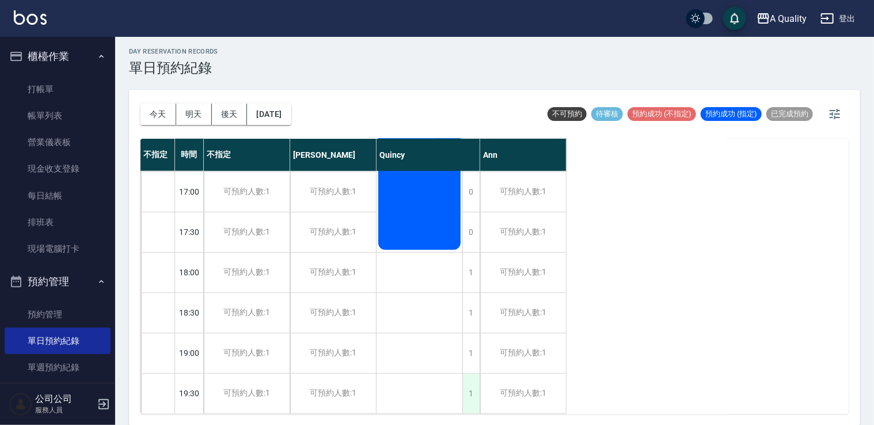
click at [475, 374] on div "1" at bounding box center [470, 394] width 17 height 40
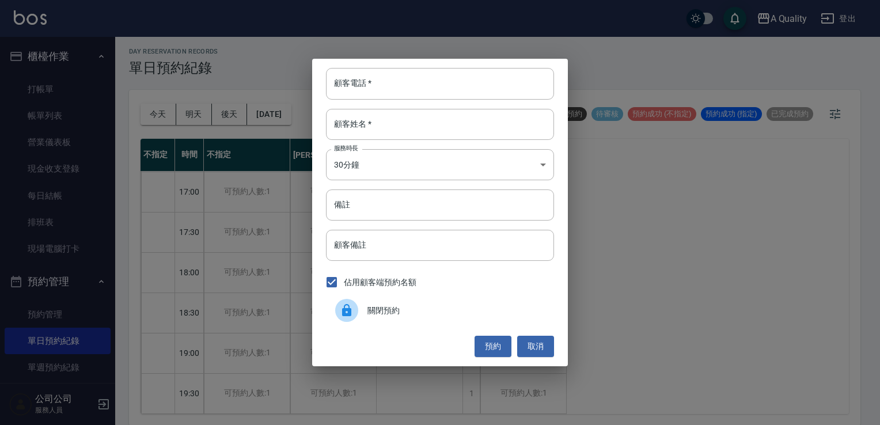
drag, startPoint x: 415, startPoint y: 314, endPoint x: 433, endPoint y: 319, distance: 19.0
click at [417, 317] on div "關閉預約" at bounding box center [440, 310] width 228 height 32
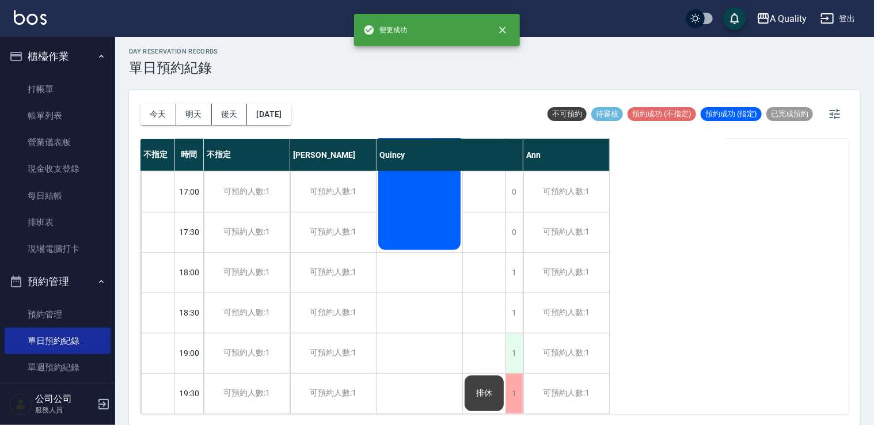
click at [510, 339] on div "1" at bounding box center [514, 353] width 17 height 40
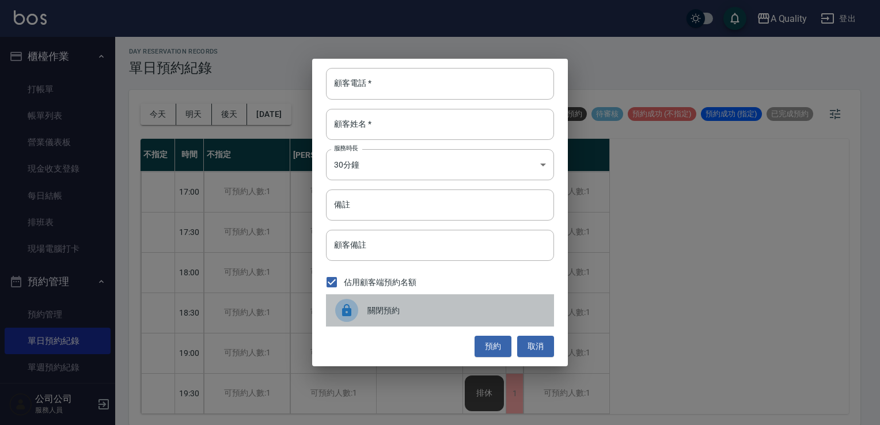
click at [419, 305] on span "關閉預約" at bounding box center [455, 311] width 177 height 12
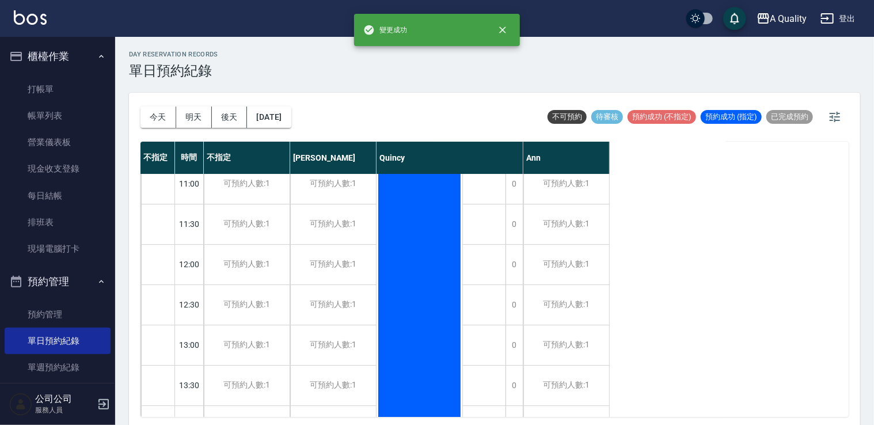
scroll to position [0, 0]
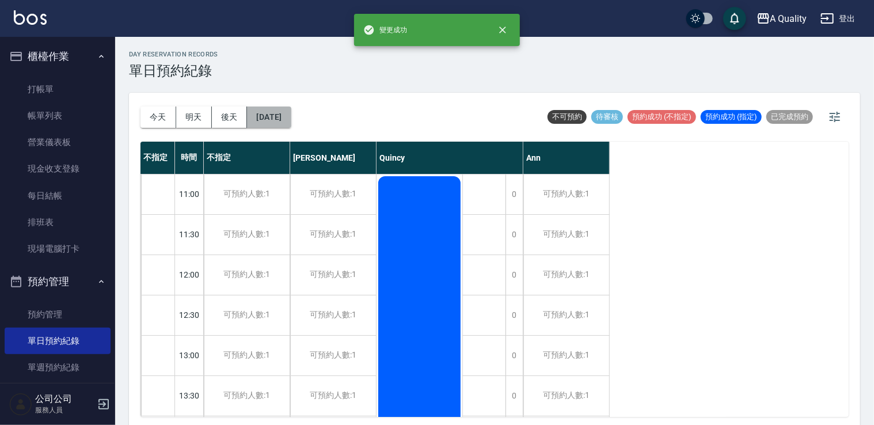
click at [291, 119] on button "2025/09/06" at bounding box center [269, 117] width 44 height 21
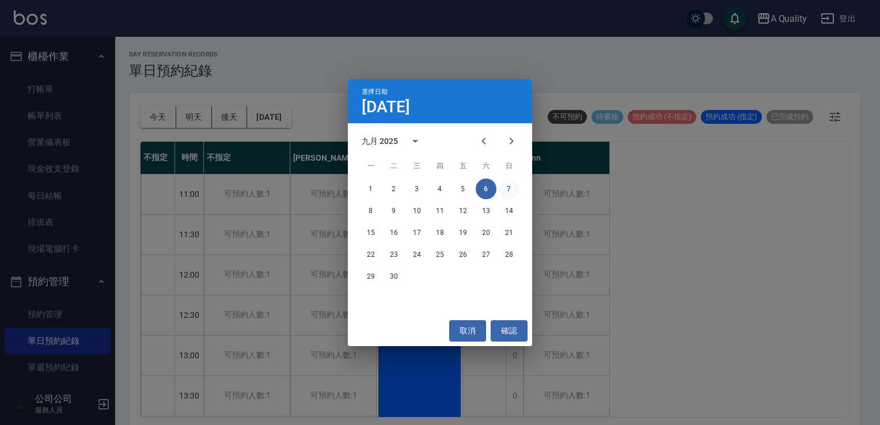
click at [511, 183] on button "7" at bounding box center [509, 188] width 21 height 21
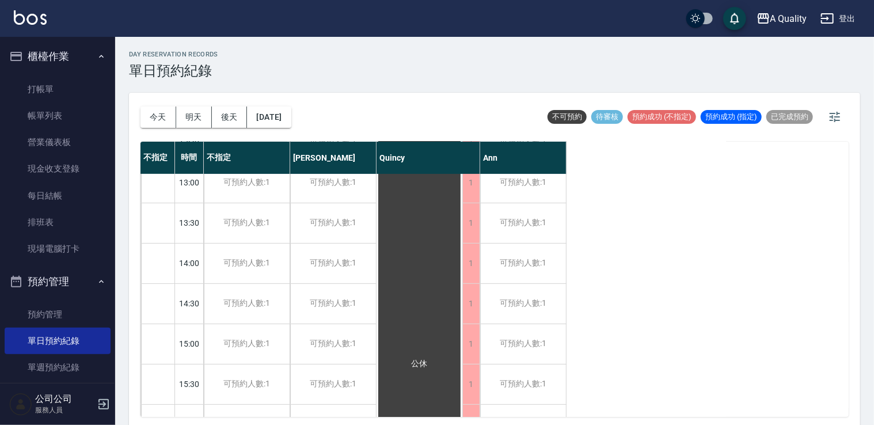
scroll to position [491, 0]
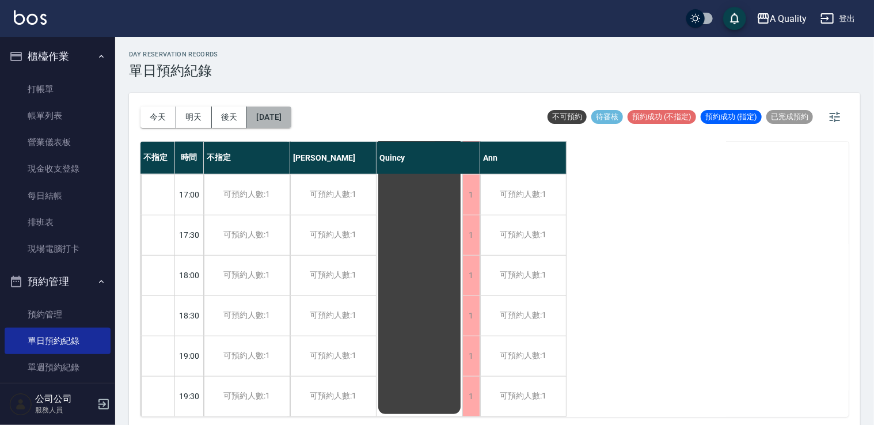
click at [289, 117] on button "2025/09/07" at bounding box center [269, 117] width 44 height 21
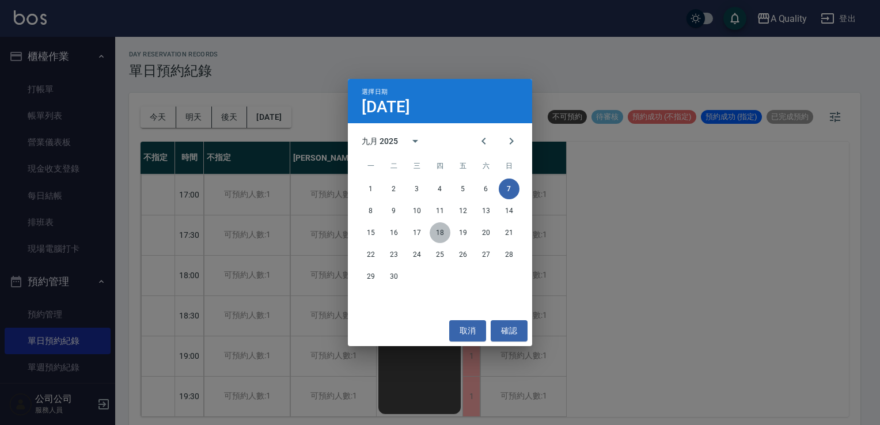
click at [446, 234] on button "18" at bounding box center [440, 232] width 21 height 21
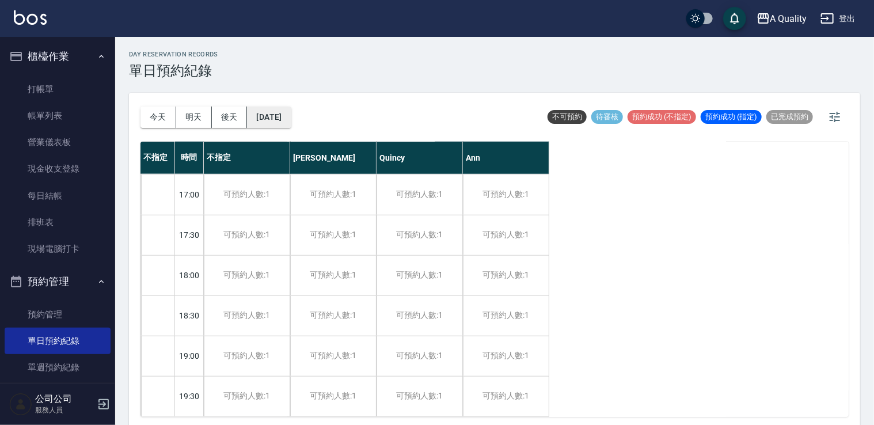
click at [290, 117] on button "2025/09/18" at bounding box center [269, 117] width 44 height 21
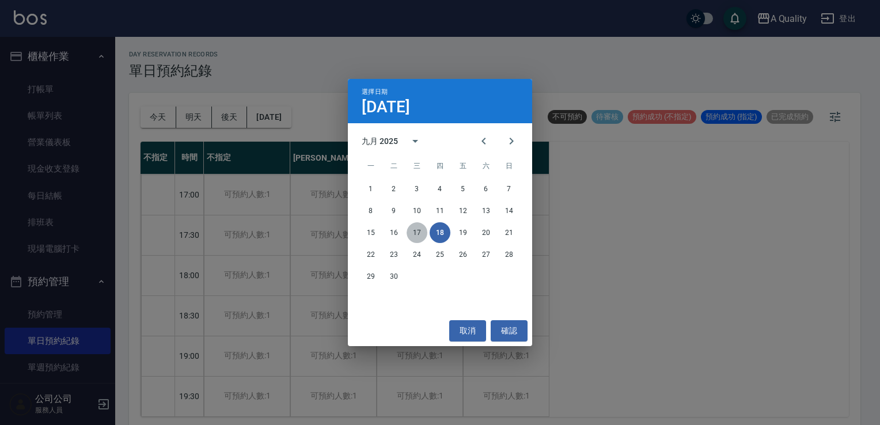
click at [420, 231] on button "17" at bounding box center [417, 232] width 21 height 21
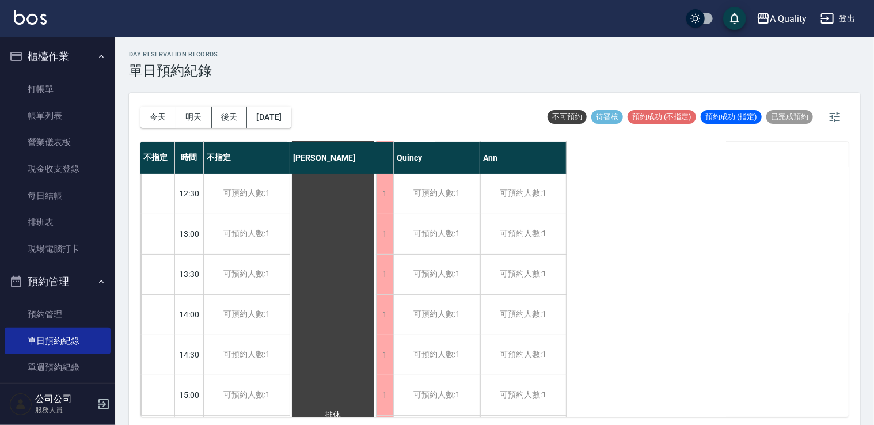
scroll to position [31, 0]
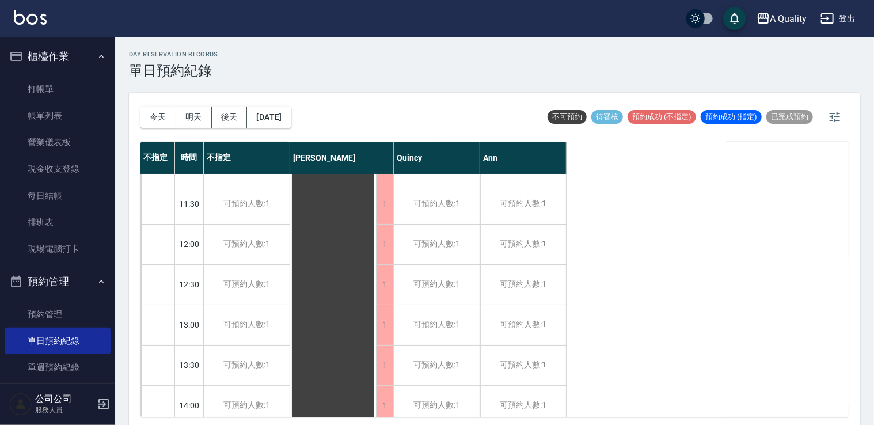
click at [158, 115] on button "今天" at bounding box center [158, 117] width 36 height 21
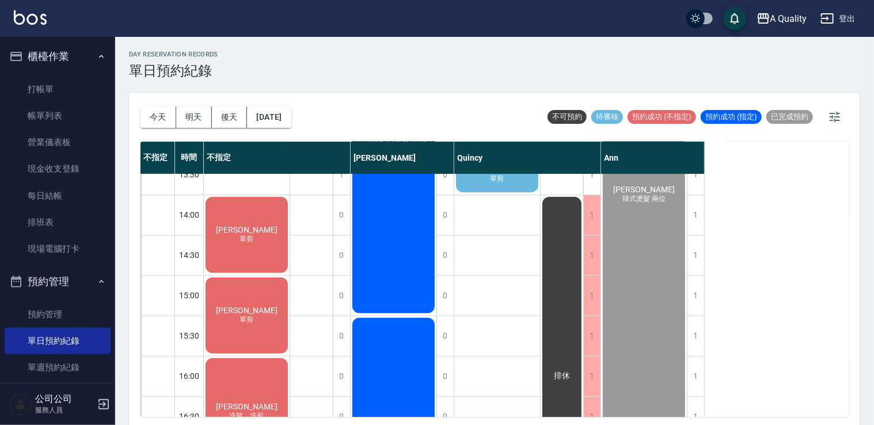
scroll to position [173, 0]
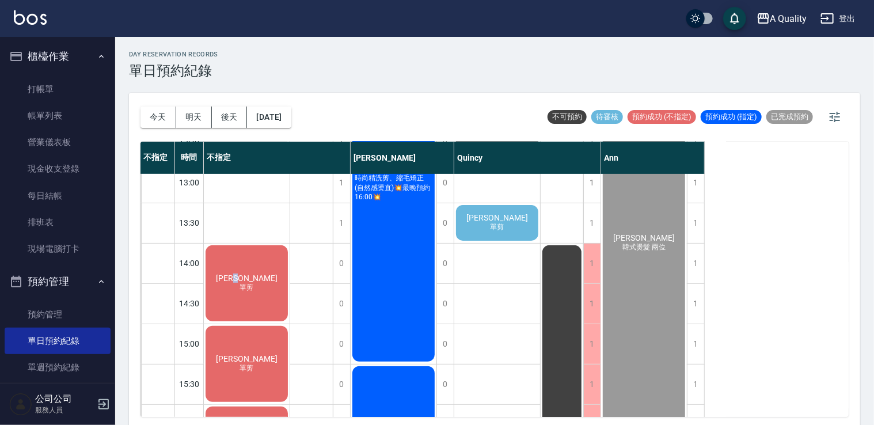
click at [250, 279] on span "[PERSON_NAME]" at bounding box center [247, 278] width 66 height 9
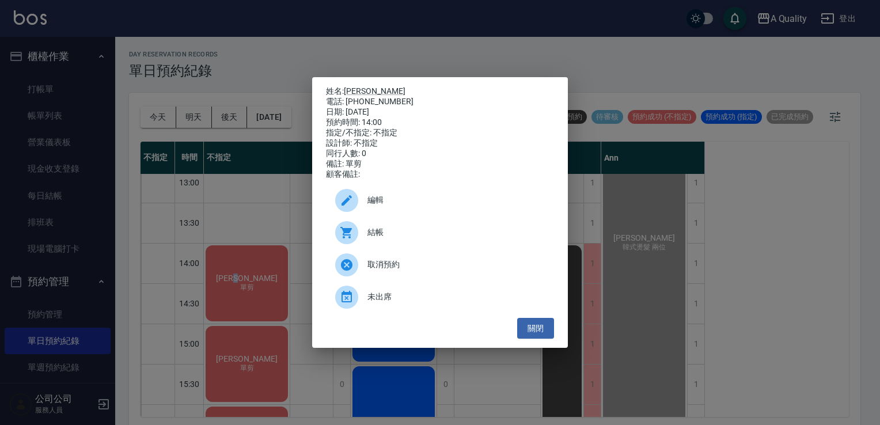
drag, startPoint x: 250, startPoint y: 279, endPoint x: 382, endPoint y: 234, distance: 139.3
click at [382, 234] on span "結帳" at bounding box center [455, 232] width 177 height 12
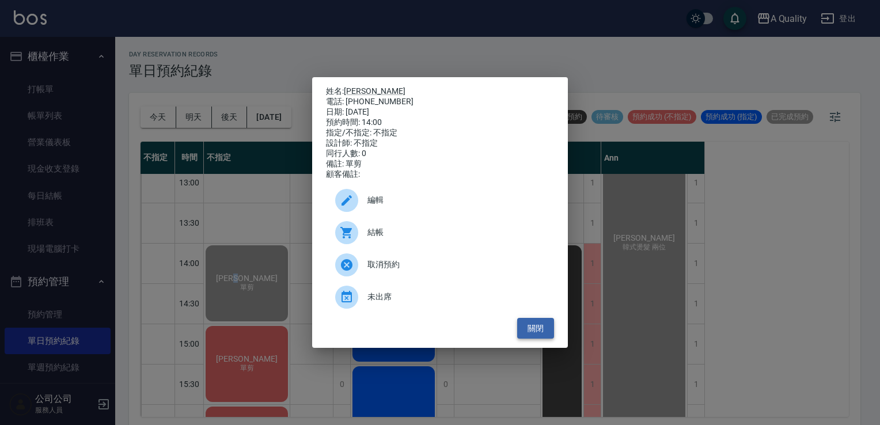
click at [538, 338] on button "關閉" at bounding box center [535, 328] width 37 height 21
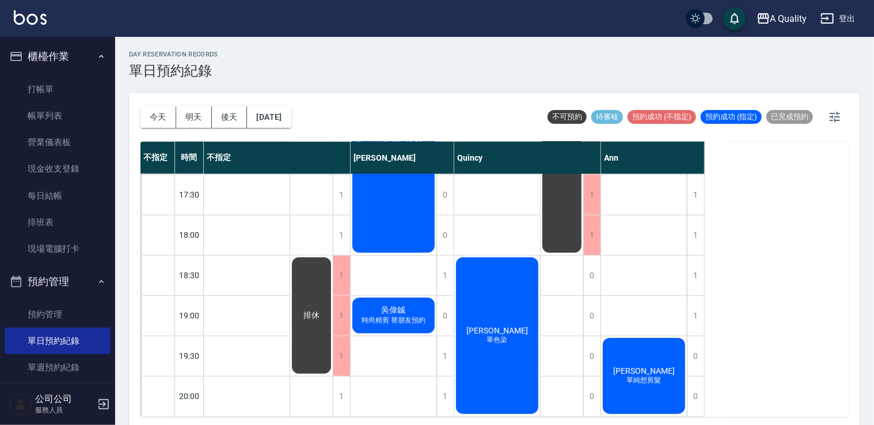
scroll to position [3, 0]
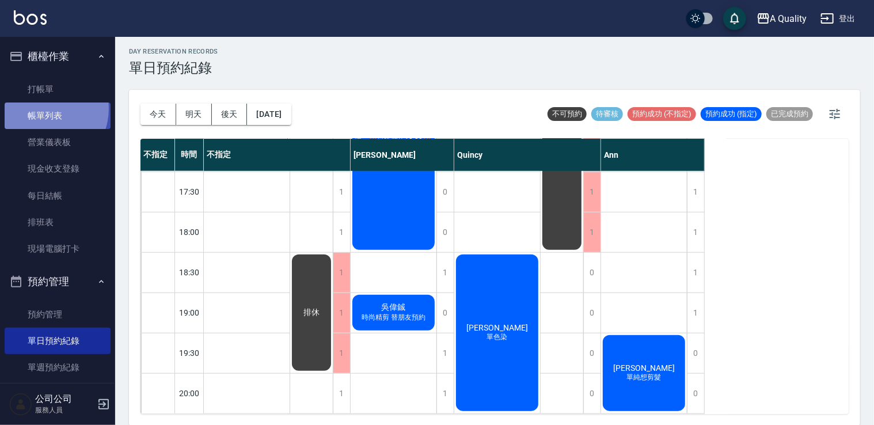
click at [44, 109] on link "帳單列表" at bounding box center [58, 115] width 106 height 26
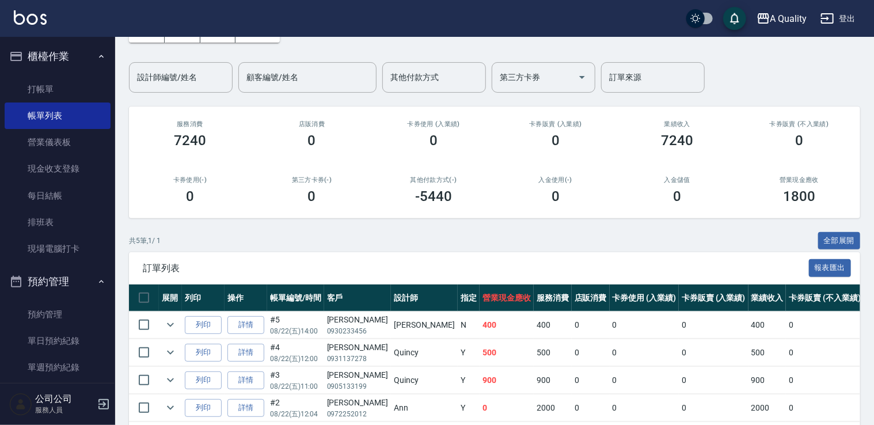
scroll to position [148, 0]
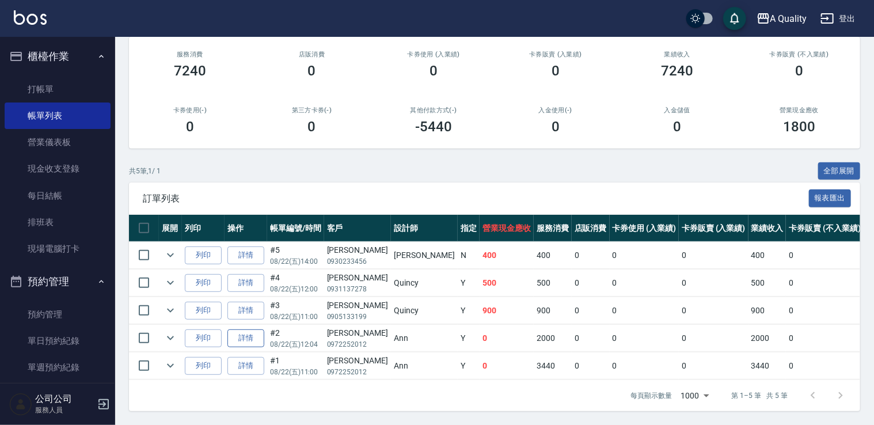
click at [242, 334] on link "詳情" at bounding box center [245, 338] width 37 height 18
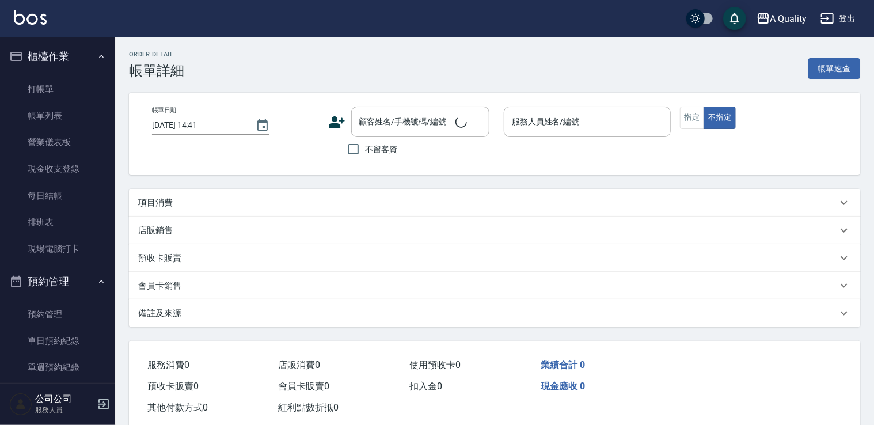
type input "2025/08/22 12:04"
type input "Ann(無代號)"
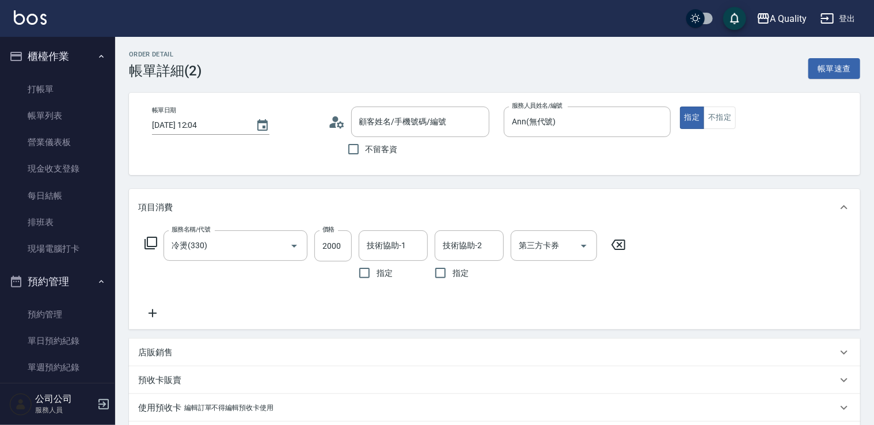
type input "冷燙(330)"
type input "葉凱文/0972252012/null"
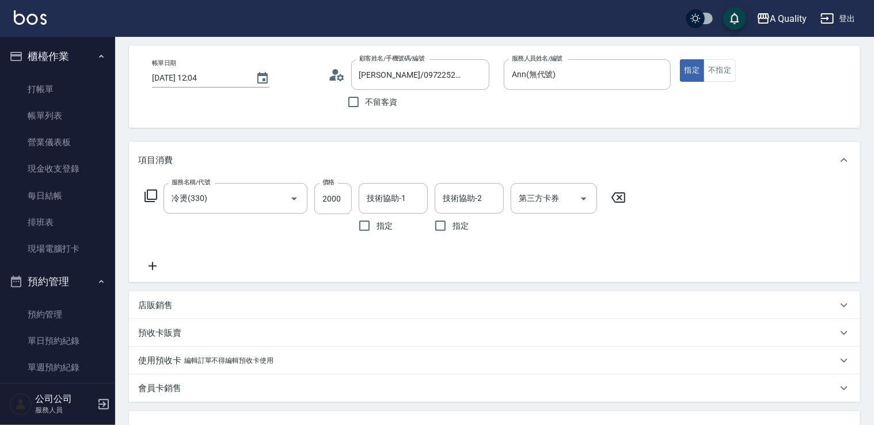
scroll to position [230, 0]
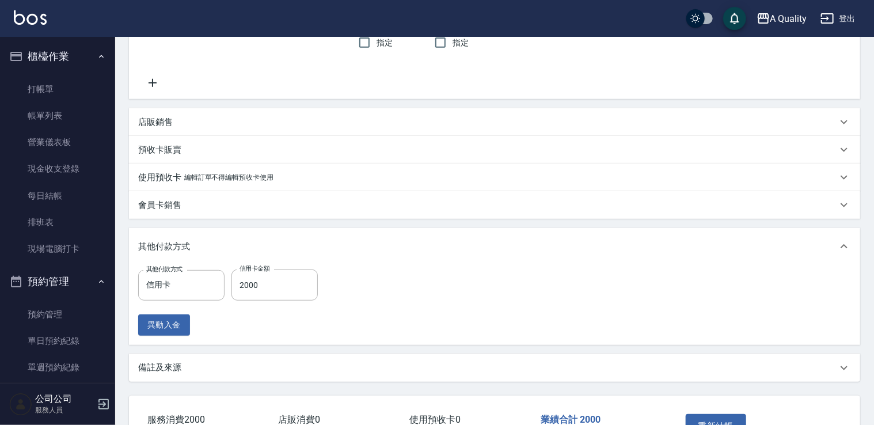
click at [162, 119] on p "店販銷售" at bounding box center [155, 122] width 35 height 12
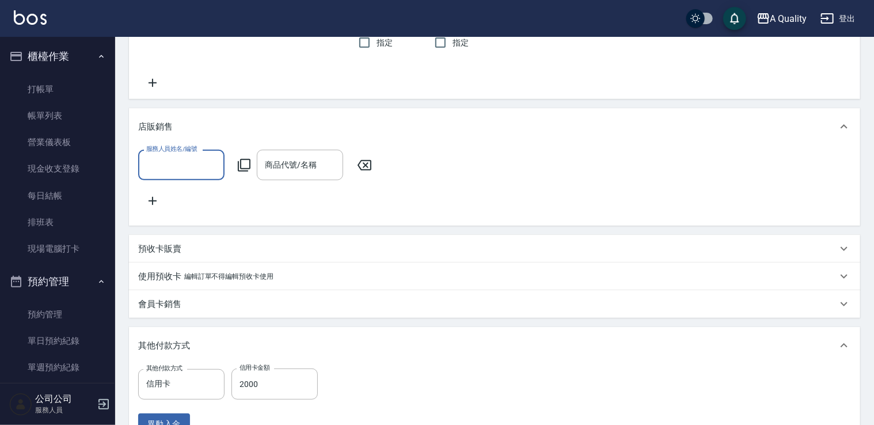
scroll to position [0, 0]
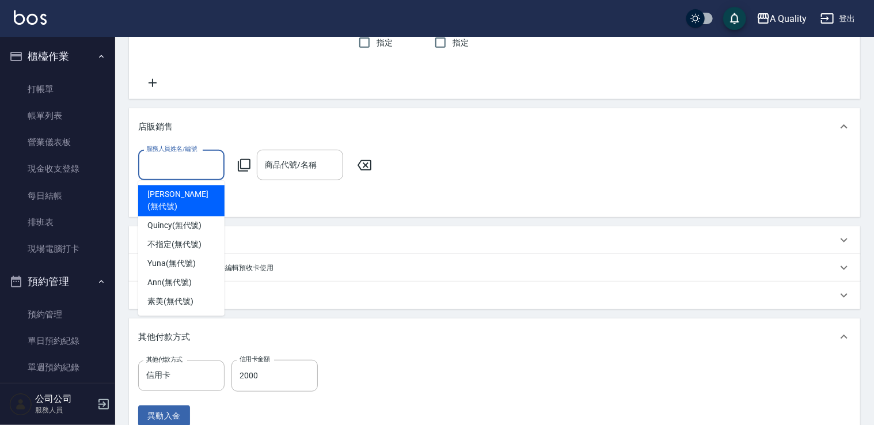
click at [181, 171] on input "服務人員姓名/編號" at bounding box center [181, 165] width 76 height 20
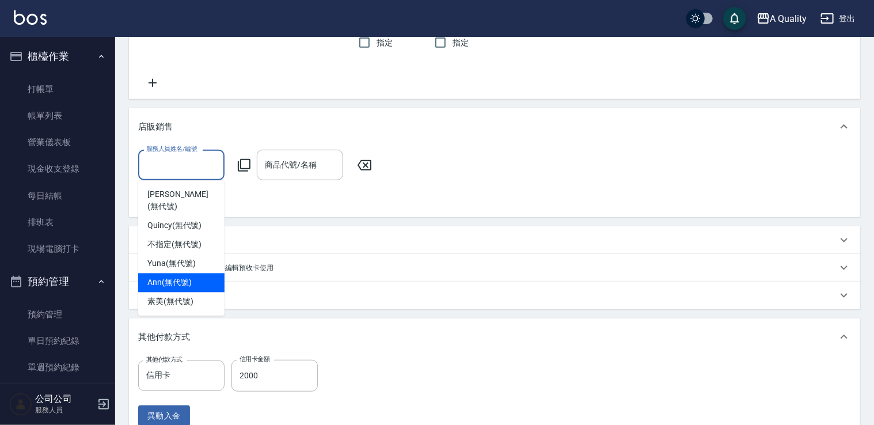
click at [170, 277] on span "Ann (無代號)" at bounding box center [169, 283] width 44 height 12
type input "Ann(無代號)"
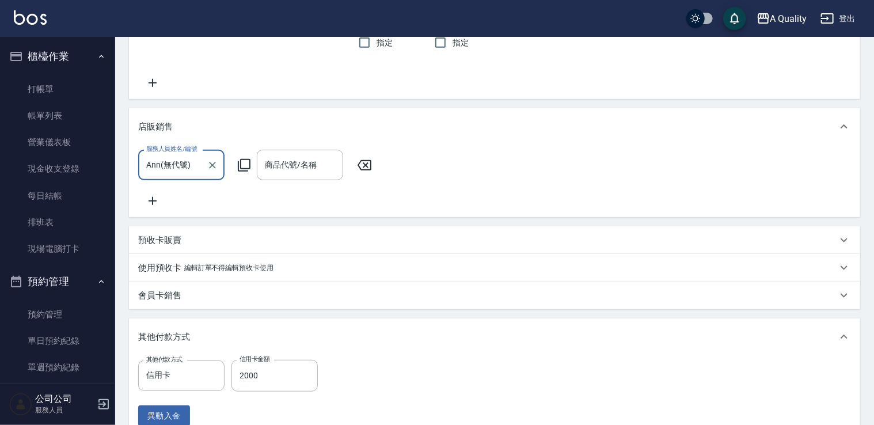
click at [238, 165] on icon at bounding box center [244, 165] width 14 height 14
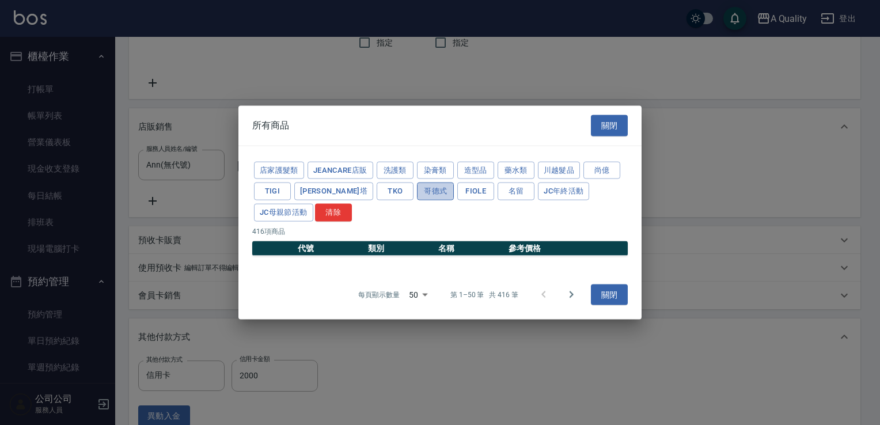
click at [417, 191] on button "哥德式" at bounding box center [435, 192] width 37 height 18
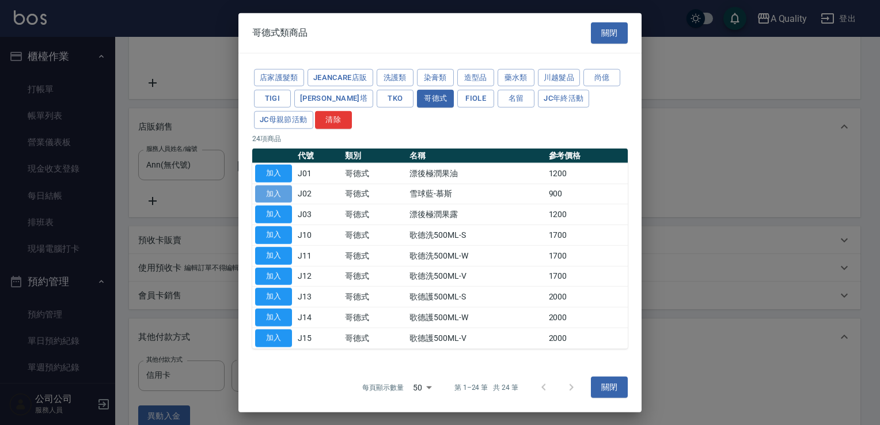
click at [269, 192] on button "加入" at bounding box center [273, 194] width 37 height 18
type input "雪球藍-慕斯"
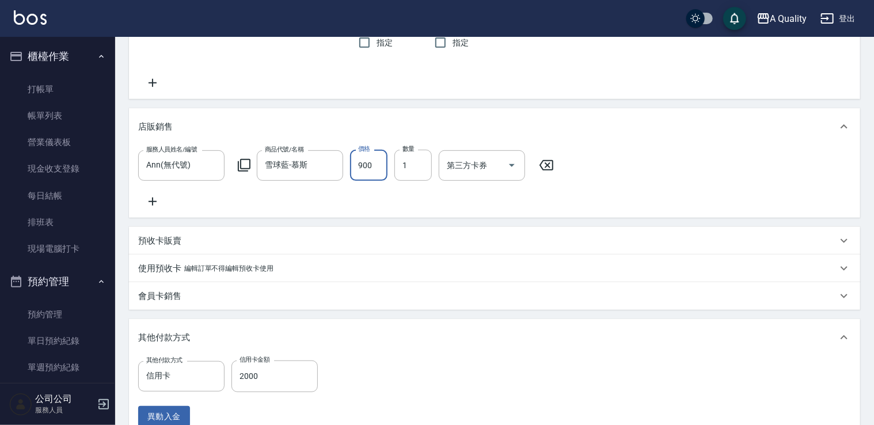
click at [354, 172] on input "900" at bounding box center [368, 165] width 37 height 31
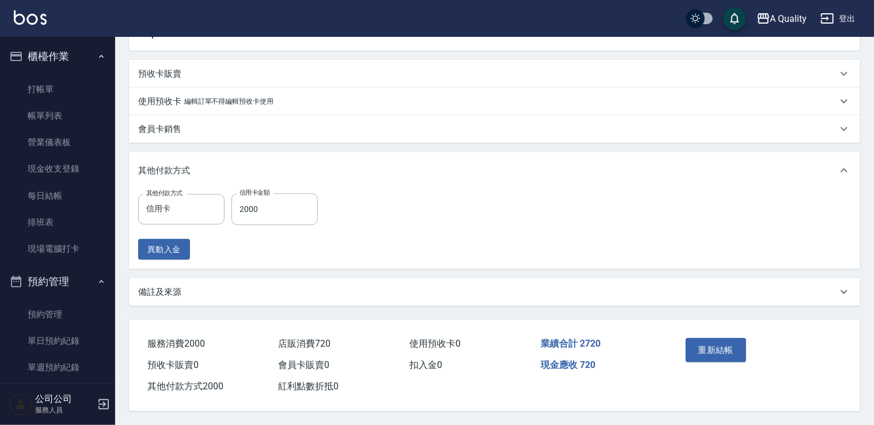
scroll to position [409, 0]
type input "720"
click at [722, 342] on button "重新結帳" at bounding box center [716, 350] width 61 height 24
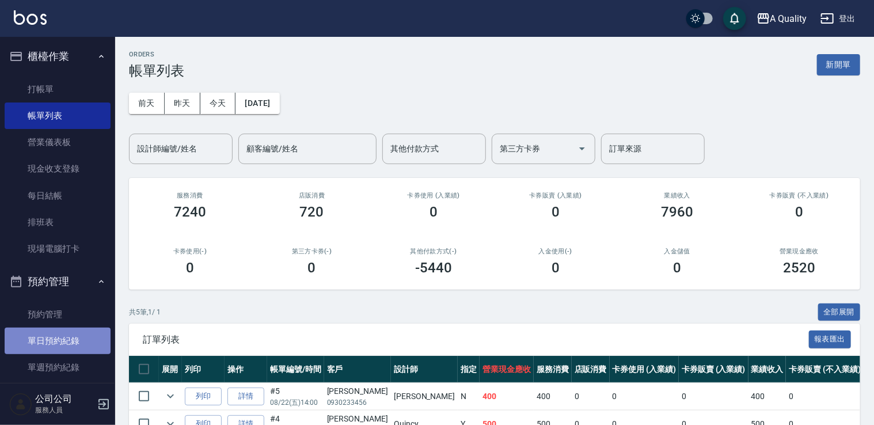
click at [70, 341] on link "單日預約紀錄" at bounding box center [58, 341] width 106 height 26
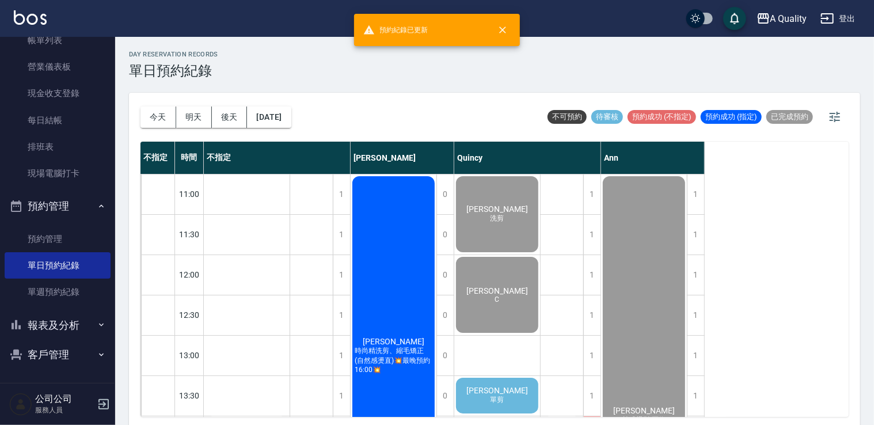
click at [58, 327] on button "報表及分析" at bounding box center [58, 325] width 106 height 30
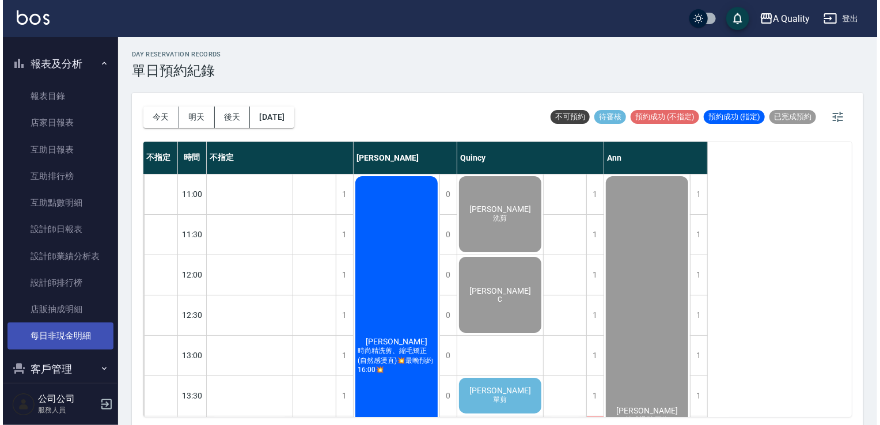
scroll to position [351, 0]
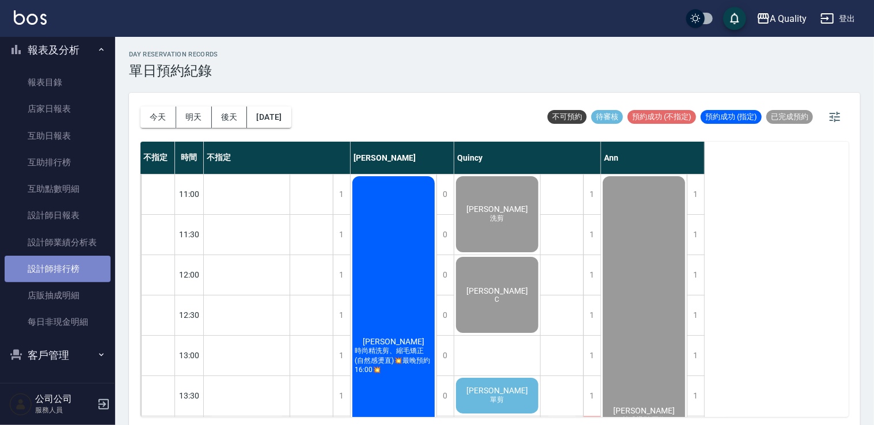
click at [58, 258] on link "設計師排行榜" at bounding box center [58, 269] width 106 height 26
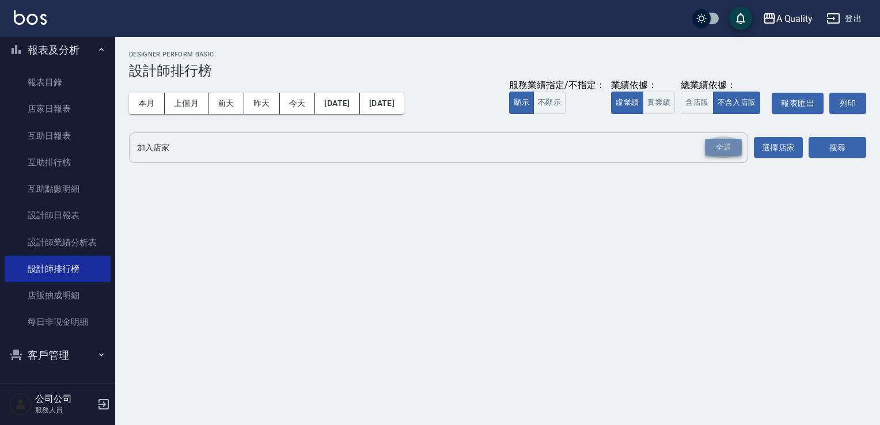
click at [723, 151] on div "全選" at bounding box center [723, 148] width 37 height 18
click at [828, 153] on button "搜尋" at bounding box center [837, 148] width 58 height 21
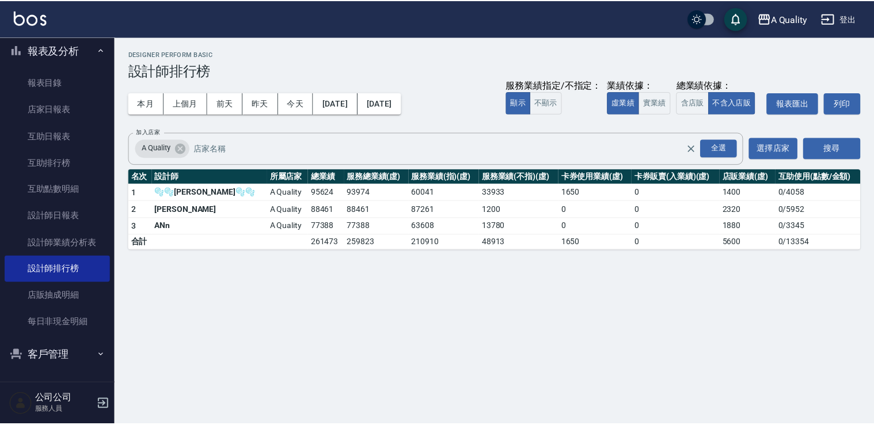
scroll to position [178, 0]
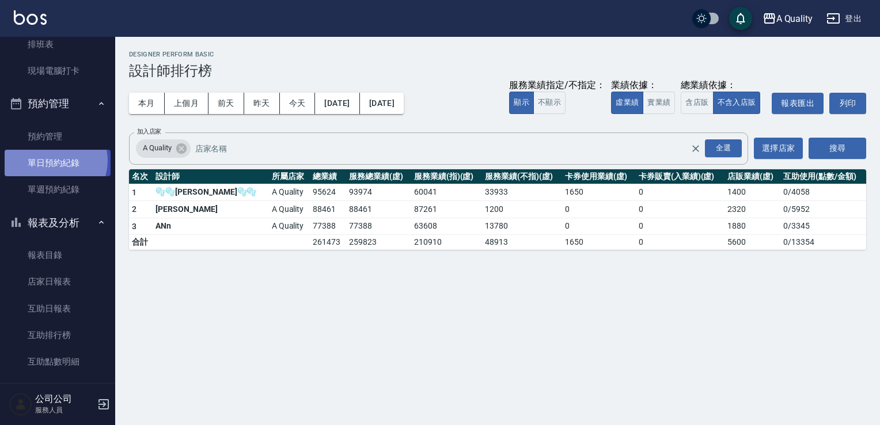
click at [55, 160] on link "單日預約紀錄" at bounding box center [58, 163] width 106 height 26
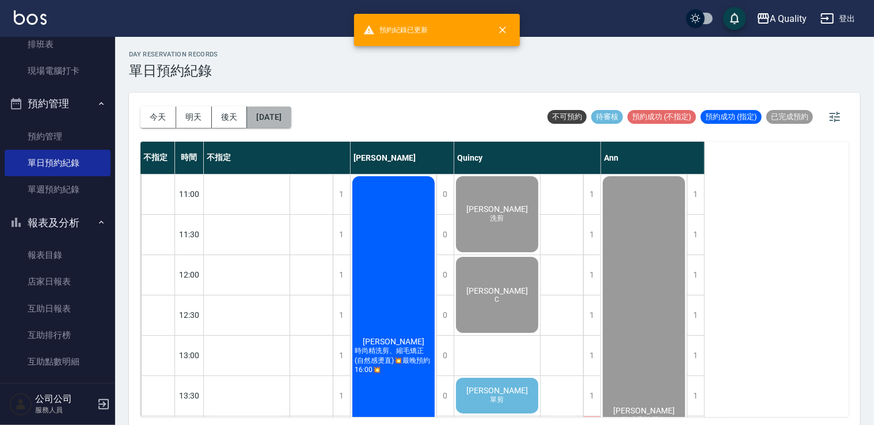
click at [279, 116] on button "[DATE]" at bounding box center [269, 117] width 44 height 21
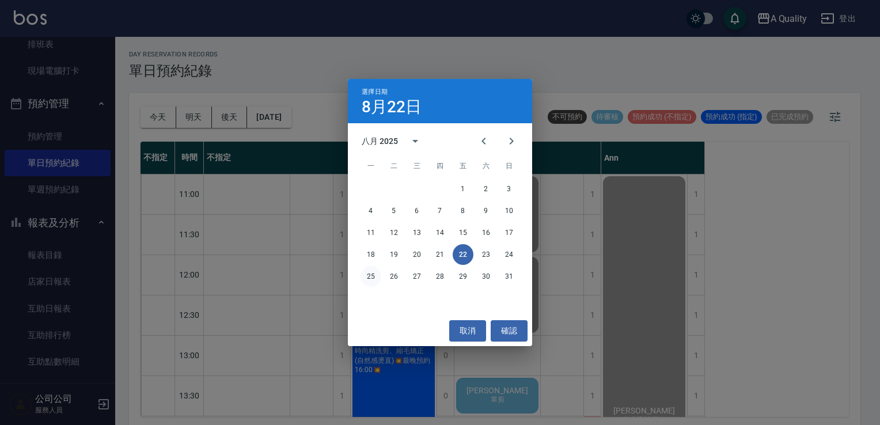
click at [373, 274] on button "25" at bounding box center [370, 276] width 21 height 21
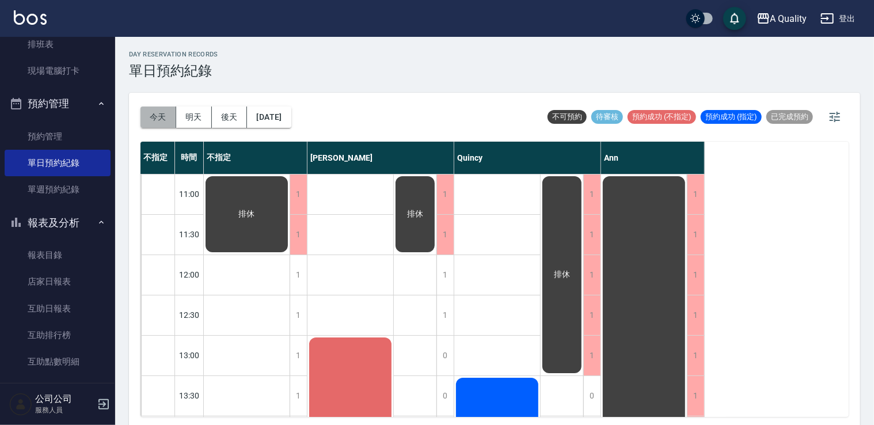
click at [155, 116] on button "今天" at bounding box center [158, 117] width 36 height 21
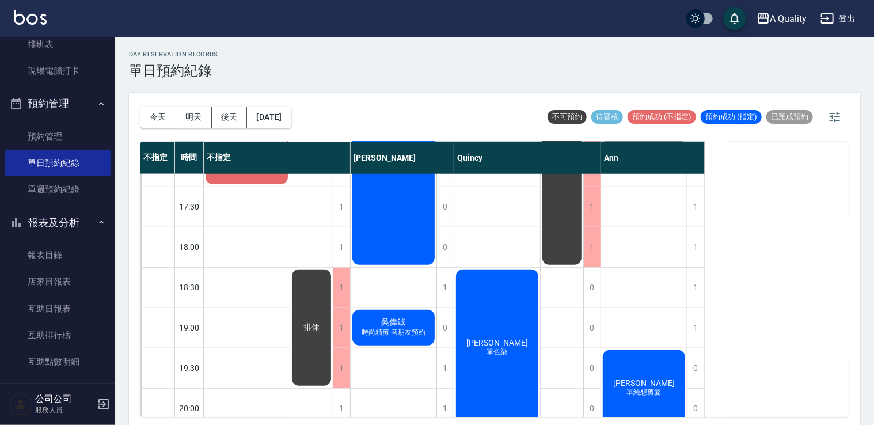
scroll to position [518, 0]
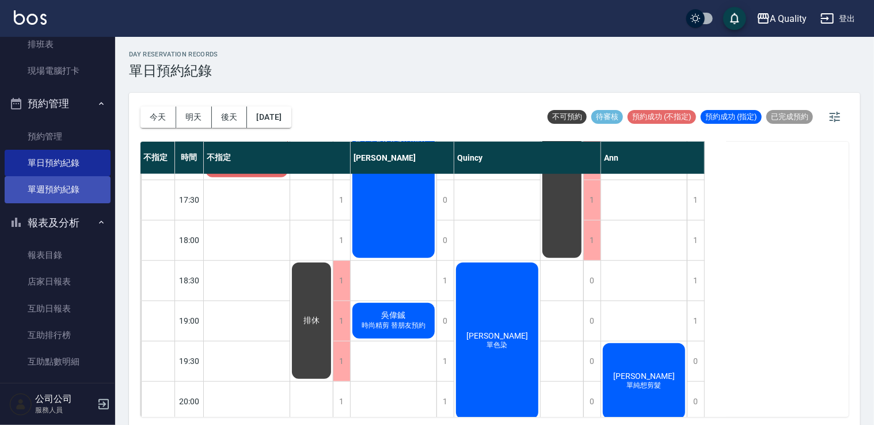
click at [63, 188] on link "單週預約紀錄" at bounding box center [58, 189] width 106 height 26
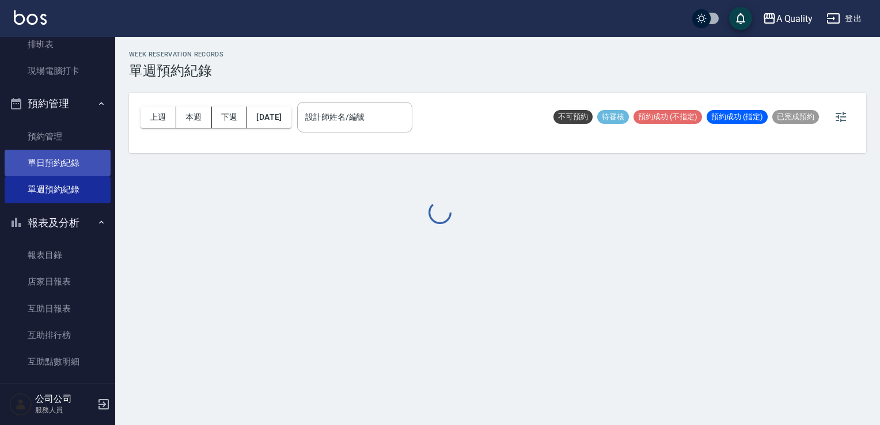
click at [59, 158] on link "單日預約紀錄" at bounding box center [58, 163] width 106 height 26
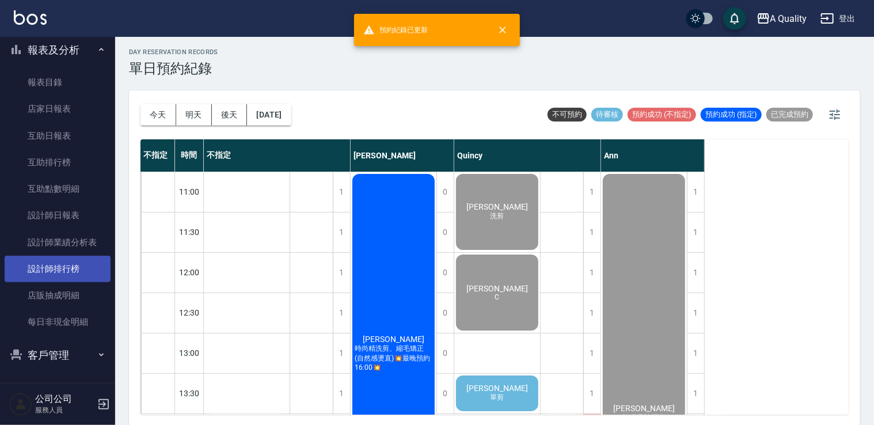
scroll to position [3, 0]
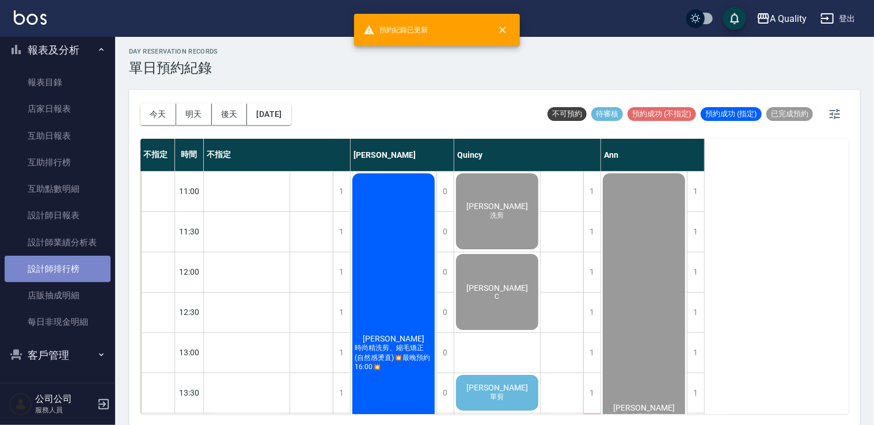
click at [60, 260] on link "設計師排行榜" at bounding box center [58, 269] width 106 height 26
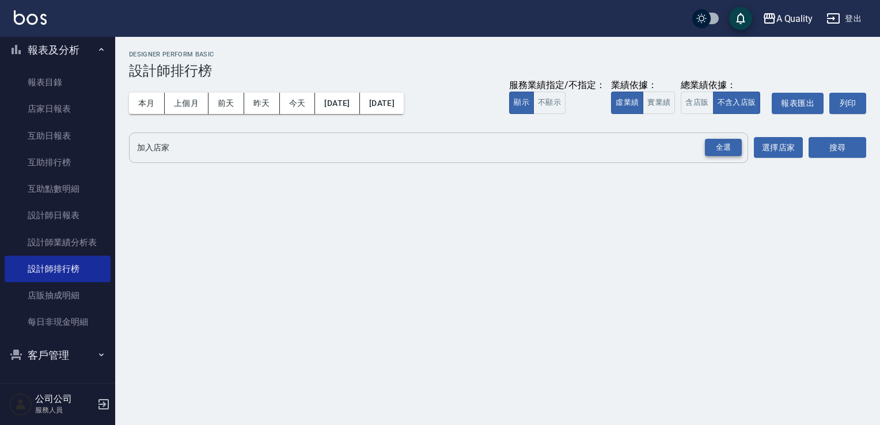
drag, startPoint x: 712, startPoint y: 153, endPoint x: 722, endPoint y: 154, distance: 10.4
click at [712, 153] on div "全選" at bounding box center [723, 148] width 37 height 18
click at [837, 145] on button "搜尋" at bounding box center [837, 148] width 58 height 21
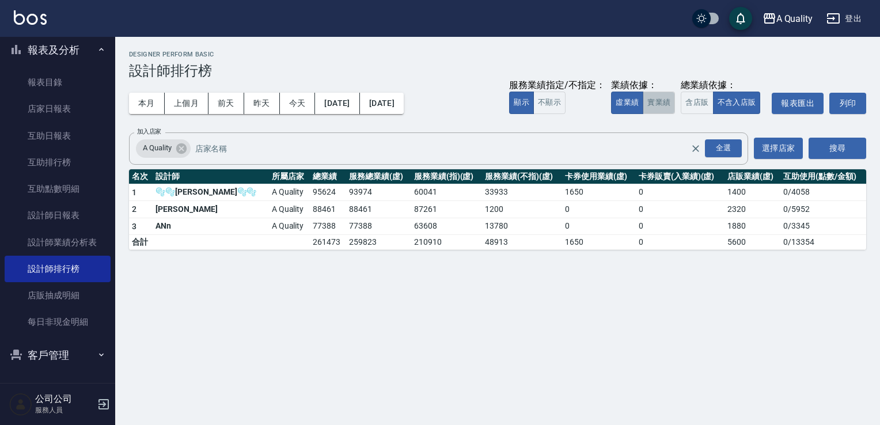
drag, startPoint x: 667, startPoint y: 97, endPoint x: 663, endPoint y: 105, distance: 8.2
click at [666, 102] on button "實業績" at bounding box center [659, 103] width 32 height 22
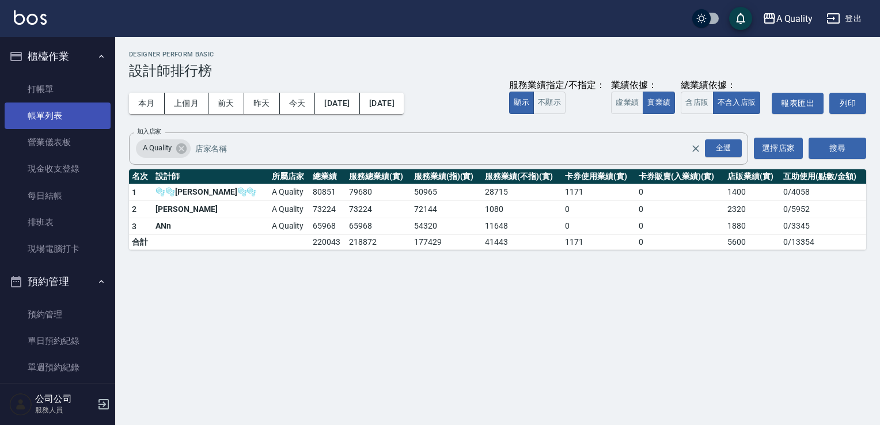
click at [50, 116] on link "帳單列表" at bounding box center [58, 115] width 106 height 26
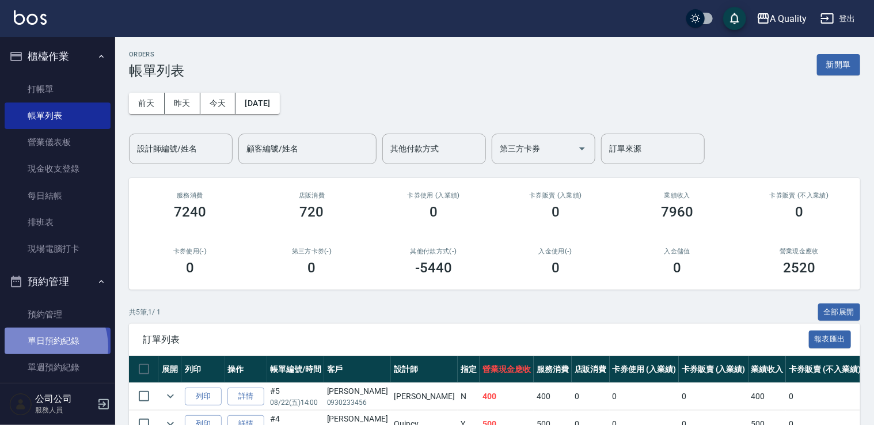
click at [40, 347] on link "單日預約紀錄" at bounding box center [58, 341] width 106 height 26
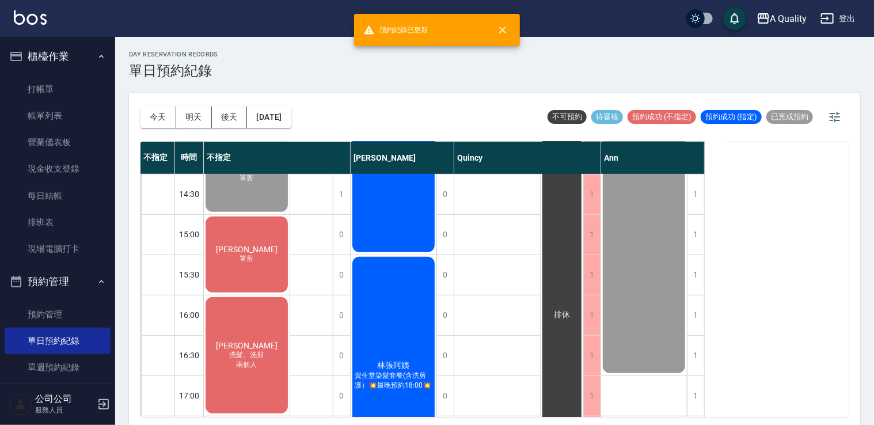
scroll to position [288, 0]
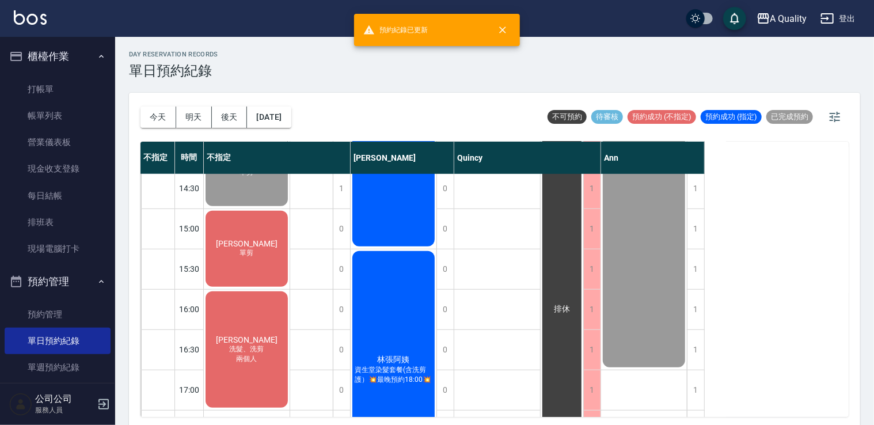
click at [249, 168] on span "單剪" at bounding box center [247, 168] width 5 height 0
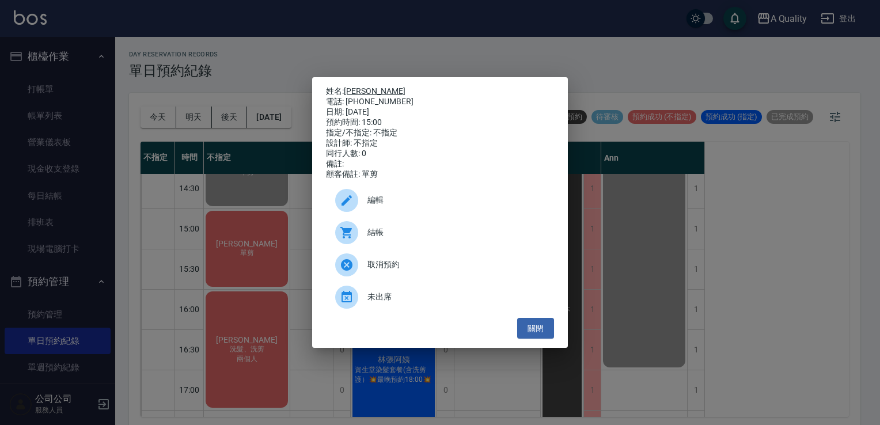
click at [355, 89] on link "[PERSON_NAME]" at bounding box center [375, 90] width 62 height 9
click at [539, 328] on button "關閉" at bounding box center [535, 328] width 37 height 21
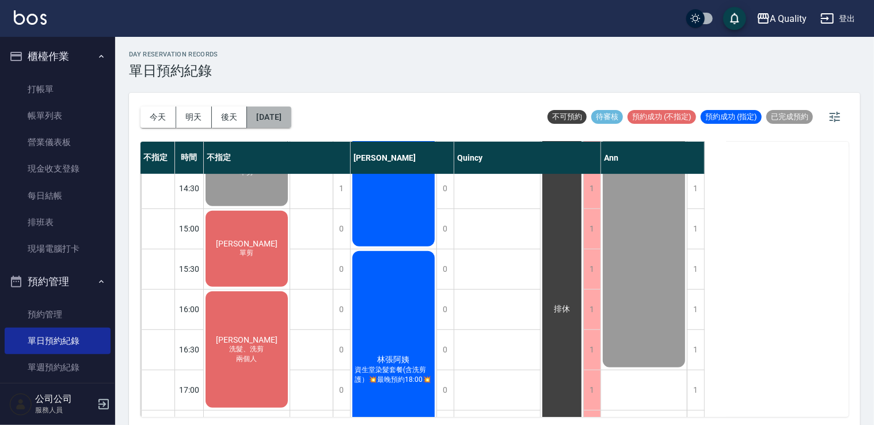
click at [291, 116] on button "[DATE]" at bounding box center [269, 117] width 44 height 21
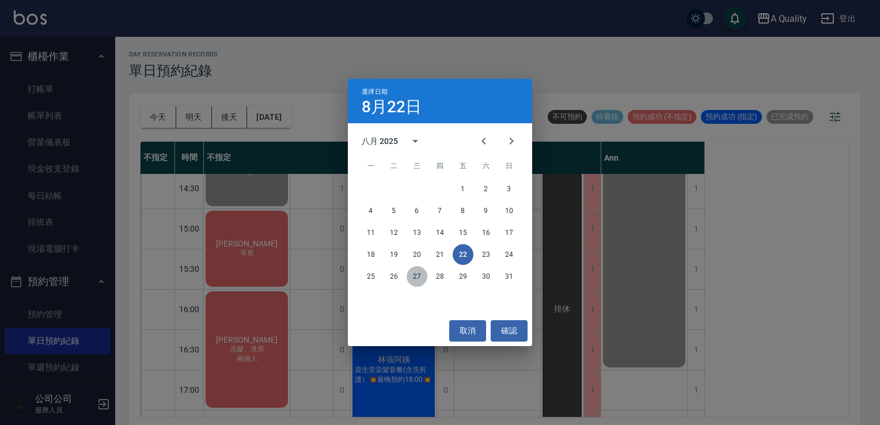
click at [418, 272] on button "27" at bounding box center [417, 276] width 21 height 21
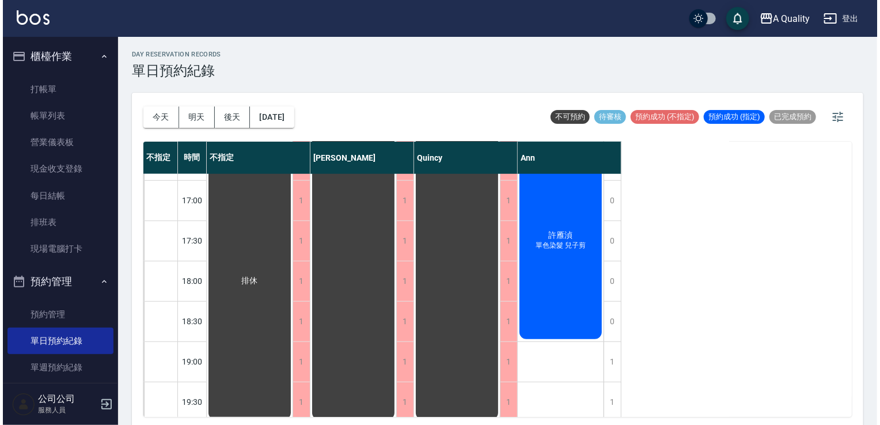
scroll to position [491, 0]
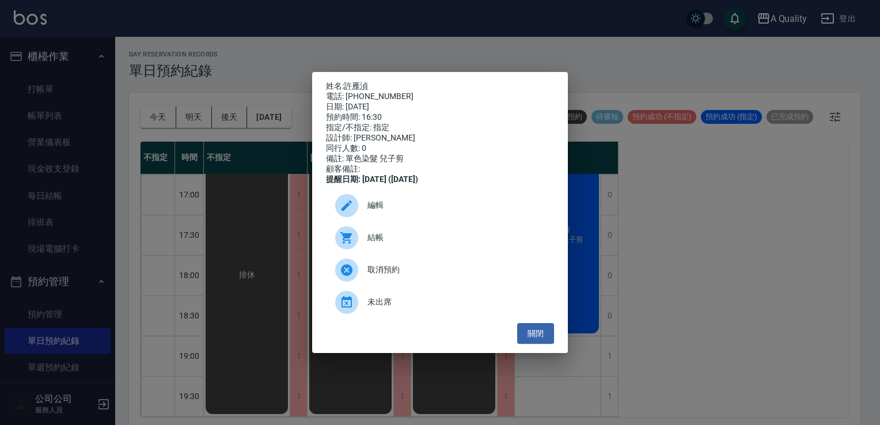
click at [418, 222] on div "編輯" at bounding box center [440, 205] width 228 height 32
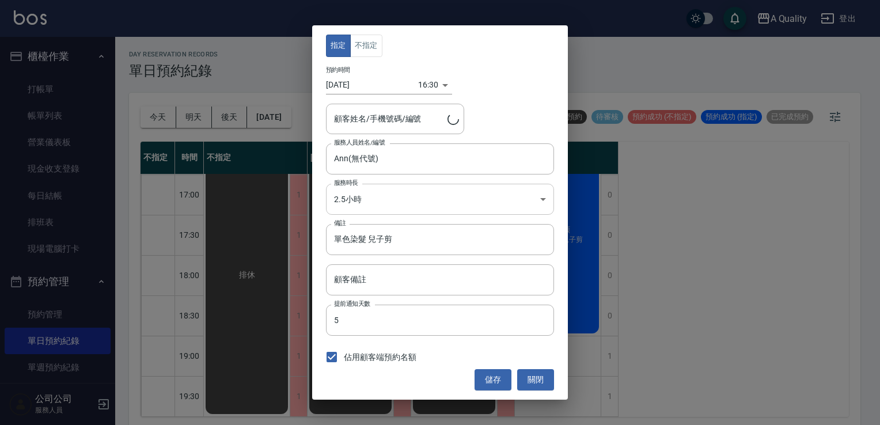
type input "許雁湞/0930377522/"
click at [429, 80] on body "A Quality 登出 櫃檯作業 打帳單 帳單列表 營業儀表板 現金收支登錄 每日結帳 排班表 現場電腦打卡 預約管理 預約管理 單日預約紀錄 單週預約紀錄…" at bounding box center [440, 214] width 880 height 428
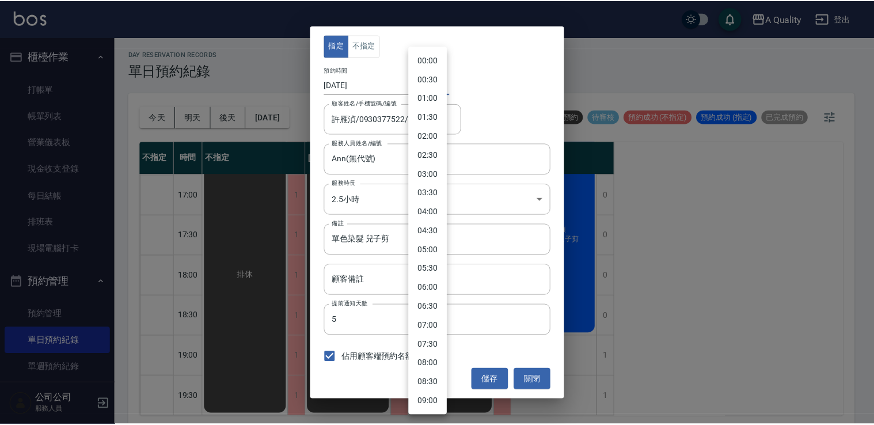
scroll to position [456, 0]
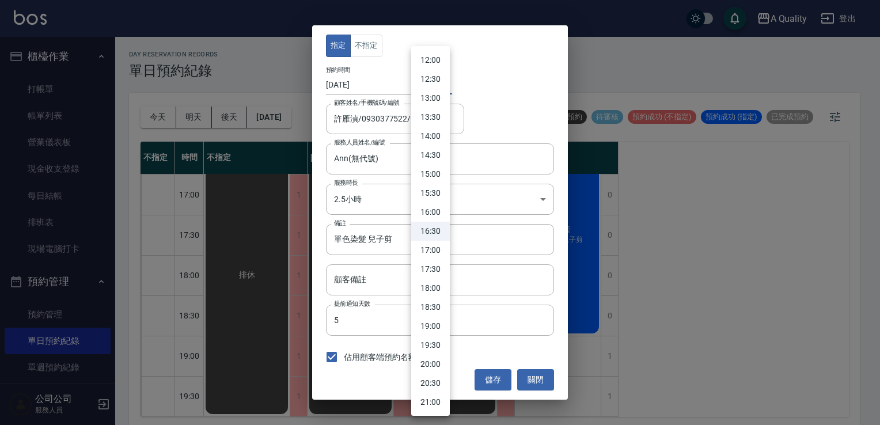
click at [373, 83] on div at bounding box center [440, 212] width 880 height 425
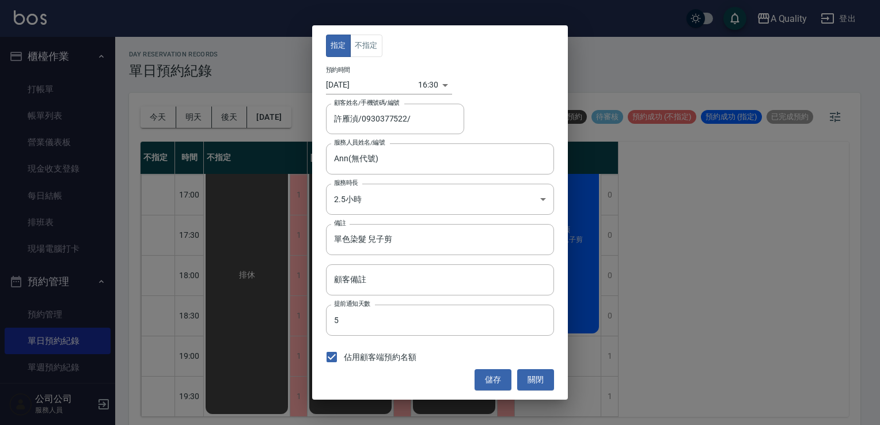
click at [356, 83] on div "00:00 00:30 01:00 01:30 02:00 02:30 03:00 03:30 04:00 04:30 05:00 05:30 06:00 0…" at bounding box center [440, 212] width 880 height 425
click at [357, 85] on input "2025/08/27" at bounding box center [372, 84] width 92 height 19
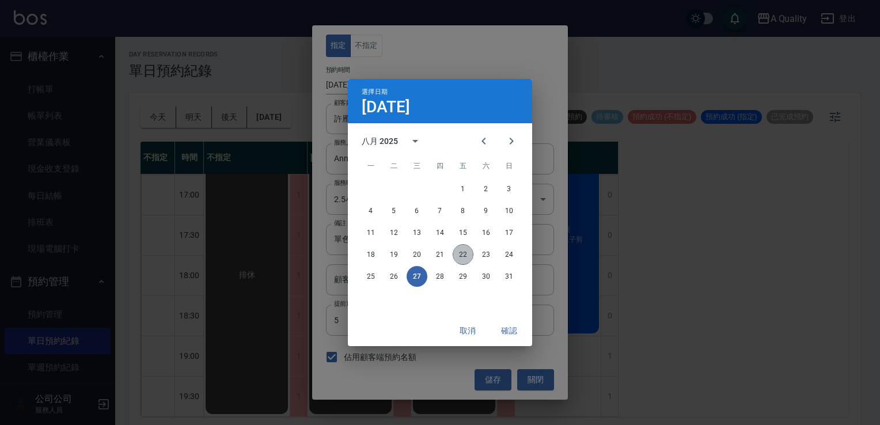
click at [465, 256] on button "22" at bounding box center [463, 254] width 21 height 21
type input "[DATE]"
type input "1755851400000"
click at [496, 328] on button "確認" at bounding box center [509, 330] width 37 height 21
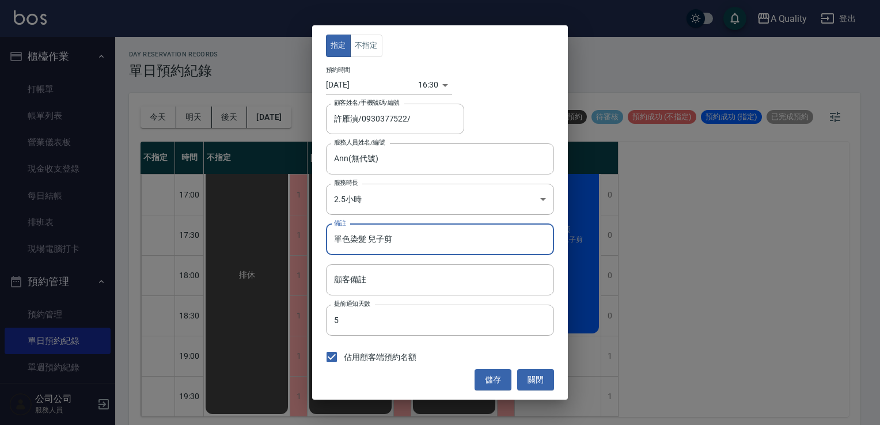
click at [430, 243] on input "單色染髮 兒子剪" at bounding box center [440, 239] width 228 height 31
type input "單色染髮"
click at [502, 381] on button "儲存" at bounding box center [492, 379] width 37 height 21
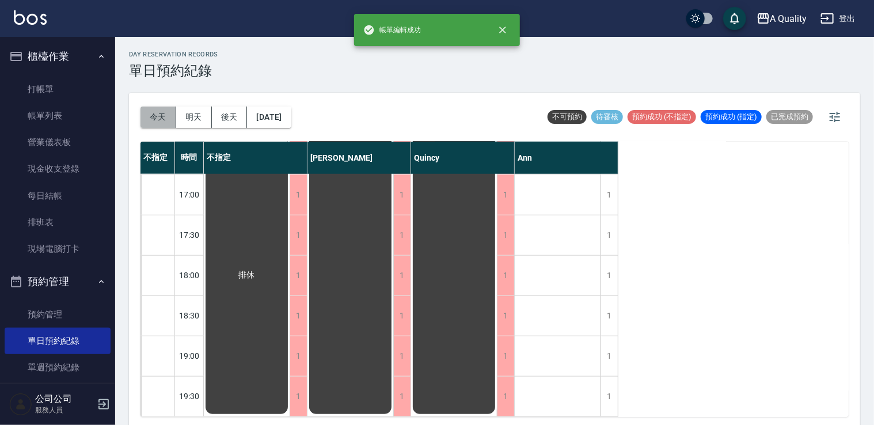
click at [165, 115] on button "今天" at bounding box center [158, 117] width 36 height 21
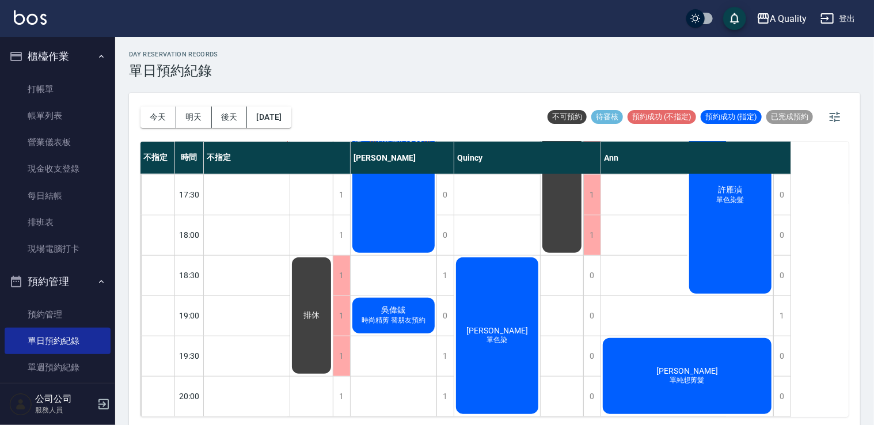
scroll to position [359, 0]
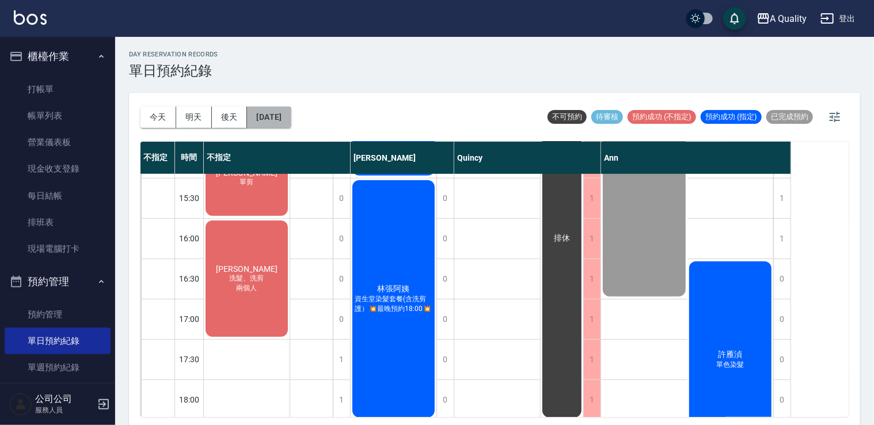
click at [291, 115] on button "[DATE]" at bounding box center [269, 117] width 44 height 21
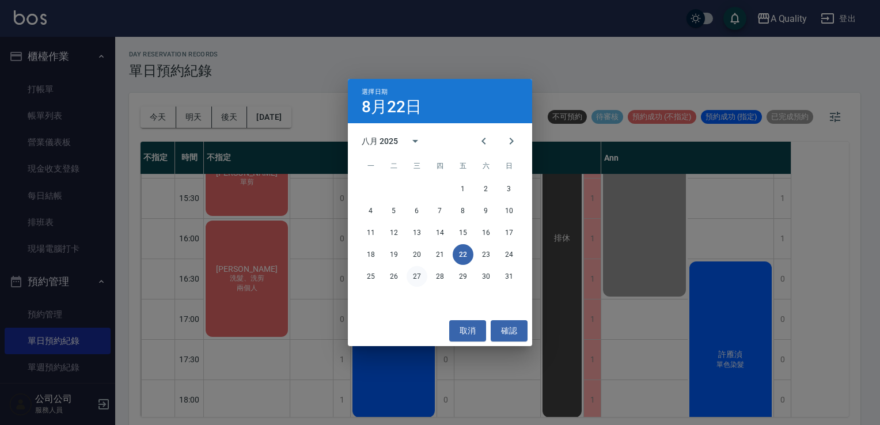
click at [409, 273] on button "27" at bounding box center [417, 276] width 21 height 21
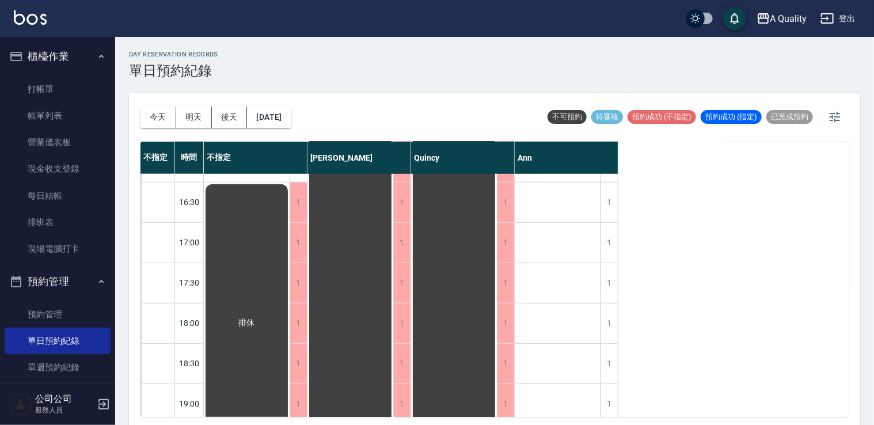
scroll to position [416, 0]
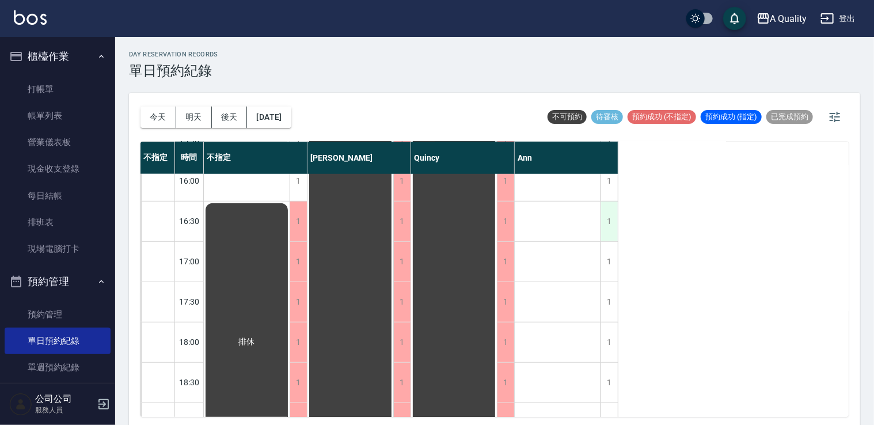
drag, startPoint x: 621, startPoint y: 235, endPoint x: 610, endPoint y: 227, distance: 13.6
click at [619, 235] on div "不指定 時間 不指定 Taylor Quincy Ann 11:00 11:30 12:00 12:30 13:00 13:30 14:00 14:30 15…" at bounding box center [494, 279] width 708 height 275
click at [610, 227] on div "1" at bounding box center [609, 222] width 17 height 40
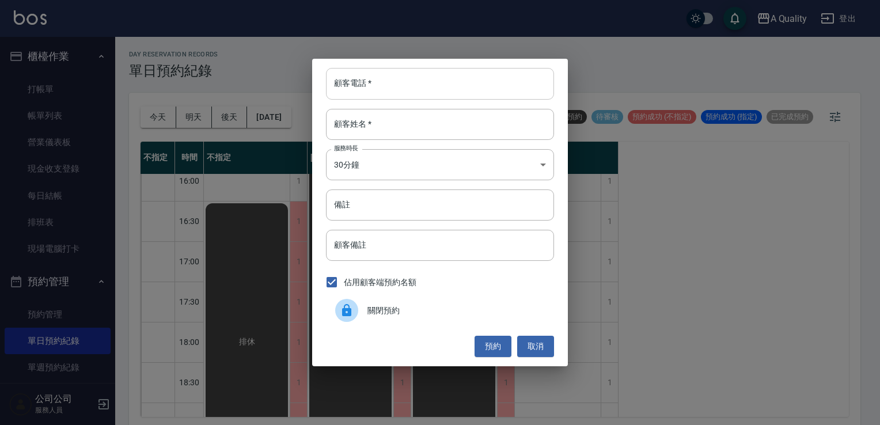
click at [376, 82] on input "顧客電話   *" at bounding box center [440, 83] width 228 height 31
click at [550, 351] on button "取消" at bounding box center [535, 346] width 37 height 21
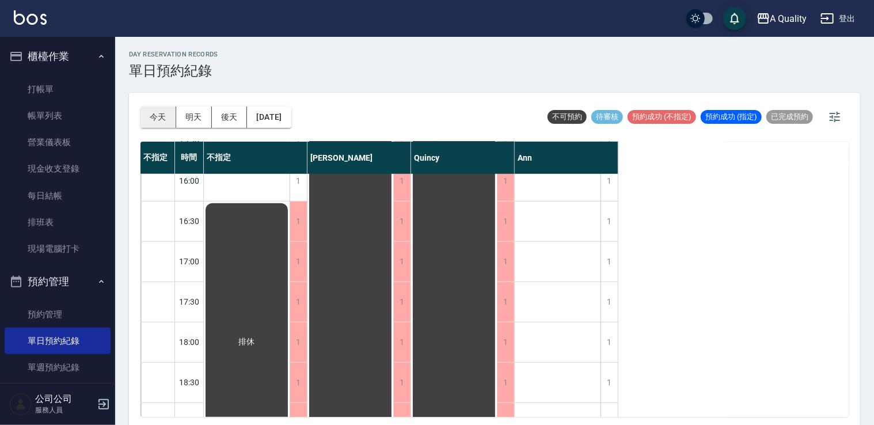
click at [154, 107] on button "今天" at bounding box center [158, 117] width 36 height 21
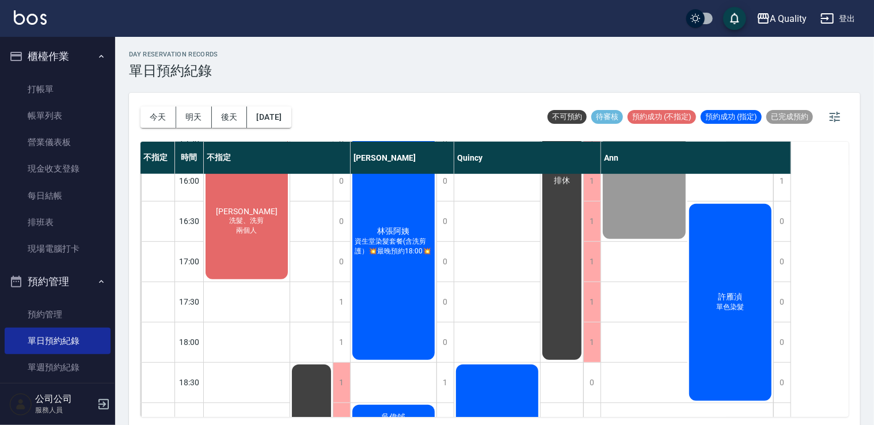
click at [713, 307] on div "許雁湞 單色染髮" at bounding box center [731, 302] width 86 height 200
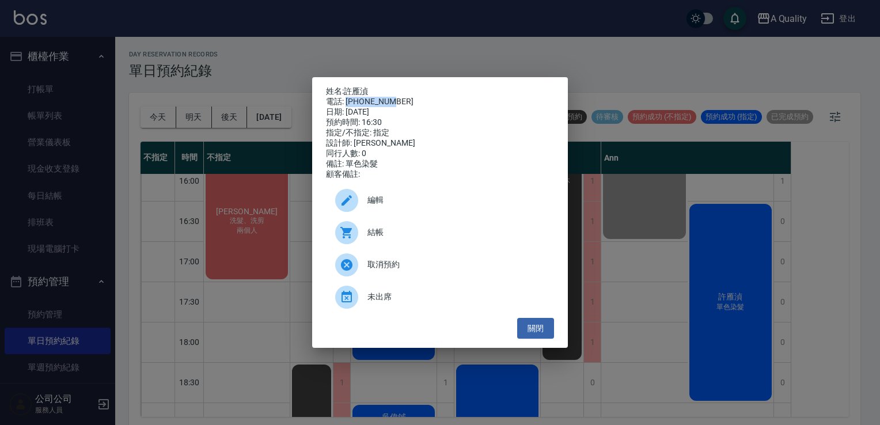
drag, startPoint x: 346, startPoint y: 96, endPoint x: 397, endPoint y: 96, distance: 51.2
click at [397, 97] on div "電話: [PHONE_NUMBER]" at bounding box center [440, 102] width 228 height 10
drag, startPoint x: 397, startPoint y: 96, endPoint x: 374, endPoint y: 101, distance: 24.2
copy div "0930377522"
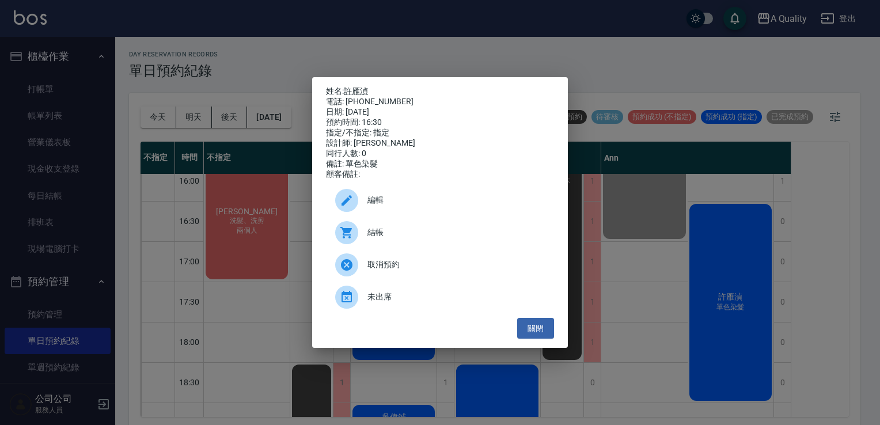
click at [307, 71] on div "姓名: 許雁湞 電話: [PHONE_NUMBER] 日期: [DATE] 預約時間: 16:30 指定/不指定: 指定 設計師: [PERSON_NAME]…" at bounding box center [440, 212] width 880 height 425
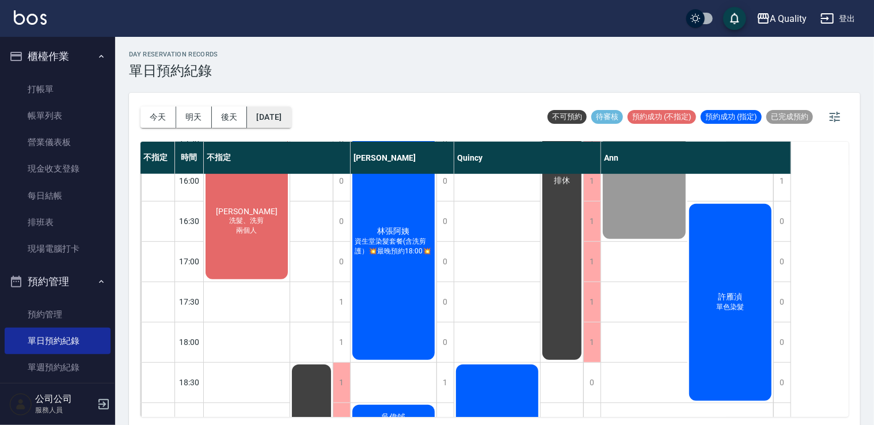
drag, startPoint x: 283, startPoint y: 104, endPoint x: 286, endPoint y: 117, distance: 13.6
click at [282, 105] on div "今天 明天 後天 2025/08/22" at bounding box center [215, 117] width 151 height 49
click at [288, 125] on button "[DATE]" at bounding box center [269, 117] width 44 height 21
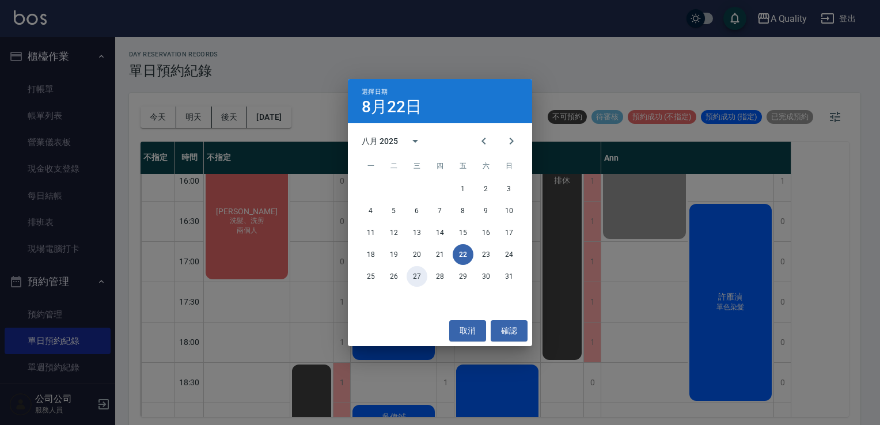
click at [408, 277] on button "27" at bounding box center [417, 276] width 21 height 21
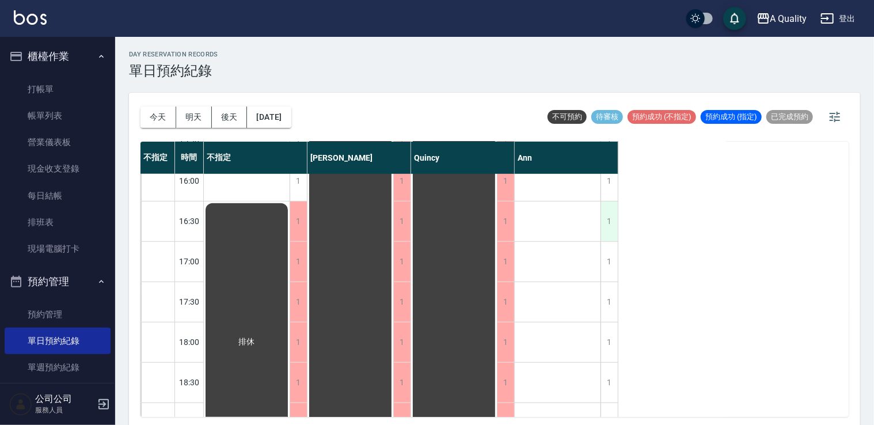
click at [610, 229] on div "1" at bounding box center [609, 222] width 17 height 40
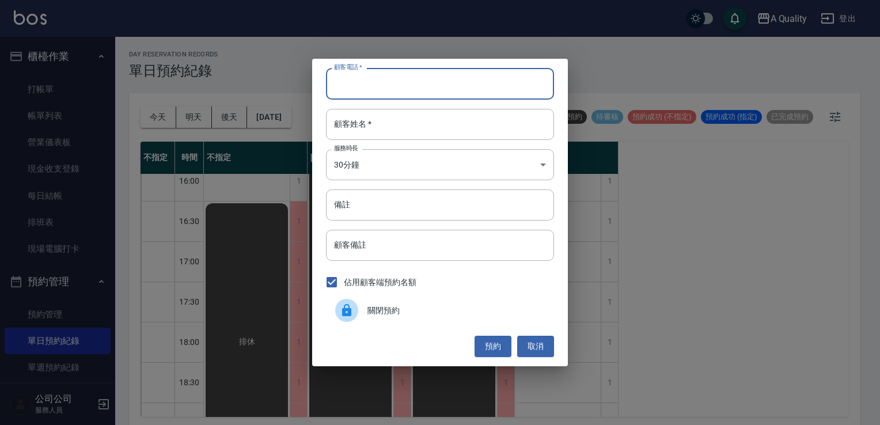
paste input "0930377522"
type input "0930377522"
click at [363, 110] on div "顧客姓名   * 顧客姓名   *" at bounding box center [440, 124] width 228 height 31
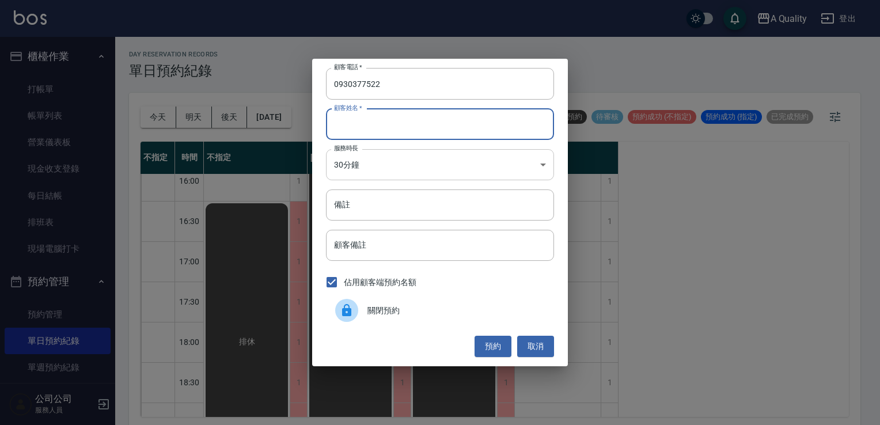
click at [369, 163] on body "A Quality 登出 櫃檯作業 打帳單 帳單列表 營業儀表板 現金收支登錄 每日結帳 排班表 現場電腦打卡 預約管理 預約管理 單日預約紀錄 單週預約紀錄…" at bounding box center [440, 214] width 880 height 428
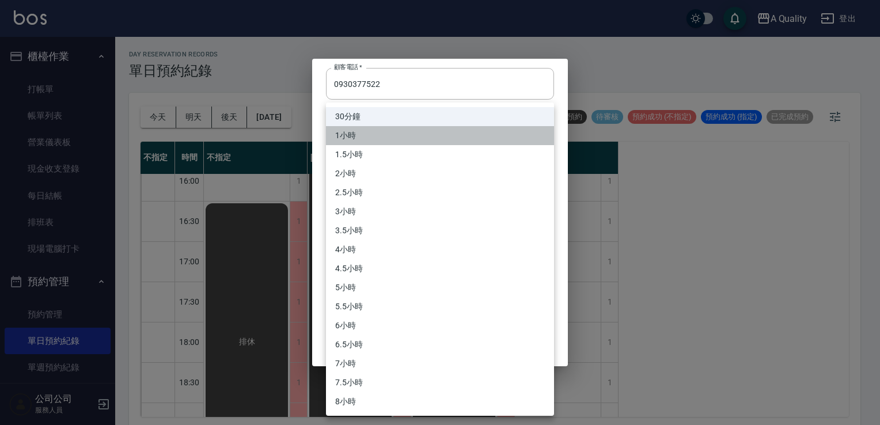
click at [353, 127] on li "1小時" at bounding box center [440, 135] width 228 height 19
type input "2"
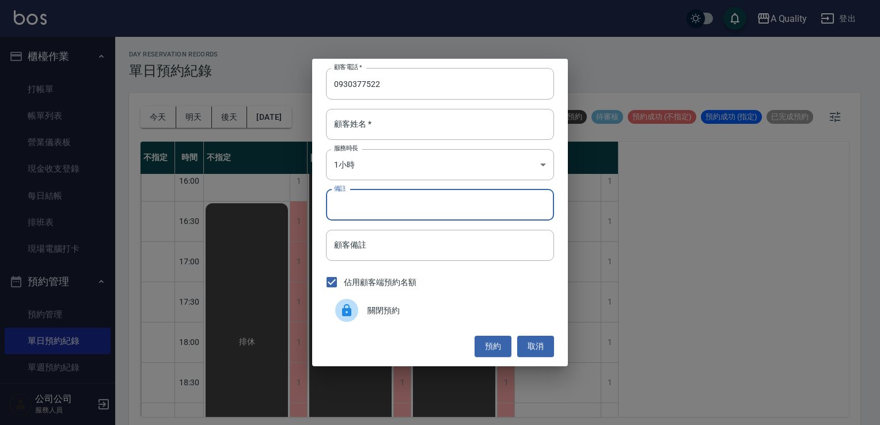
click at [363, 203] on input "備註" at bounding box center [440, 204] width 228 height 31
type input "0"
type input "兒C"
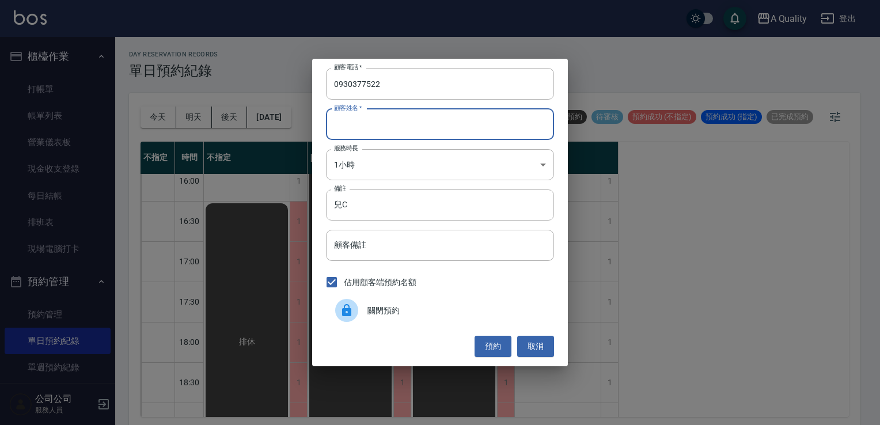
click at [389, 125] on input "顧客姓名   *" at bounding box center [440, 124] width 228 height 31
type input "許"
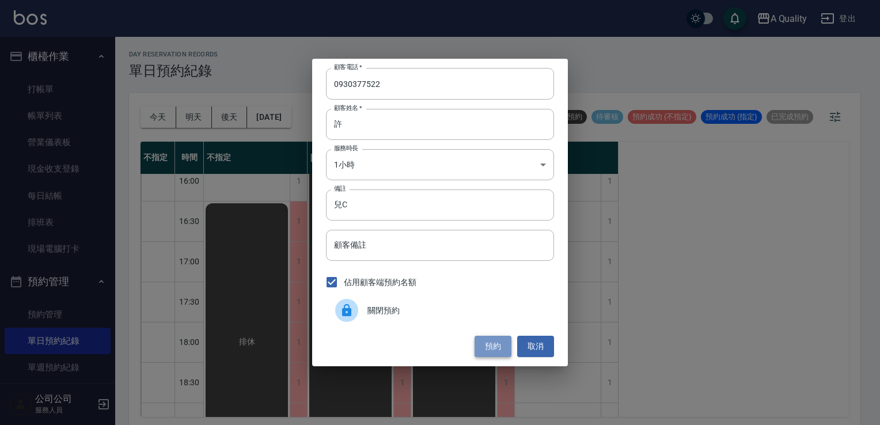
click at [495, 352] on button "預約" at bounding box center [492, 346] width 37 height 21
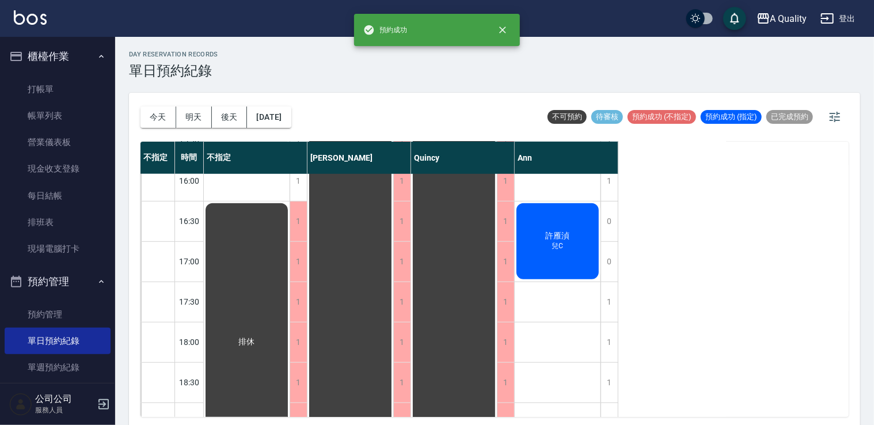
drag, startPoint x: 198, startPoint y: 120, endPoint x: 186, endPoint y: 112, distance: 14.2
click at [196, 119] on button "明天" at bounding box center [194, 117] width 36 height 21
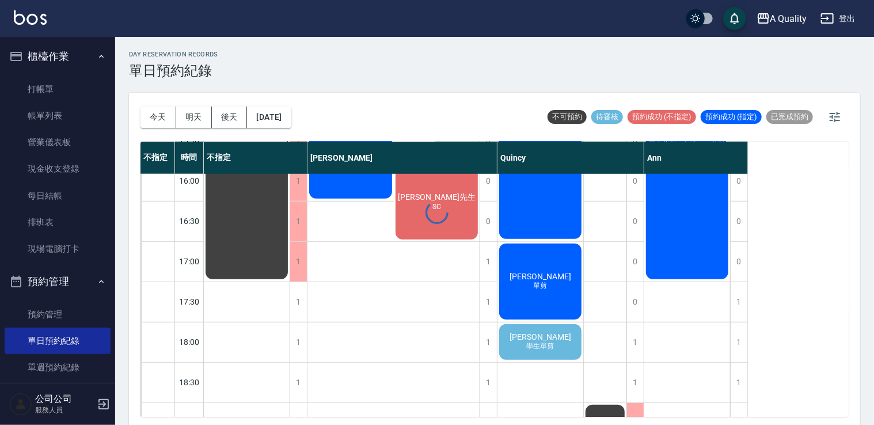
click at [157, 117] on div "day Reservation records 單日預約紀錄 今天 明天 後天 2025/08/23 不可預約 待審核 預約成功 (不指定) 預約成功 (指定…" at bounding box center [494, 233] width 759 height 392
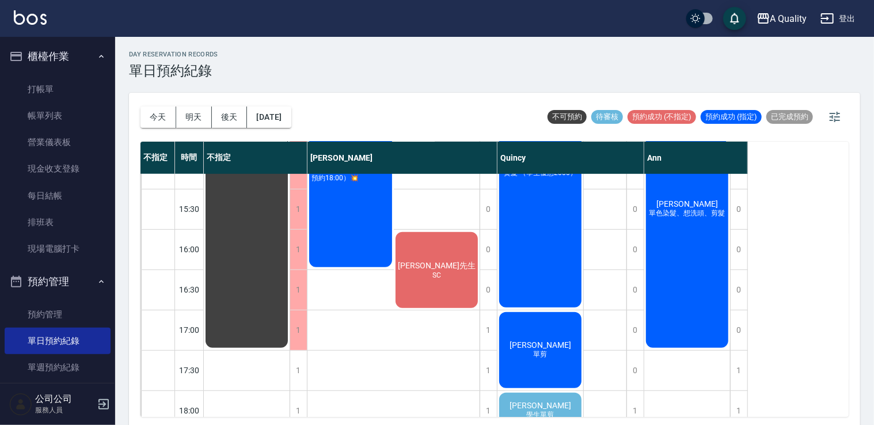
scroll to position [261, 0]
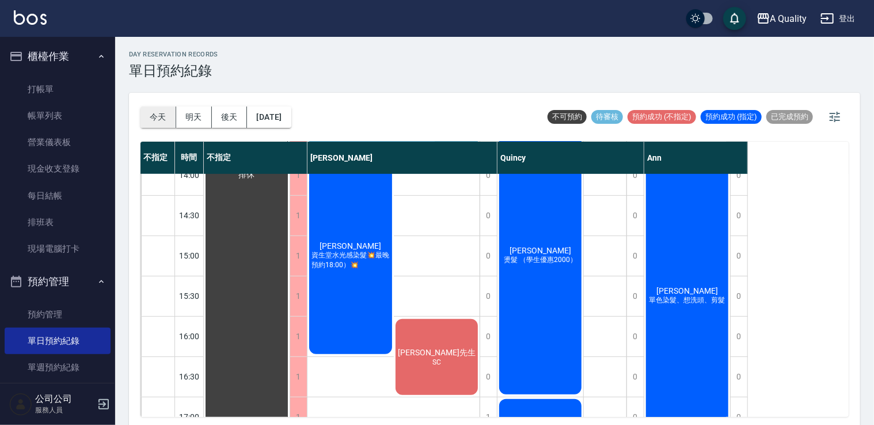
click at [149, 116] on button "今天" at bounding box center [158, 117] width 36 height 21
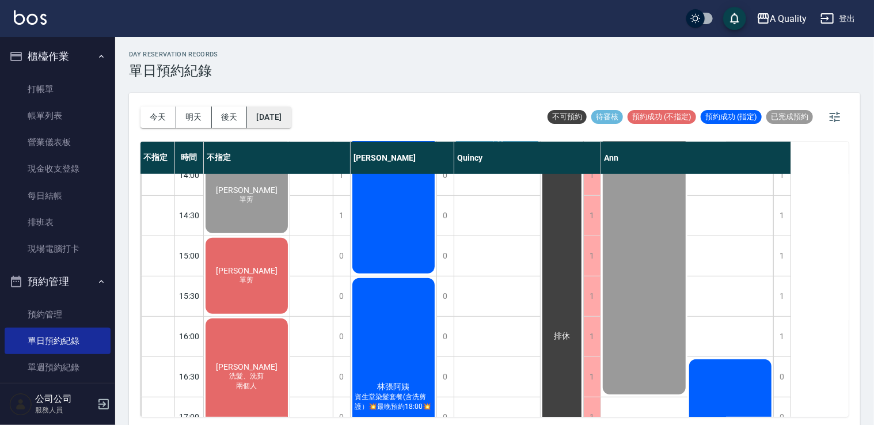
click at [287, 115] on button "[DATE]" at bounding box center [269, 117] width 44 height 21
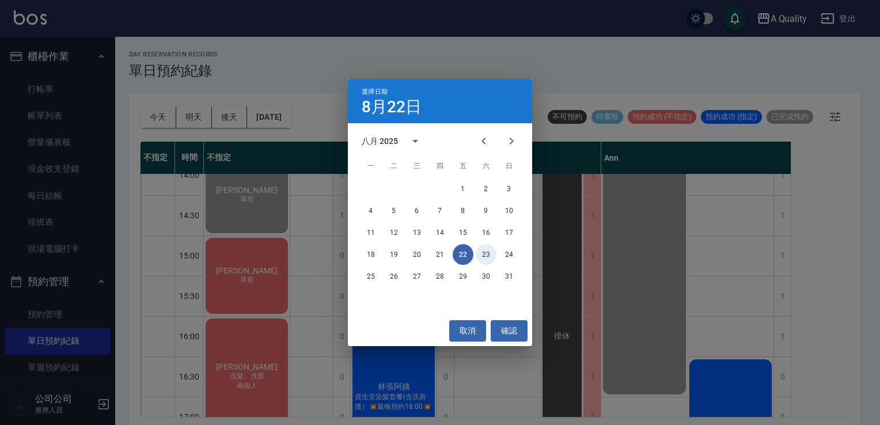
click at [483, 255] on button "23" at bounding box center [486, 254] width 21 height 21
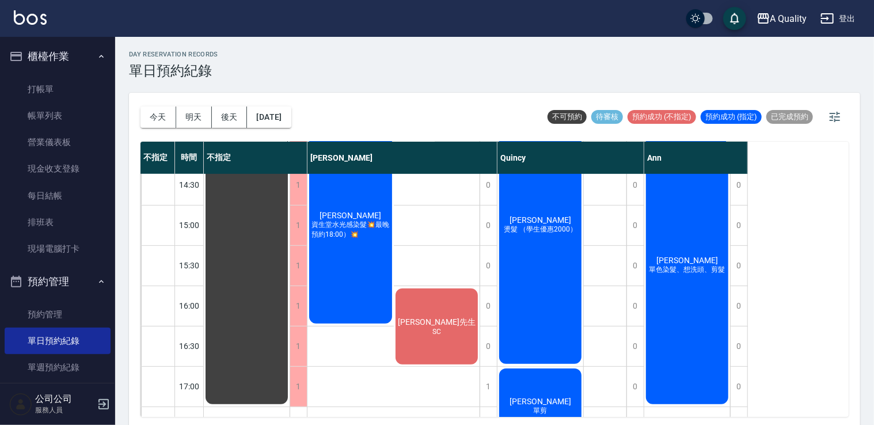
scroll to position [403, 0]
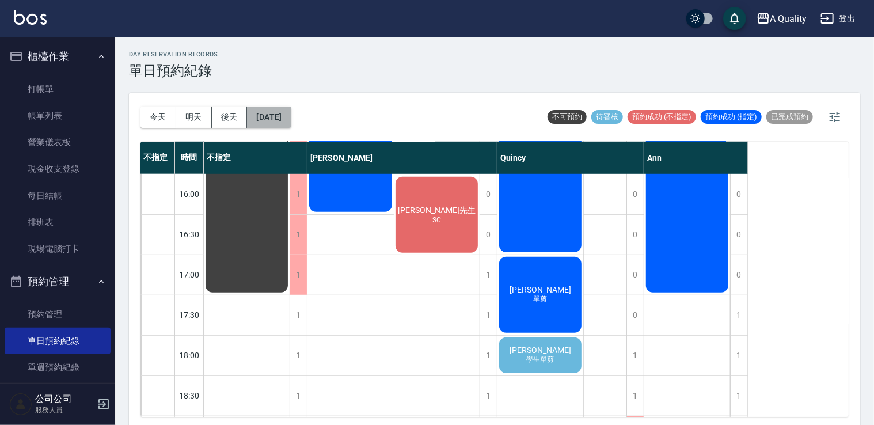
click at [291, 113] on button "[DATE]" at bounding box center [269, 117] width 44 height 21
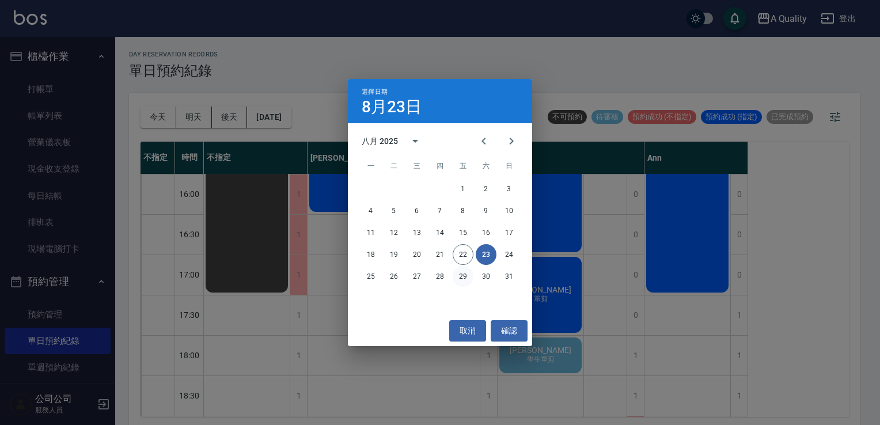
click at [467, 283] on button "29" at bounding box center [463, 276] width 21 height 21
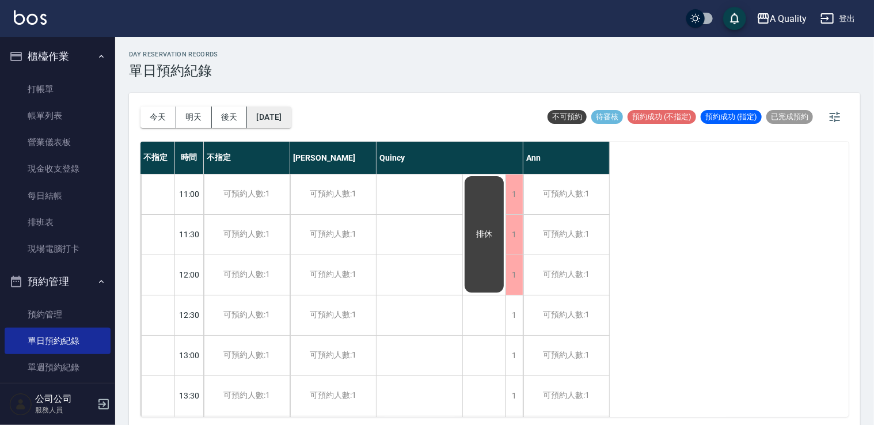
click at [288, 116] on button "2025/08/29" at bounding box center [269, 117] width 44 height 21
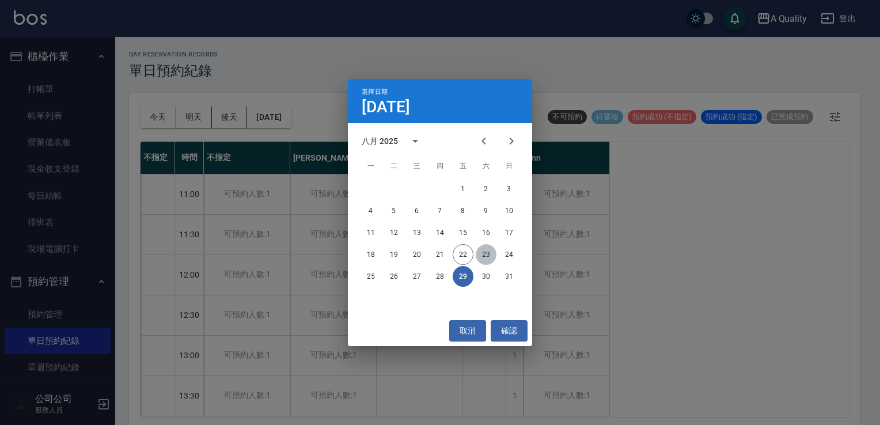
click at [483, 257] on button "23" at bounding box center [486, 254] width 21 height 21
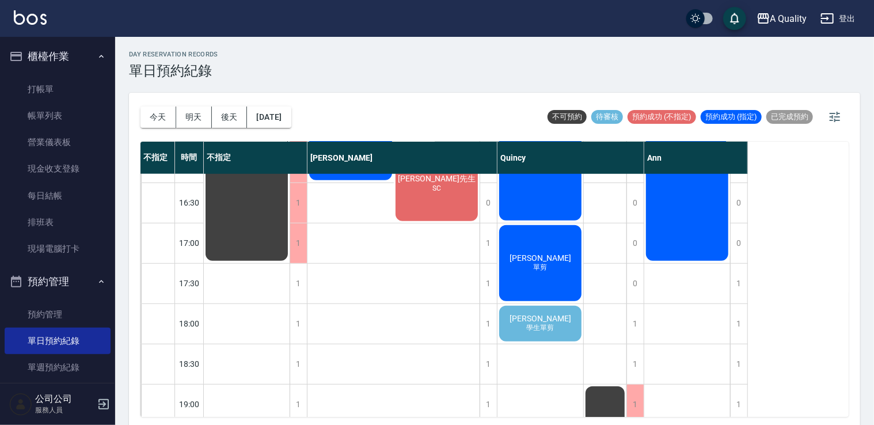
scroll to position [491, 0]
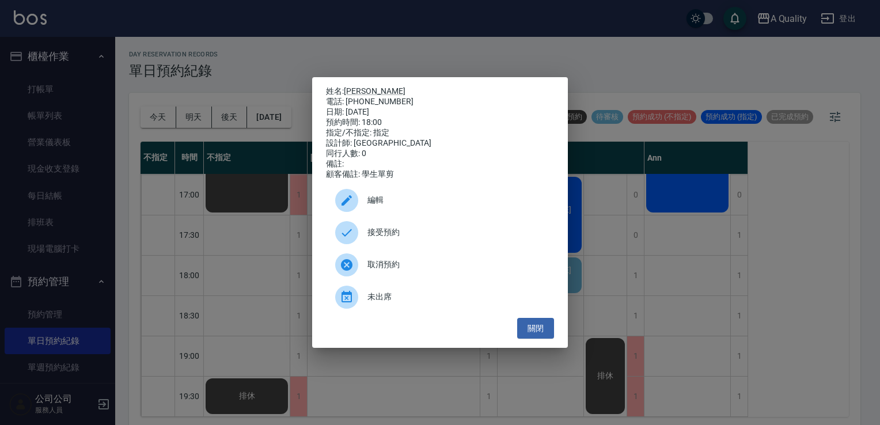
click at [392, 237] on span "接受預約" at bounding box center [455, 232] width 177 height 12
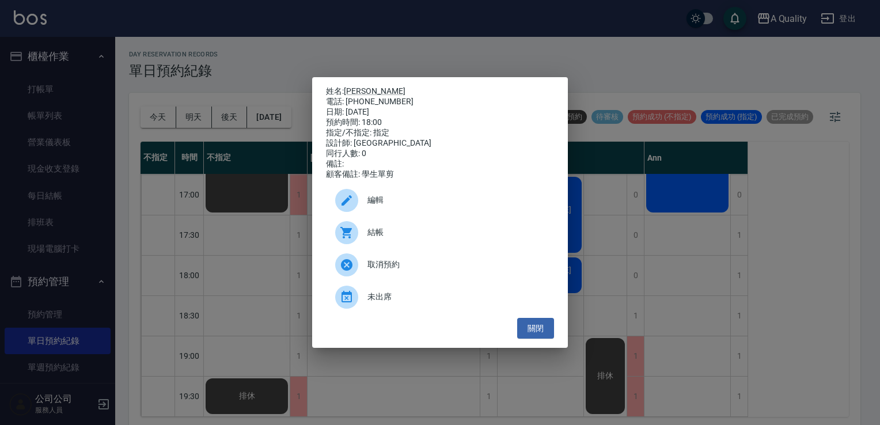
click at [449, 199] on span "編輯" at bounding box center [455, 200] width 177 height 12
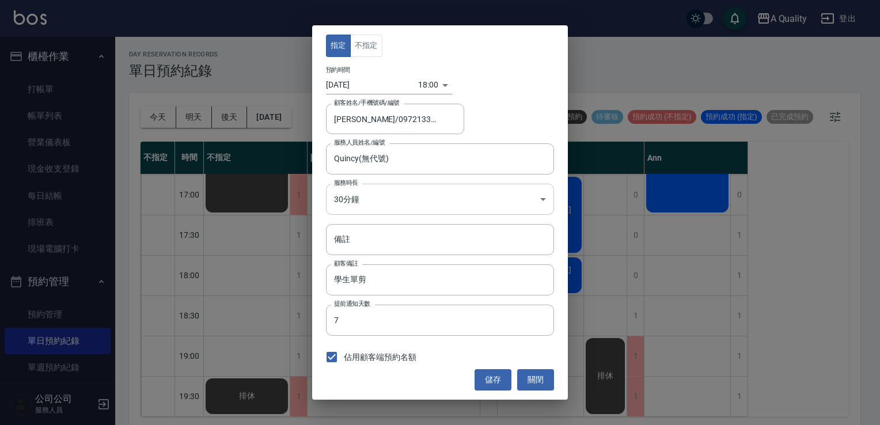
click at [389, 203] on body "A Quality 登出 櫃檯作業 打帳單 帳單列表 營業儀表板 現金收支登錄 每日結帳 排班表 現場電腦打卡 預約管理 預約管理 單日預約紀錄 單週預約紀錄…" at bounding box center [440, 214] width 880 height 428
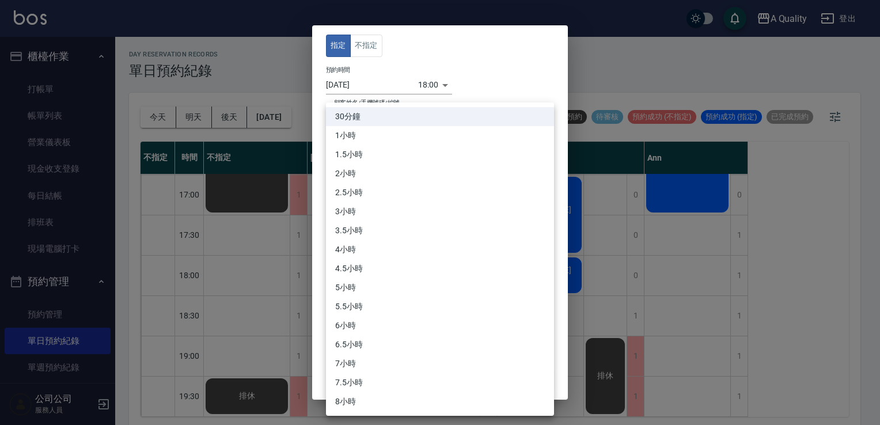
click at [378, 135] on li "1小時" at bounding box center [440, 135] width 228 height 19
type input "2"
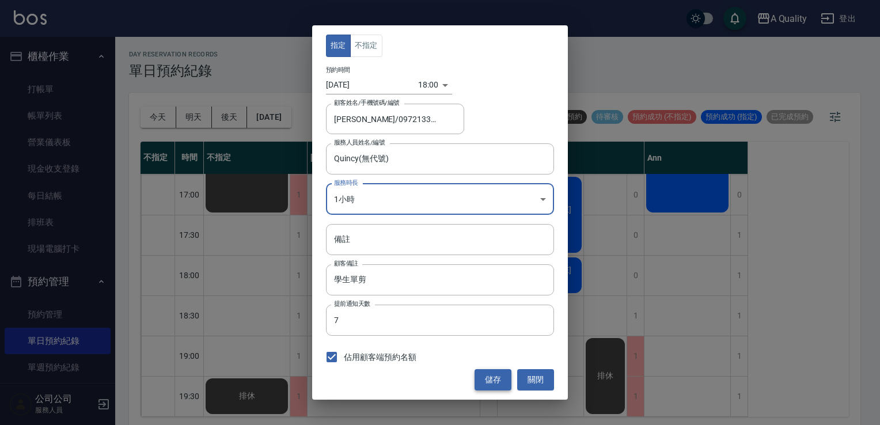
click at [485, 386] on button "儲存" at bounding box center [492, 379] width 37 height 21
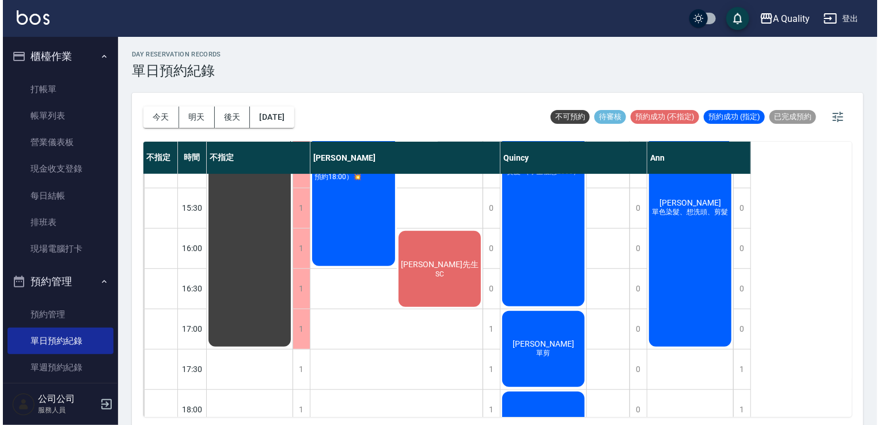
scroll to position [261, 0]
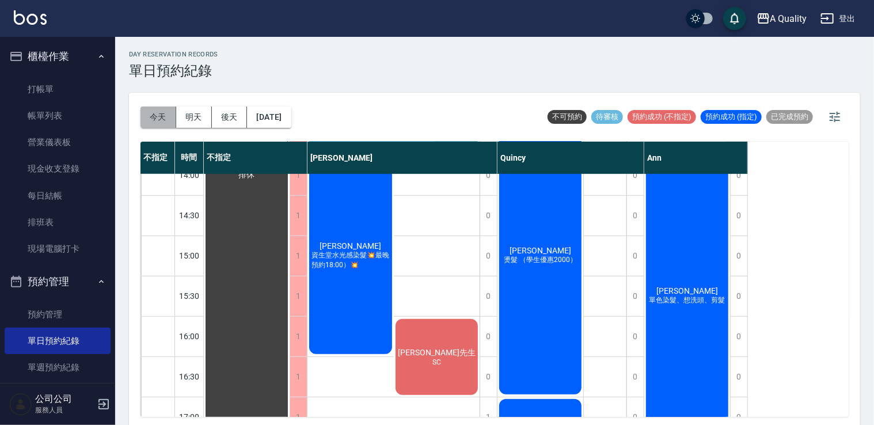
click at [159, 119] on button "今天" at bounding box center [158, 117] width 36 height 21
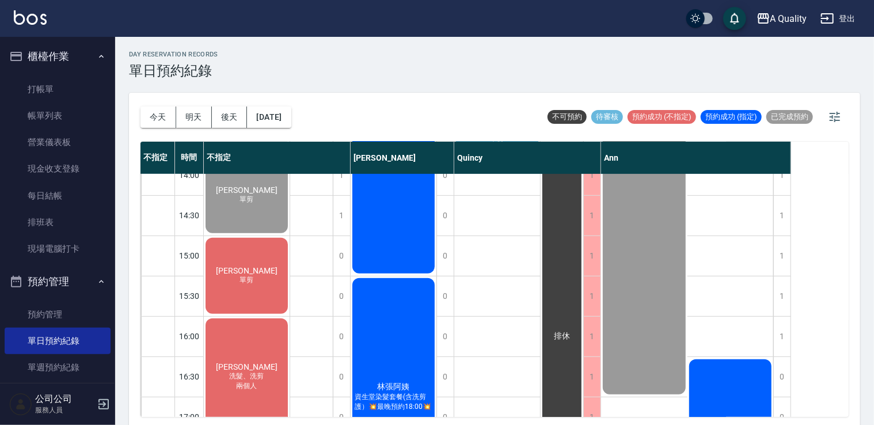
click at [246, 235] on div "錢聖玓 單剪" at bounding box center [247, 194] width 86 height 79
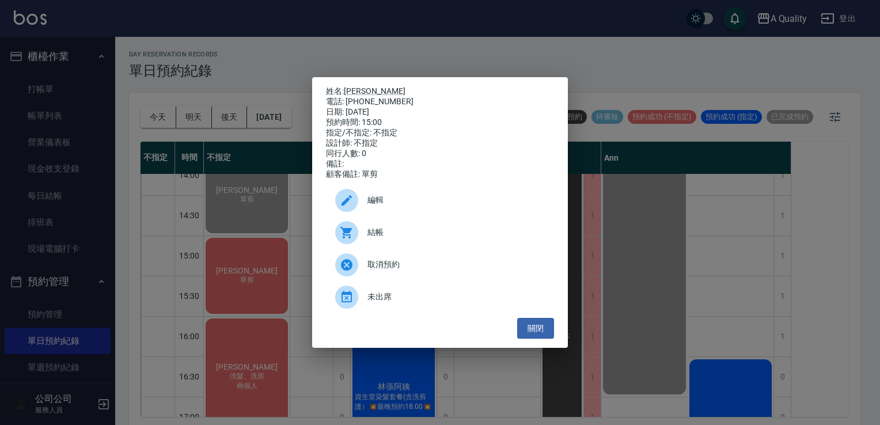
click at [344, 239] on icon at bounding box center [347, 233] width 14 height 14
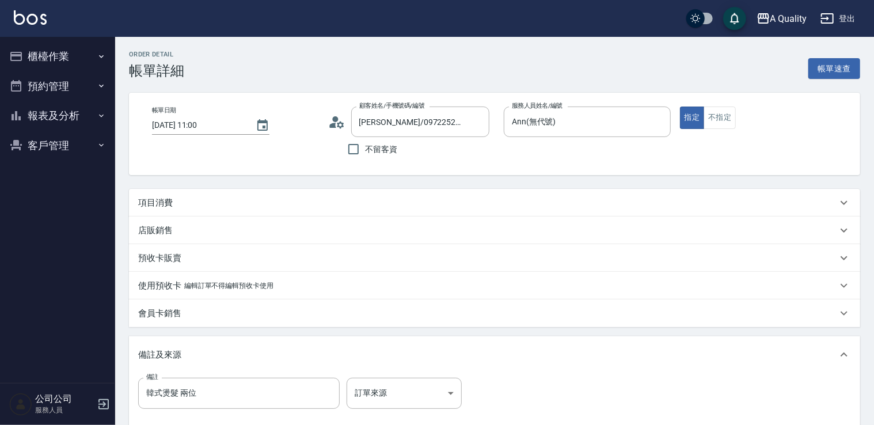
click at [202, 204] on div "項目消費" at bounding box center [487, 203] width 699 height 12
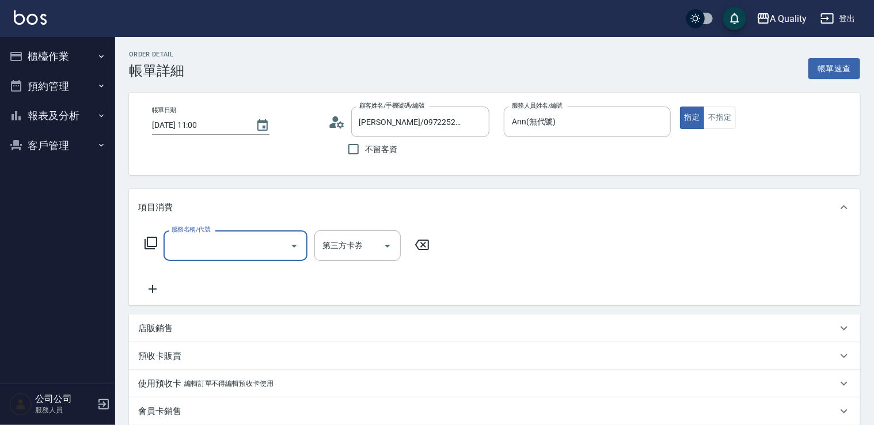
click at [229, 245] on input "服務名稱/代號" at bounding box center [227, 246] width 116 height 20
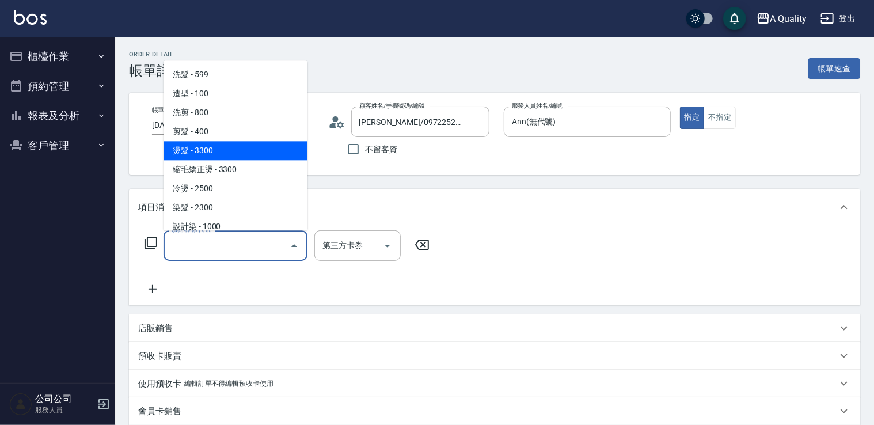
click at [206, 151] on span "燙髮 - 3300" at bounding box center [236, 150] width 144 height 19
type input "燙髮(301)"
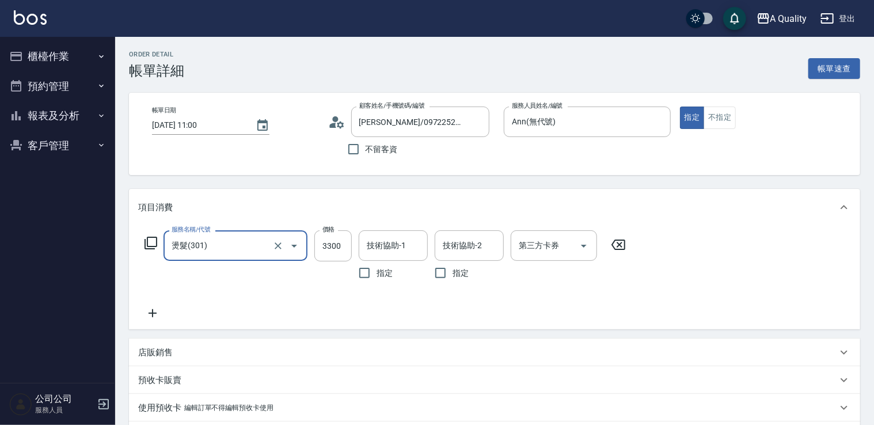
click at [354, 248] on div "服務名稱/代號 燙髮(301) 服務名稱/代號 價格 3300 價格 技術協助-1 技術協助-1 指定 技術協助-2 技術協助-2 指定 第三方卡券 第三方卡券" at bounding box center [385, 257] width 495 height 55
click at [331, 248] on input "3300" at bounding box center [332, 245] width 37 height 31
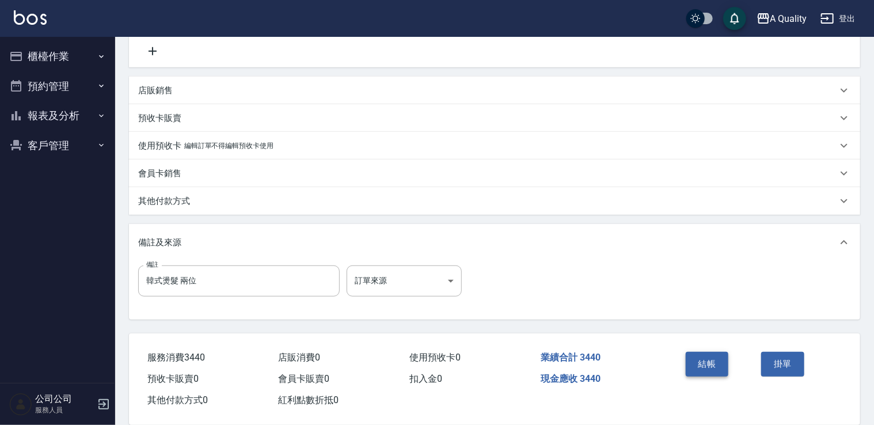
scroll to position [279, 0]
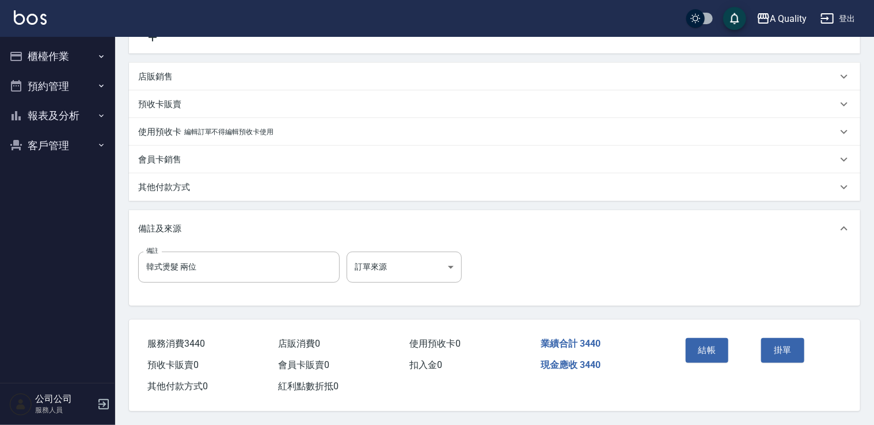
type input "3440"
click at [178, 193] on div "其他付款方式" at bounding box center [494, 187] width 731 height 28
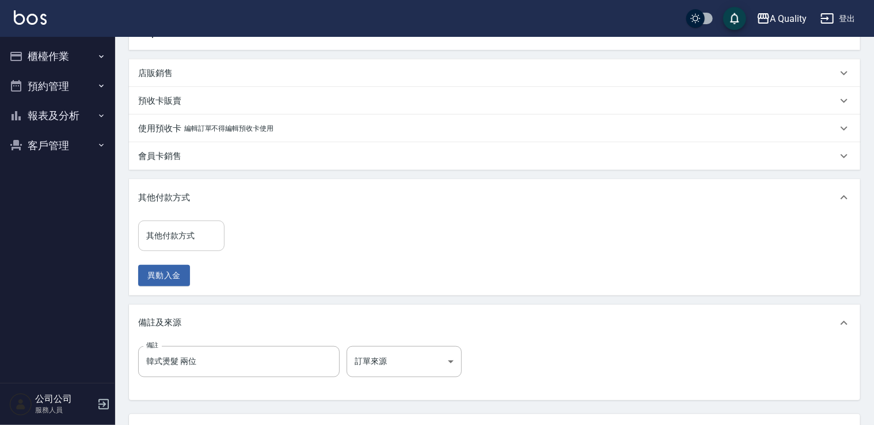
click at [185, 241] on input "其他付款方式" at bounding box center [181, 236] width 76 height 20
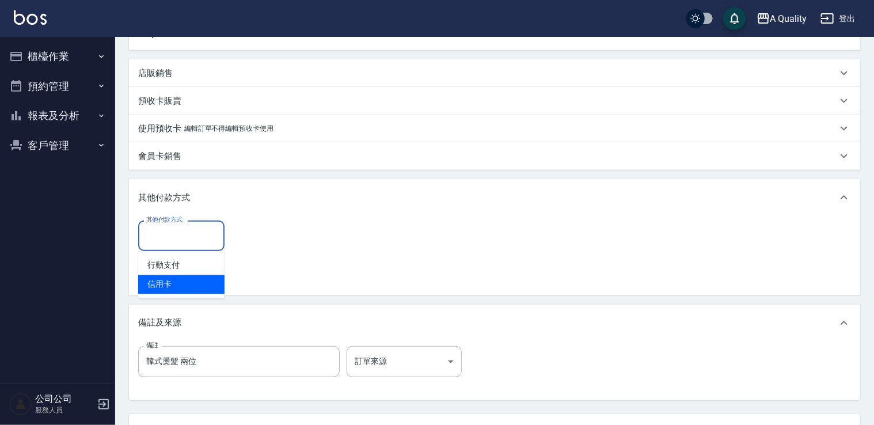
click at [181, 279] on span "信用卡" at bounding box center [181, 284] width 86 height 19
type input "信用卡"
click at [267, 236] on input "0" at bounding box center [274, 236] width 86 height 31
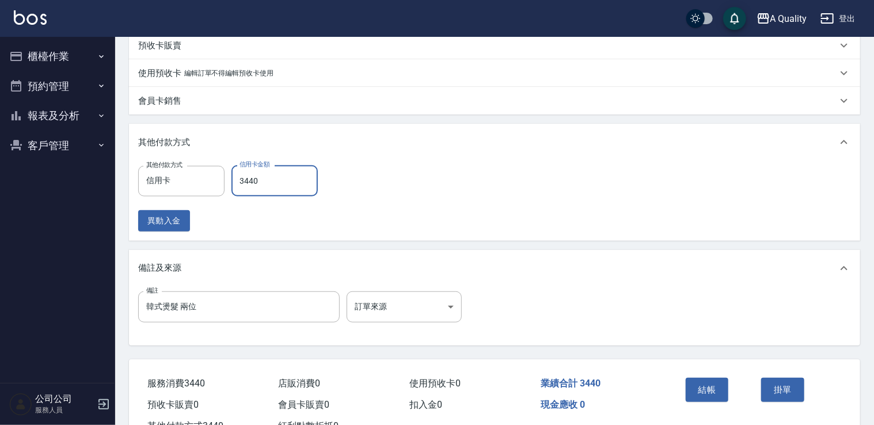
scroll to position [378, 0]
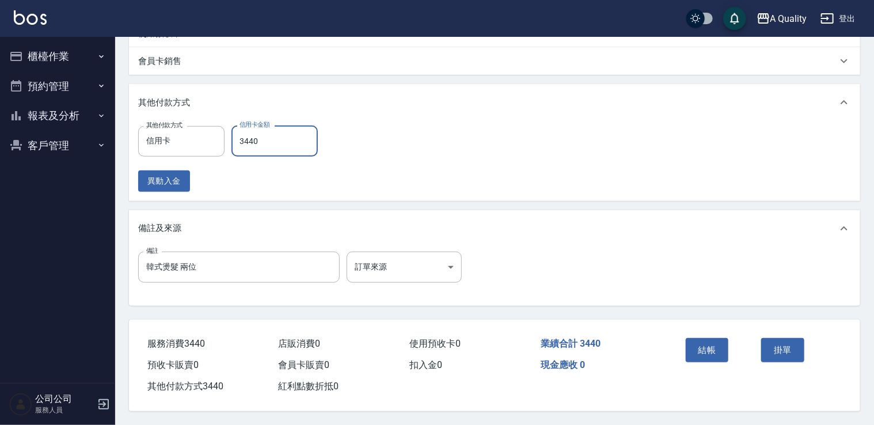
type input "3440"
drag, startPoint x: 679, startPoint y: 340, endPoint x: 693, endPoint y: 349, distance: 16.6
click at [679, 341] on div "結帳 掛單" at bounding box center [757, 359] width 180 height 78
click at [702, 349] on button "結帳" at bounding box center [707, 350] width 43 height 24
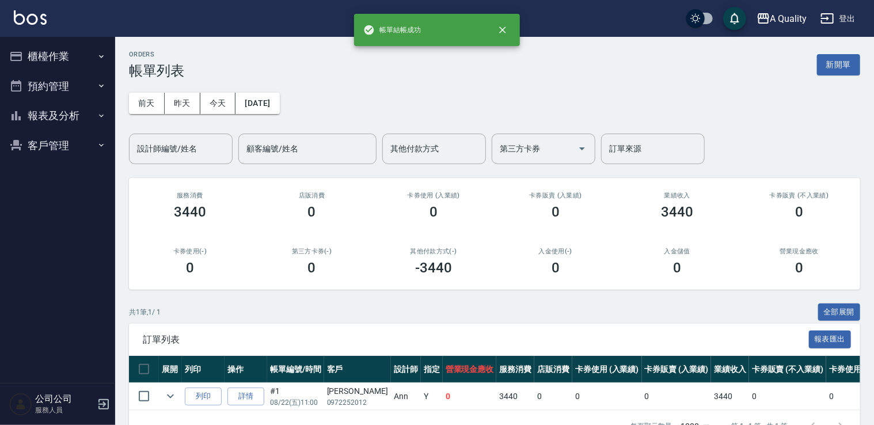
click at [63, 39] on ul "櫃檯作業 打帳單 帳單列表 營業儀表板 現金收支登錄 每日結帳 排班表 現場電腦打卡 預約管理 預約管理 單日預約紀錄 單週預約紀錄 報表及分析 報表目錄 店…" at bounding box center [58, 101] width 106 height 128
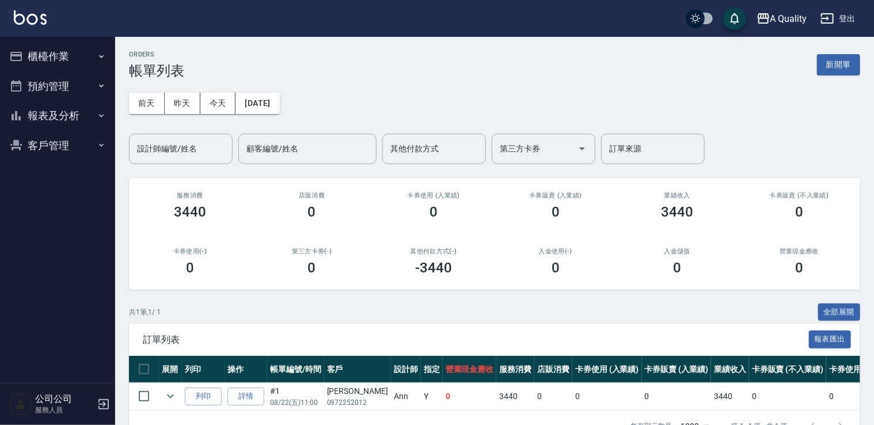
click at [76, 60] on button "櫃檯作業" at bounding box center [58, 56] width 106 height 30
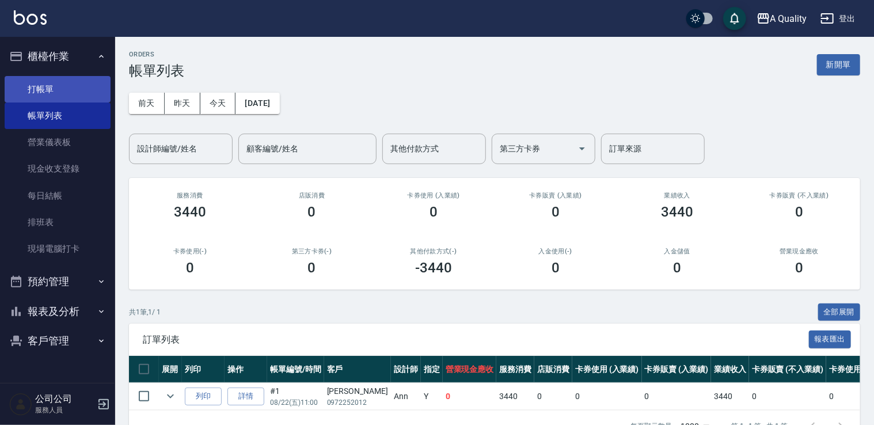
click at [61, 90] on link "打帳單" at bounding box center [58, 89] width 106 height 26
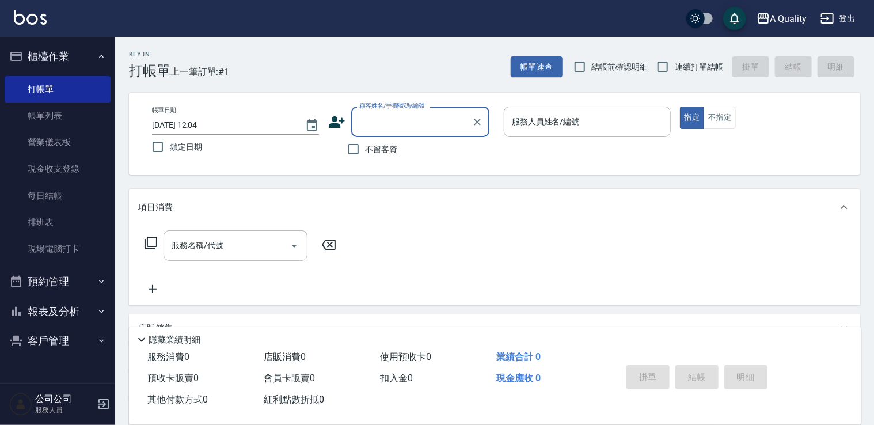
drag, startPoint x: 417, startPoint y: 121, endPoint x: 409, endPoint y: 126, distance: 9.6
click at [415, 122] on input "顧客姓名/手機號碼/編號" at bounding box center [411, 122] width 111 height 20
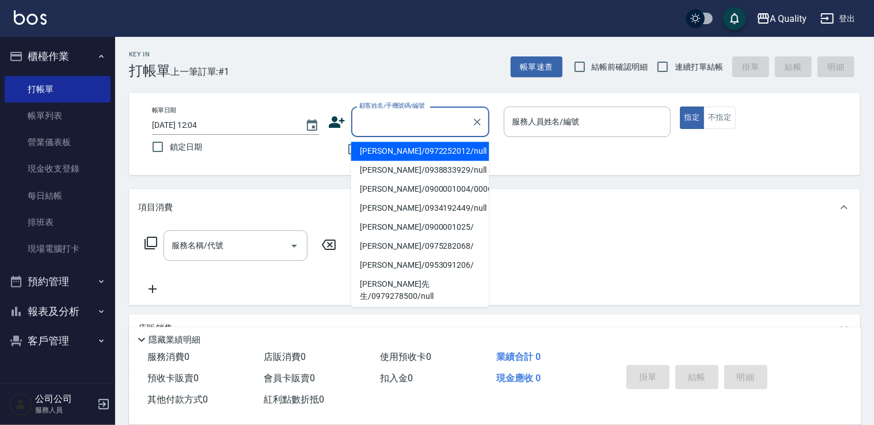
click at [385, 156] on li "葉凱文/0972252012/null" at bounding box center [420, 151] width 138 height 19
type input "葉凱文/0972252012/null"
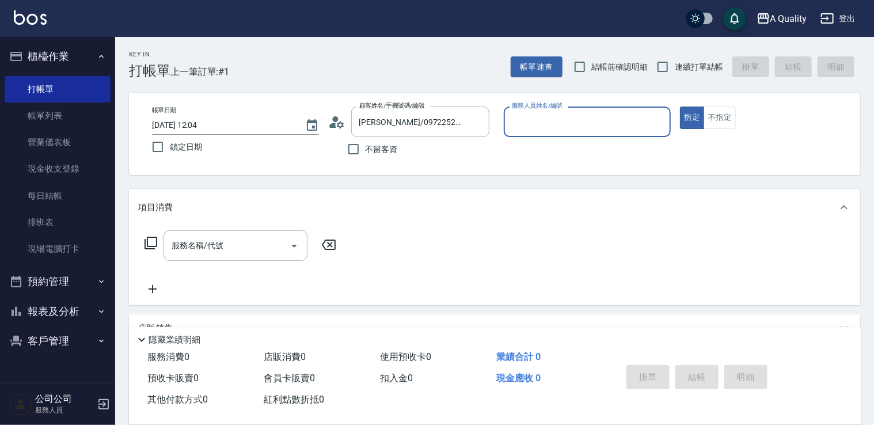
drag, startPoint x: 600, startPoint y: 118, endPoint x: 579, endPoint y: 127, distance: 22.5
click at [597, 118] on input "服務人員姓名/編號" at bounding box center [587, 122] width 157 height 20
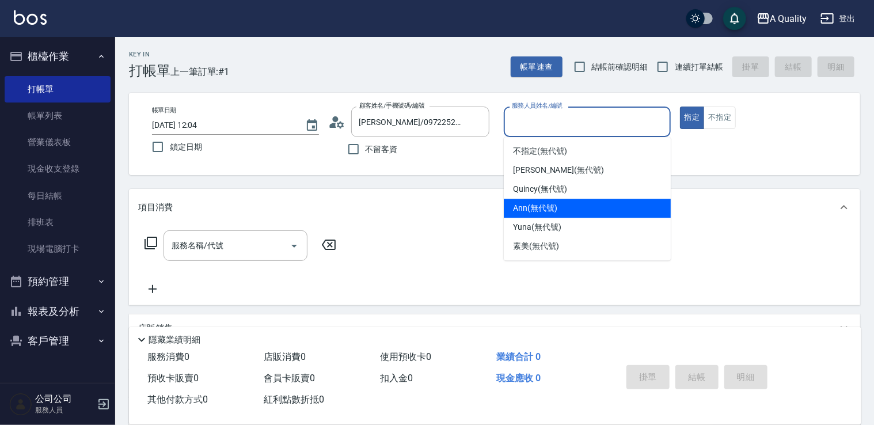
drag, startPoint x: 540, startPoint y: 206, endPoint x: 527, endPoint y: 208, distance: 13.6
click at [539, 206] on span "Ann (無代號)" at bounding box center [535, 208] width 44 height 12
type input "Ann(無代號)"
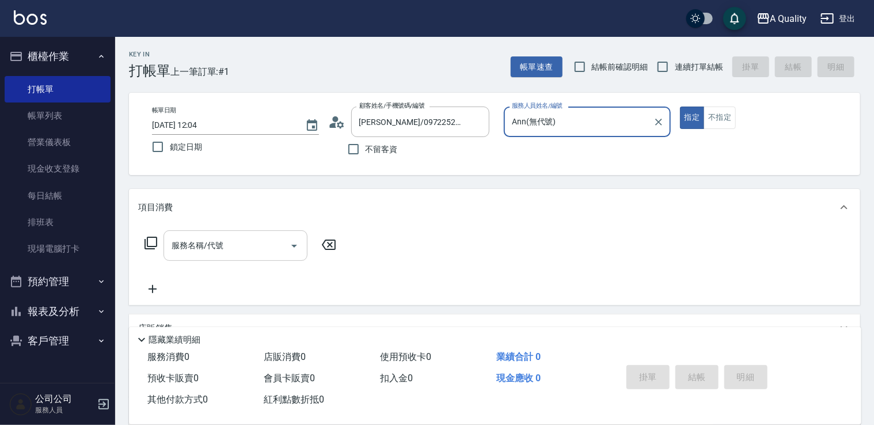
click at [246, 240] on input "服務名稱/代號" at bounding box center [227, 246] width 116 height 20
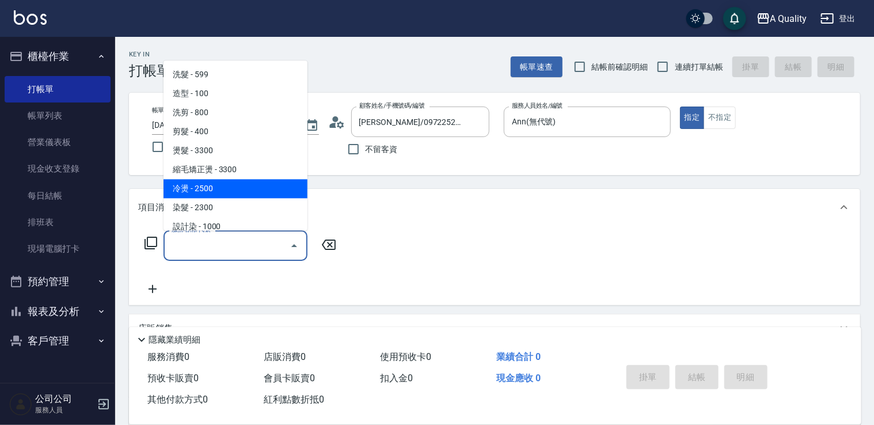
click at [224, 194] on span "冷燙 - 2500" at bounding box center [236, 188] width 144 height 19
type input "冷燙(330)"
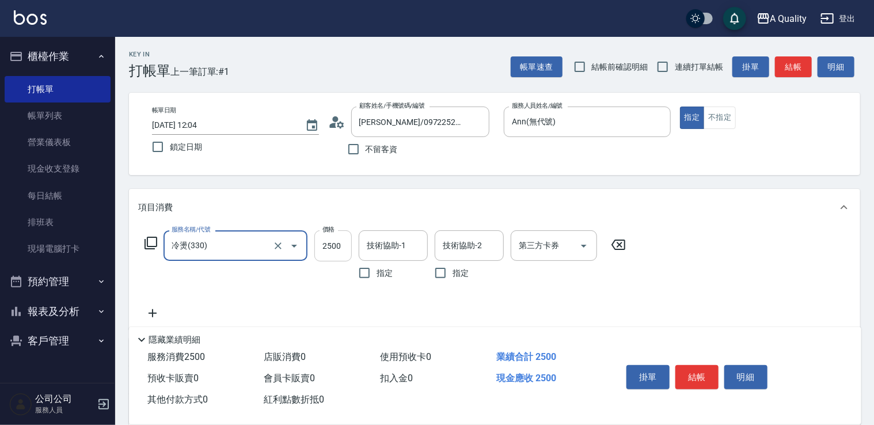
click at [340, 252] on input "2500" at bounding box center [332, 245] width 37 height 31
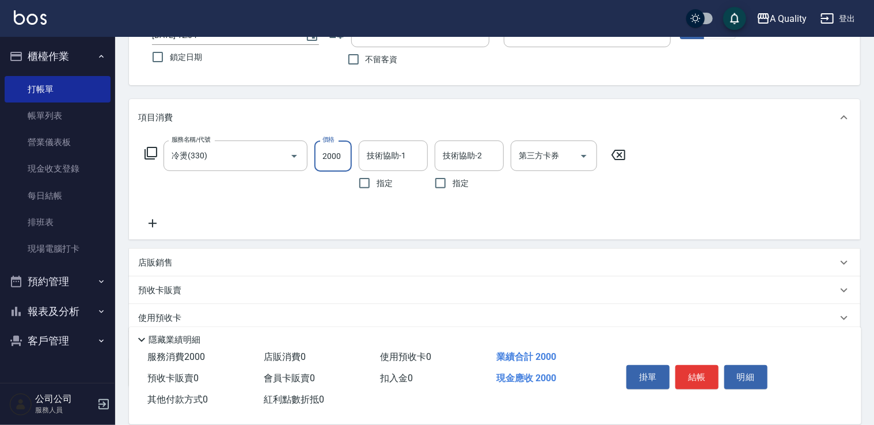
scroll to position [161, 0]
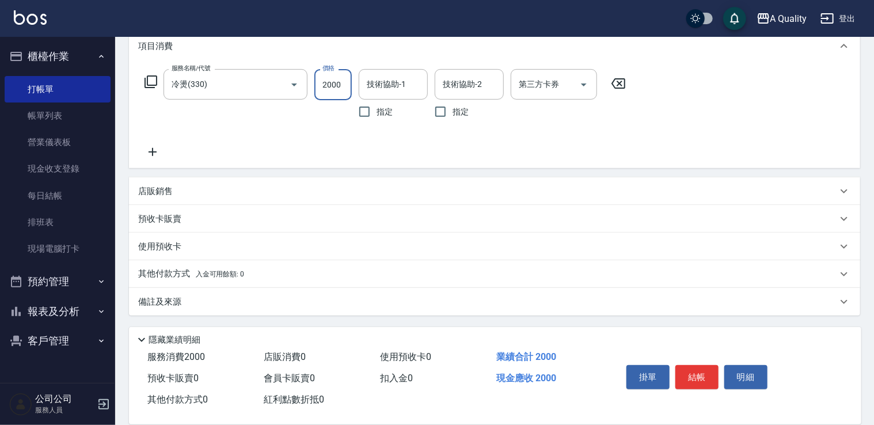
type input "2000"
click at [170, 274] on p "其他付款方式 入金可用餘額: 0" at bounding box center [191, 274] width 106 height 13
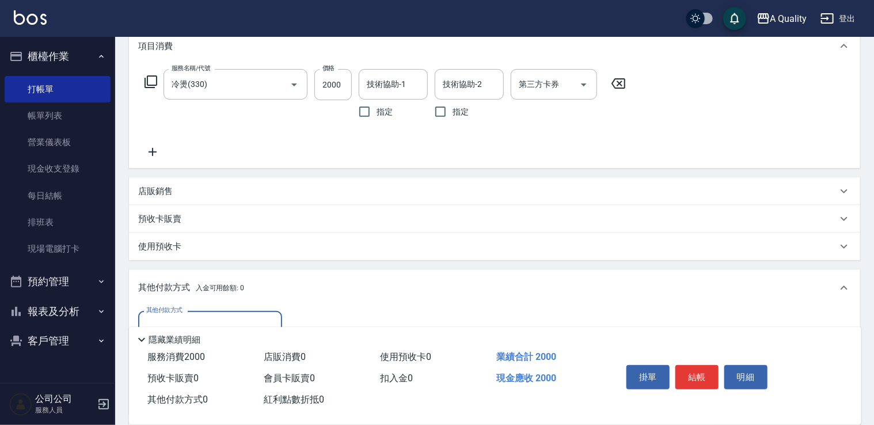
scroll to position [0, 0]
drag, startPoint x: 159, startPoint y: 236, endPoint x: 158, endPoint y: 244, distance: 8.1
click at [158, 238] on div "使用預收卡" at bounding box center [494, 247] width 731 height 28
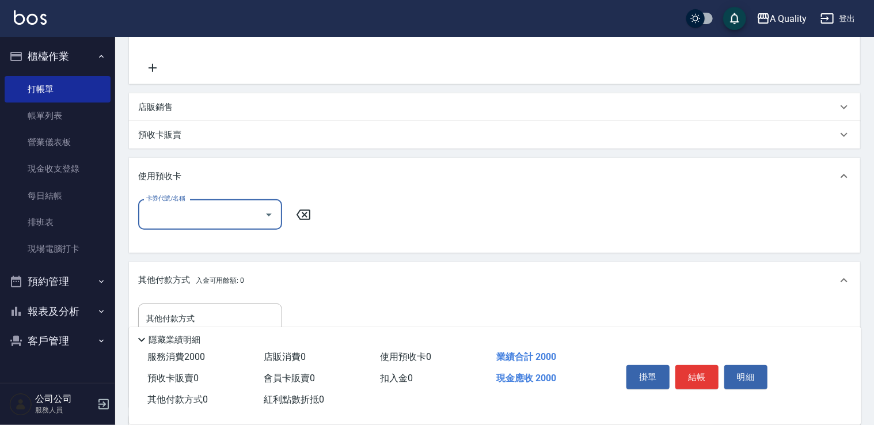
scroll to position [334, 0]
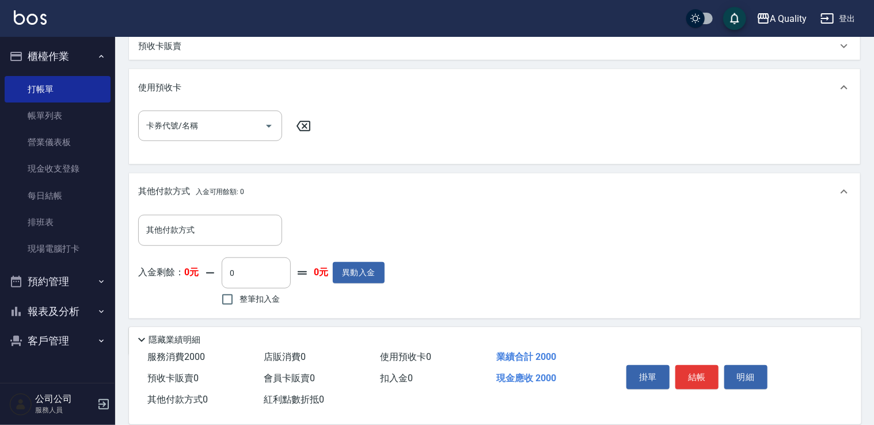
click at [159, 202] on div "其他付款方式 入金可用餘額: 0" at bounding box center [494, 191] width 731 height 37
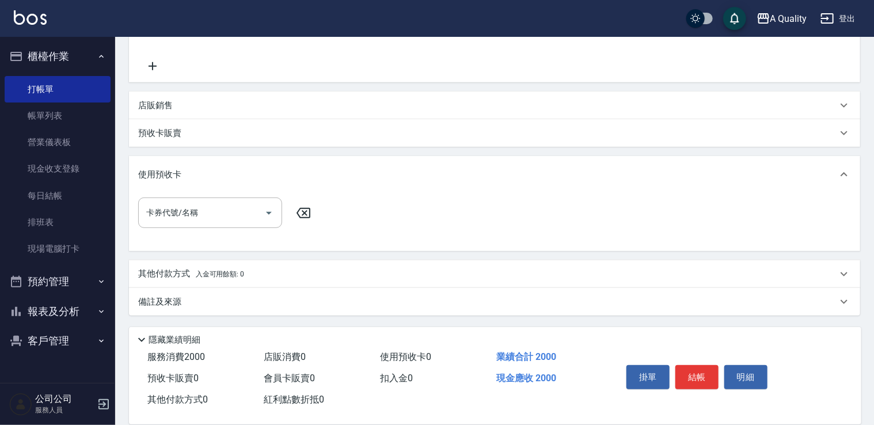
scroll to position [246, 0]
click at [169, 282] on div "其他付款方式 入金可用餘額: 0" at bounding box center [494, 275] width 731 height 28
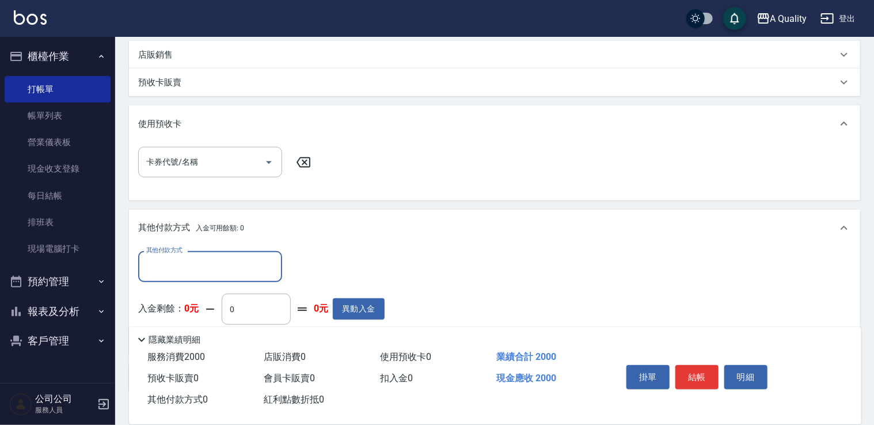
scroll to position [362, 0]
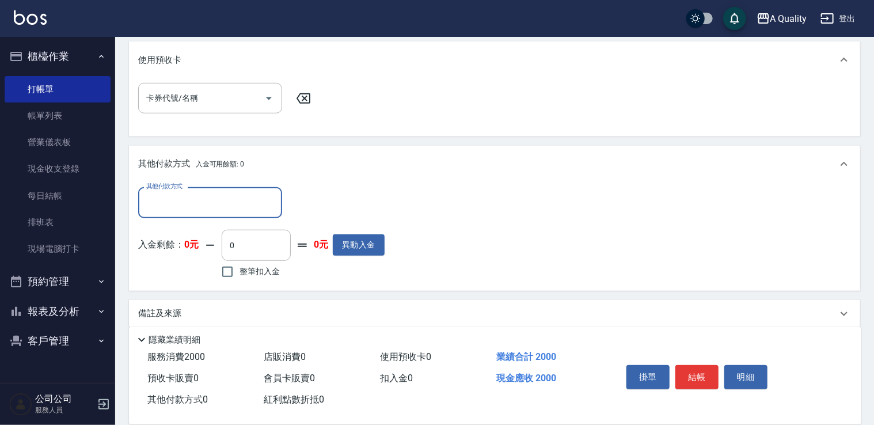
click at [191, 184] on div "其他付款方式 其他付款方式 入金剩餘： 0元 0 ​ 整筆扣入金 0元 異動入金" at bounding box center [494, 237] width 731 height 108
click at [187, 202] on input "其他付款方式" at bounding box center [210, 202] width 134 height 20
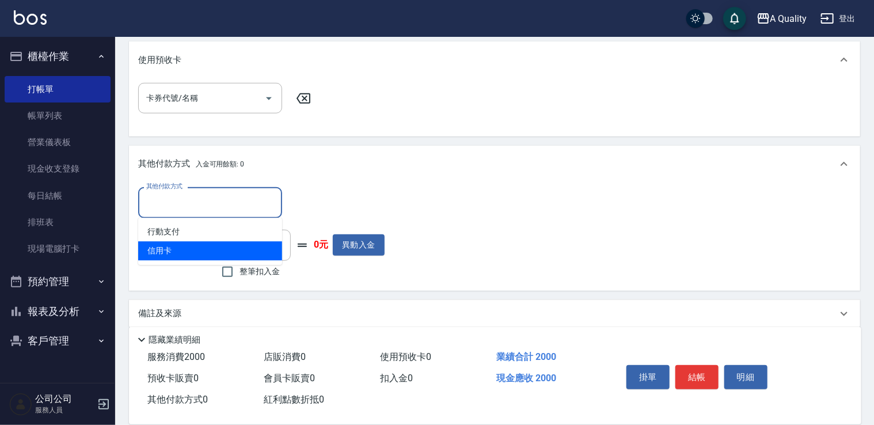
click at [175, 245] on span "信用卡" at bounding box center [210, 250] width 144 height 19
type input "信用卡"
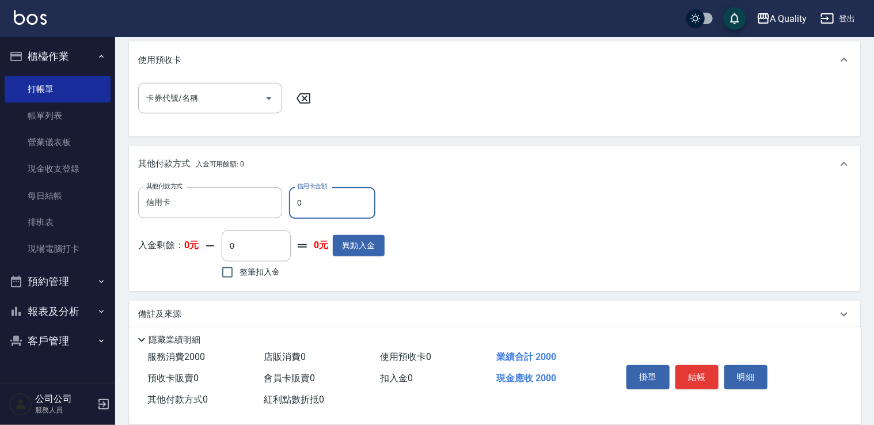
drag, startPoint x: 340, startPoint y: 212, endPoint x: 310, endPoint y: 200, distance: 32.3
click at [339, 212] on input "0" at bounding box center [332, 202] width 86 height 31
drag, startPoint x: 310, startPoint y: 200, endPoint x: 291, endPoint y: 199, distance: 19.1
click at [291, 199] on input "0" at bounding box center [332, 202] width 86 height 31
type input "2000"
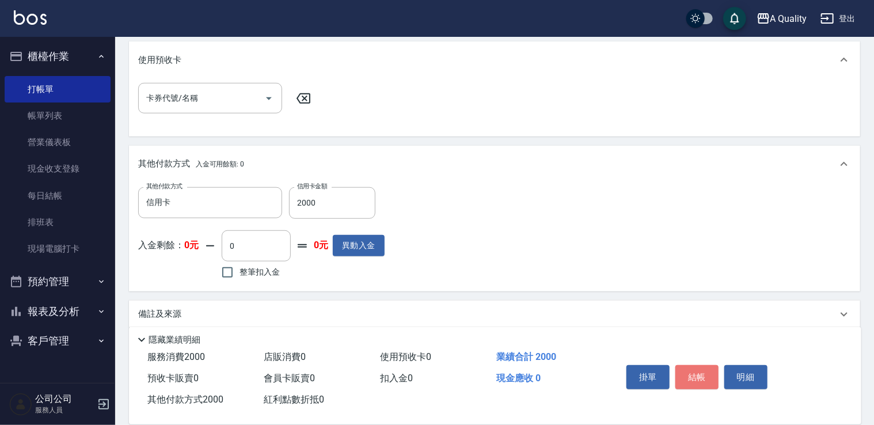
drag, startPoint x: 693, startPoint y: 367, endPoint x: 682, endPoint y: 367, distance: 10.9
click at [693, 367] on button "結帳" at bounding box center [696, 377] width 43 height 24
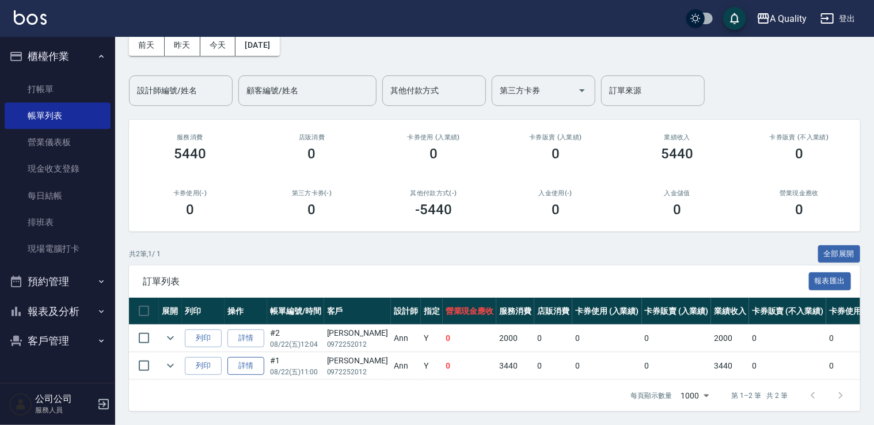
scroll to position [66, 0]
click at [173, 359] on icon "expand row" at bounding box center [171, 366] width 14 height 14
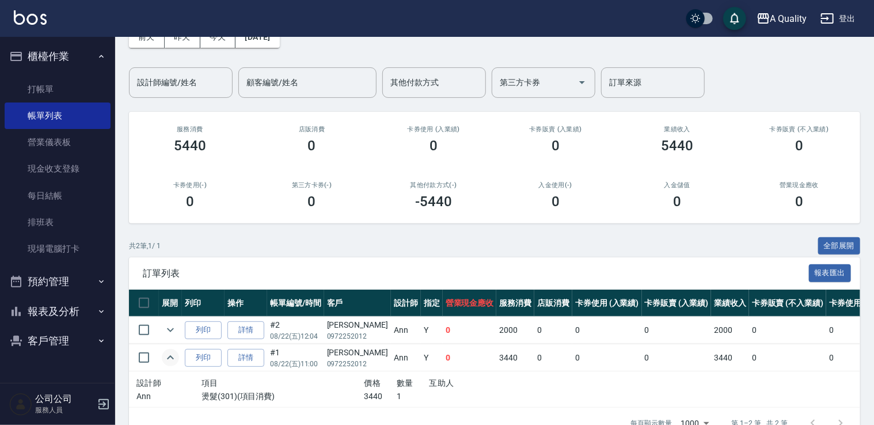
scroll to position [101, 0]
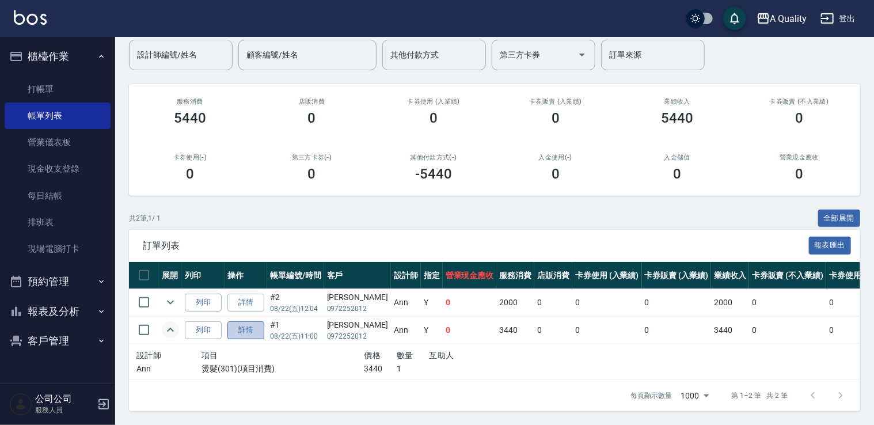
click at [246, 321] on link "詳情" at bounding box center [245, 330] width 37 height 18
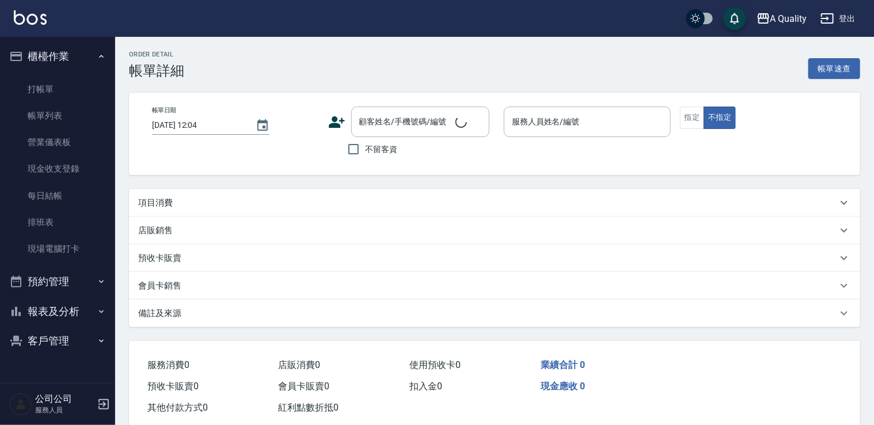
type input "2025/08/22 11:00"
type input "Ann(無代號)"
type input "韓式燙髮 兩位"
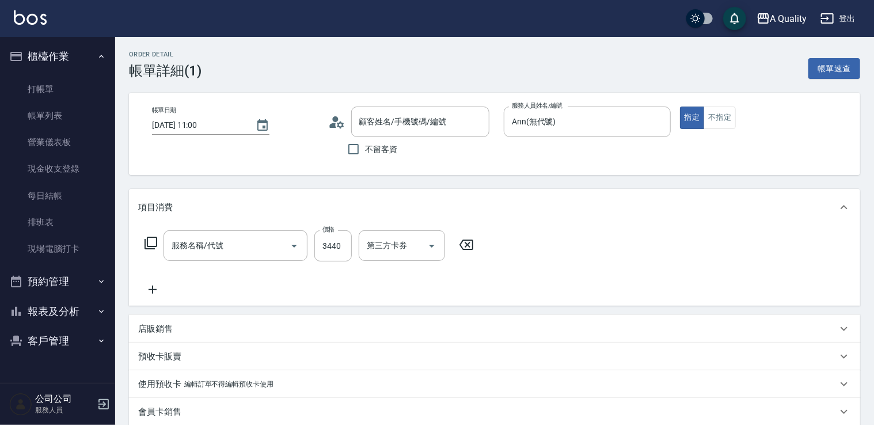
type input "葉凱文/0972252012/null"
type input "燙髮(301)"
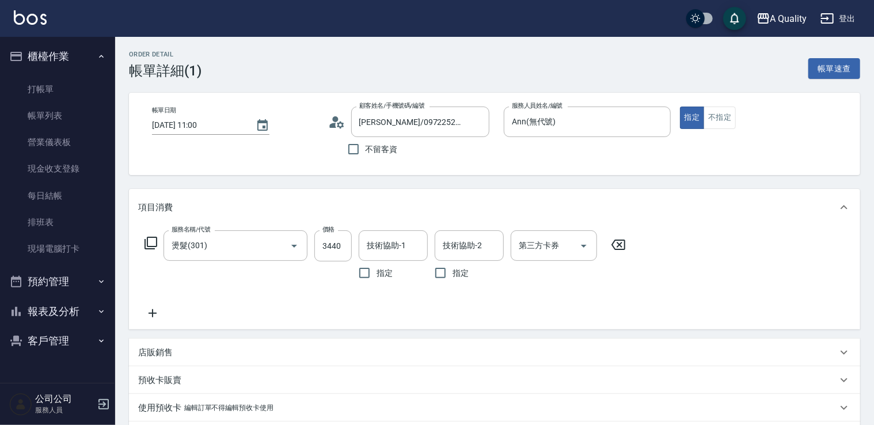
drag, startPoint x: 35, startPoint y: 120, endPoint x: 178, endPoint y: 10, distance: 181.2
click at [34, 120] on link "帳單列表" at bounding box center [58, 115] width 106 height 26
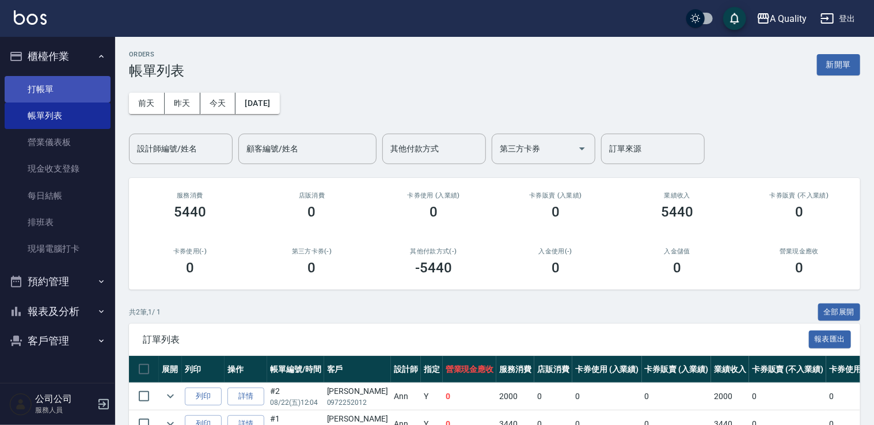
drag, startPoint x: 67, startPoint y: 82, endPoint x: 77, endPoint y: 69, distance: 16.4
click at [67, 82] on link "打帳單" at bounding box center [58, 89] width 106 height 26
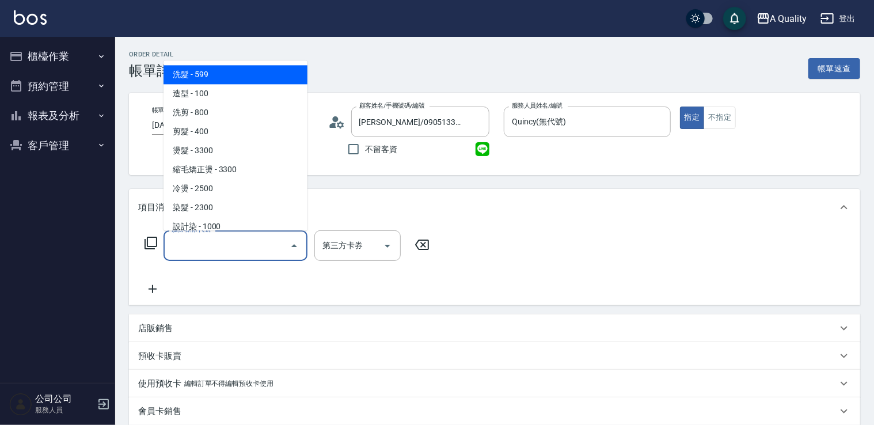
click at [261, 246] on input "服務名稱/代號" at bounding box center [227, 246] width 116 height 20
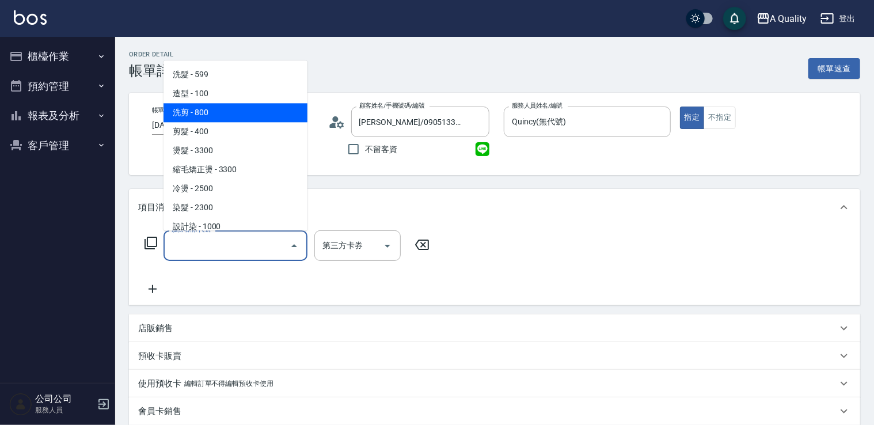
drag, startPoint x: 214, startPoint y: 113, endPoint x: 296, endPoint y: 159, distance: 93.6
click at [218, 116] on span "洗剪 - 800" at bounding box center [236, 112] width 144 height 19
type input "洗剪(103)"
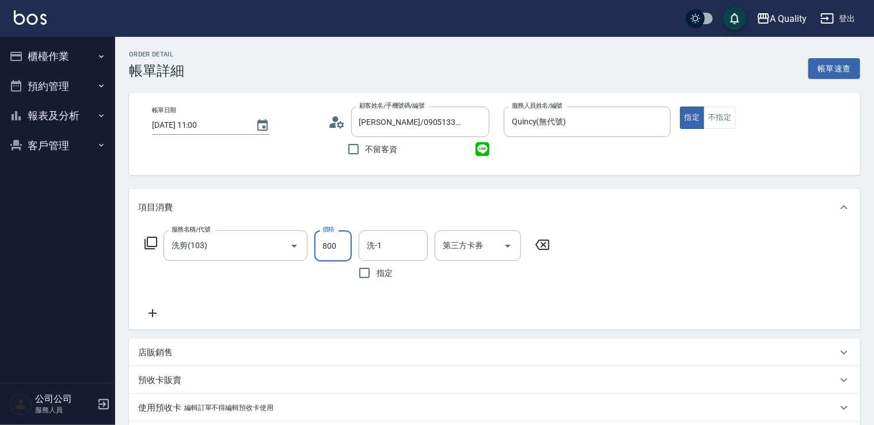
click at [338, 241] on input "800" at bounding box center [332, 245] width 37 height 31
type input "900"
click at [390, 250] on input "洗-1" at bounding box center [393, 246] width 59 height 20
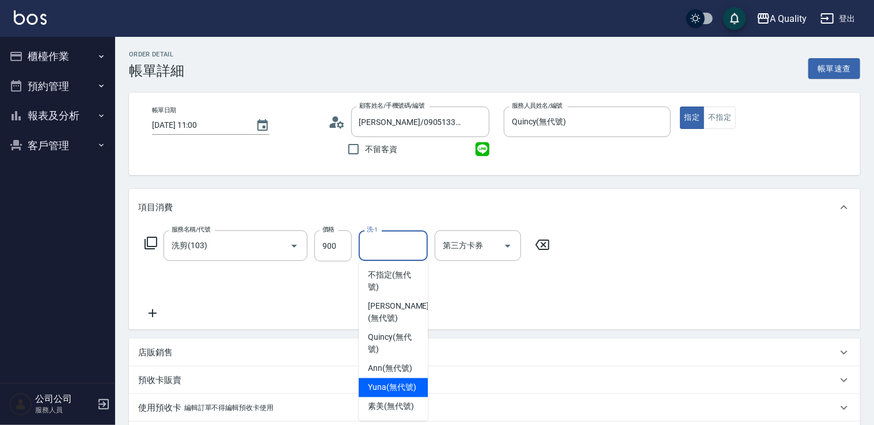
click at [385, 388] on span "Yuna (無代號)" at bounding box center [392, 388] width 48 height 12
type input "Yuna(無代號)"
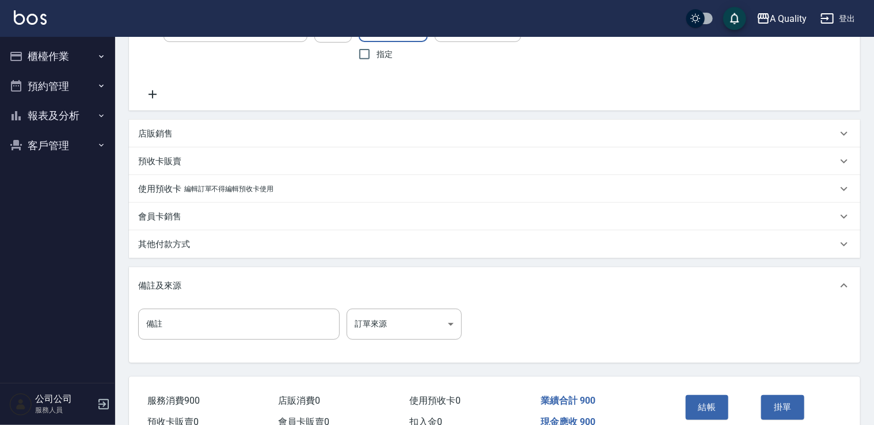
scroll to position [279, 0]
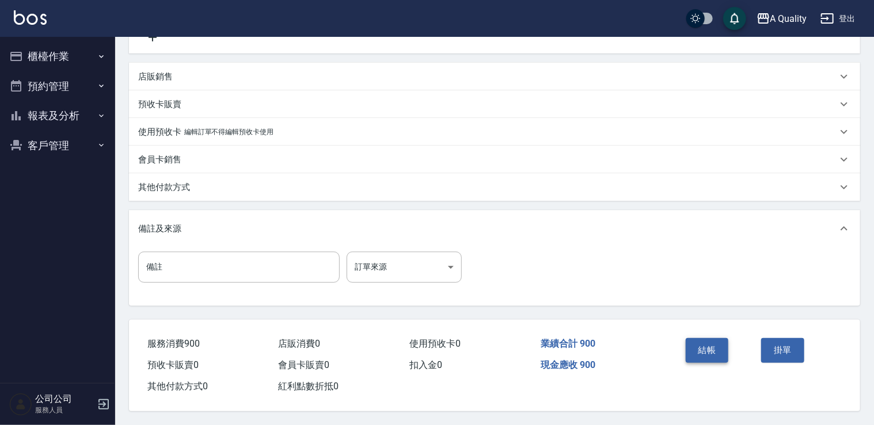
click at [705, 354] on button "結帳" at bounding box center [707, 350] width 43 height 24
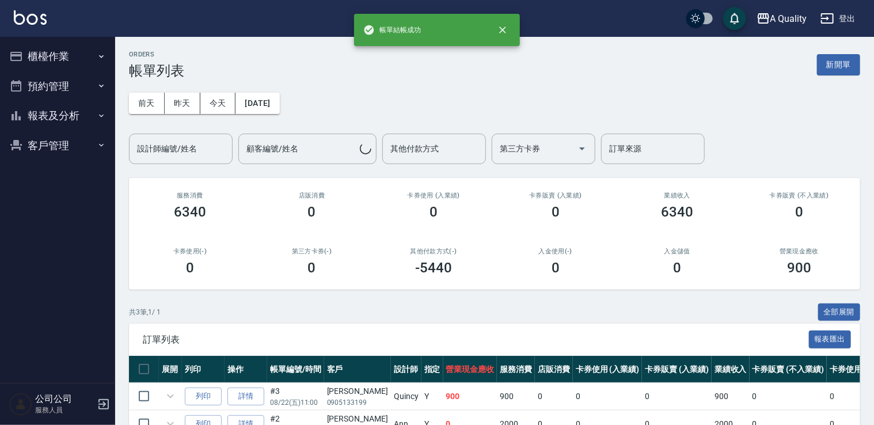
click at [45, 78] on button "預約管理" at bounding box center [58, 86] width 106 height 30
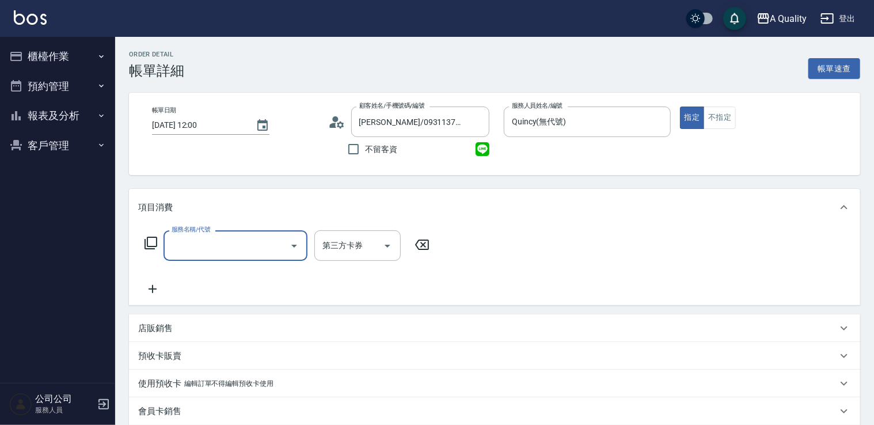
drag, startPoint x: 0, startPoint y: 0, endPoint x: 242, endPoint y: 242, distance: 342.0
click at [242, 243] on input "服務名稱/代號" at bounding box center [227, 246] width 116 height 20
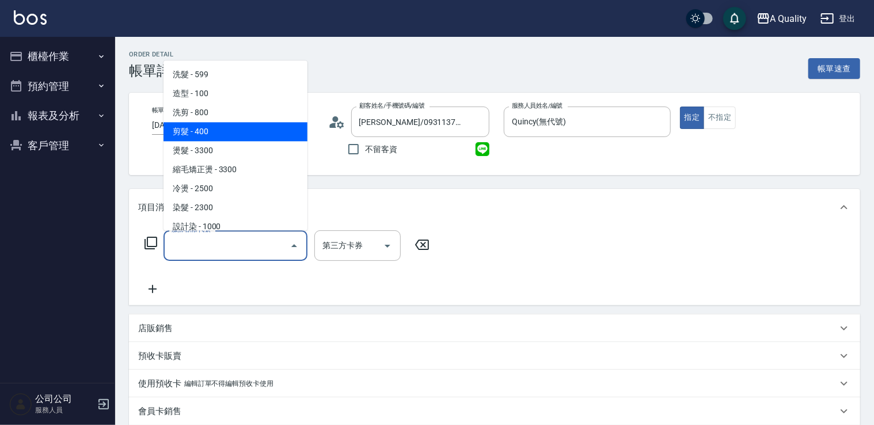
drag, startPoint x: 228, startPoint y: 131, endPoint x: 246, endPoint y: 139, distance: 20.1
click at [229, 131] on span "剪髮 - 400" at bounding box center [236, 131] width 144 height 19
type input "剪髮(201)"
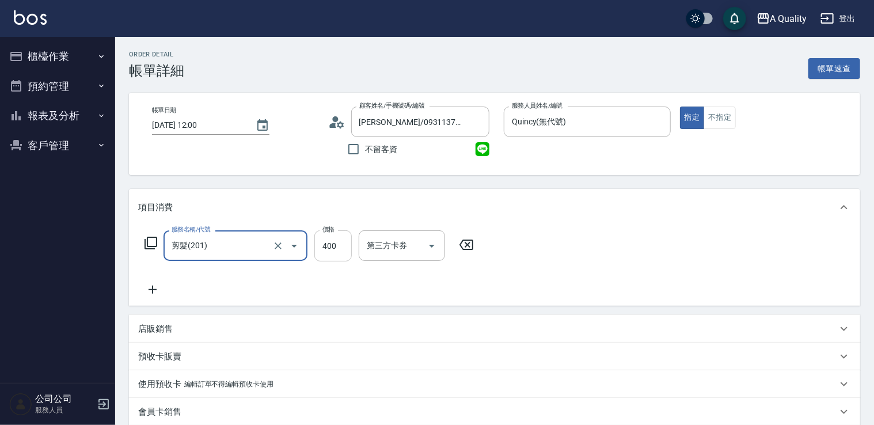
click at [336, 245] on input "400" at bounding box center [332, 245] width 37 height 31
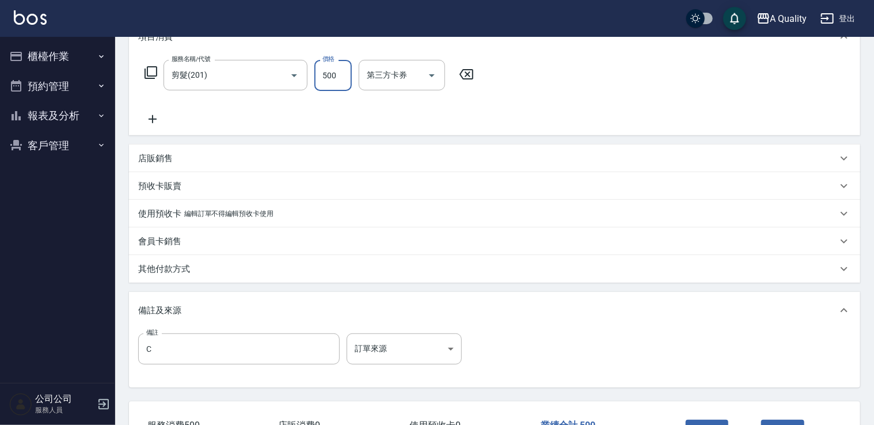
scroll to position [256, 0]
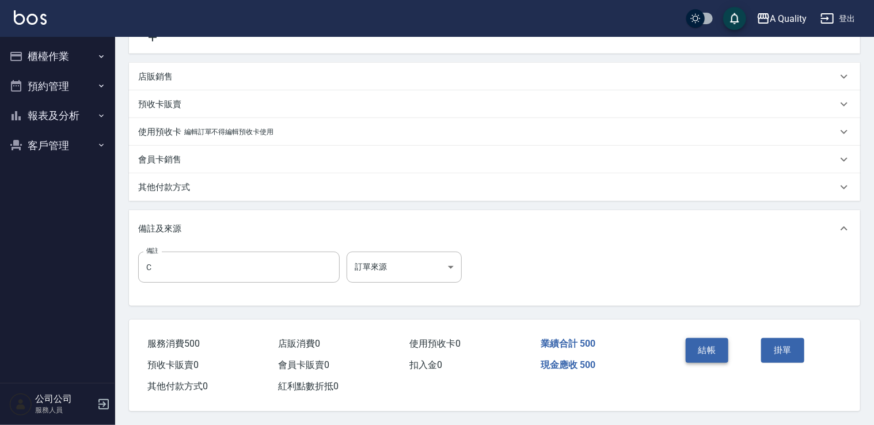
type input "500"
drag, startPoint x: 713, startPoint y: 347, endPoint x: 696, endPoint y: 347, distance: 17.3
click at [712, 348] on button "結帳" at bounding box center [707, 350] width 43 height 24
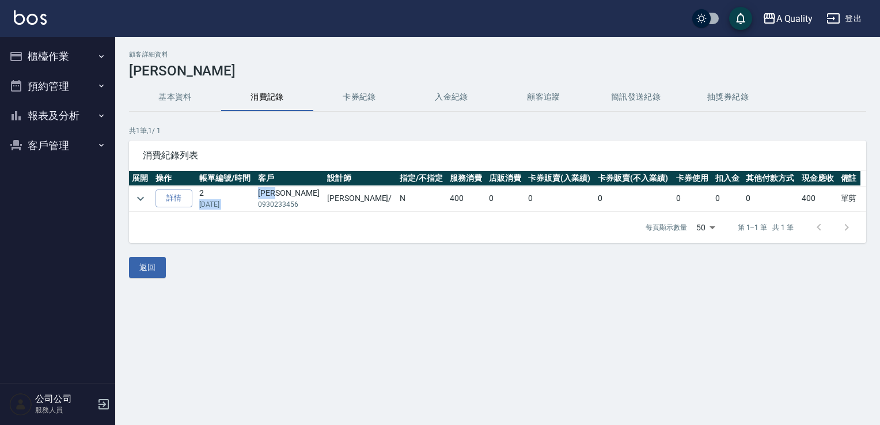
drag, startPoint x: 265, startPoint y: 192, endPoint x: 283, endPoint y: 193, distance: 18.4
click at [283, 193] on tr "詳情 2 [DATE] [PERSON_NAME] 0930233456 [PERSON_NAME] / [DEMOGRAPHIC_DATA] 0 0 0 0…" at bounding box center [497, 198] width 737 height 25
click at [279, 192] on td "[PERSON_NAME] 0930233456" at bounding box center [289, 198] width 69 height 25
click at [272, 192] on td "[PERSON_NAME] 0930233456" at bounding box center [289, 198] width 69 height 25
drag, startPoint x: 306, startPoint y: 218, endPoint x: 308, endPoint y: 225, distance: 7.1
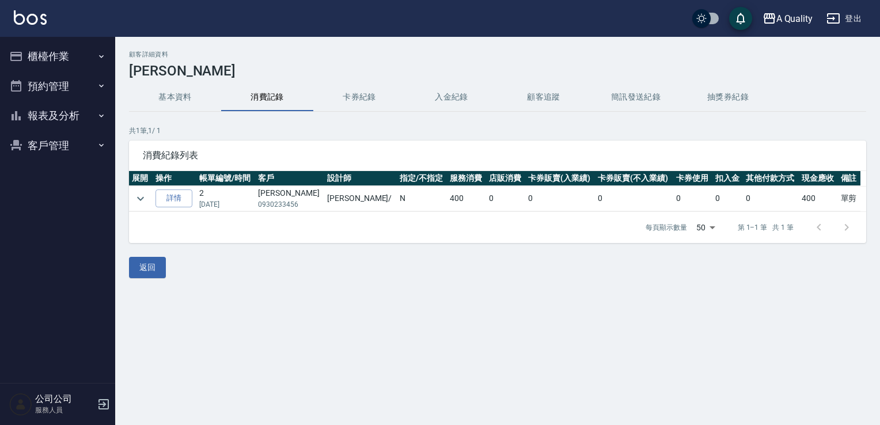
click at [306, 218] on div "每頁顯示數量 50 50 第 1–1 筆 共 1 筆" at bounding box center [497, 227] width 737 height 31
drag, startPoint x: 299, startPoint y: 226, endPoint x: 293, endPoint y: 211, distance: 17.0
click at [299, 225] on div "每頁顯示數量 50 50 第 1–1 筆 共 1 筆" at bounding box center [497, 227] width 737 height 31
drag, startPoint x: 277, startPoint y: 192, endPoint x: 303, endPoint y: 195, distance: 26.6
click at [303, 195] on td "[PERSON_NAME] 0930233456" at bounding box center [289, 198] width 69 height 25
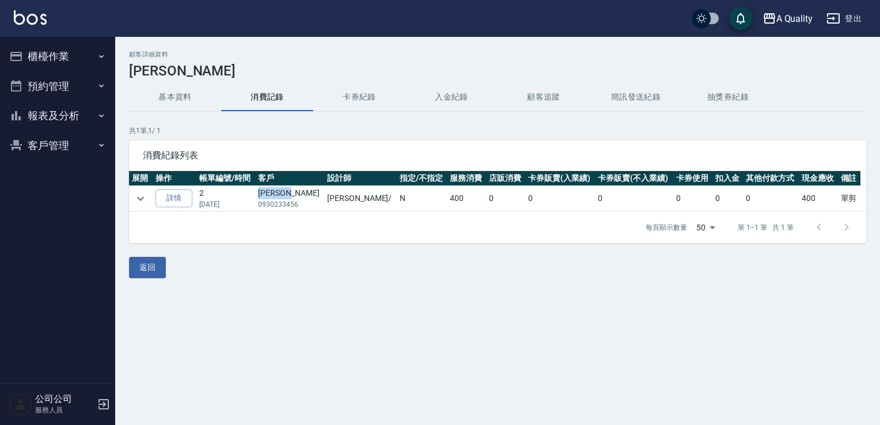
copy td "[PERSON_NAME]"
drag, startPoint x: 54, startPoint y: 88, endPoint x: 64, endPoint y: 96, distance: 12.7
click at [54, 84] on button "預約管理" at bounding box center [58, 86] width 106 height 30
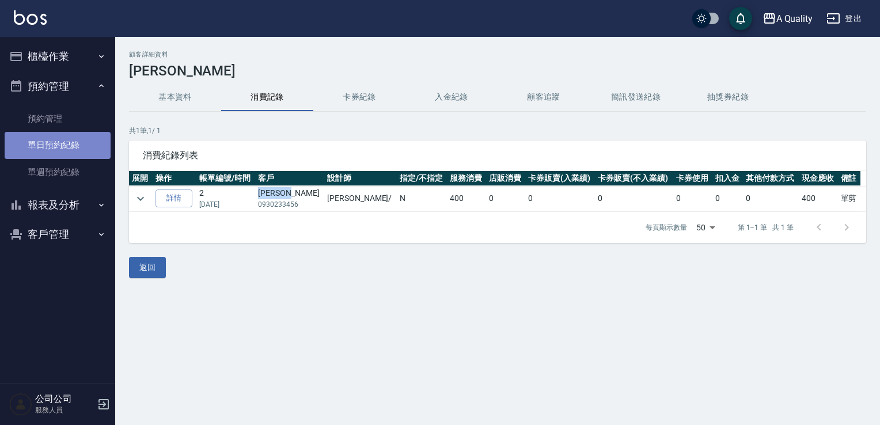
click at [55, 146] on link "單日預約紀錄" at bounding box center [58, 145] width 106 height 26
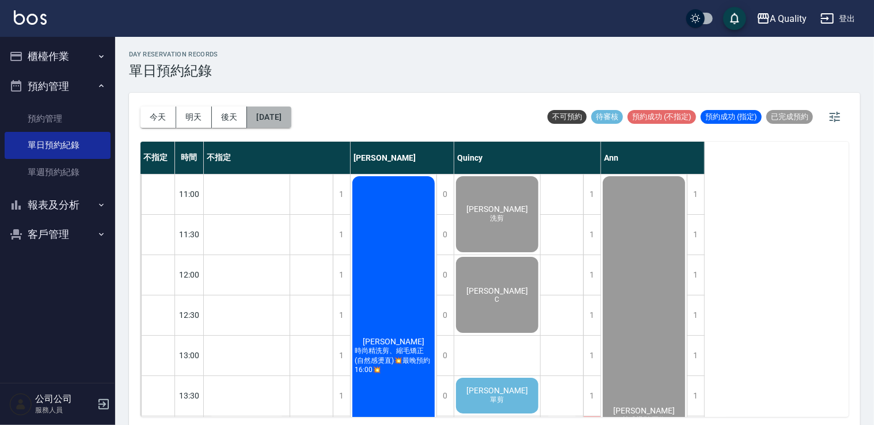
click at [283, 124] on button "[DATE]" at bounding box center [269, 117] width 44 height 21
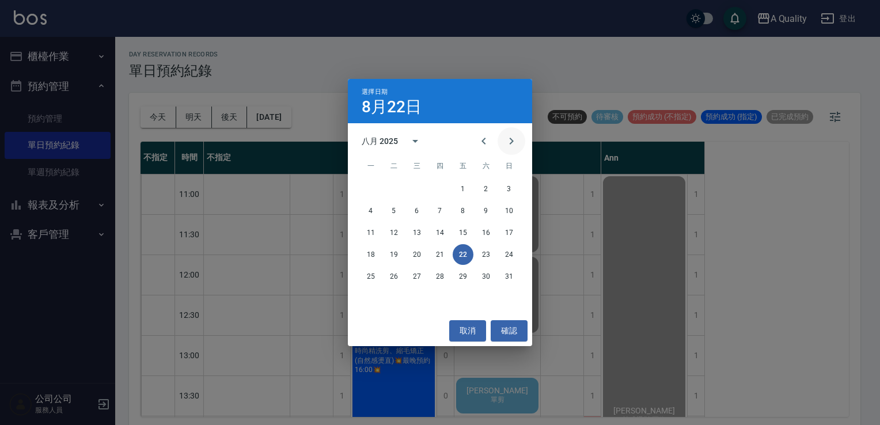
click at [512, 143] on icon "Next month" at bounding box center [511, 141] width 14 height 14
click at [468, 185] on button "5" at bounding box center [463, 188] width 21 height 21
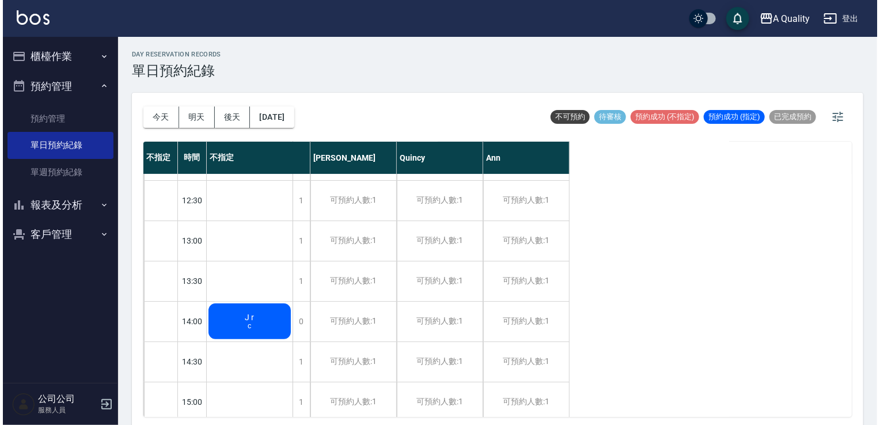
scroll to position [173, 0]
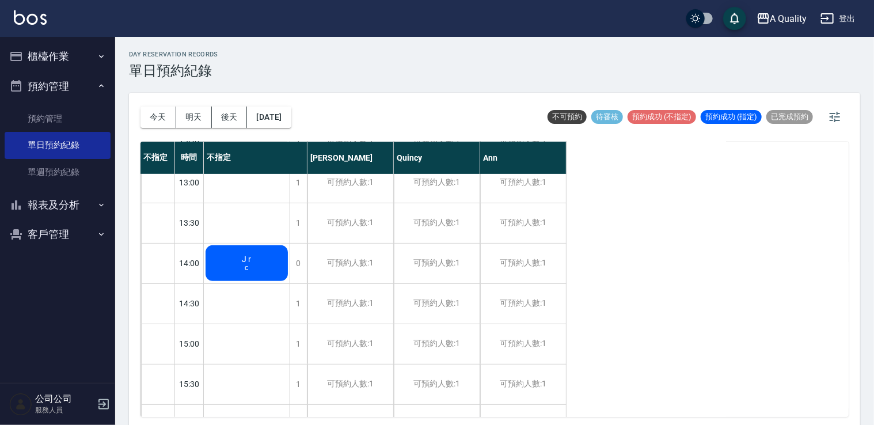
click at [271, 261] on div "J r c" at bounding box center [247, 263] width 86 height 39
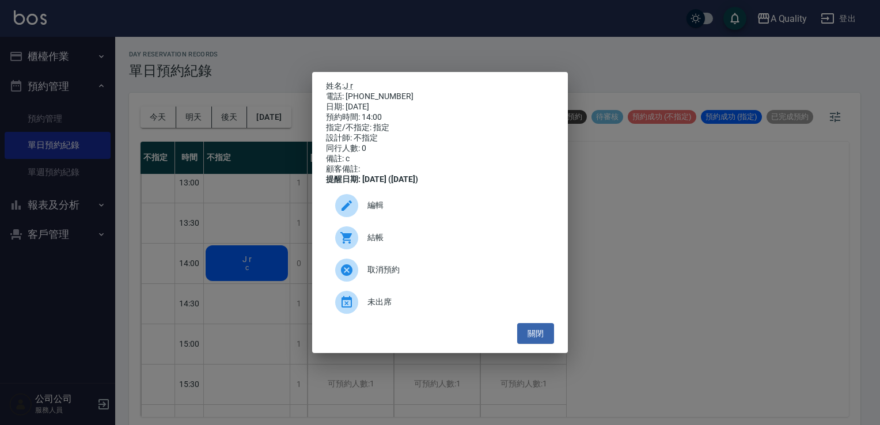
click at [380, 211] on span "編輯" at bounding box center [455, 205] width 177 height 12
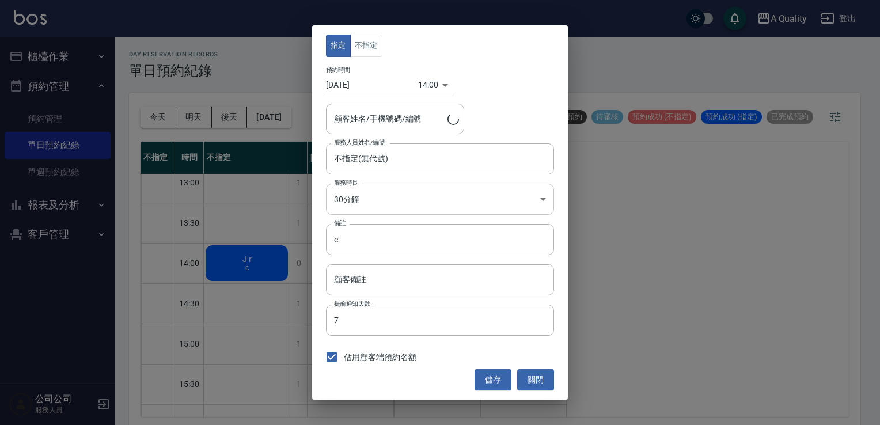
type input "J r/ 0930233456"
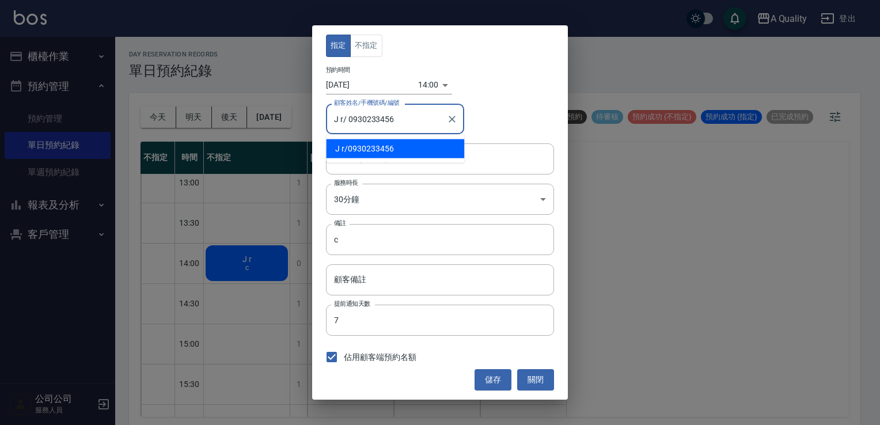
drag, startPoint x: 411, startPoint y: 120, endPoint x: 319, endPoint y: 126, distance: 92.3
click at [319, 126] on div "指定 不指定 預約時間 [DATE] 14:00 1757052000000 顧客姓名/手機號碼/編號 J r/ 0930233456 顧客姓名/手機號碼/編…" at bounding box center [440, 212] width 256 height 374
click at [291, 128] on div "指定 不指定 預約時間 [DATE] 14:00 1757052000000 顧客姓名/手機號碼/編號 J r/ 0930233456 顧客姓名/手機號碼/編…" at bounding box center [440, 212] width 880 height 425
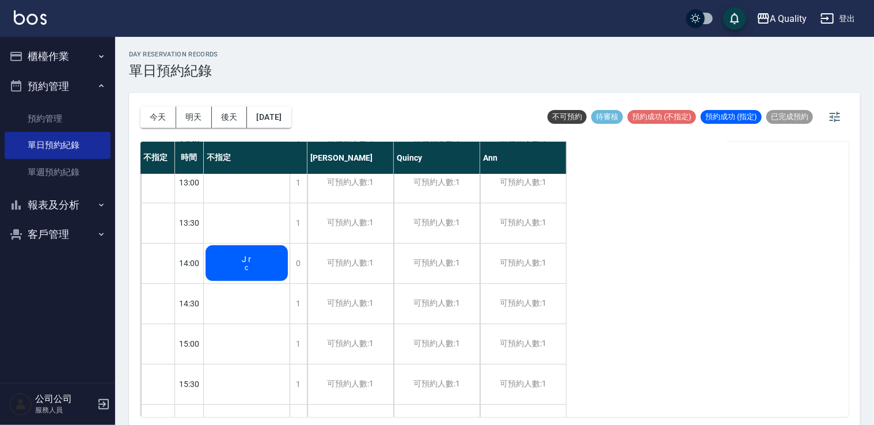
click at [263, 268] on div "J r c" at bounding box center [247, 263] width 86 height 39
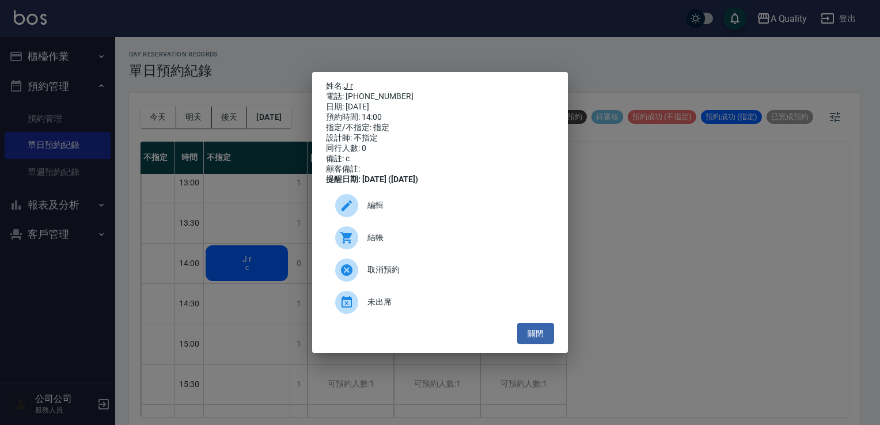
click at [352, 86] on link "J r" at bounding box center [348, 85] width 9 height 9
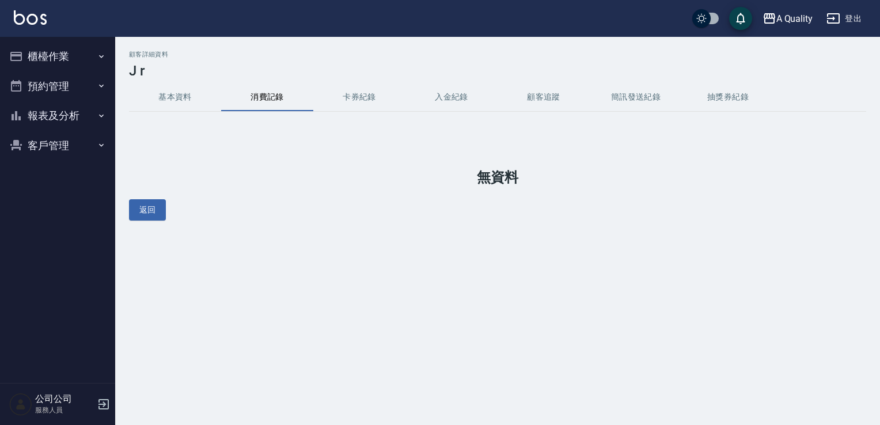
click at [150, 205] on button "返回" at bounding box center [147, 209] width 37 height 21
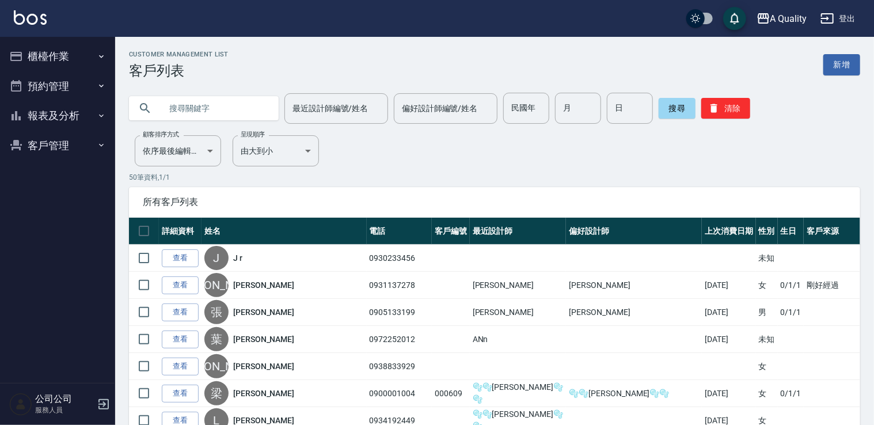
click at [59, 56] on button "櫃檯作業" at bounding box center [58, 56] width 106 height 30
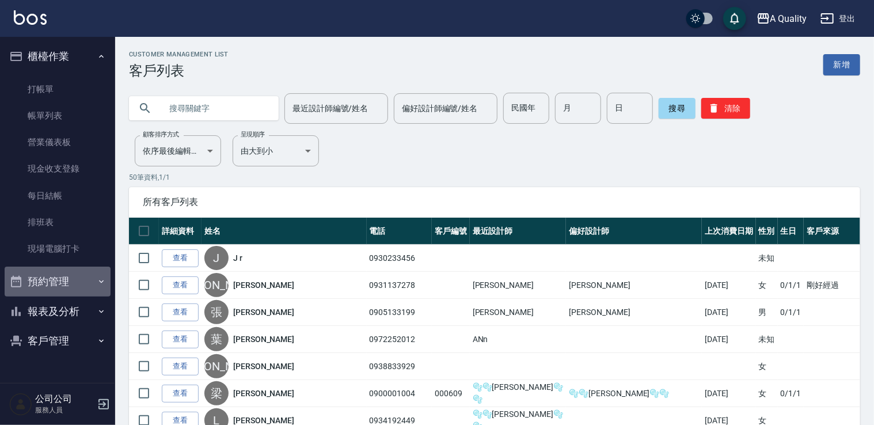
click at [55, 285] on button "預約管理" at bounding box center [58, 282] width 106 height 30
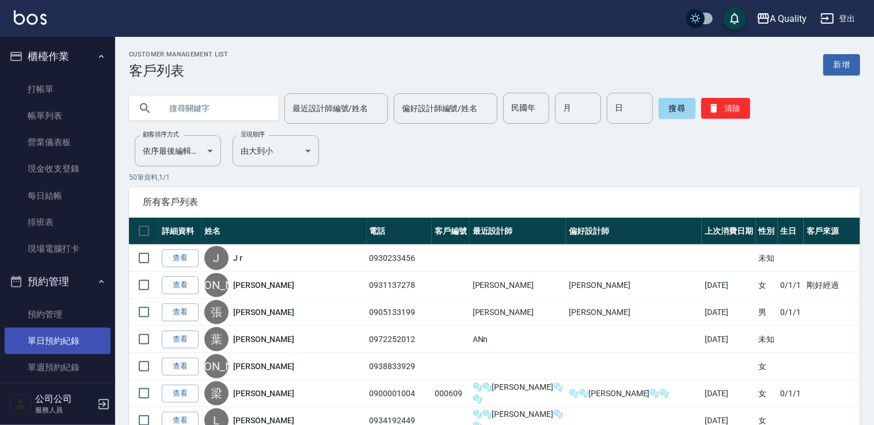
click at [52, 337] on link "單日預約紀錄" at bounding box center [58, 341] width 106 height 26
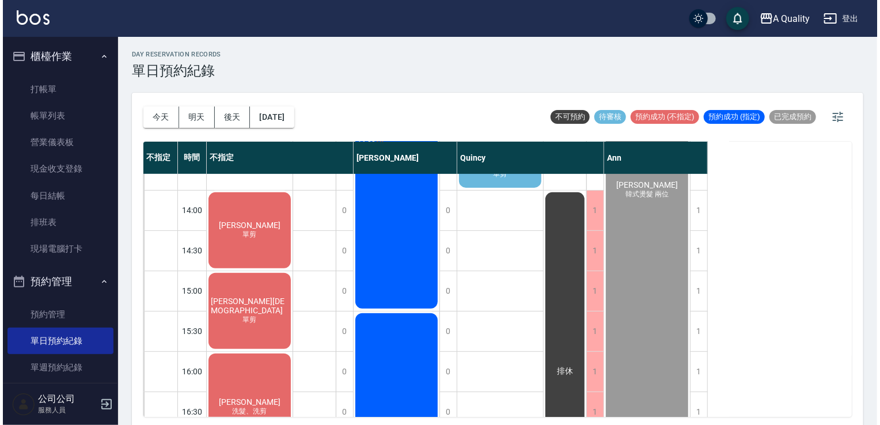
scroll to position [173, 0]
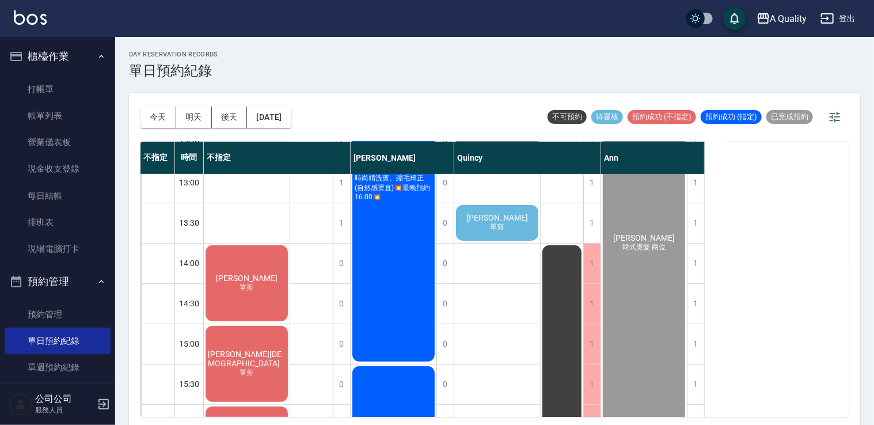
click at [234, 283] on div "Jeffrey 單剪" at bounding box center [247, 283] width 86 height 79
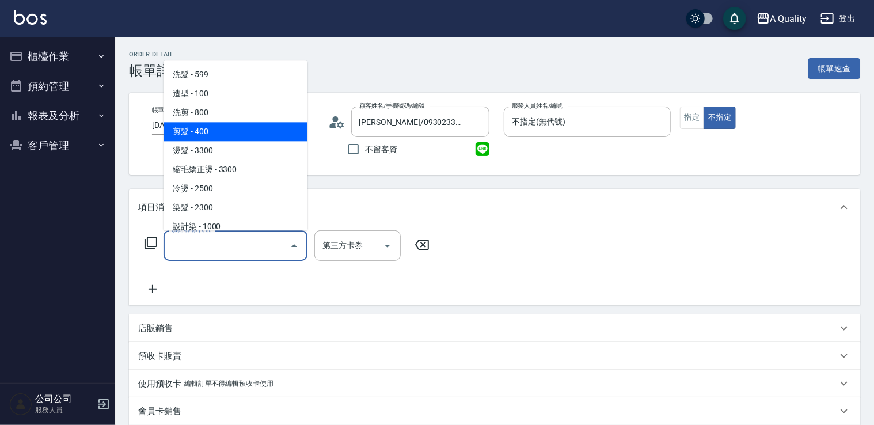
drag, startPoint x: 213, startPoint y: 128, endPoint x: 242, endPoint y: 145, distance: 33.3
click at [215, 130] on span "剪髮 - 400" at bounding box center [236, 131] width 144 height 19
type input "剪髮(201)"
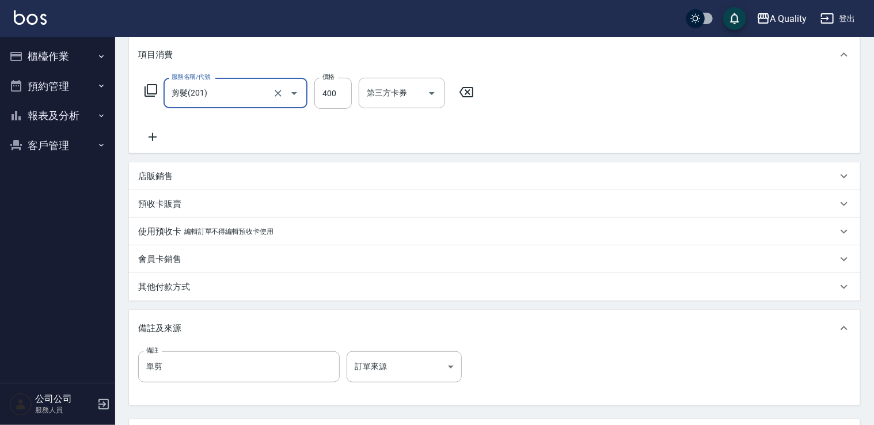
scroll to position [83, 0]
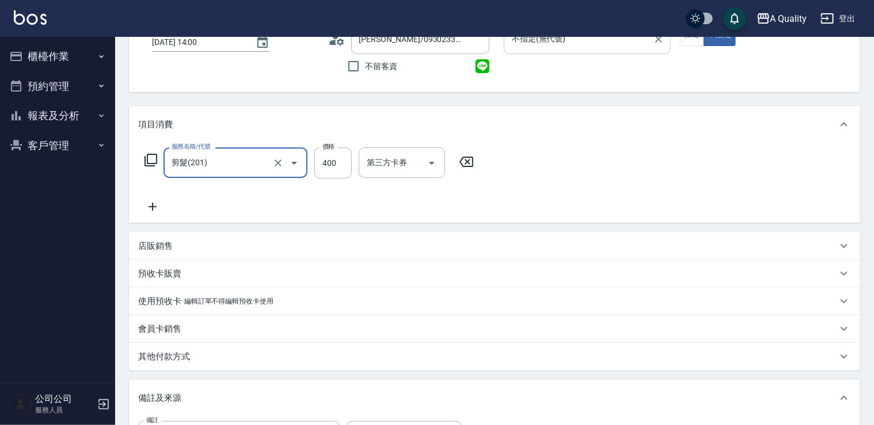
click at [538, 51] on div "不指定(無代號) 服務人員姓名/編號" at bounding box center [587, 39] width 167 height 31
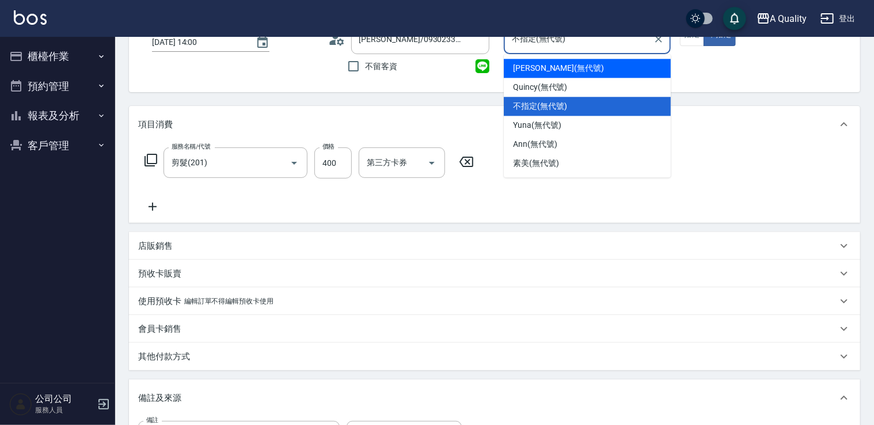
click at [541, 70] on span "Taylor (無代號)" at bounding box center [558, 68] width 91 height 12
type input "Taylor(無代號)"
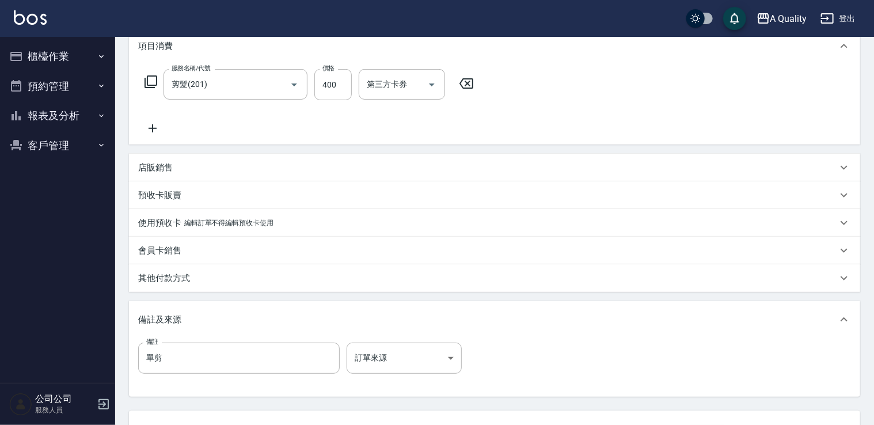
scroll to position [256, 0]
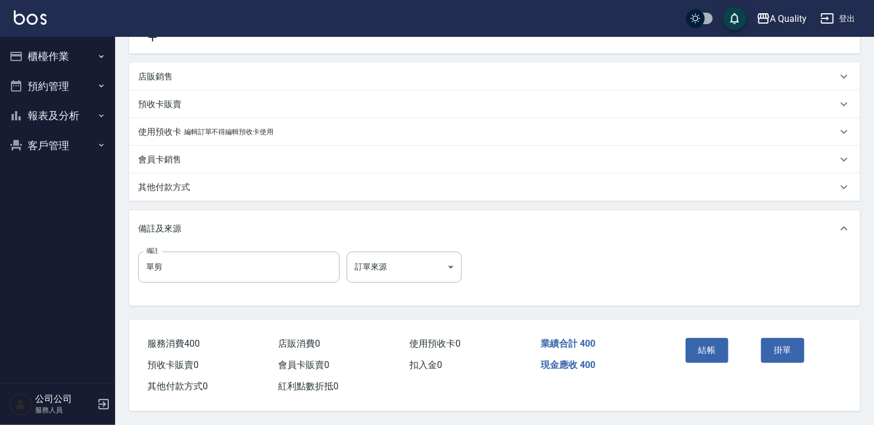
click at [711, 345] on button "結帳" at bounding box center [707, 350] width 43 height 24
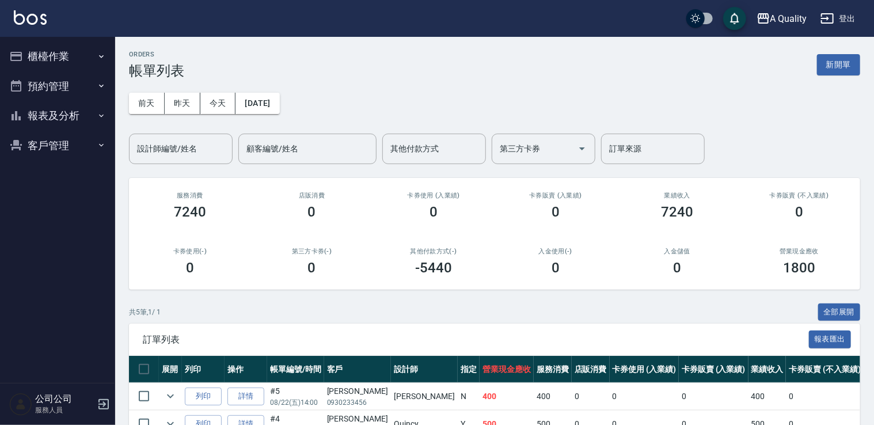
scroll to position [148, 0]
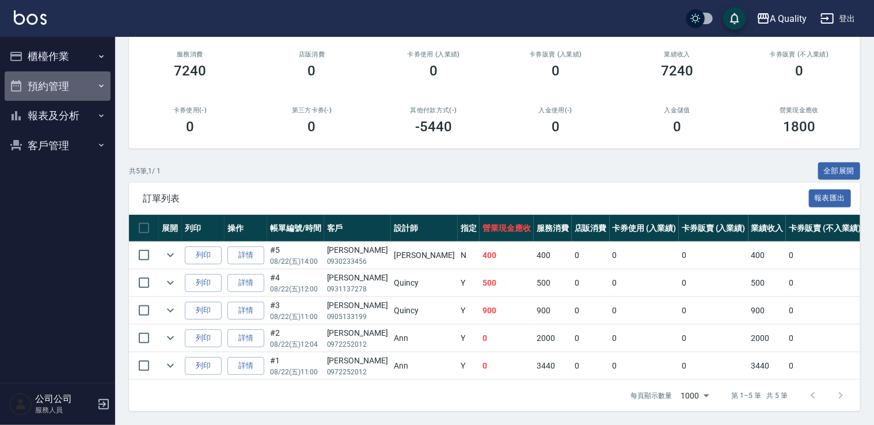
click at [59, 82] on button "預約管理" at bounding box center [58, 86] width 106 height 30
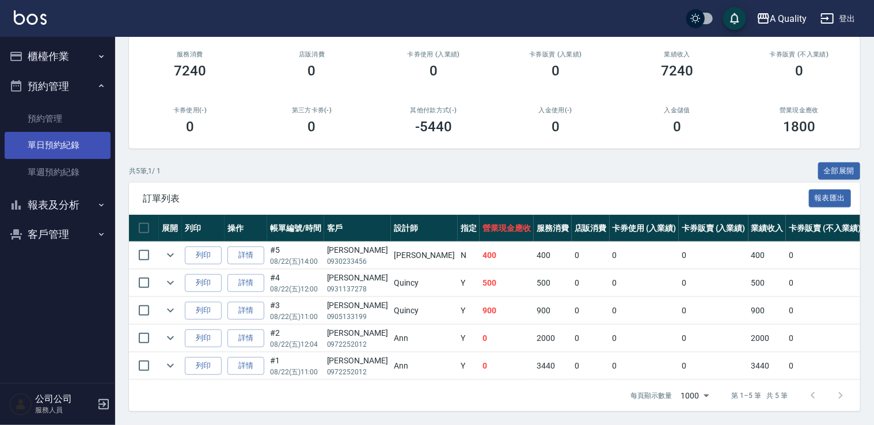
click at [69, 137] on link "單日預約紀錄" at bounding box center [58, 145] width 106 height 26
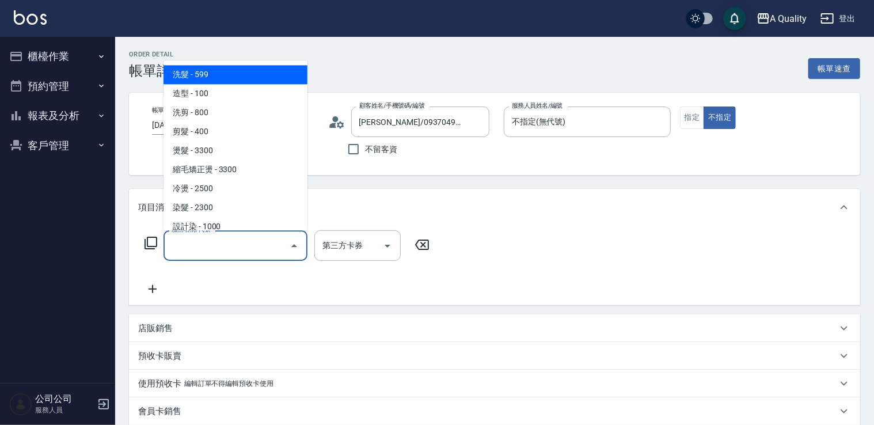
click at [255, 240] on input "服務名稱/代號" at bounding box center [227, 246] width 116 height 20
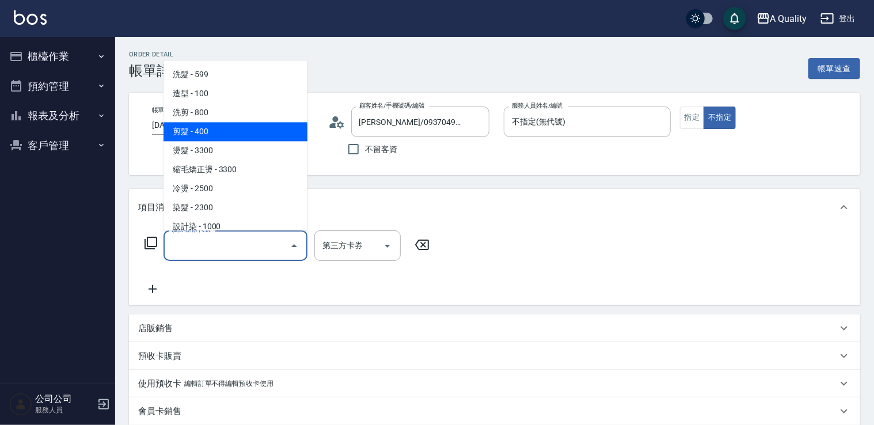
drag, startPoint x: 214, startPoint y: 131, endPoint x: 389, endPoint y: 188, distance: 184.1
click at [217, 132] on span "剪髮 - 400" at bounding box center [236, 131] width 144 height 19
type input "剪髮(201)"
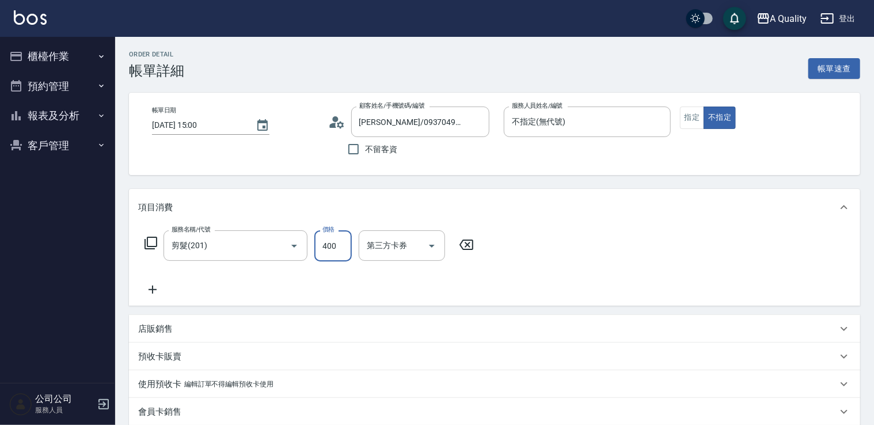
drag, startPoint x: 335, startPoint y: 242, endPoint x: 345, endPoint y: 244, distance: 10.5
click at [335, 242] on input "400" at bounding box center [332, 245] width 37 height 31
click at [542, 107] on label "服務人員姓名/編號" at bounding box center [537, 105] width 51 height 9
type input "320"
click at [542, 112] on input "不指定(無代號)" at bounding box center [578, 122] width 139 height 20
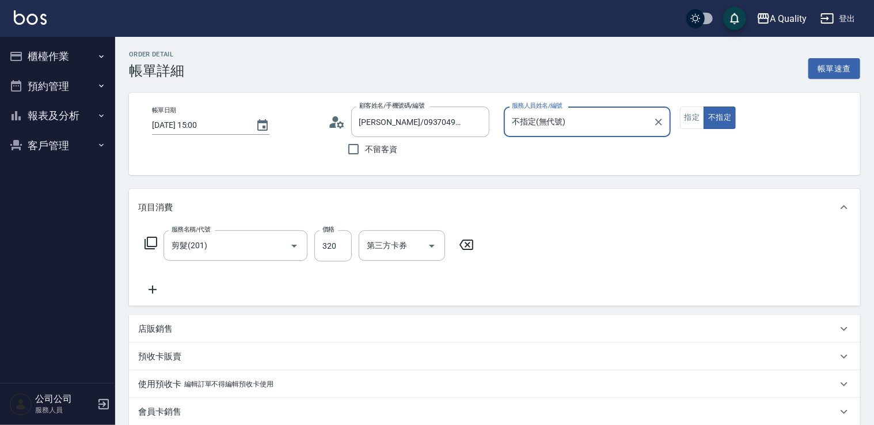
click at [567, 127] on input "不指定(無代號)" at bounding box center [578, 122] width 139 height 20
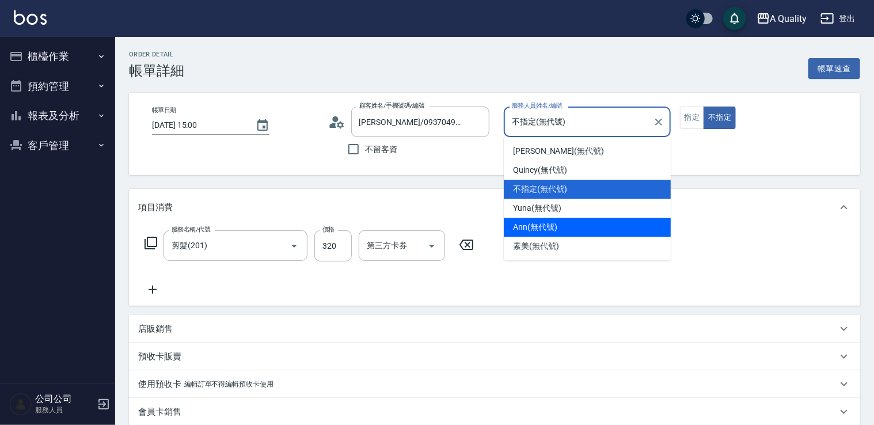
click at [543, 225] on span "Ann (無代號)" at bounding box center [535, 227] width 44 height 12
type input "Ann(無代號)"
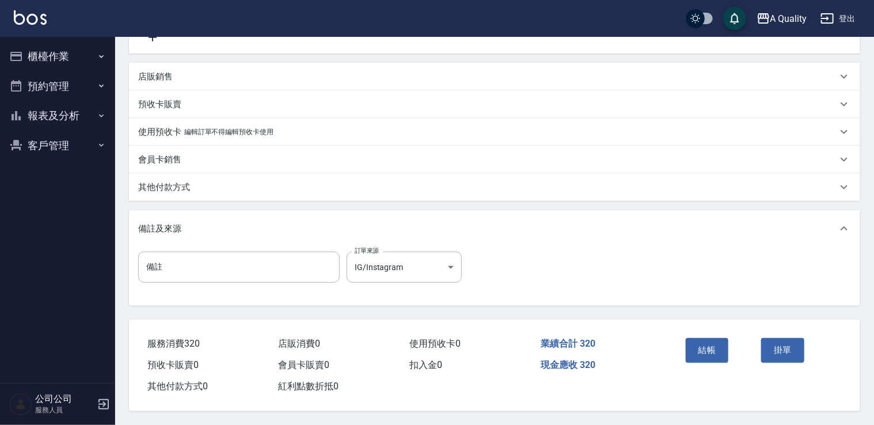
scroll to position [256, 0]
click at [697, 343] on button "結帳" at bounding box center [707, 350] width 43 height 24
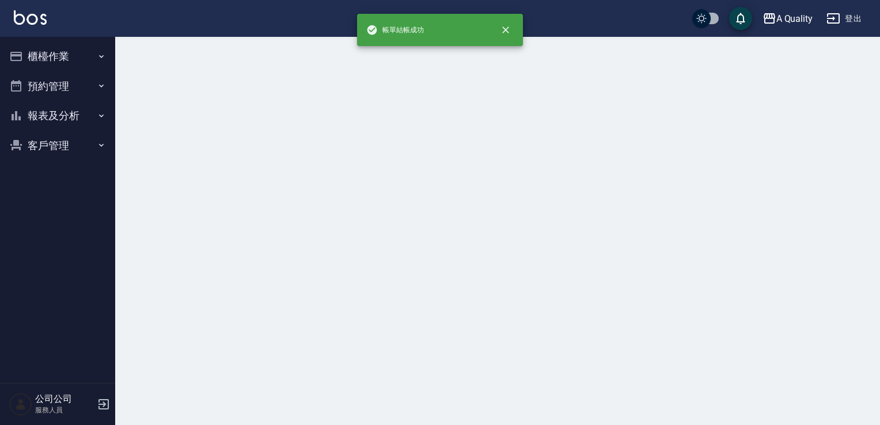
drag, startPoint x: 58, startPoint y: 86, endPoint x: 62, endPoint y: 91, distance: 6.9
click at [58, 86] on button "預約管理" at bounding box center [58, 86] width 106 height 30
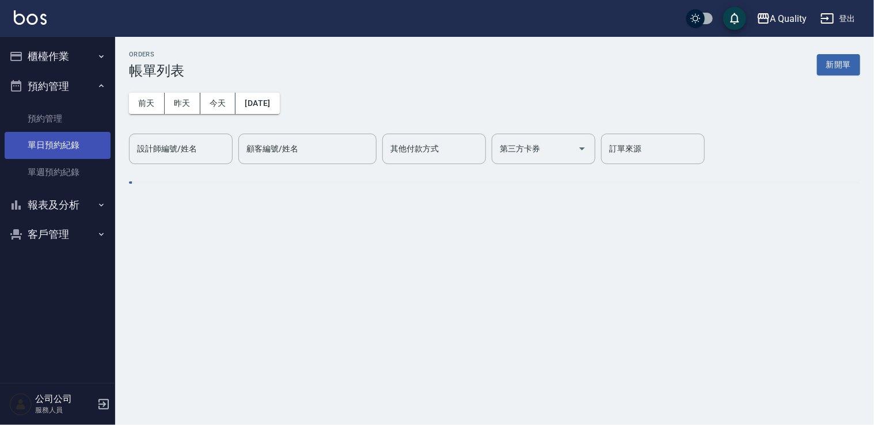
click at [55, 140] on link "單日預約紀錄" at bounding box center [58, 145] width 106 height 26
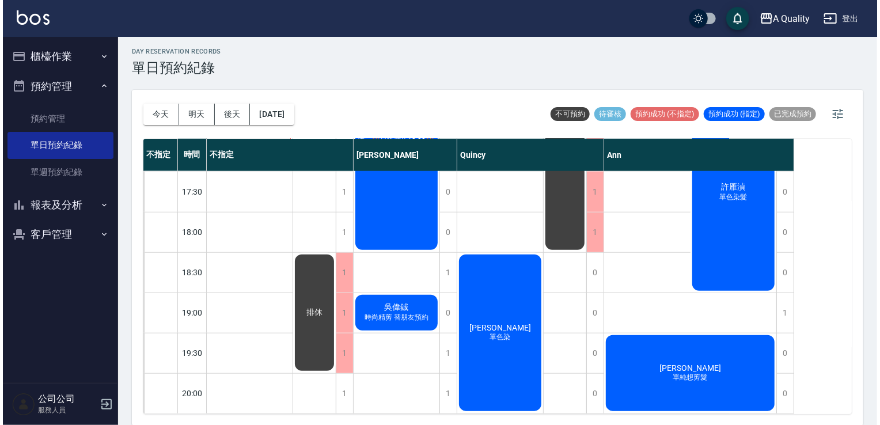
scroll to position [531, 0]
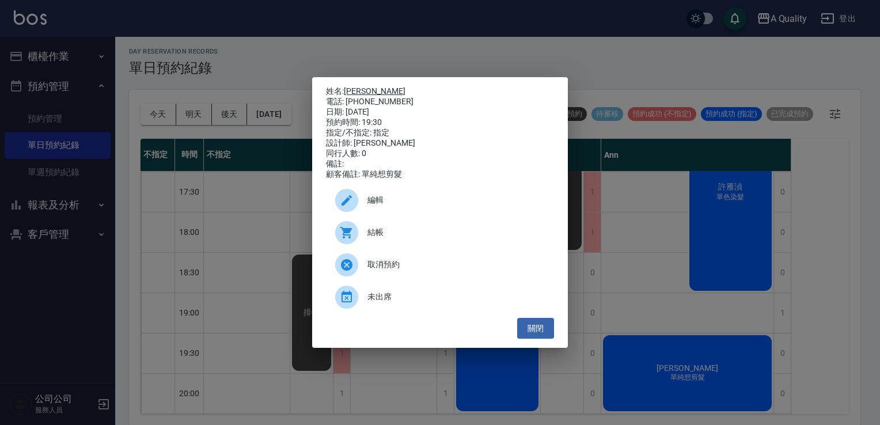
click at [366, 86] on link "[PERSON_NAME]" at bounding box center [375, 90] width 62 height 9
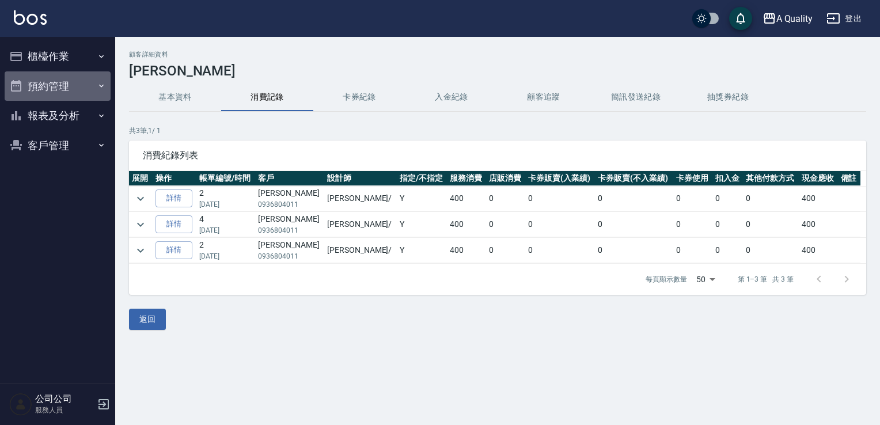
click at [73, 83] on button "預約管理" at bounding box center [58, 86] width 106 height 30
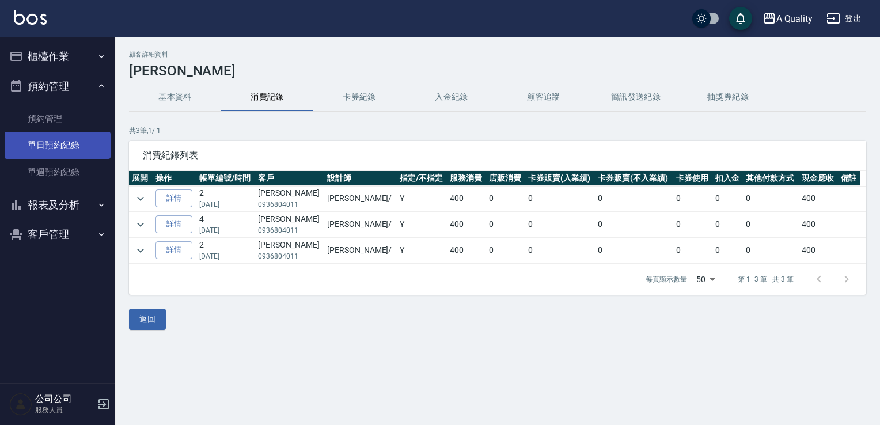
click at [75, 142] on link "單日預約紀錄" at bounding box center [58, 145] width 106 height 26
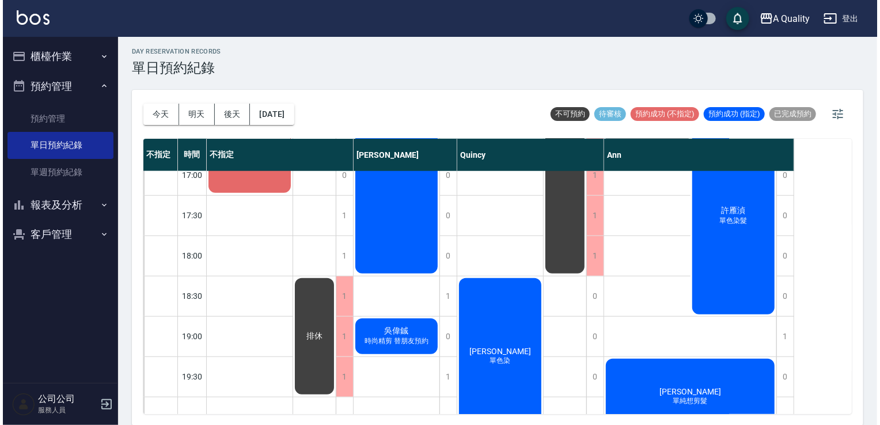
scroll to position [531, 0]
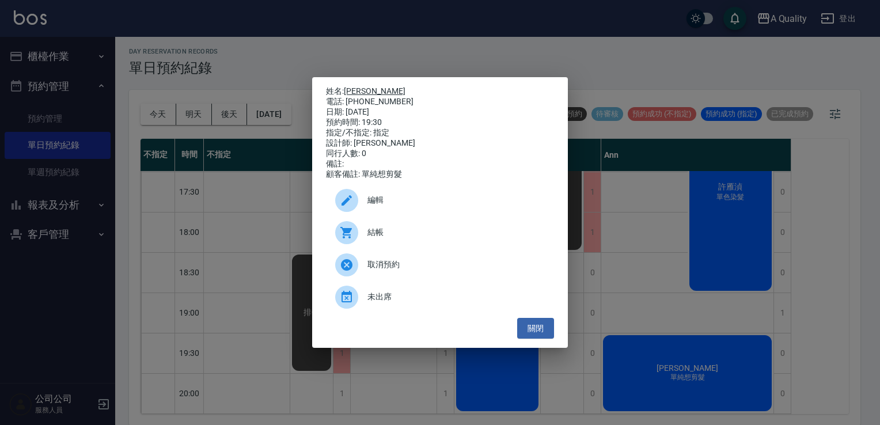
click at [355, 89] on link "[PERSON_NAME]" at bounding box center [375, 90] width 62 height 9
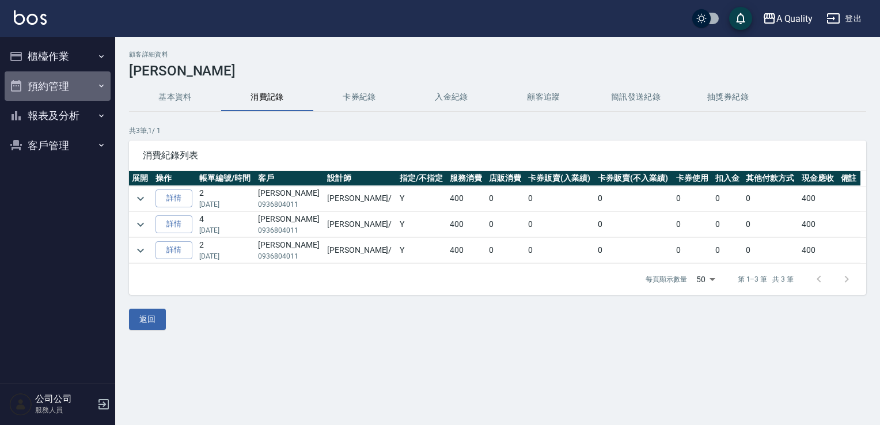
click at [69, 83] on button "預約管理" at bounding box center [58, 86] width 106 height 30
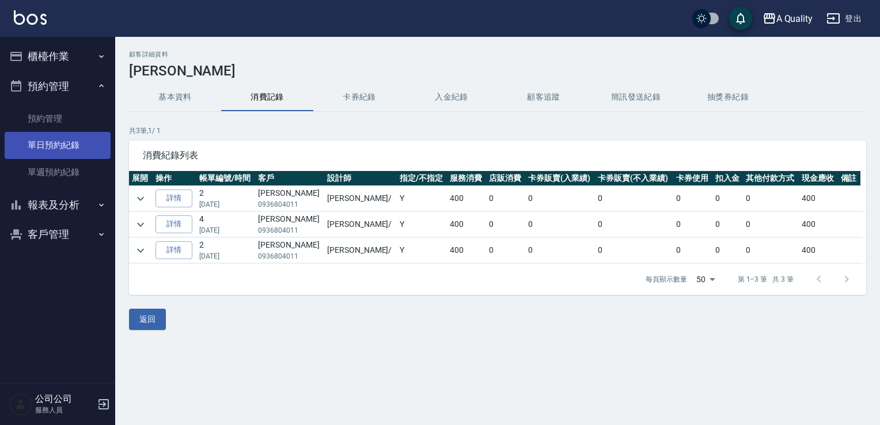
click at [78, 149] on link "單日預約紀錄" at bounding box center [58, 145] width 106 height 26
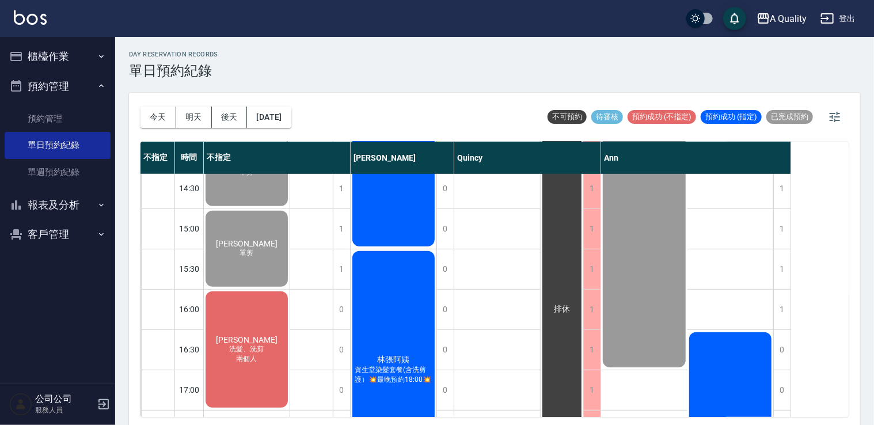
scroll to position [518, 0]
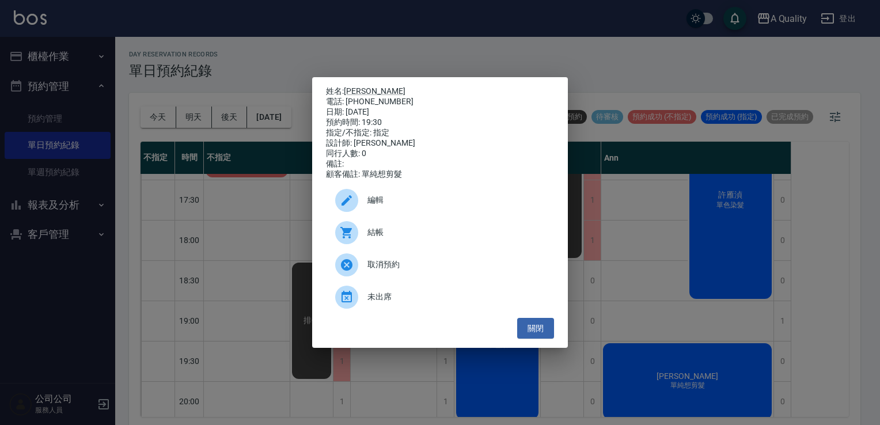
click at [439, 56] on div "姓名: [PERSON_NAME] 電話: [PHONE_NUMBER] 日期: [DATE] 預約時間: 19:30 指定/不指定: 指定 設計師: [PE…" at bounding box center [440, 212] width 880 height 425
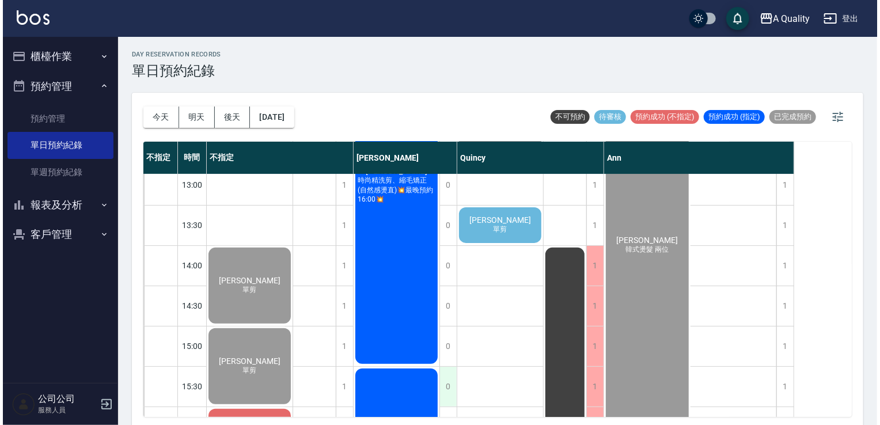
scroll to position [115, 0]
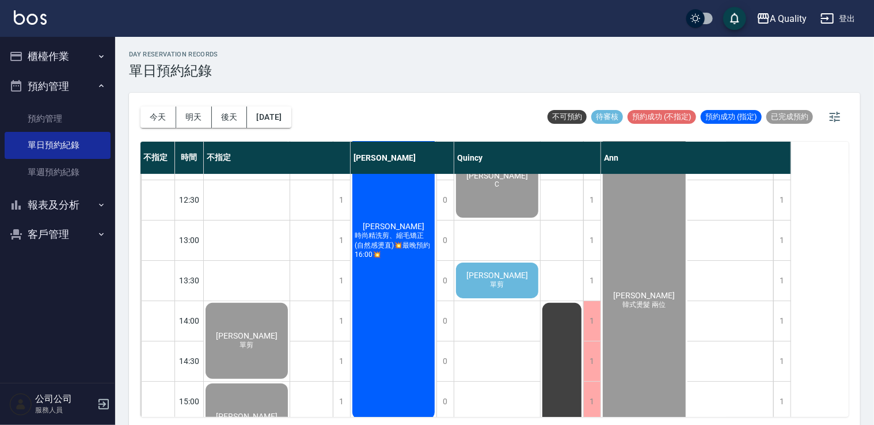
click at [290, 301] on div "[PERSON_NAME]精洗剪、縮毛矯正(自然感燙直)💥最晚預約16:00💥" at bounding box center [247, 340] width 86 height 79
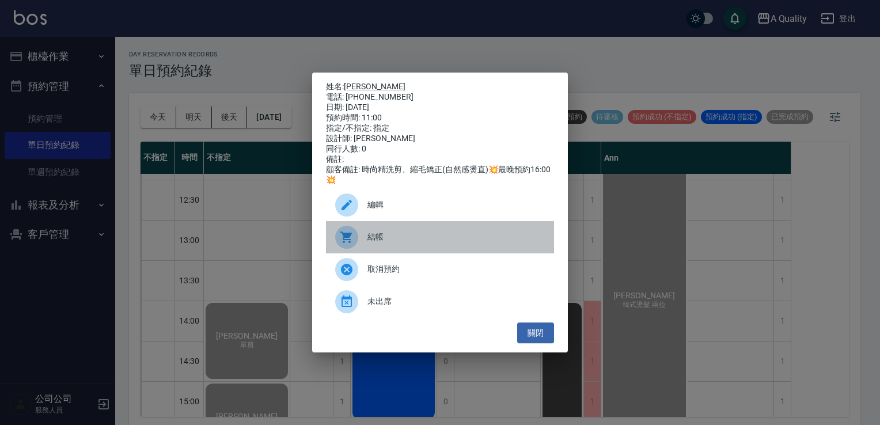
click at [439, 235] on div "結帳" at bounding box center [440, 237] width 228 height 32
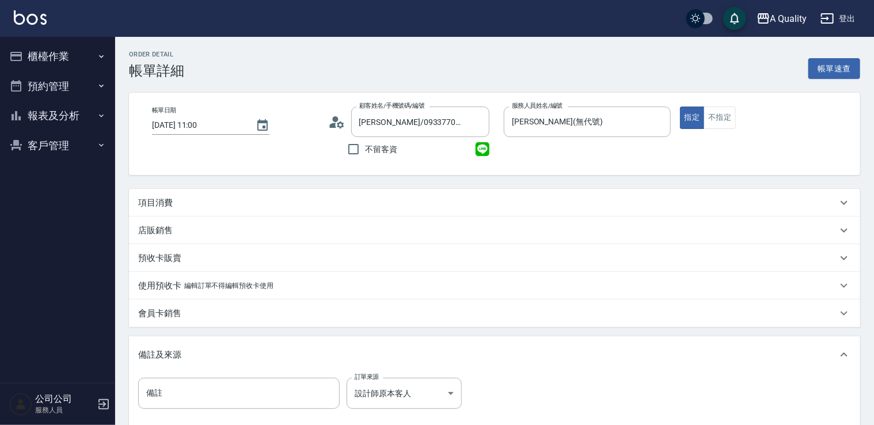
click at [178, 197] on div "項目消費" at bounding box center [487, 203] width 699 height 12
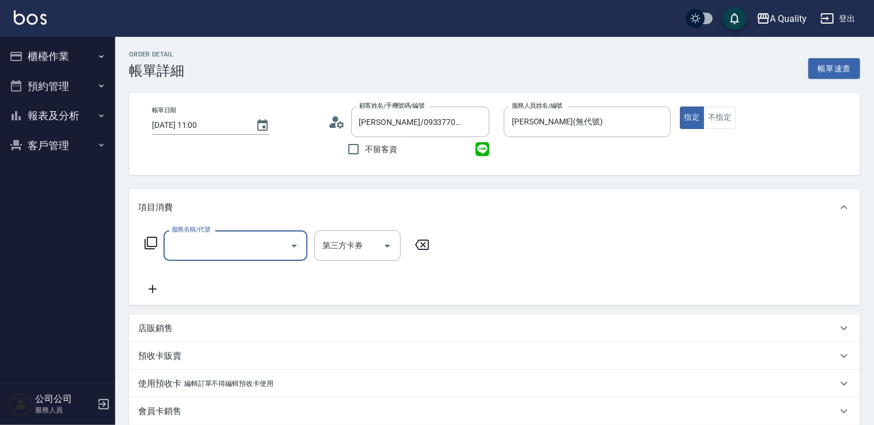
click at [193, 232] on label "服務名稱/代號" at bounding box center [191, 229] width 39 height 9
click at [193, 236] on input "服務名稱/代號" at bounding box center [227, 246] width 116 height 20
click at [193, 234] on div "服務名稱/代號" at bounding box center [236, 245] width 144 height 31
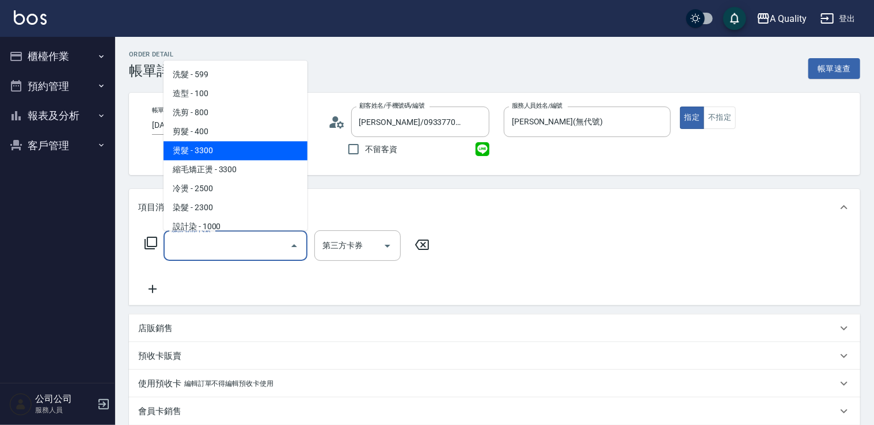
drag, startPoint x: 209, startPoint y: 153, endPoint x: 306, endPoint y: 189, distance: 103.9
click at [209, 153] on span "燙髮 - 3300" at bounding box center [236, 150] width 144 height 19
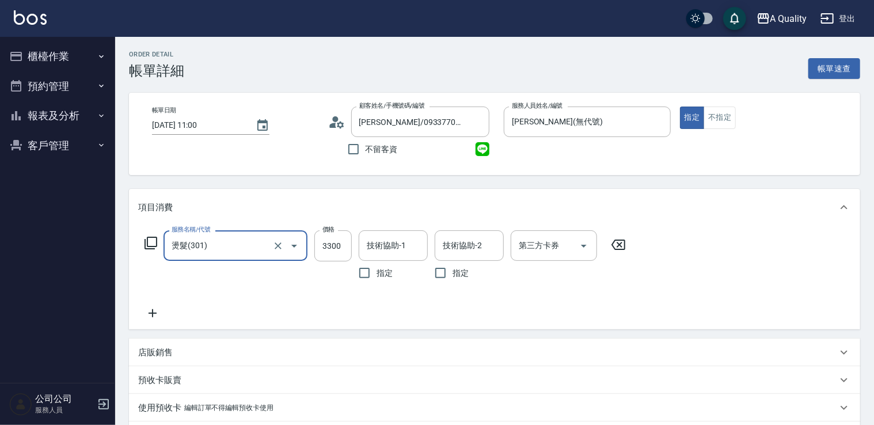
drag, startPoint x: 258, startPoint y: 245, endPoint x: 243, endPoint y: 231, distance: 20.0
click at [258, 244] on input "燙髮(301)" at bounding box center [219, 246] width 101 height 20
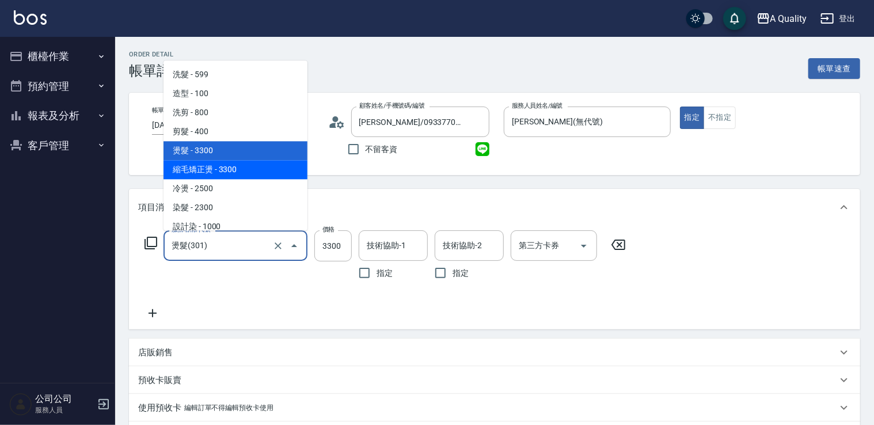
click at [213, 177] on span "縮毛矯正燙 - 3300" at bounding box center [236, 169] width 144 height 19
type input "縮毛矯正燙(302)"
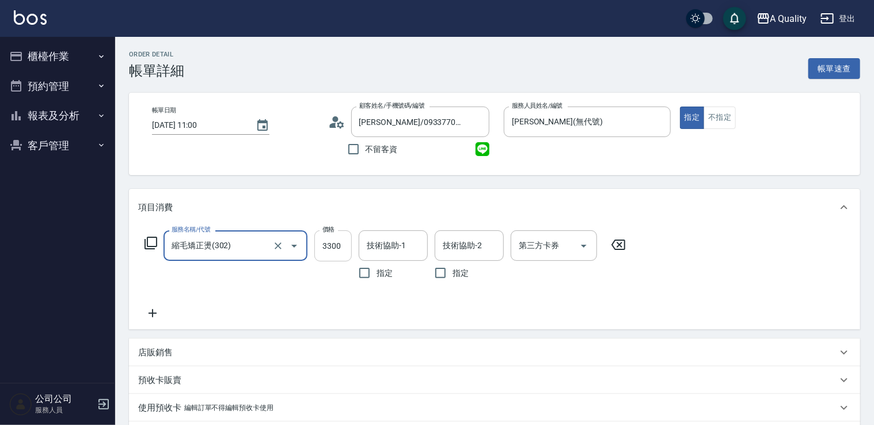
click at [332, 246] on input "3300" at bounding box center [332, 245] width 37 height 31
click at [260, 243] on input "縮毛矯正燙(302)" at bounding box center [219, 246] width 101 height 20
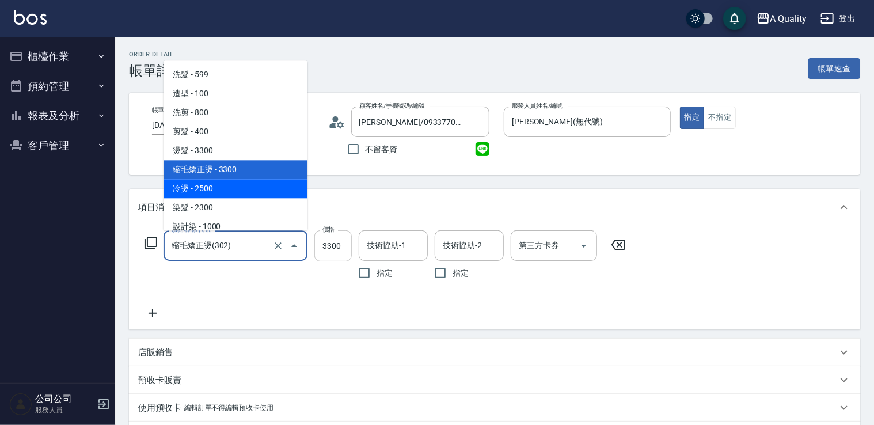
click at [341, 251] on input "3300" at bounding box center [332, 245] width 37 height 31
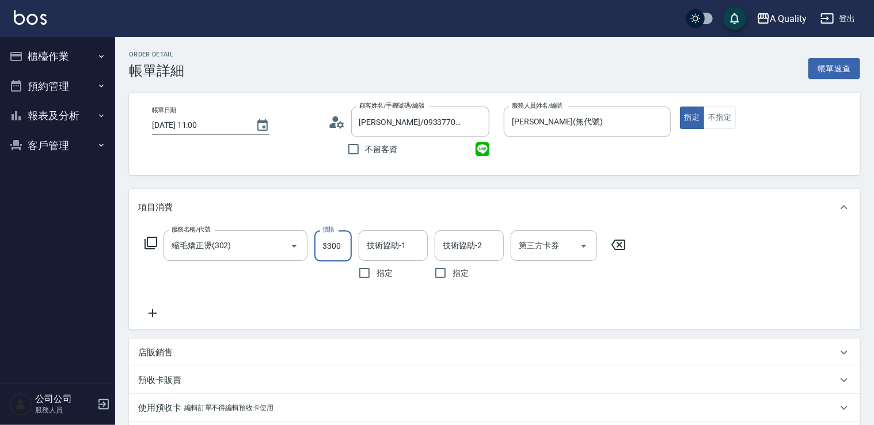
click at [153, 313] on icon at bounding box center [153, 313] width 8 height 8
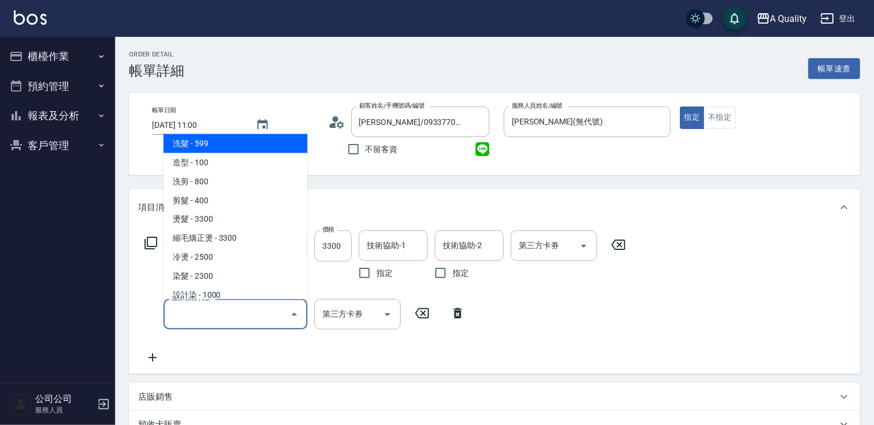
click at [218, 312] on input "服務名稱/代號" at bounding box center [227, 314] width 116 height 20
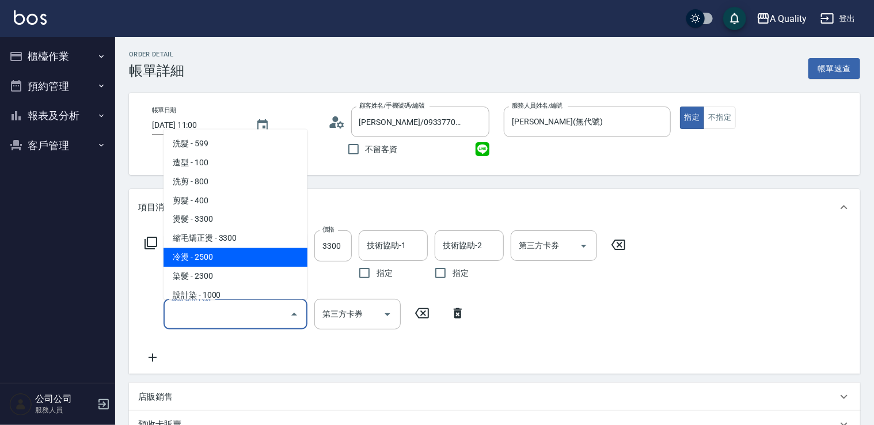
scroll to position [115, 0]
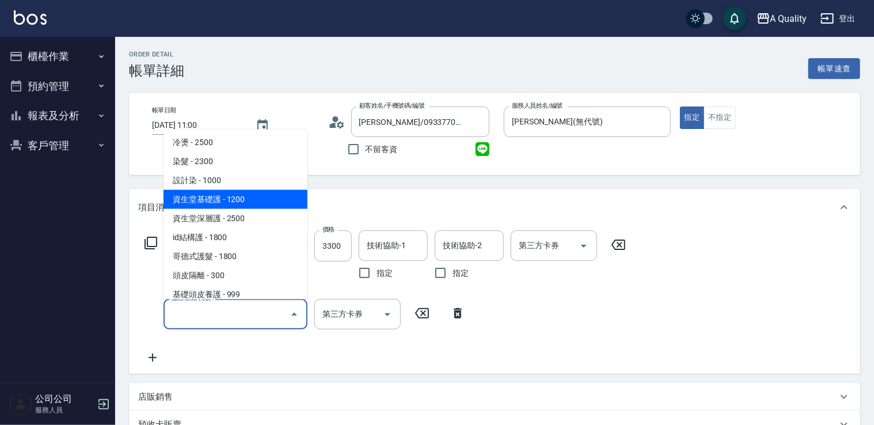
drag, startPoint x: 219, startPoint y: 200, endPoint x: 226, endPoint y: 207, distance: 9.8
click at [220, 200] on span "資生堂基礎護 - 1200" at bounding box center [236, 198] width 144 height 19
type input "資生堂基礎護(501)"
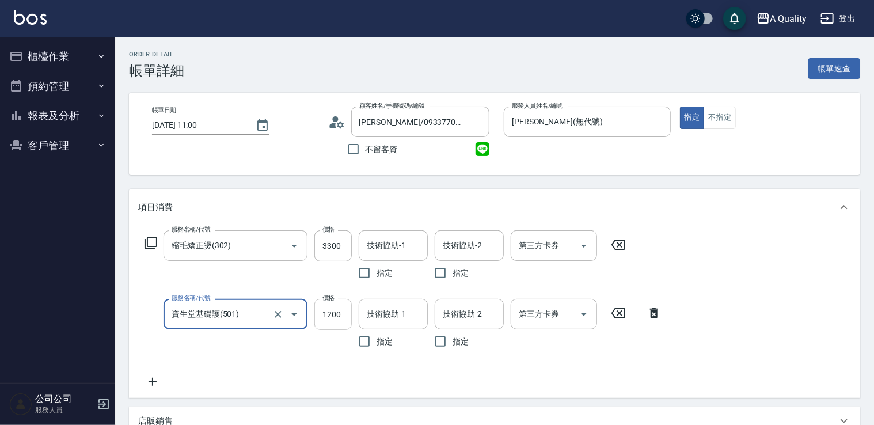
click at [327, 323] on input "1200" at bounding box center [332, 314] width 37 height 31
drag, startPoint x: 339, startPoint y: 314, endPoint x: 319, endPoint y: 319, distance: 20.1
click at [319, 319] on input "962" at bounding box center [332, 314] width 37 height 31
type input "960"
click at [346, 250] on input "3300" at bounding box center [332, 245] width 37 height 31
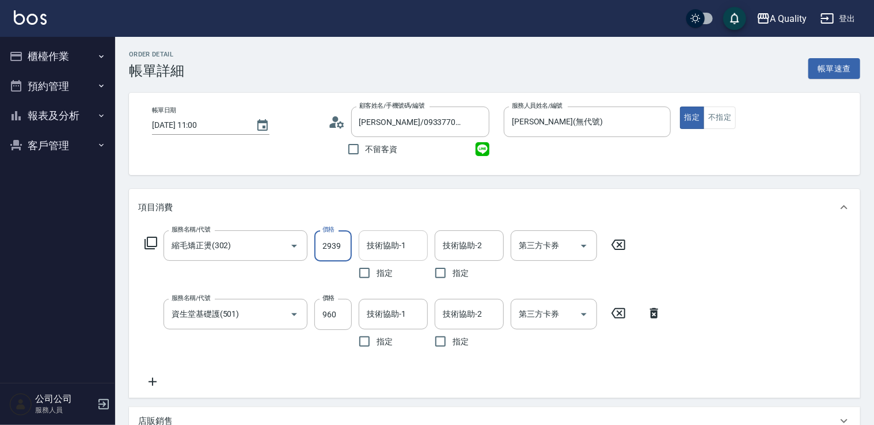
type input "2939"
click at [375, 249] on input "技術協助-1" at bounding box center [393, 246] width 59 height 20
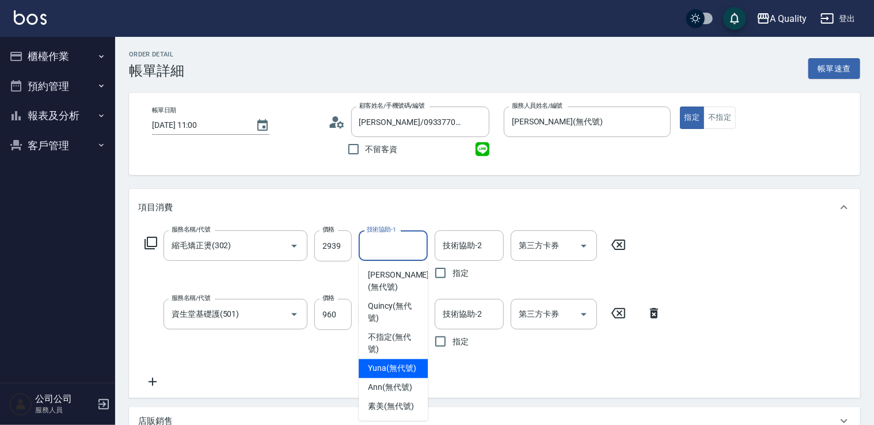
click at [396, 371] on span "Yuna (無代號)" at bounding box center [392, 369] width 48 height 12
type input "Yuna(無代號)"
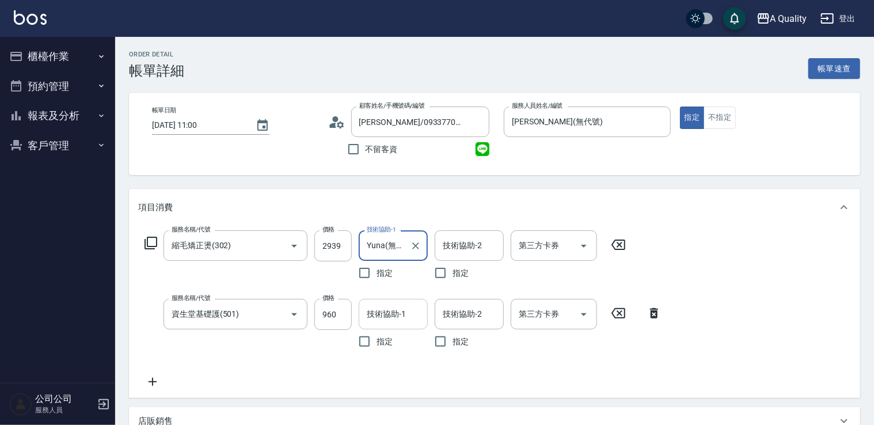
click at [401, 319] on input "技術協助-1" at bounding box center [393, 314] width 59 height 20
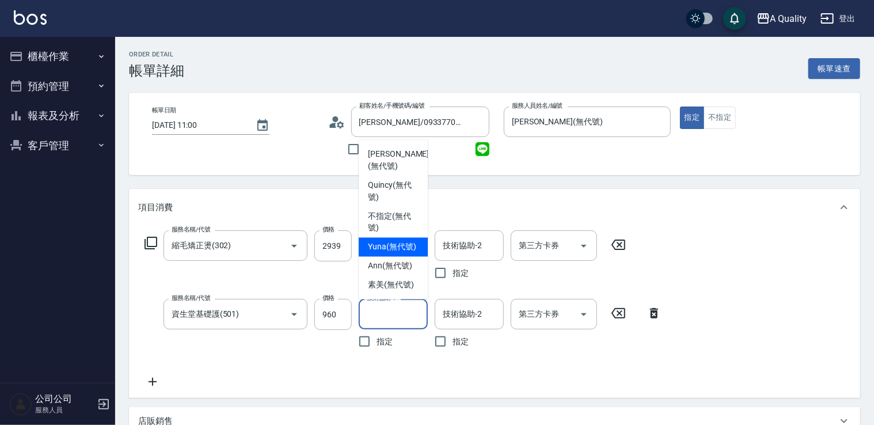
click at [404, 252] on span "Yuna (無代號)" at bounding box center [392, 247] width 48 height 12
type input "Yuna(無代號)"
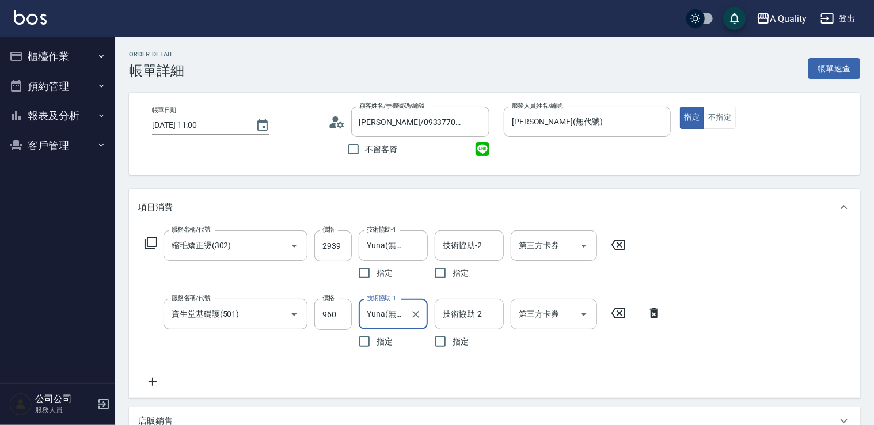
click at [157, 382] on icon at bounding box center [152, 382] width 29 height 14
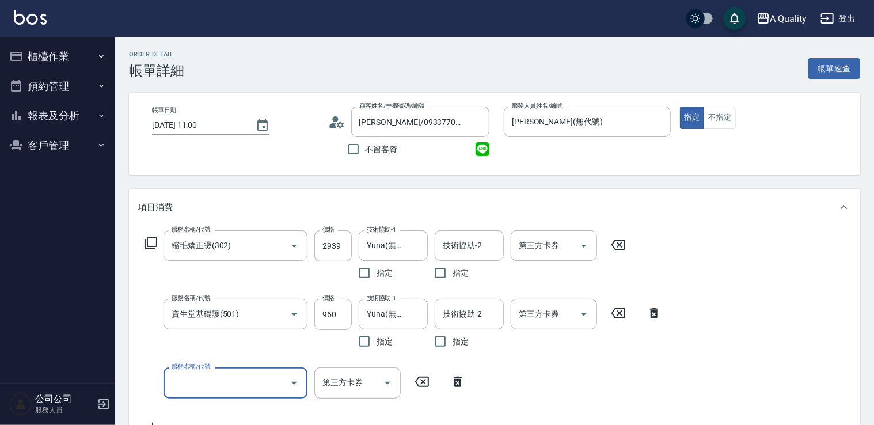
click at [198, 379] on input "服務名稱/代號" at bounding box center [227, 383] width 116 height 20
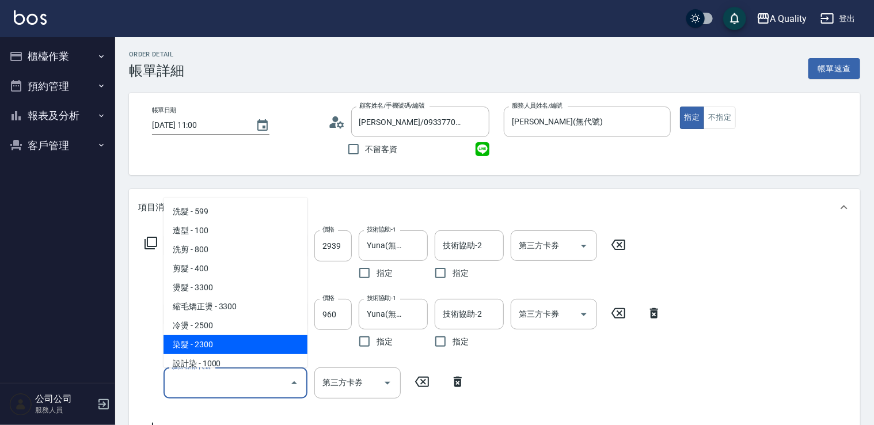
drag, startPoint x: 208, startPoint y: 347, endPoint x: 249, endPoint y: 345, distance: 40.3
click at [211, 346] on span "染髮 - 2300" at bounding box center [236, 344] width 144 height 19
type input "染髮(401)"
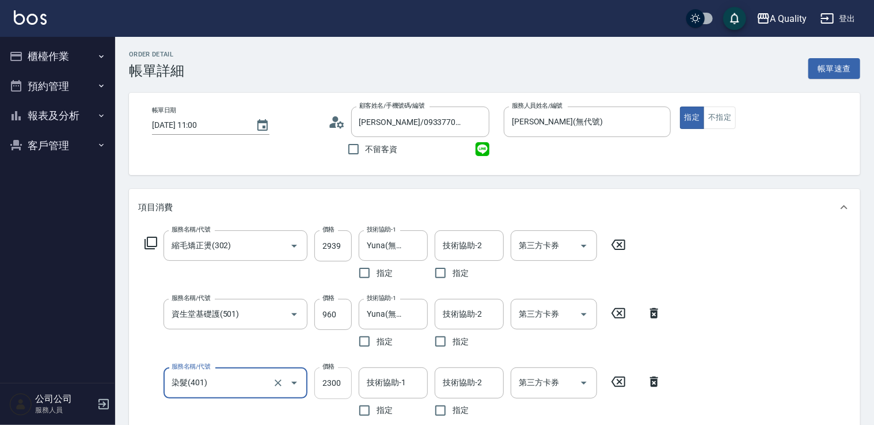
click at [334, 381] on input "2300" at bounding box center [332, 382] width 37 height 31
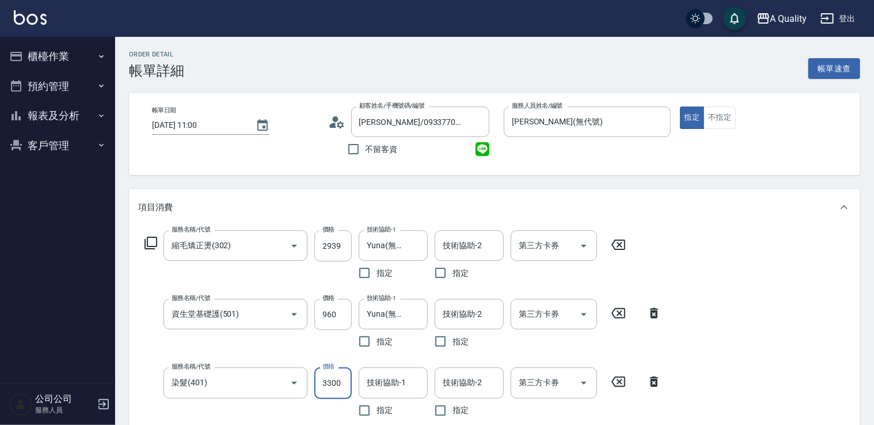
click at [332, 379] on input "3300" at bounding box center [332, 382] width 37 height 31
click at [331, 381] on input "3300" at bounding box center [332, 382] width 37 height 31
drag, startPoint x: 344, startPoint y: 383, endPoint x: 290, endPoint y: 393, distance: 55.1
click at [295, 393] on div "服務名稱/代號 染髮(401) 服務名稱/代號 價格 3300 價格 技術協助-1 技術協助-1 指定 技術協助-2 技術協助-2 指定 第三方卡券 第三方卡券" at bounding box center [403, 394] width 530 height 55
drag, startPoint x: 347, startPoint y: 386, endPoint x: 328, endPoint y: 384, distance: 19.1
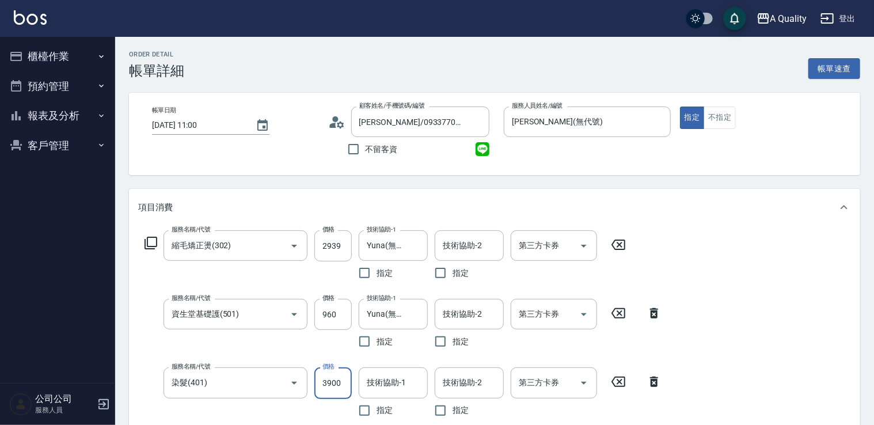
click at [328, 384] on input "3900" at bounding box center [332, 382] width 37 height 31
drag, startPoint x: 343, startPoint y: 383, endPoint x: 297, endPoint y: 387, distance: 46.8
click at [297, 387] on div "服務名稱/代號 染髮(401) 服務名稱/代號 價格 3900900 價格 技術協助-1 技術協助-1 指定 技術協助-2 技術協助-2 指定 第三方卡券 第…" at bounding box center [403, 394] width 530 height 55
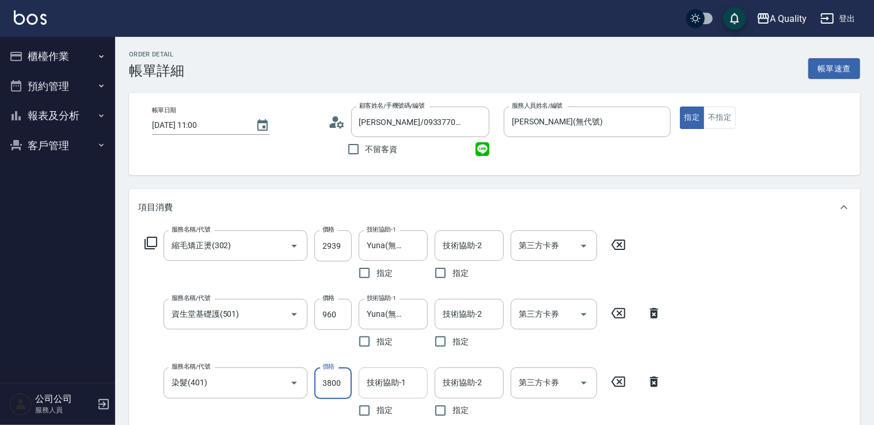
type input "3800"
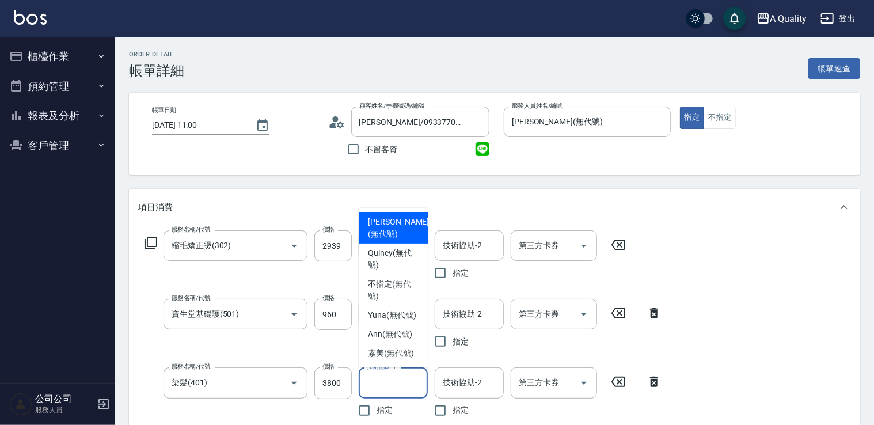
click at [412, 383] on input "技術協助-1" at bounding box center [393, 383] width 59 height 20
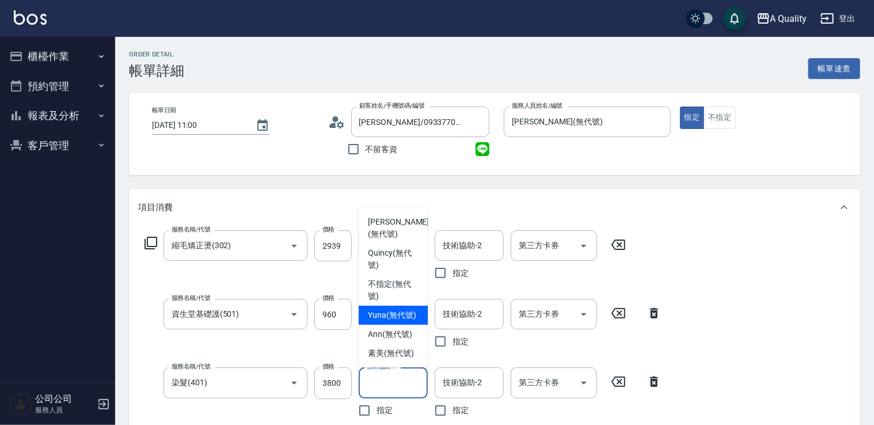
click at [386, 314] on span "Yuna (無代號)" at bounding box center [392, 315] width 48 height 12
type input "Yuna(無代號)"
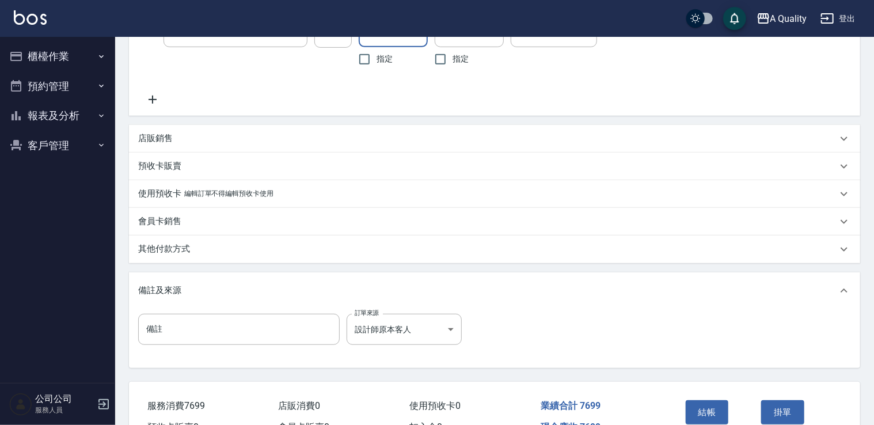
scroll to position [417, 0]
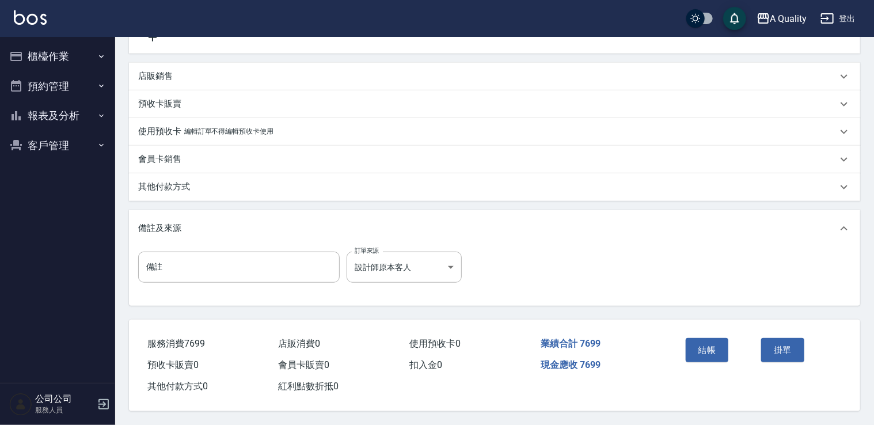
click at [219, 183] on div "其他付款方式" at bounding box center [487, 187] width 699 height 12
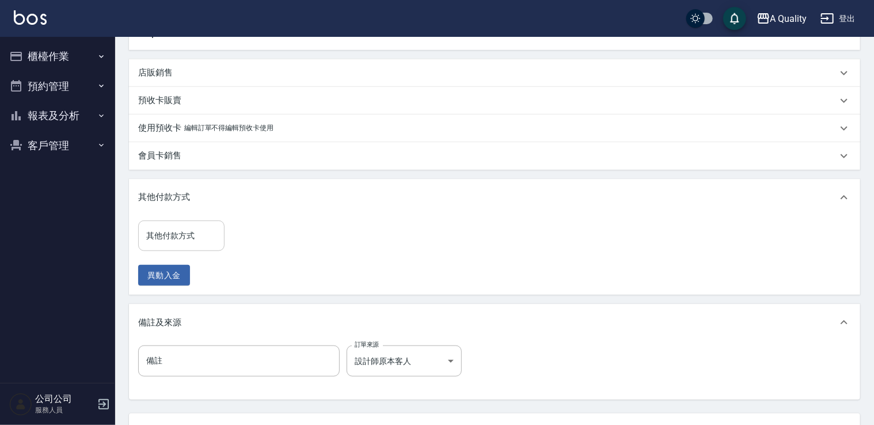
click at [179, 248] on div "其他付款方式" at bounding box center [181, 236] width 86 height 31
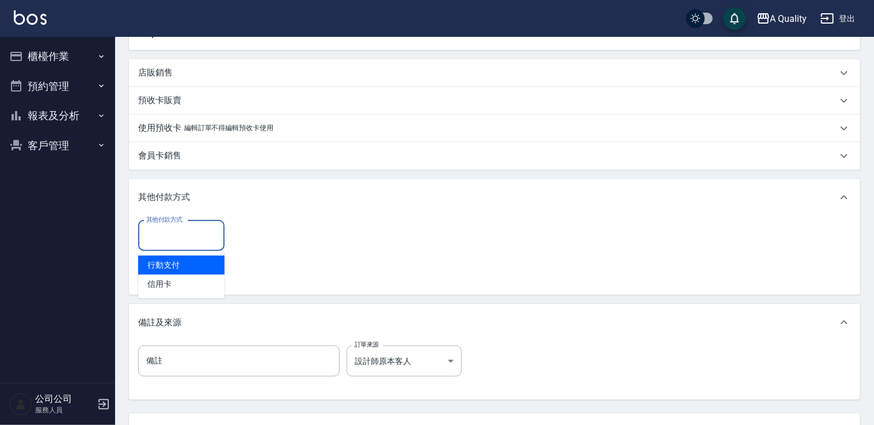
drag, startPoint x: 181, startPoint y: 277, endPoint x: 192, endPoint y: 269, distance: 13.6
click at [181, 276] on span "信用卡" at bounding box center [181, 284] width 86 height 19
type input "信用卡"
click at [261, 237] on input "0" at bounding box center [274, 236] width 86 height 31
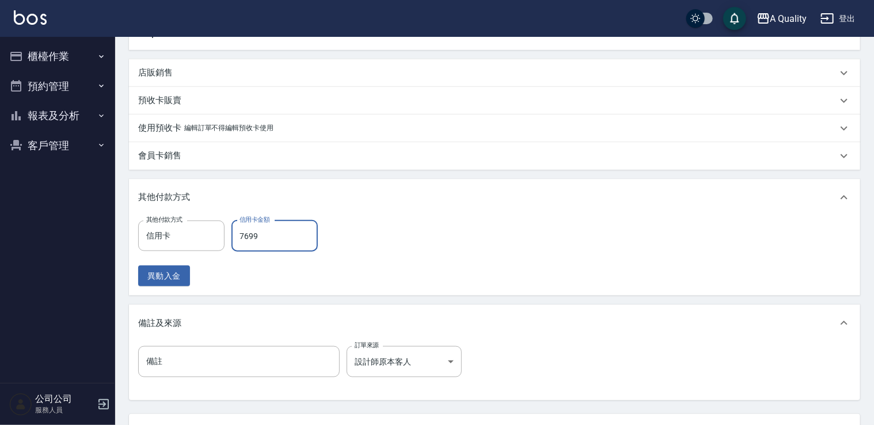
scroll to position [515, 0]
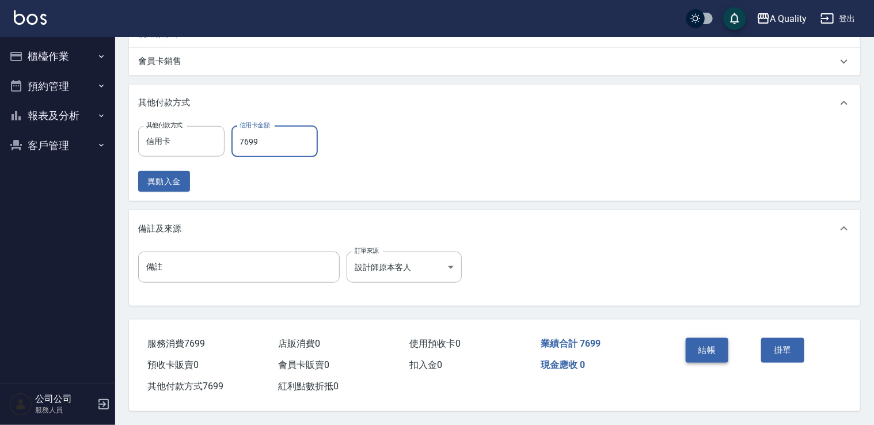
type input "7699"
click at [702, 354] on button "結帳" at bounding box center [707, 350] width 43 height 24
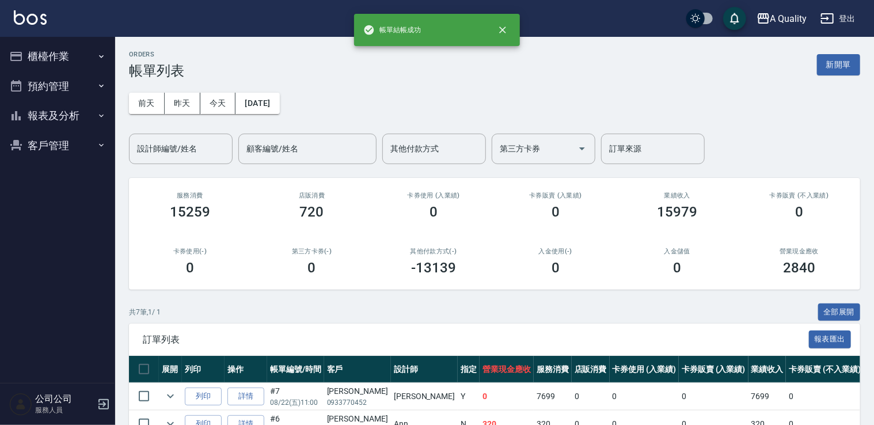
scroll to position [203, 0]
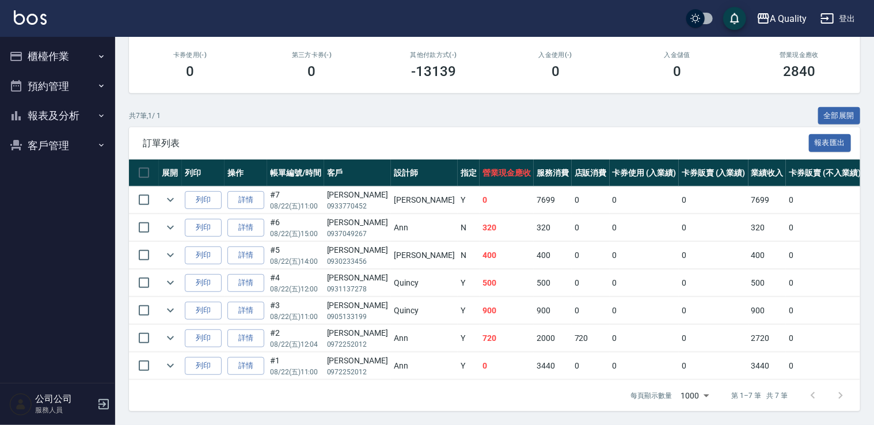
click at [44, 56] on button "櫃檯作業" at bounding box center [58, 56] width 106 height 30
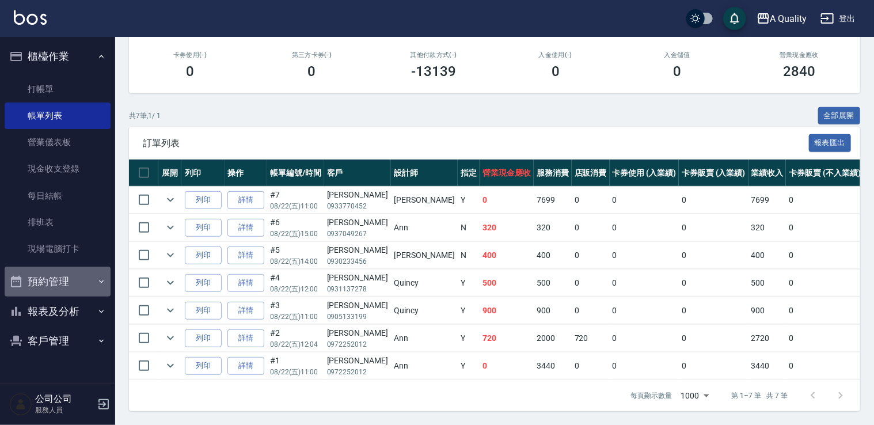
click at [74, 283] on button "預約管理" at bounding box center [58, 282] width 106 height 30
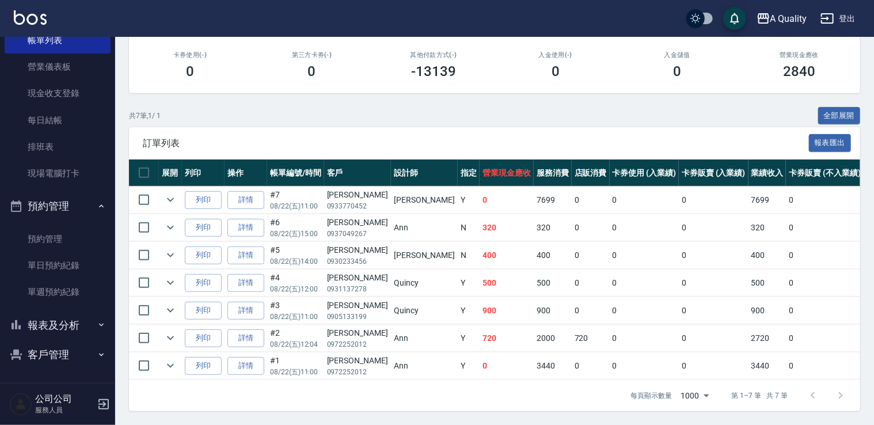
click at [60, 328] on button "報表及分析" at bounding box center [58, 325] width 106 height 30
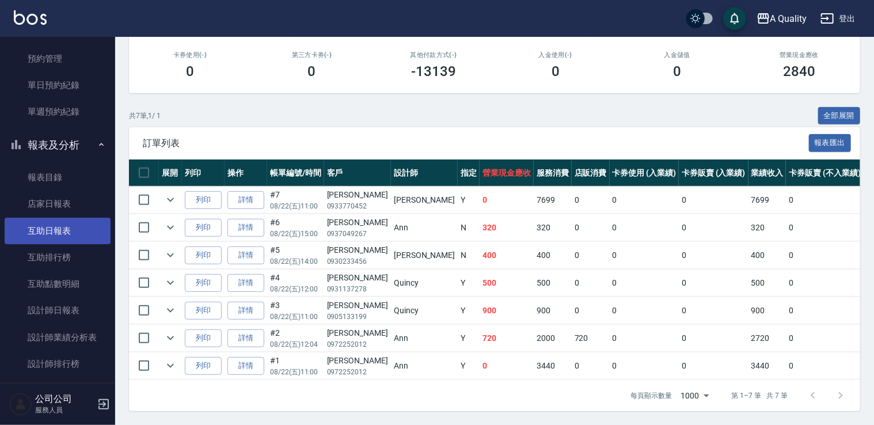
scroll to position [306, 0]
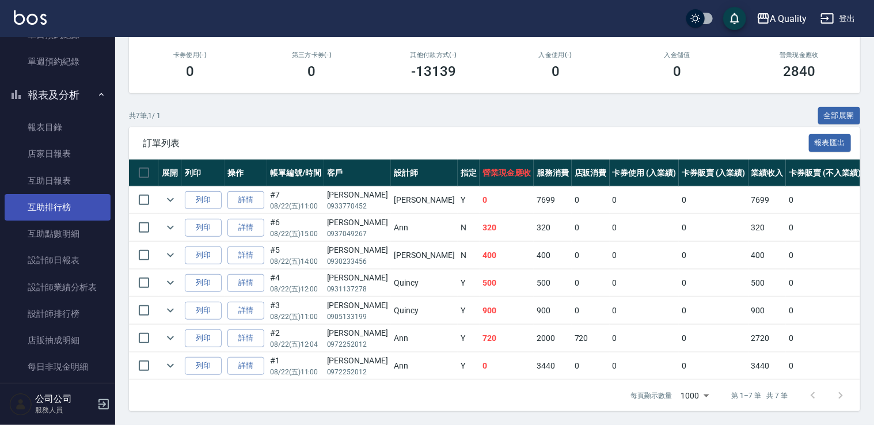
click at [56, 211] on link "互助排行榜" at bounding box center [58, 207] width 106 height 26
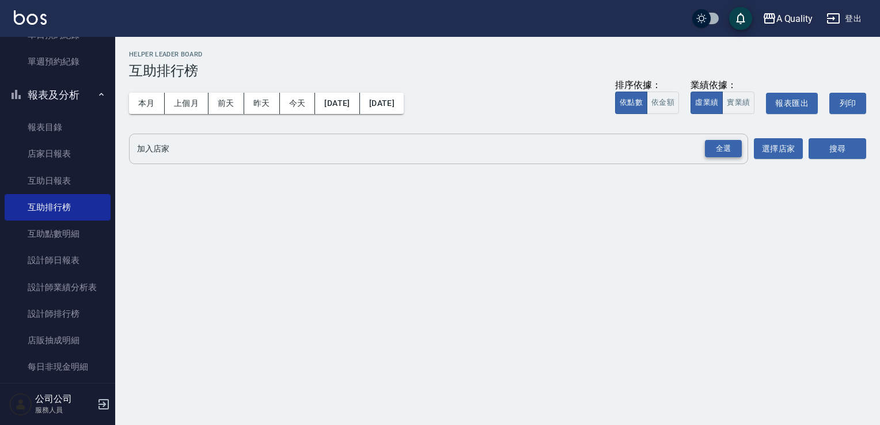
click at [726, 146] on div "全選" at bounding box center [723, 149] width 37 height 18
click at [825, 149] on button "搜尋" at bounding box center [837, 149] width 58 height 21
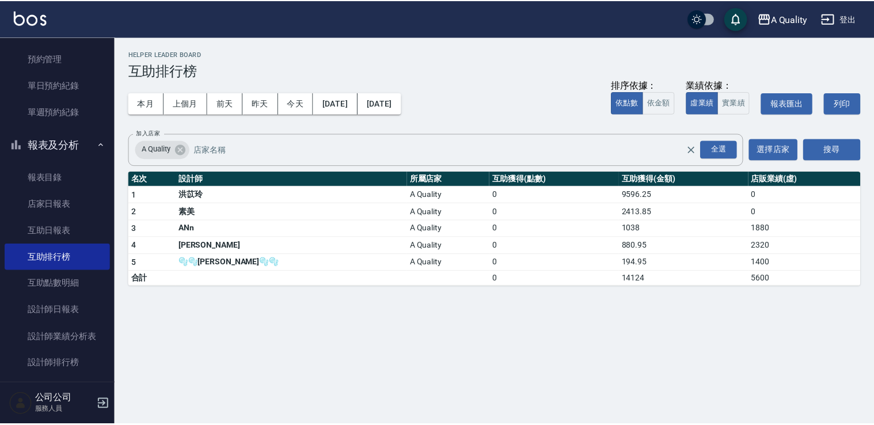
scroll to position [133, 0]
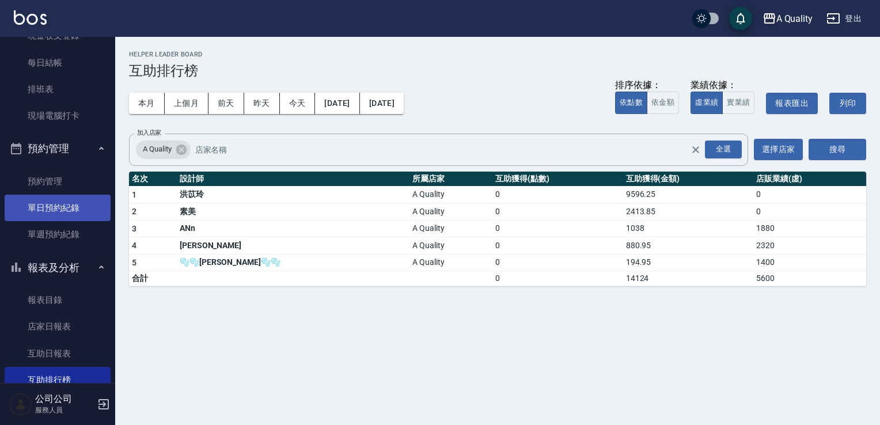
click at [54, 202] on link "單日預約紀錄" at bounding box center [58, 208] width 106 height 26
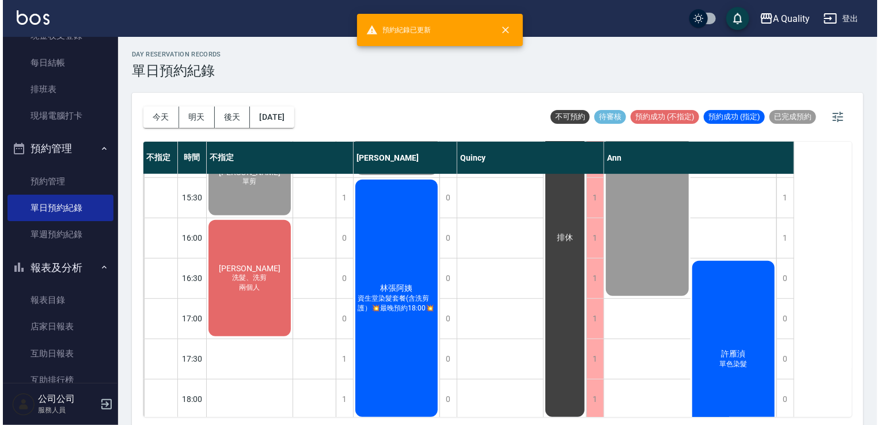
scroll to position [345, 0]
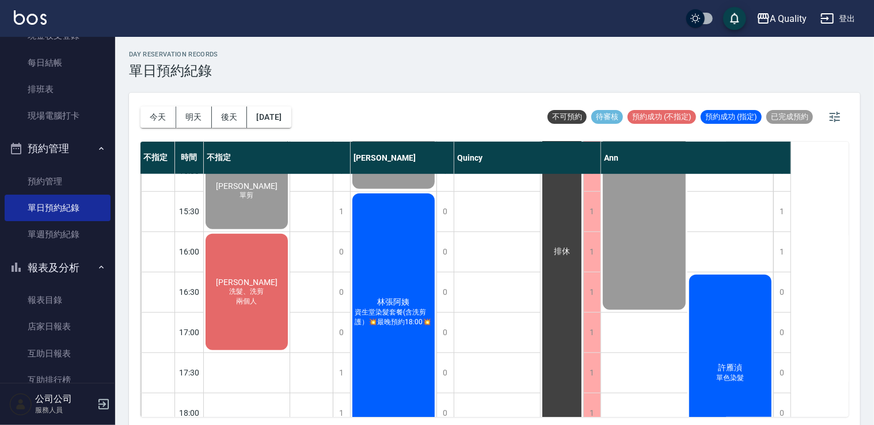
click at [756, 302] on div "許雁湞 單色染髮" at bounding box center [731, 373] width 86 height 200
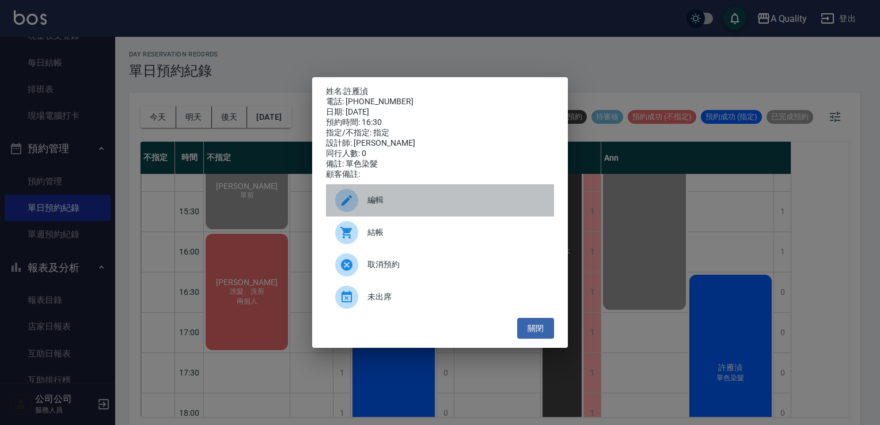
click at [421, 193] on div "編輯" at bounding box center [440, 200] width 228 height 32
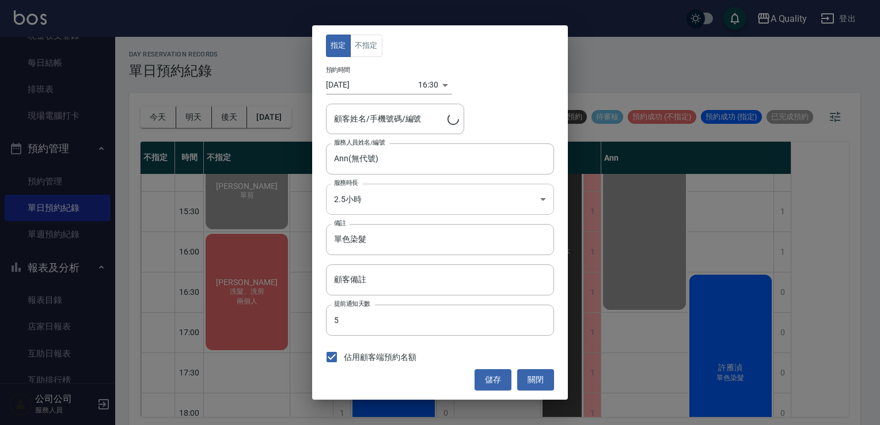
type input "許雁湞/0930377522/"
click at [401, 188] on body "A Quality 登出 櫃檯作業 打帳單 帳單列表 營業儀表板 現金收支登錄 每日結帳 排班表 現場電腦打卡 預約管理 預約管理 單日預約紀錄 單週預約紀錄…" at bounding box center [440, 214] width 880 height 428
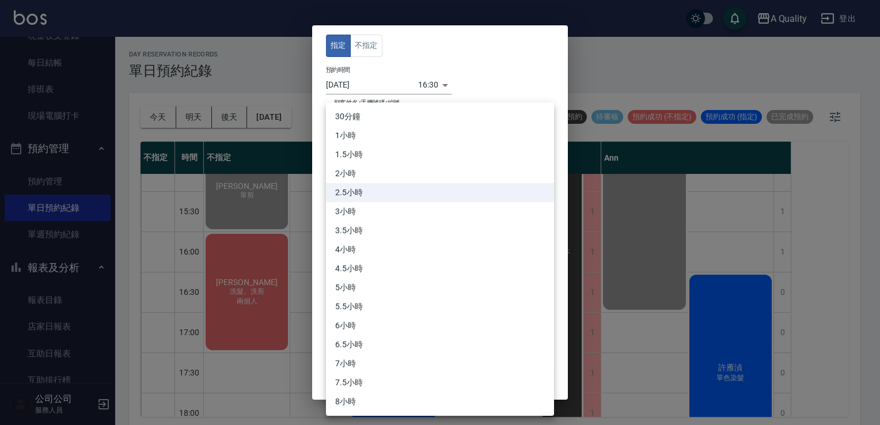
click at [453, 81] on div at bounding box center [440, 212] width 880 height 425
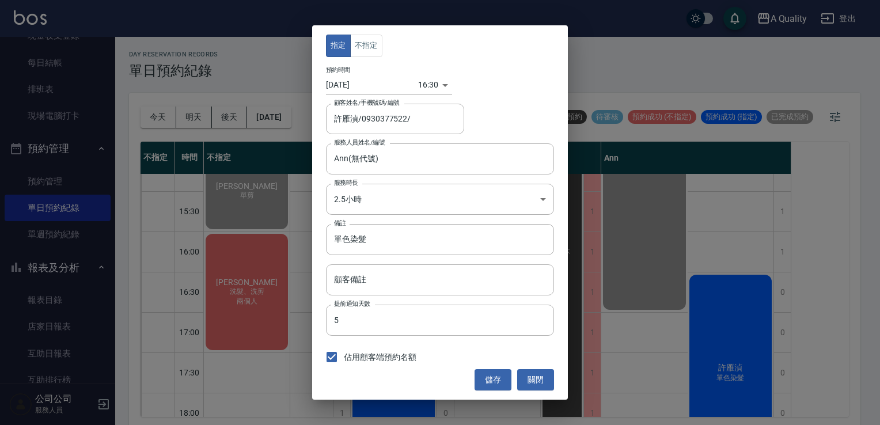
click at [435, 87] on body "A Quality 登出 櫃檯作業 打帳單 帳單列表 營業儀表板 現金收支登錄 每日結帳 排班表 現場電腦打卡 預約管理 預約管理 單日預約紀錄 單週預約紀錄…" at bounding box center [440, 214] width 880 height 428
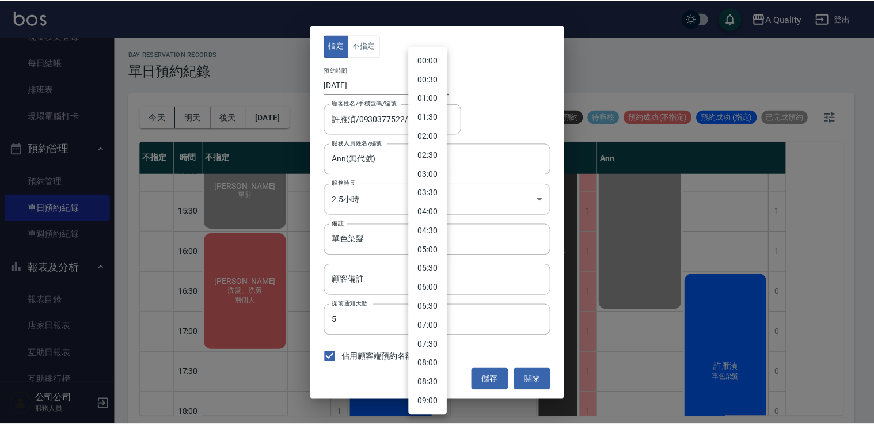
scroll to position [456, 0]
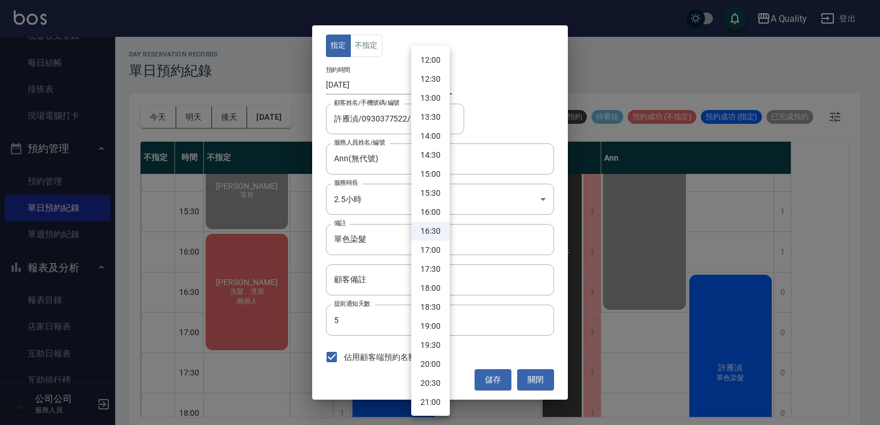
click at [427, 215] on li "16:00" at bounding box center [430, 212] width 39 height 19
type input "1755849600000"
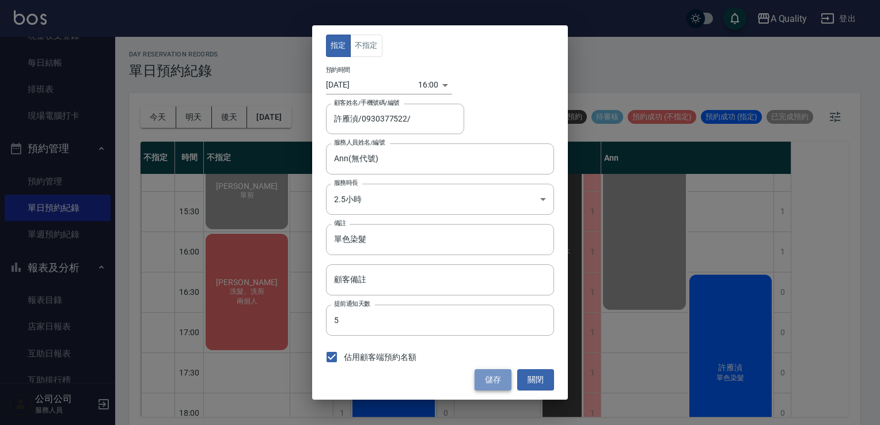
click at [492, 374] on button "儲存" at bounding box center [492, 379] width 37 height 21
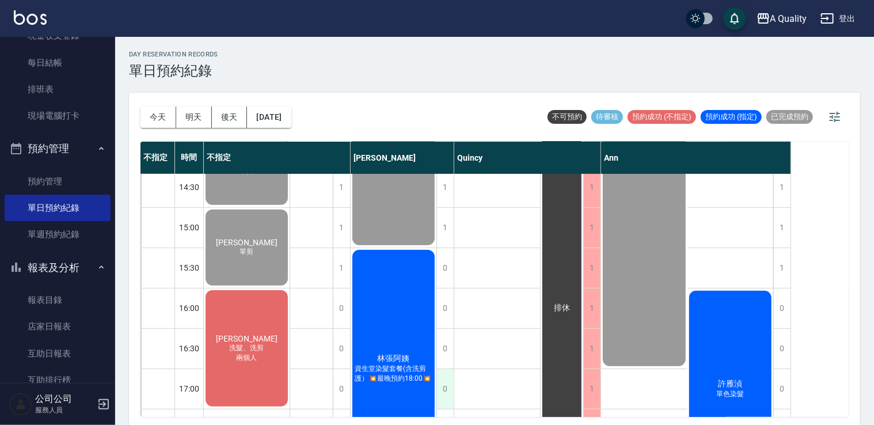
scroll to position [173, 0]
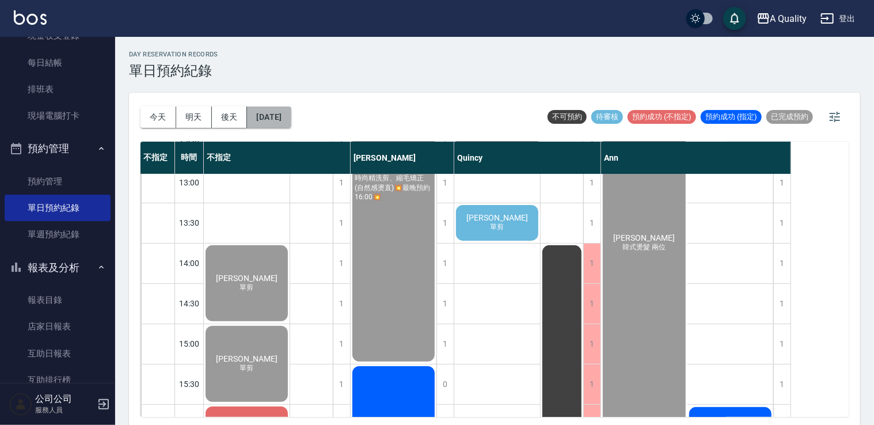
click at [285, 107] on button "[DATE]" at bounding box center [269, 117] width 44 height 21
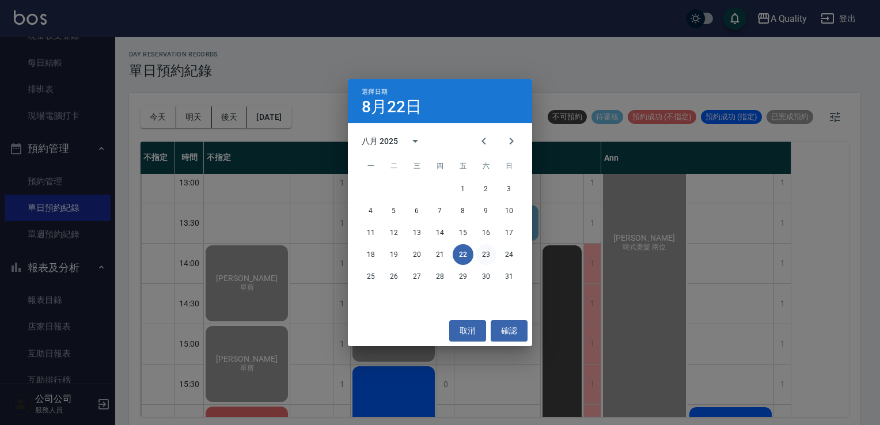
click at [484, 260] on button "23" at bounding box center [486, 254] width 21 height 21
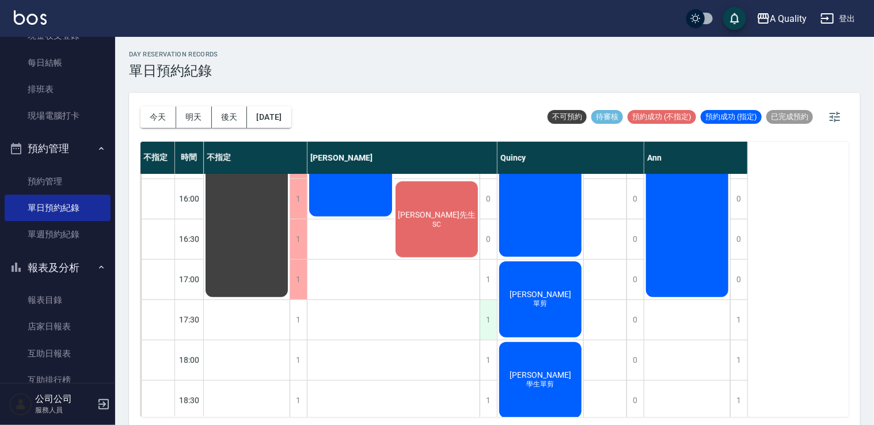
scroll to position [491, 0]
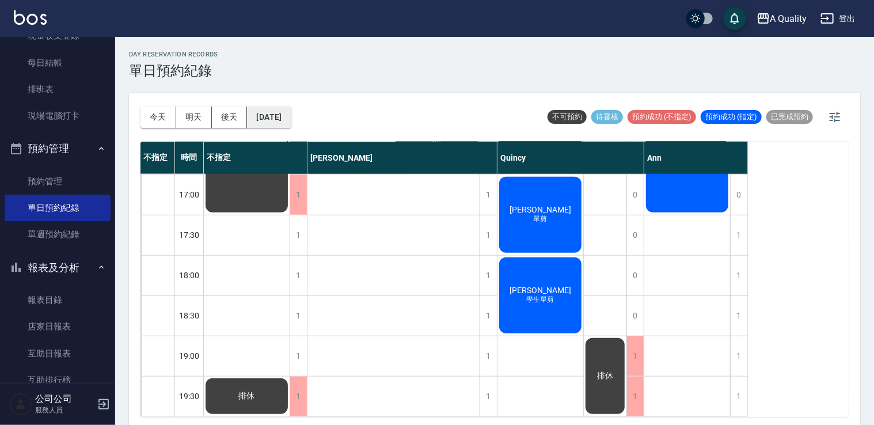
click at [291, 117] on button "[DATE]" at bounding box center [269, 117] width 44 height 21
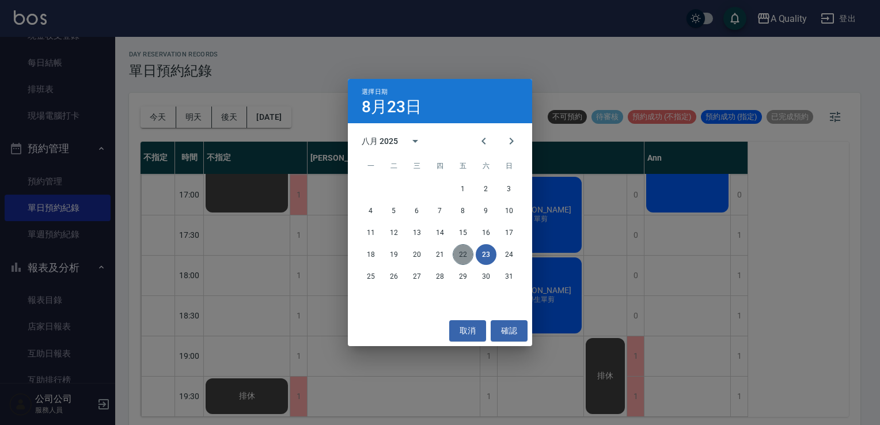
click at [457, 264] on button "22" at bounding box center [463, 254] width 21 height 21
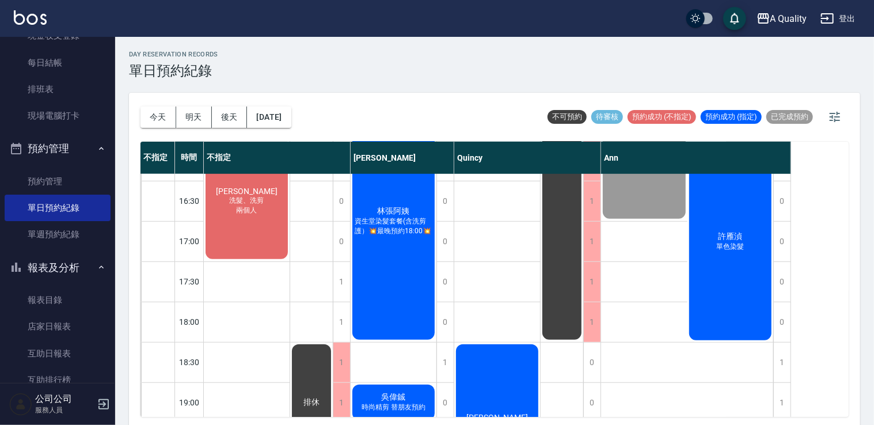
scroll to position [376, 0]
